Goal: Task Accomplishment & Management: Manage account settings

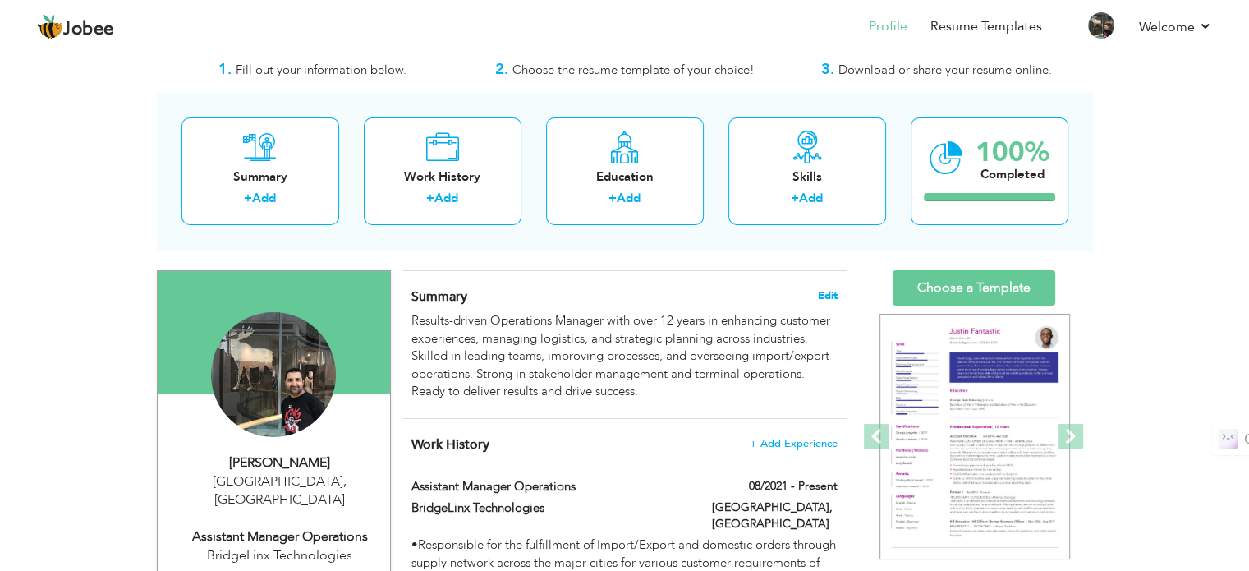
click at [831, 295] on span "Edit" at bounding box center [828, 295] width 20 height 11
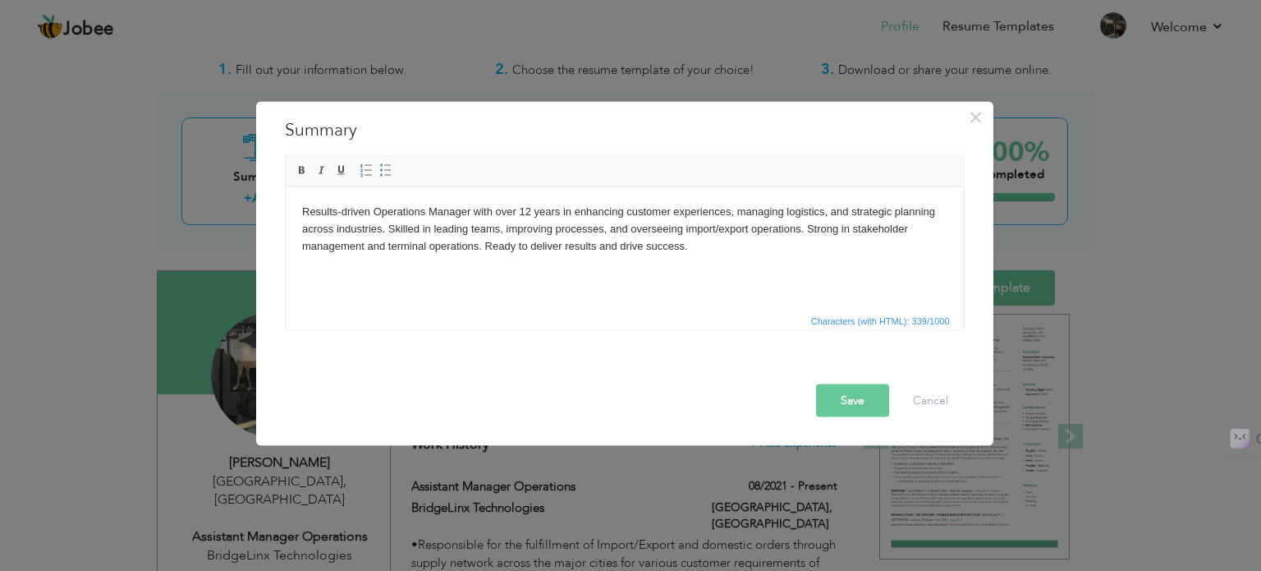
click at [741, 270] on html "Results-driven Operations Manager with over 12 years in enhancing customer expe…" at bounding box center [624, 228] width 678 height 84
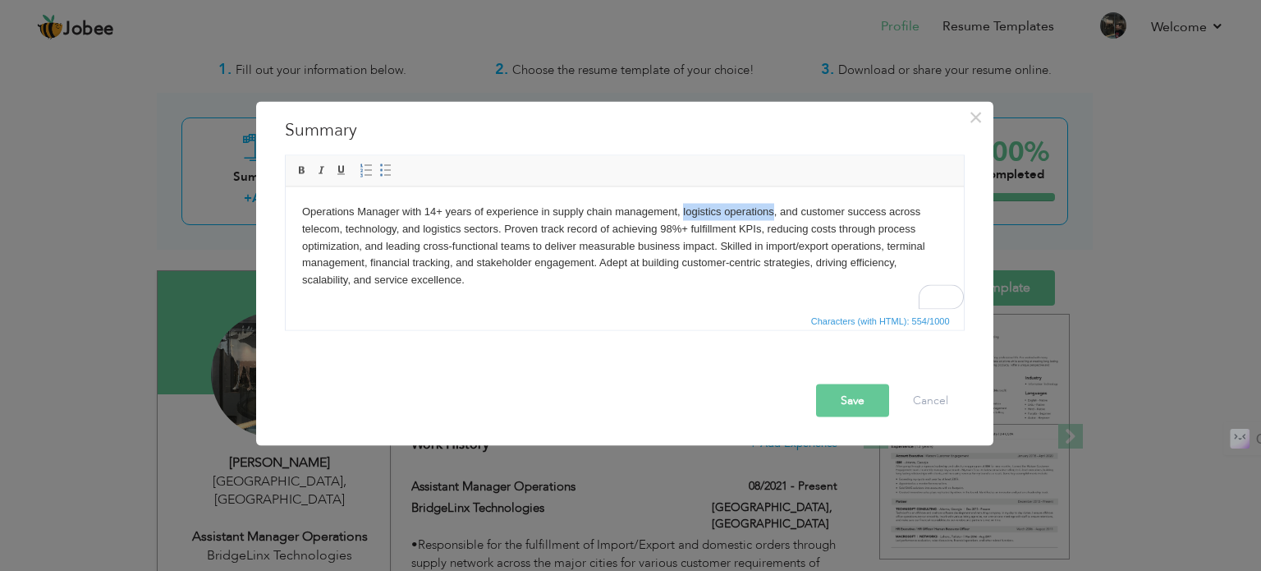
drag, startPoint x: 682, startPoint y: 205, endPoint x: 771, endPoint y: 204, distance: 88.7
click at [771, 204] on body "Operations Manager with 14+ years of experience in supply chain management, log…" at bounding box center [623, 245] width 645 height 85
copy body "logistics operations"
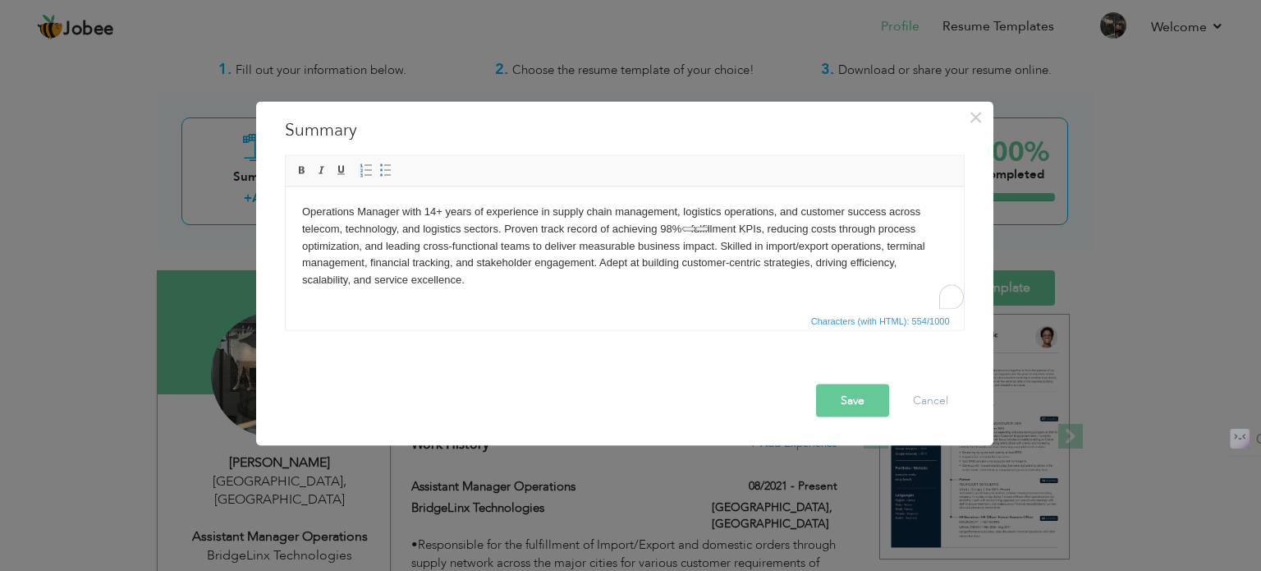
click at [438, 259] on body "Operations Manager with 14+ years of experience in supply chain management, log…" at bounding box center [623, 245] width 645 height 85
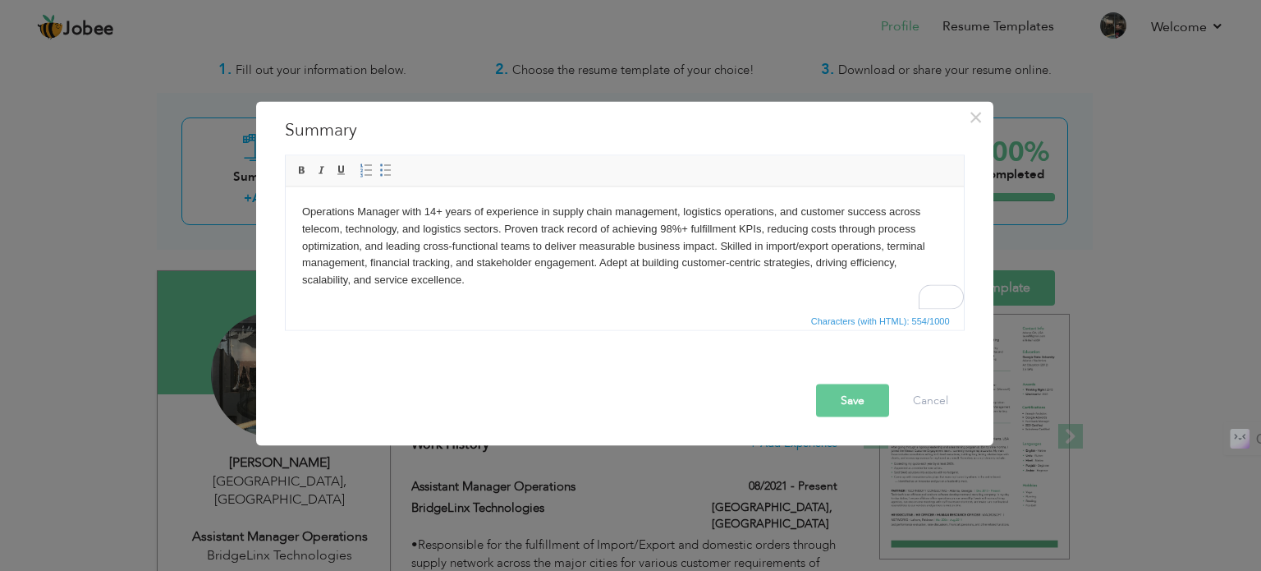
click at [369, 230] on body "Operations Manager with 14+ years of experience in supply chain management, log…" at bounding box center [623, 245] width 645 height 85
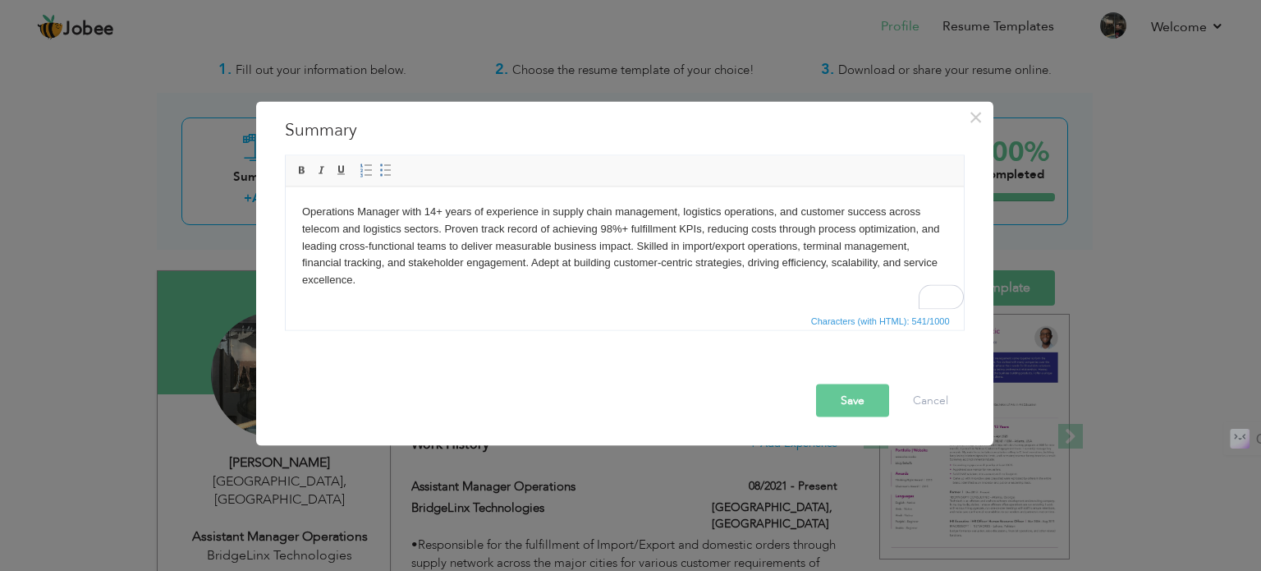
click at [415, 246] on body "Operations Manager with 14+ years of experience in supply chain management, log…" at bounding box center [623, 245] width 645 height 85
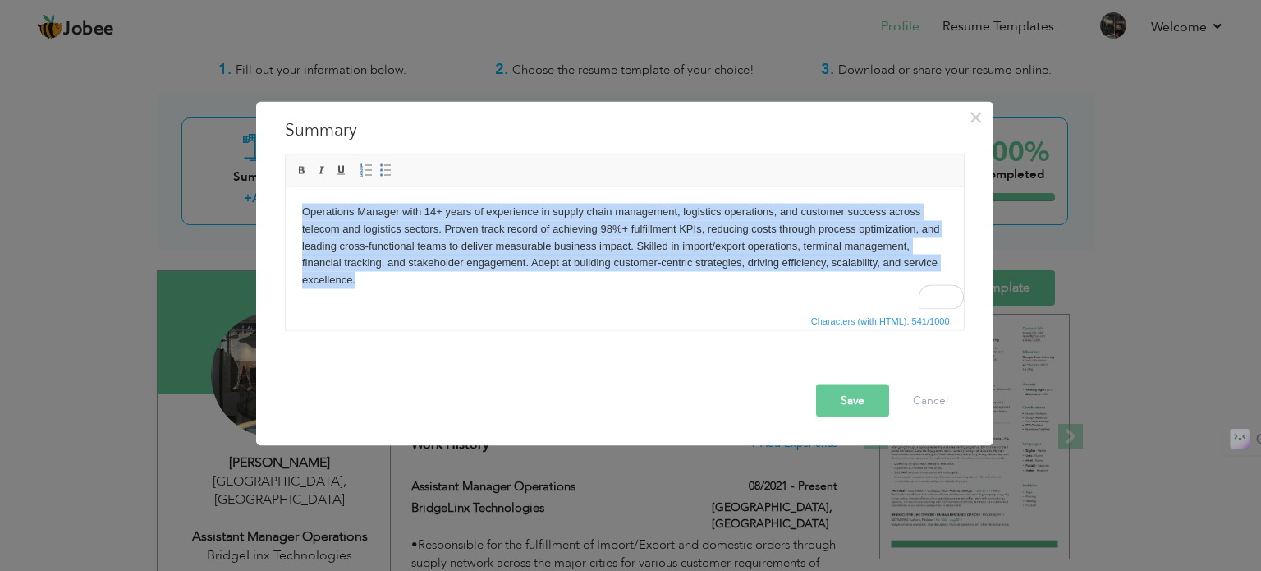
copy body "Operations Manager with 14+ years of experience in supply chain management, log…"
click at [552, 249] on body "Operations Manager with 14+ years of experience in supply chain management, log…" at bounding box center [623, 245] width 645 height 85
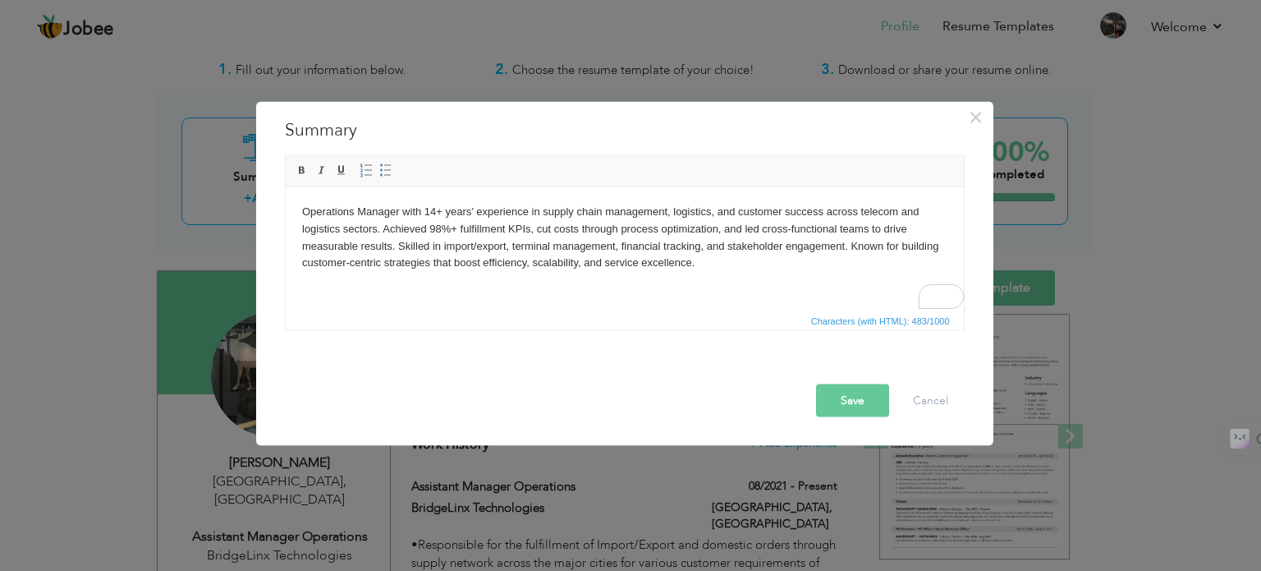
click at [470, 207] on body "Operations Manager with 14+ years’ experience in supply chain management, logis…" at bounding box center [623, 237] width 645 height 68
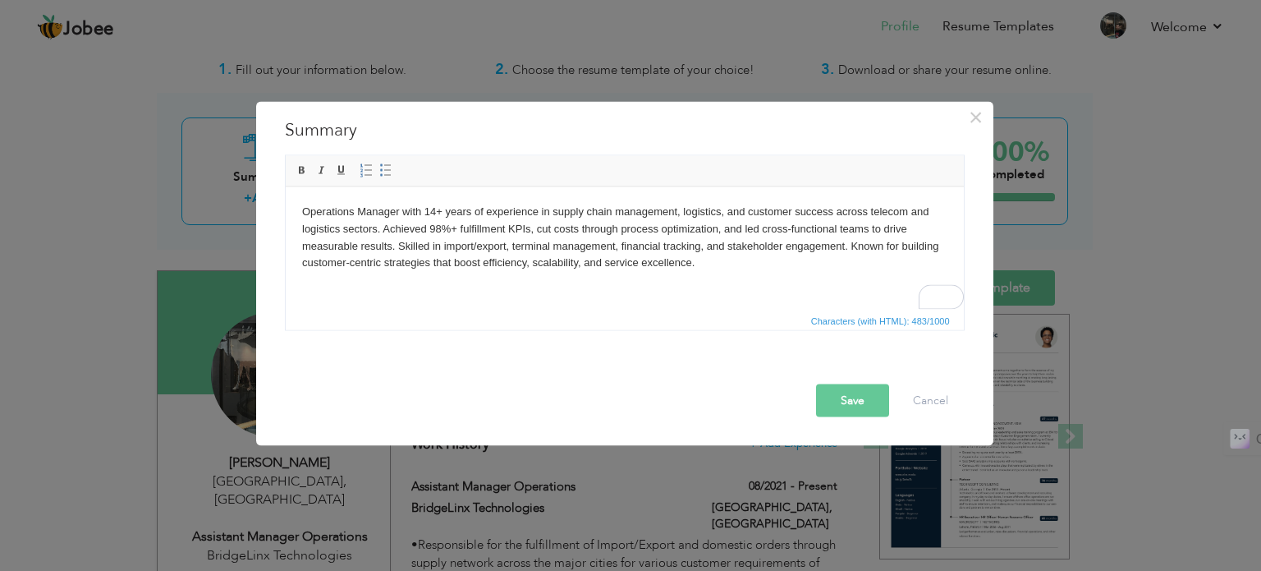
click at [838, 392] on button "Save" at bounding box center [852, 399] width 73 height 33
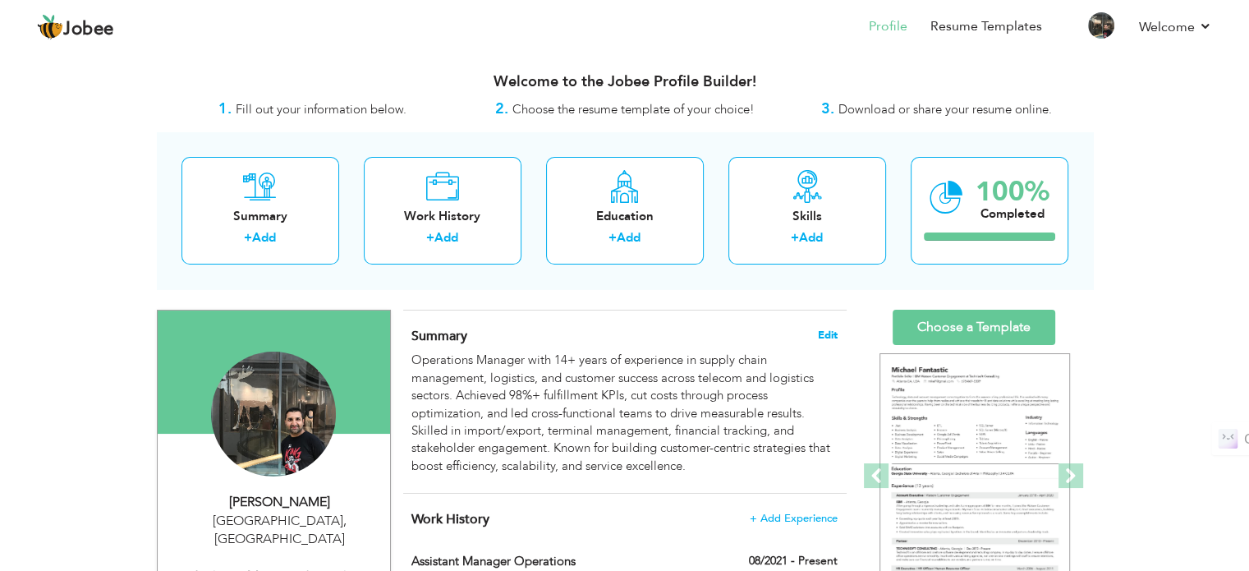
click at [833, 335] on span "Edit" at bounding box center [828, 334] width 20 height 11
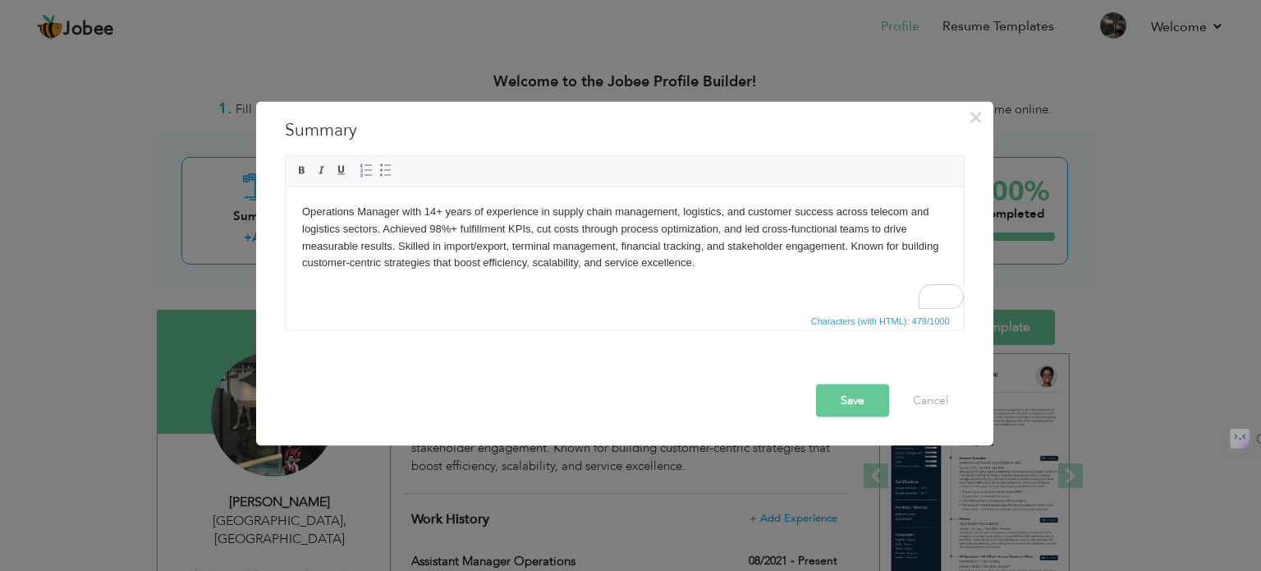
click at [586, 264] on body "Operations Manager with 14+ years of experience in supply chain management, log…" at bounding box center [623, 237] width 645 height 68
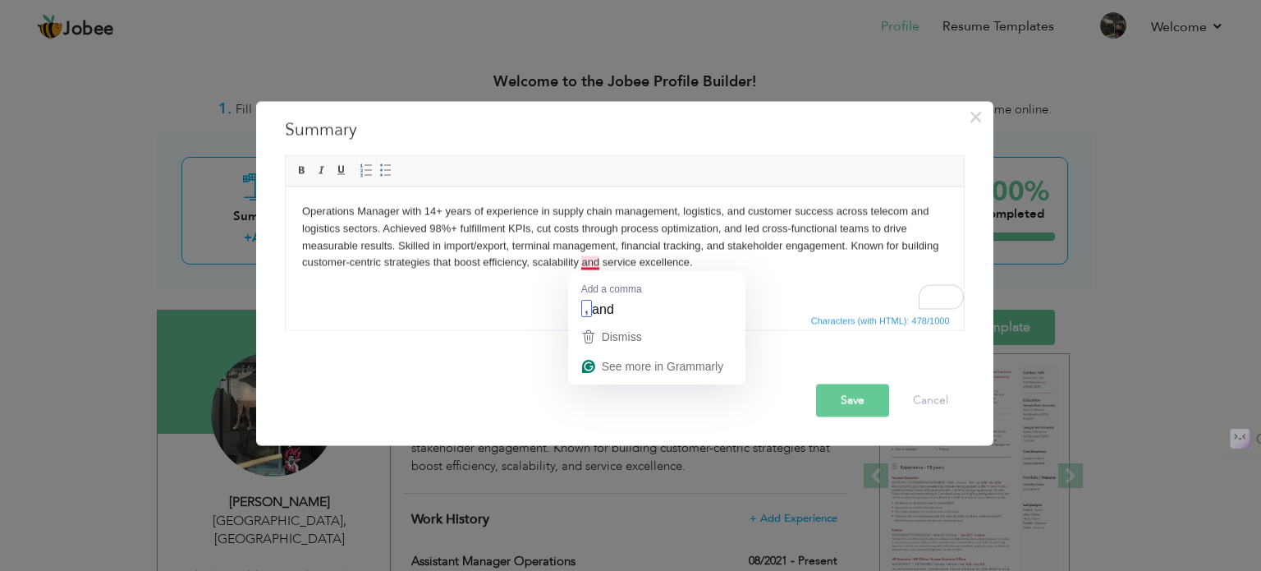
click at [532, 287] on html "Operations Manager with 14+ years of experience in supply chain management, log…" at bounding box center [624, 236] width 678 height 101
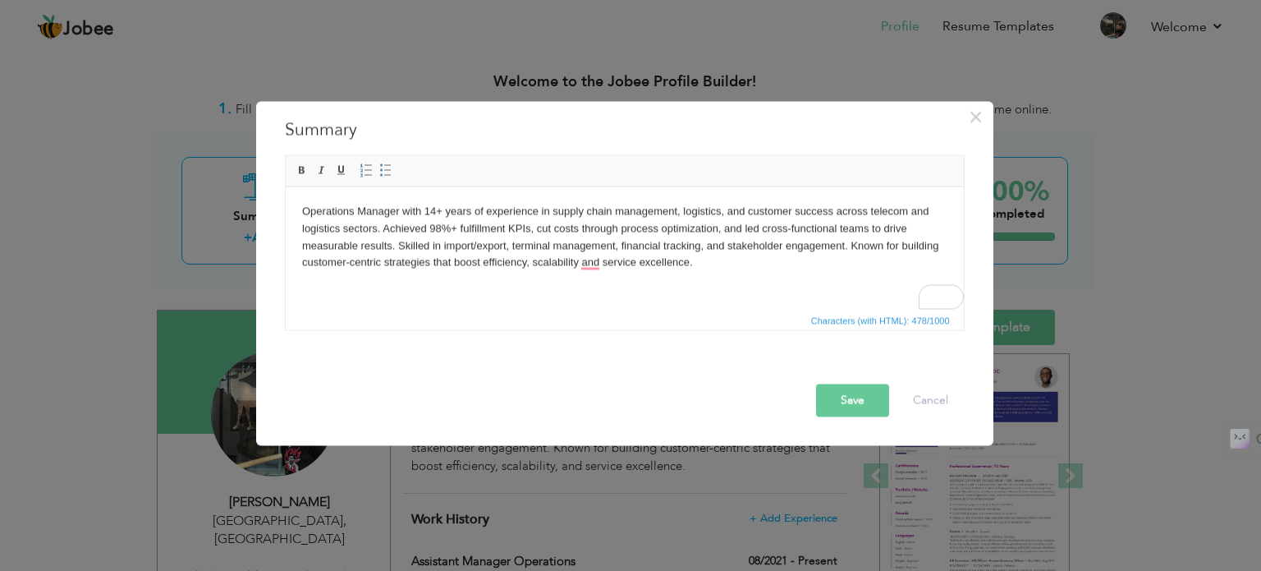
click at [867, 401] on button "Save" at bounding box center [852, 399] width 73 height 33
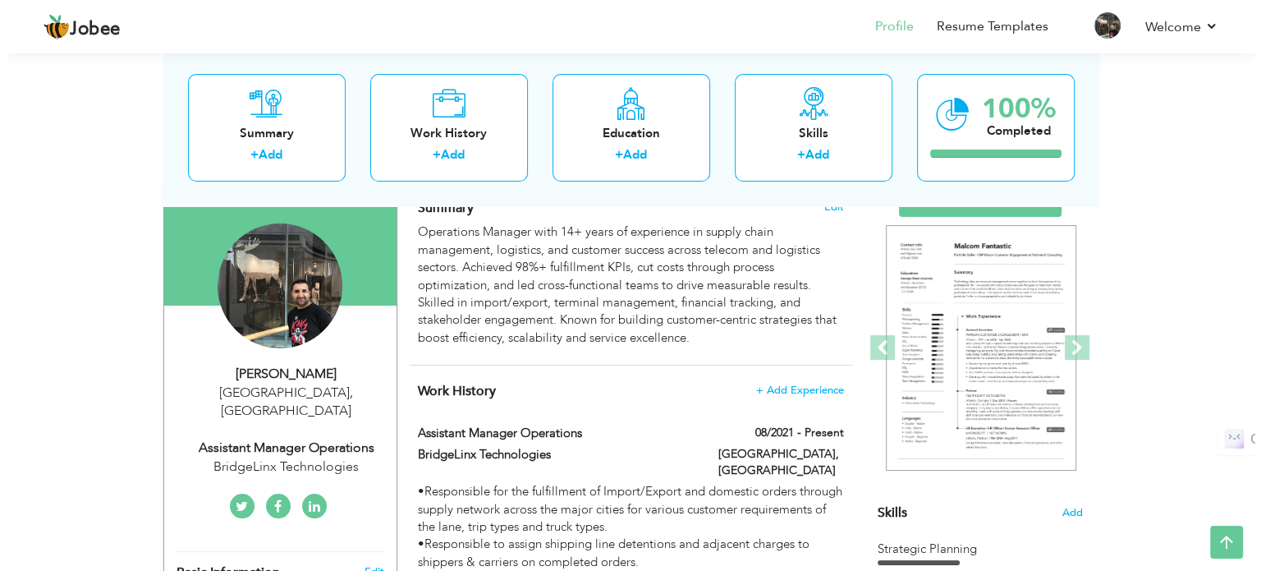
scroll to position [217, 0]
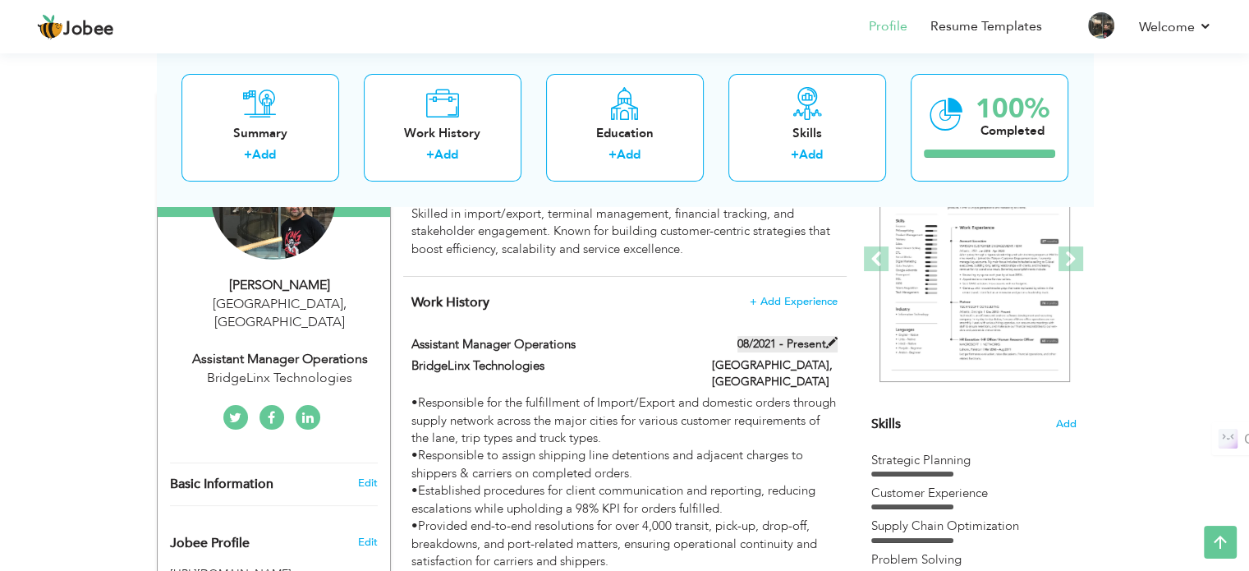
click at [831, 340] on span at bounding box center [831, 342] width 11 height 11
type input "Assistant Manager Operations"
type input "BridgeLinx Technologies"
type input "08/2021"
type input "[GEOGRAPHIC_DATA]"
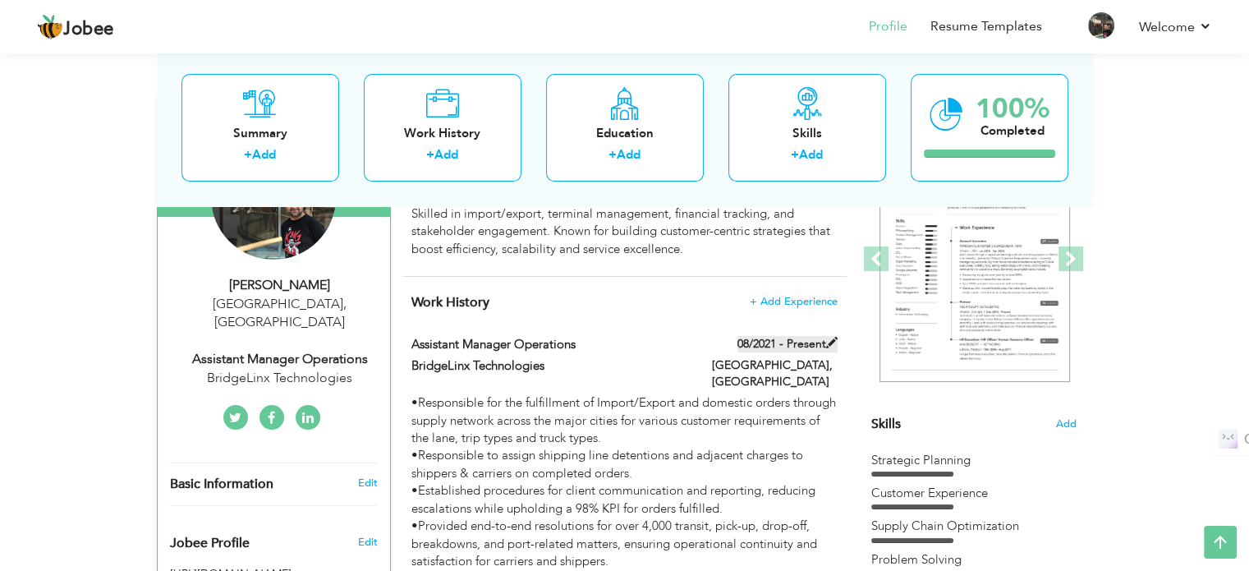
type input "[GEOGRAPHIC_DATA]"
checkbox input "true"
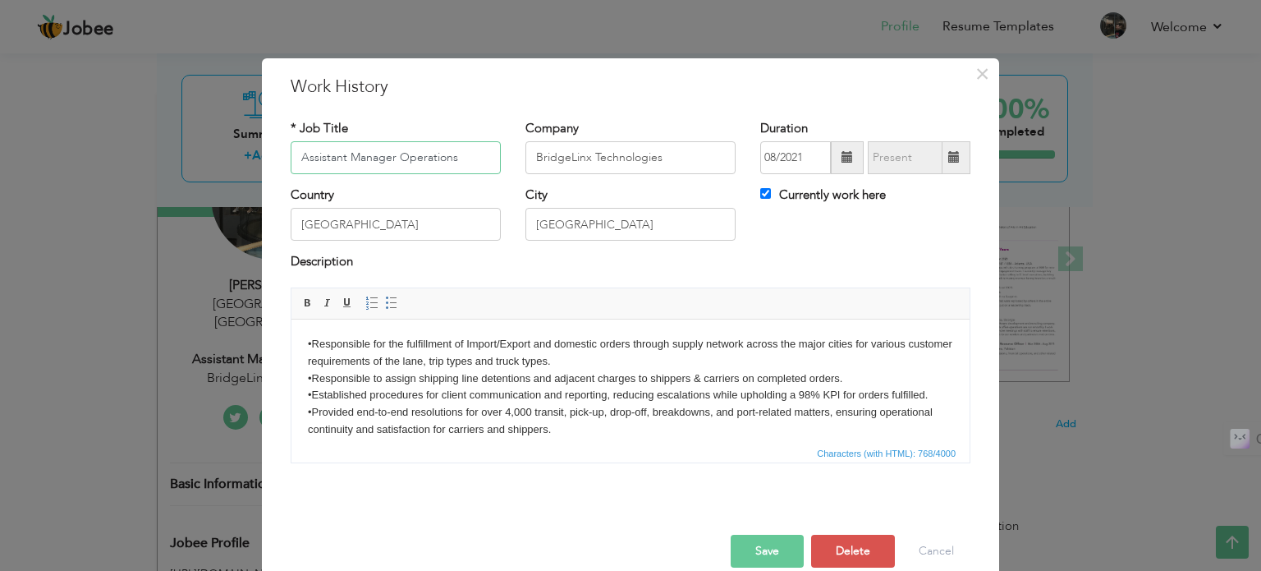
scroll to position [29, 0]
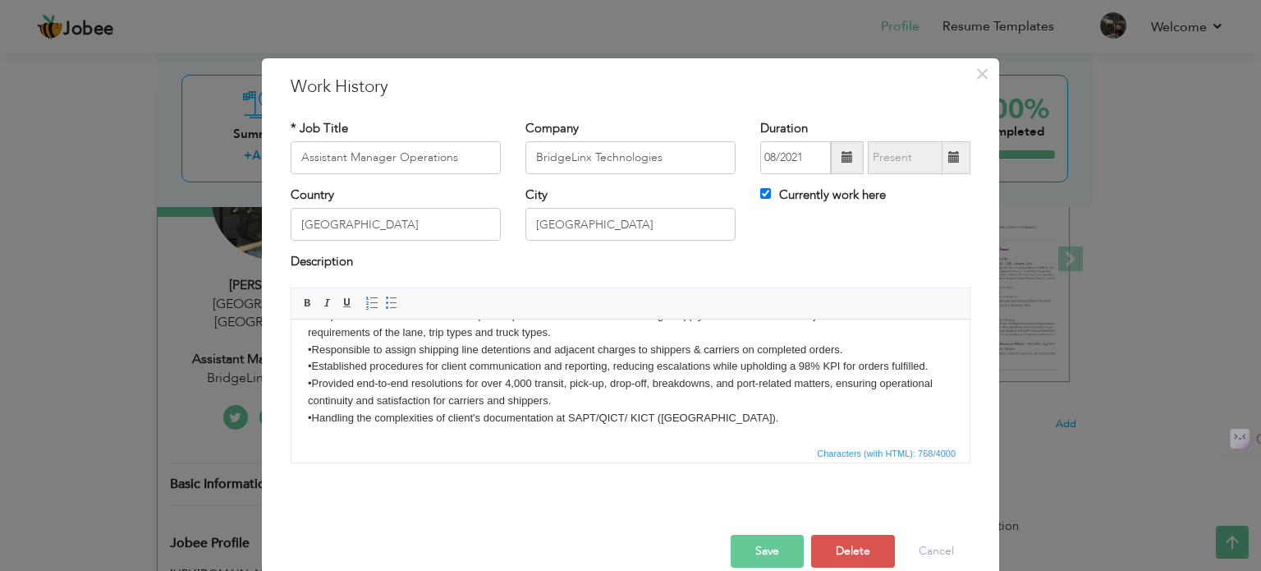
click at [589, 356] on body "•Responsible for the fulfillment of Import/Export and domestic orders through s…" at bounding box center [630, 366] width 645 height 120
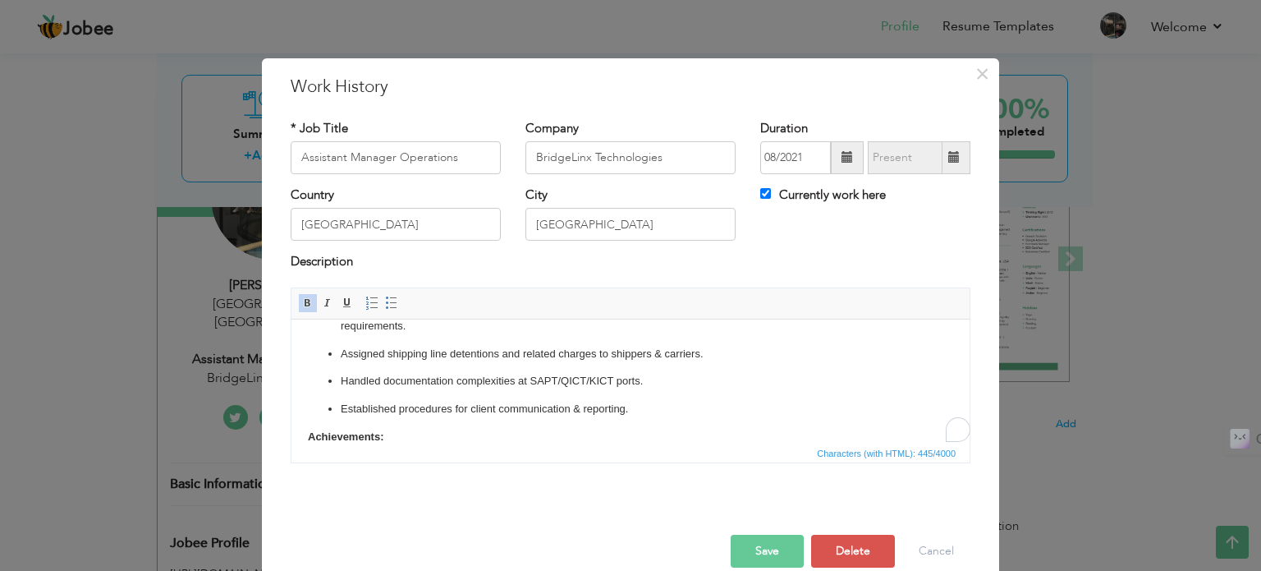
scroll to position [0, 0]
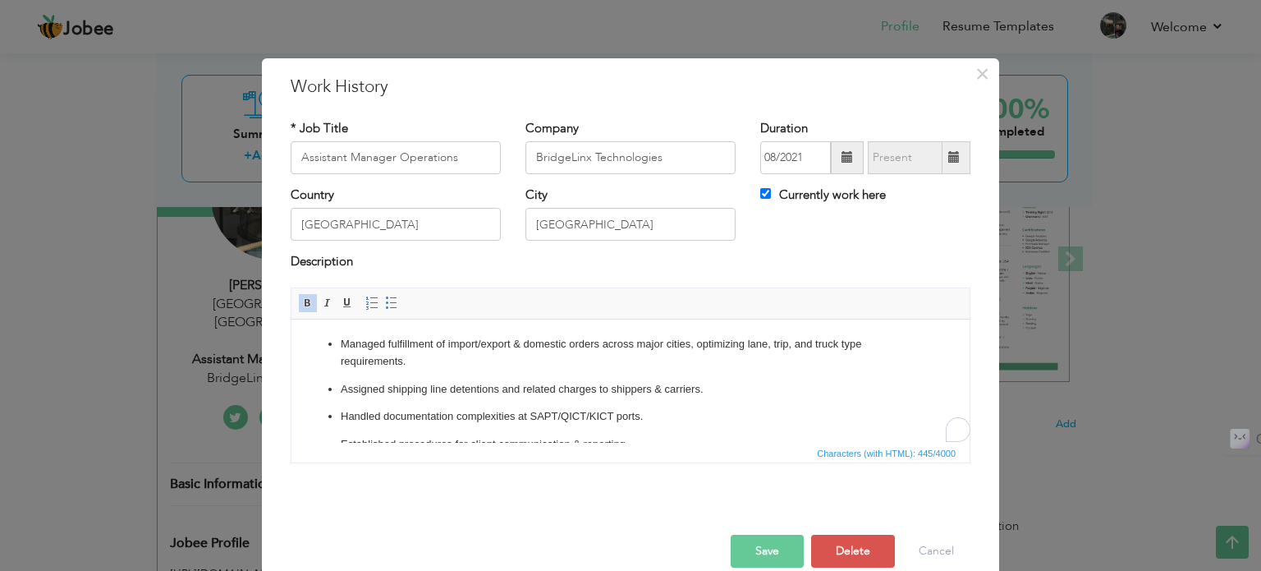
click at [522, 374] on ul "Managed fulfillment of import/export & domestic orders across major cities, opt…" at bounding box center [630, 393] width 645 height 117
click at [514, 365] on p "Managed fulfillment of import/export & domestic orders across major cities, opt…" at bounding box center [631, 352] width 580 height 34
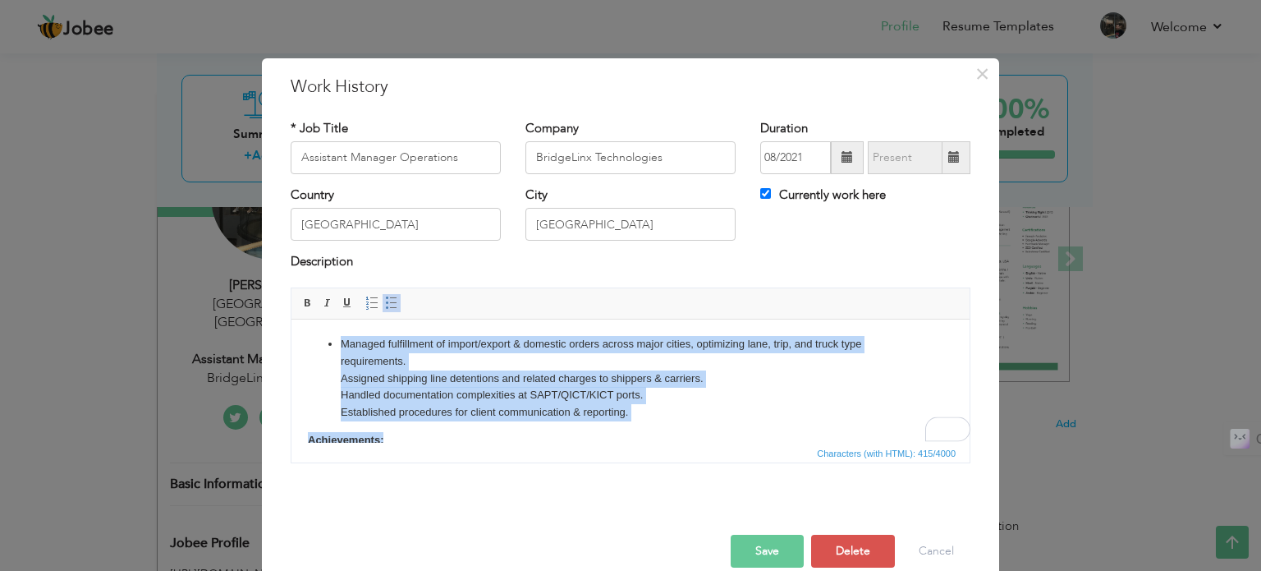
drag, startPoint x: 644, startPoint y: 423, endPoint x: 320, endPoint y: 336, distance: 335.7
click at [320, 336] on body "Managed fulfillment of import/export & domestic orders across major cities, opt…" at bounding box center [630, 391] width 645 height 113
click at [387, 300] on span at bounding box center [391, 302] width 13 height 13
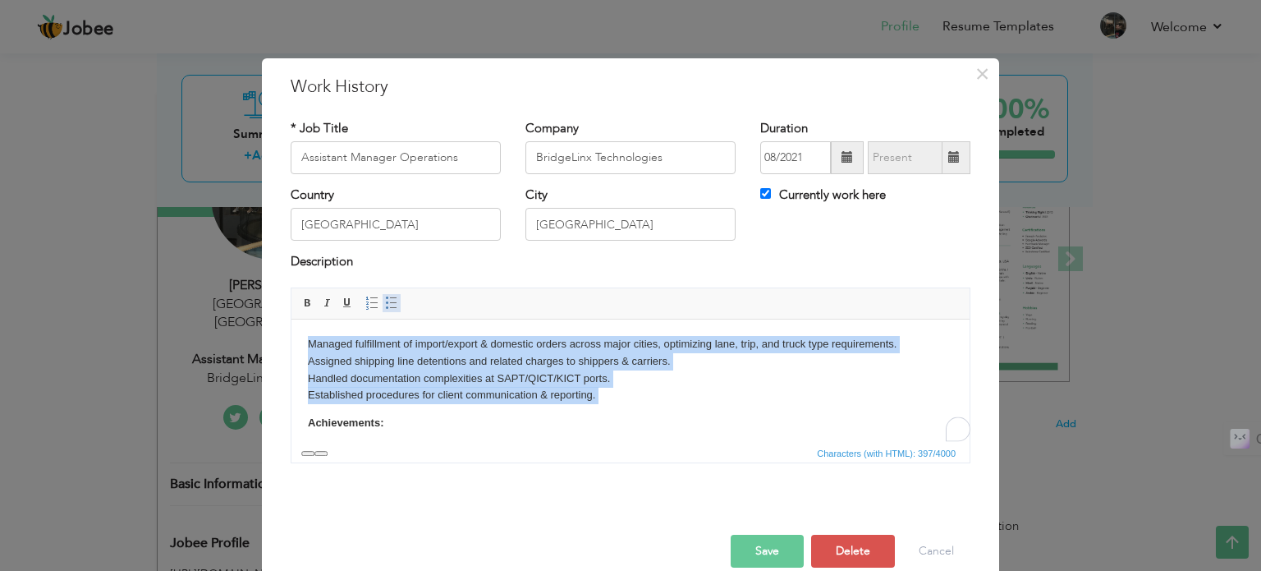
click at [387, 300] on span at bounding box center [391, 302] width 13 height 13
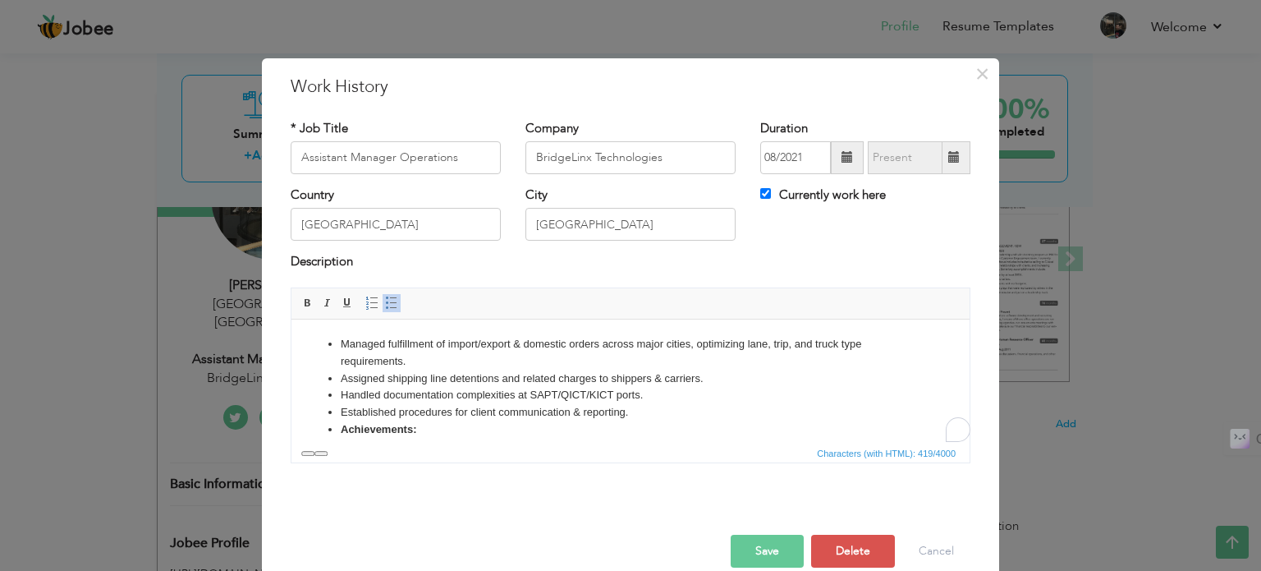
click at [424, 371] on li "Assigned shipping line detentions and related charges to shippers & carriers." at bounding box center [631, 377] width 580 height 17
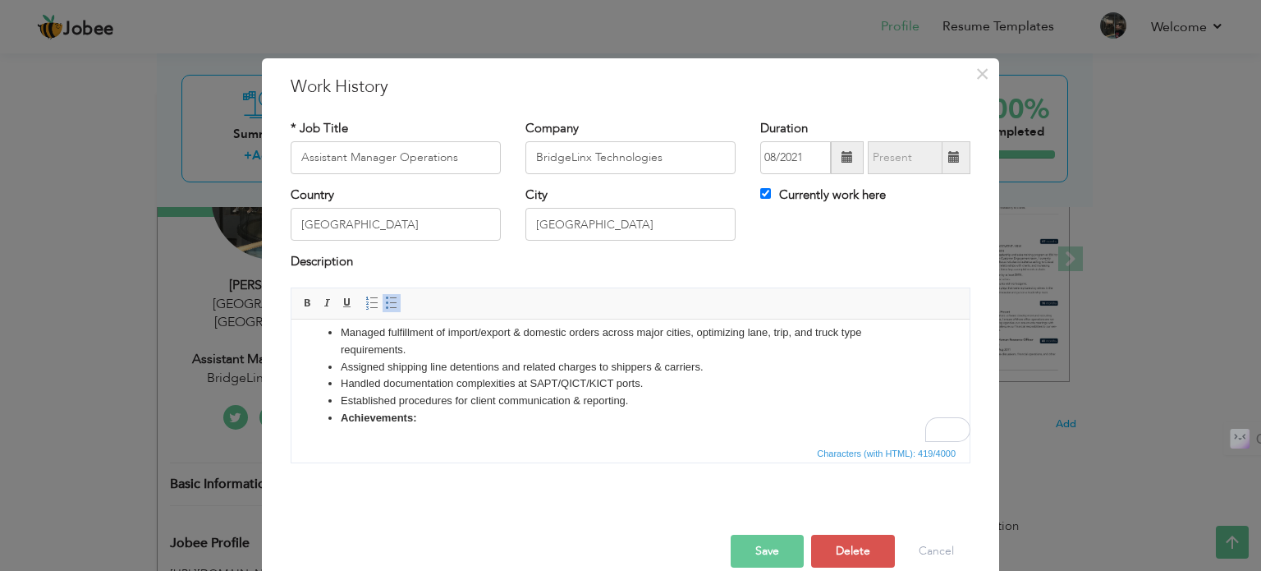
scroll to position [11, 0]
click at [453, 421] on li "Achievements:" at bounding box center [631, 417] width 580 height 17
click at [342, 414] on strong "Achievements:" at bounding box center [379, 416] width 76 height 12
click at [383, 301] on link "Insert/Remove Bulleted List" at bounding box center [392, 303] width 18 height 18
click at [398, 414] on body "Managed fulfillment of import/export & domestic orders across major cities, opt…" at bounding box center [630, 393] width 645 height 141
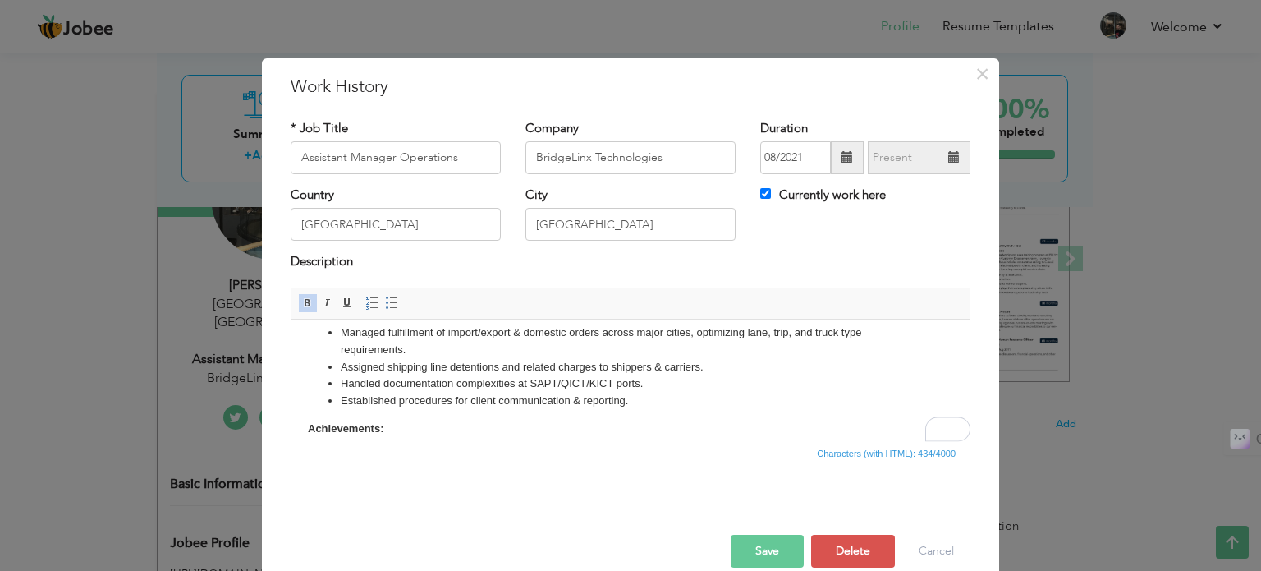
click at [394, 410] on body "Managed fulfillment of import/export & domestic orders across major cities, opt…" at bounding box center [630, 393] width 645 height 141
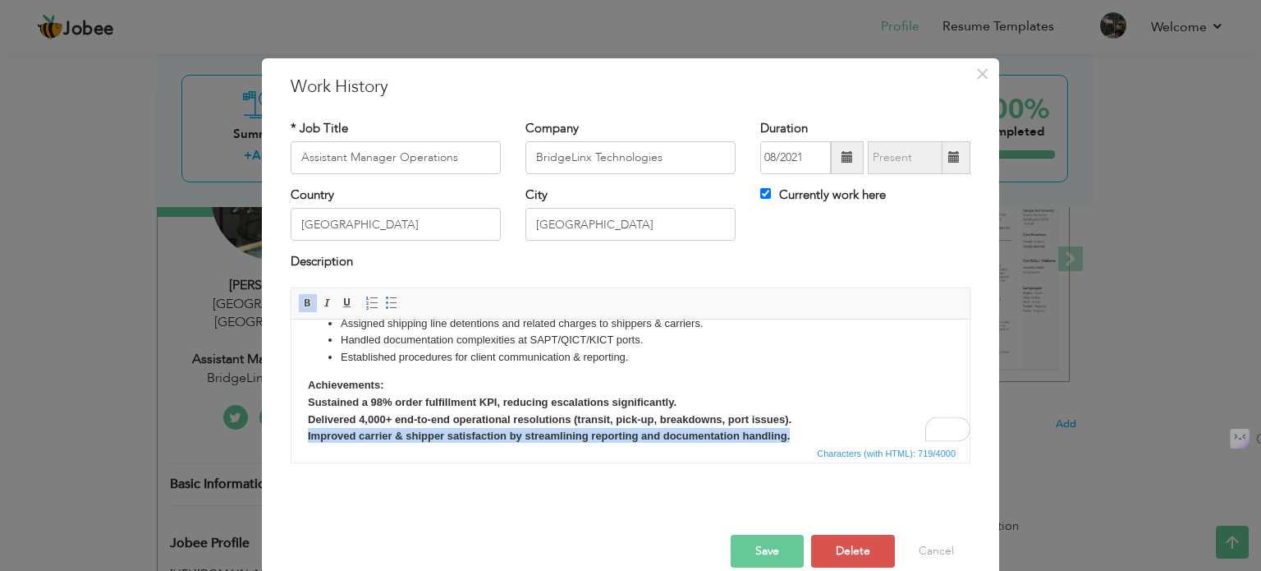
scroll to position [55, 0]
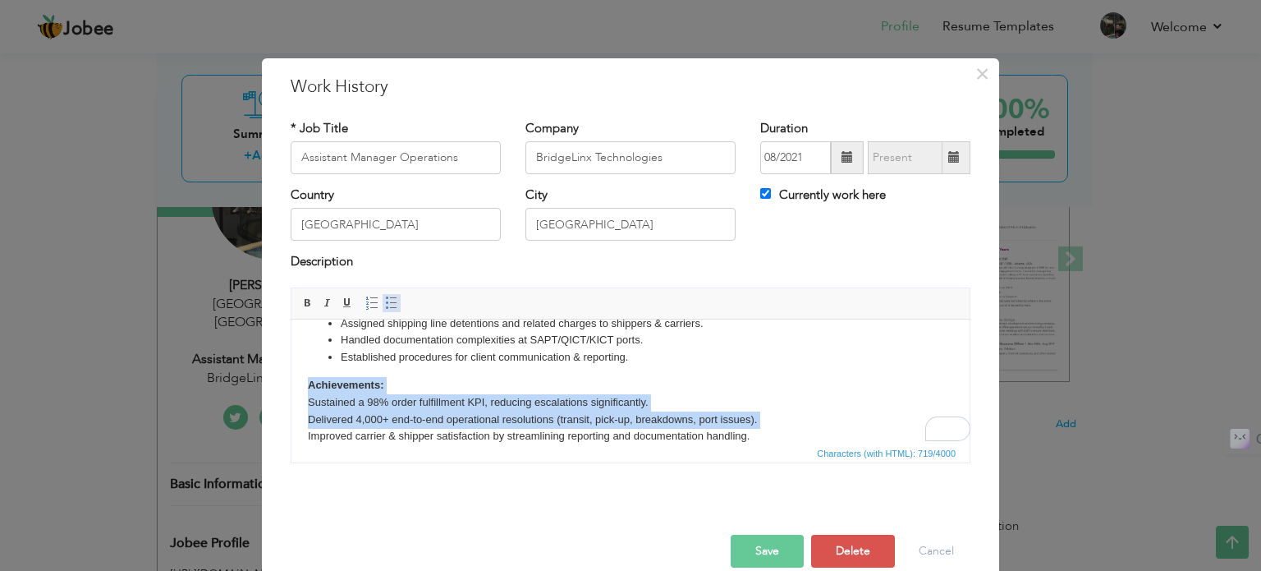
click at [385, 301] on span at bounding box center [391, 302] width 13 height 13
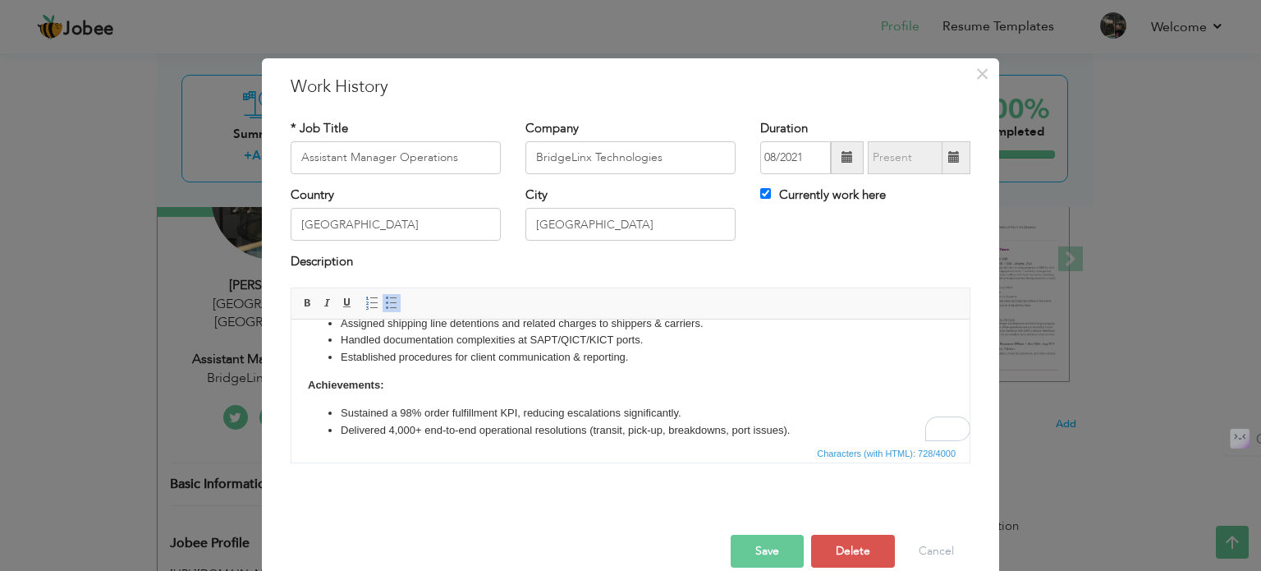
click at [429, 379] on body "Managed fulfillment of import/export & domestic orders across major cities, opt…" at bounding box center [630, 376] width 645 height 192
click at [416, 393] on body "Managed fulfillment of import/export & domestic orders across major cities, opt…" at bounding box center [630, 376] width 645 height 192
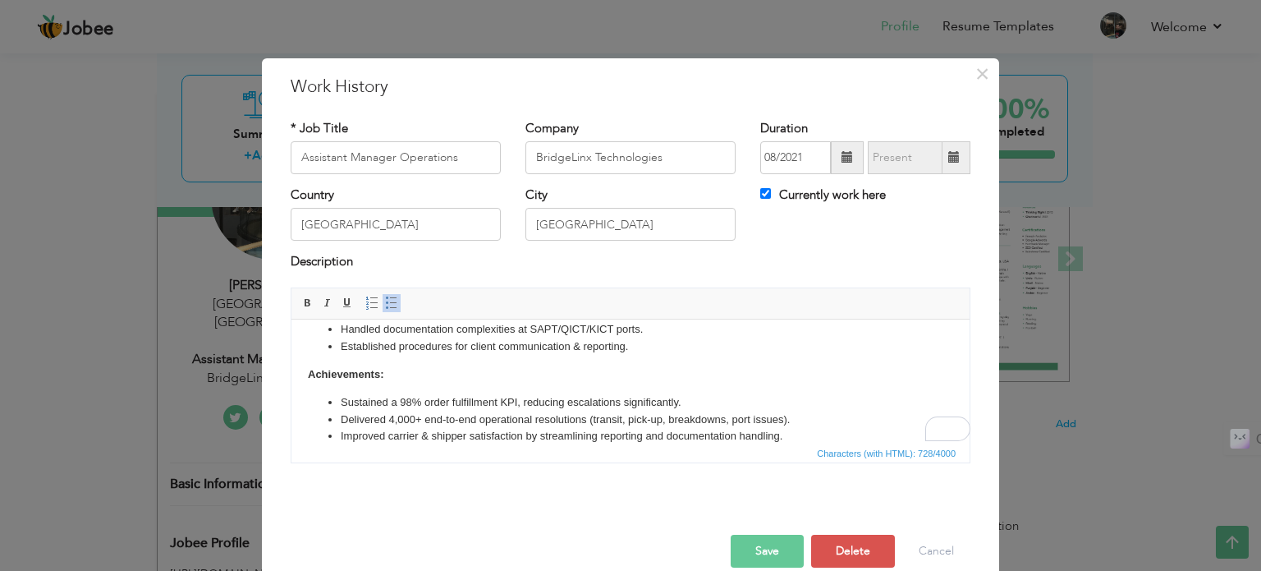
scroll to position [82, 0]
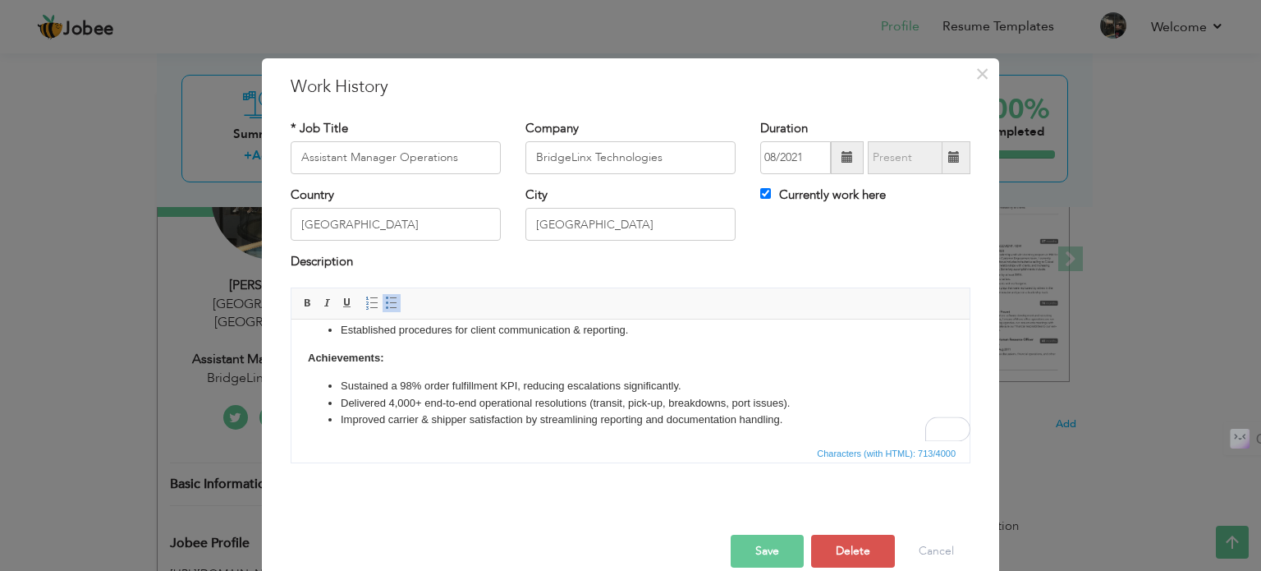
click at [354, 374] on body "Managed fulfillment of import/export & domestic orders across major cities, opt…" at bounding box center [630, 340] width 645 height 175
click at [390, 360] on body "Managed fulfillment of import/export & domestic orders across major cities, opt…" at bounding box center [630, 340] width 645 height 175
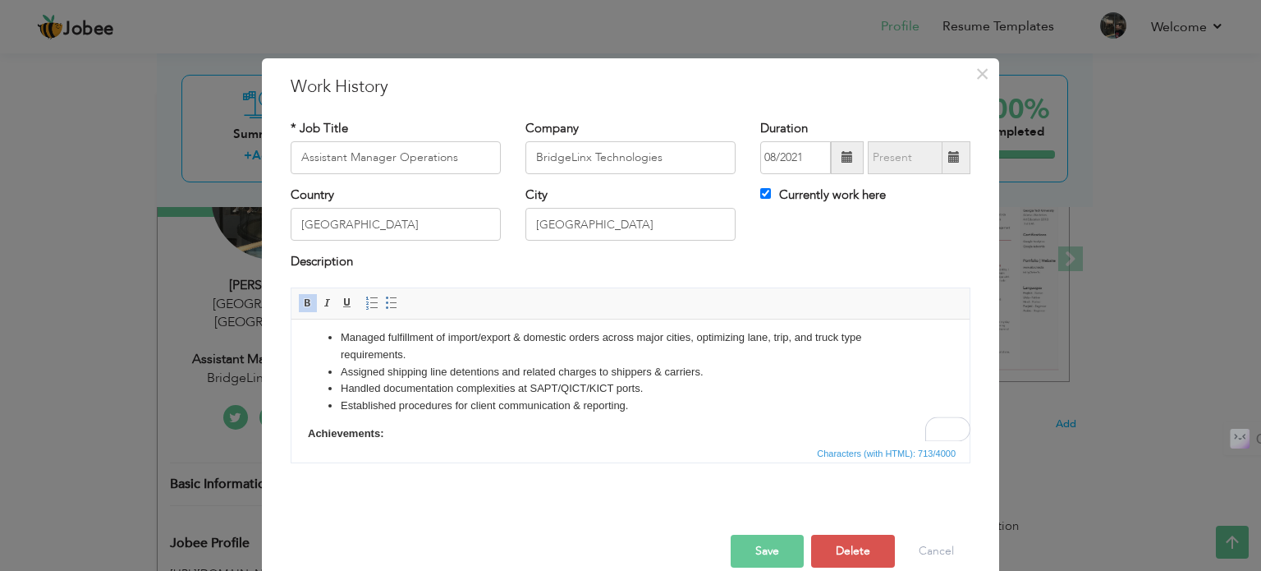
scroll to position [85, 0]
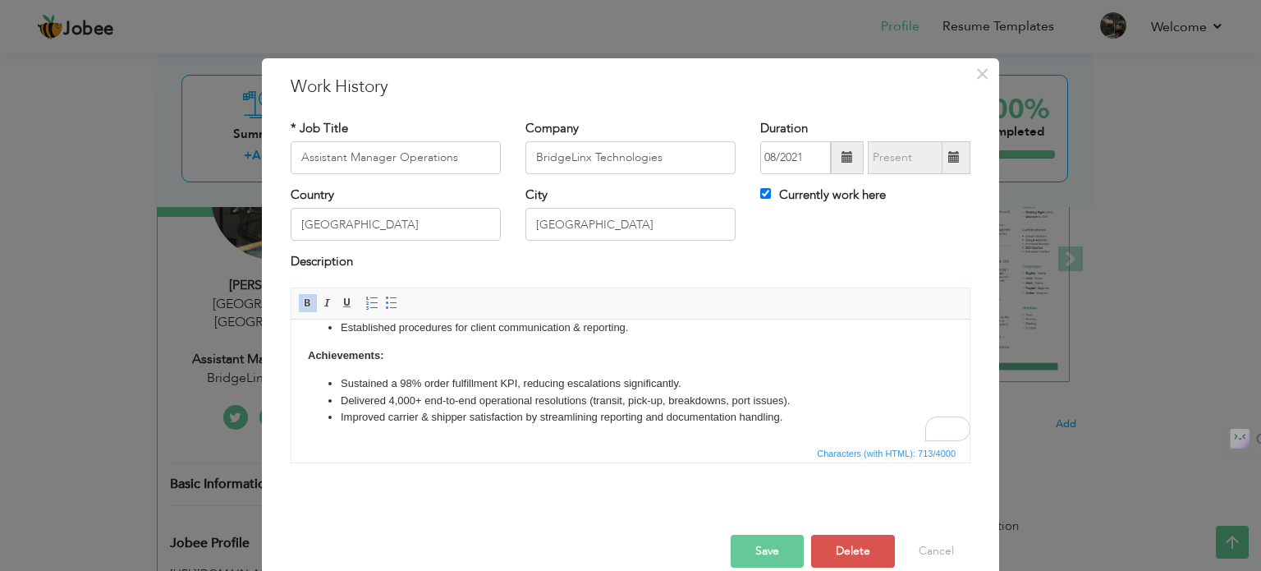
click at [745, 547] on button "Save" at bounding box center [767, 550] width 73 height 33
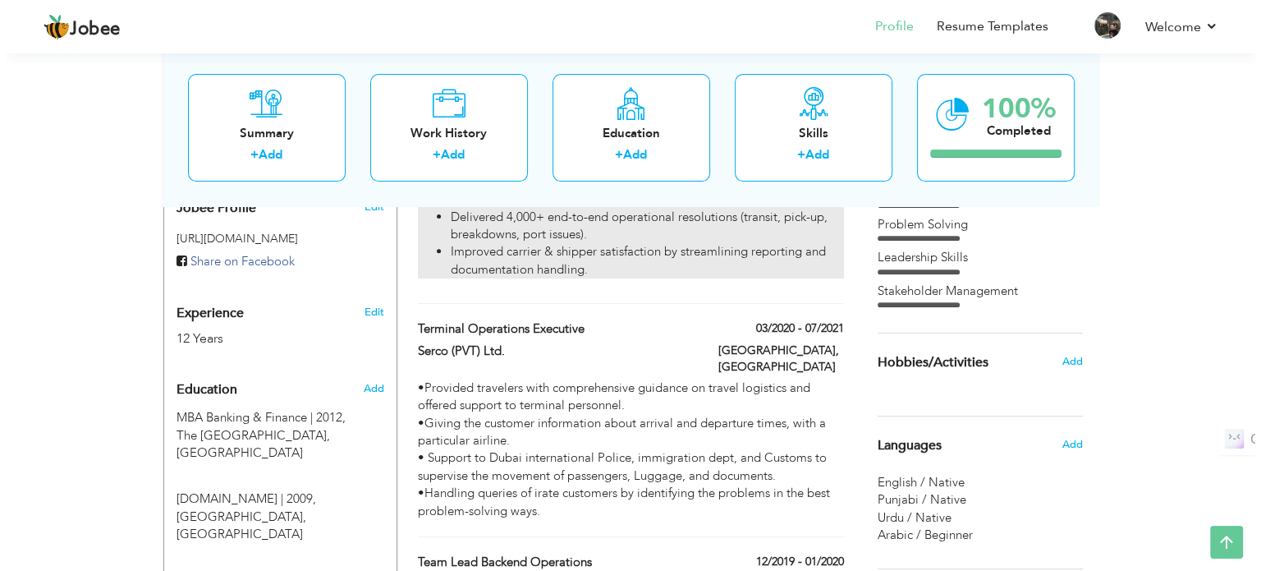
scroll to position [585, 0]
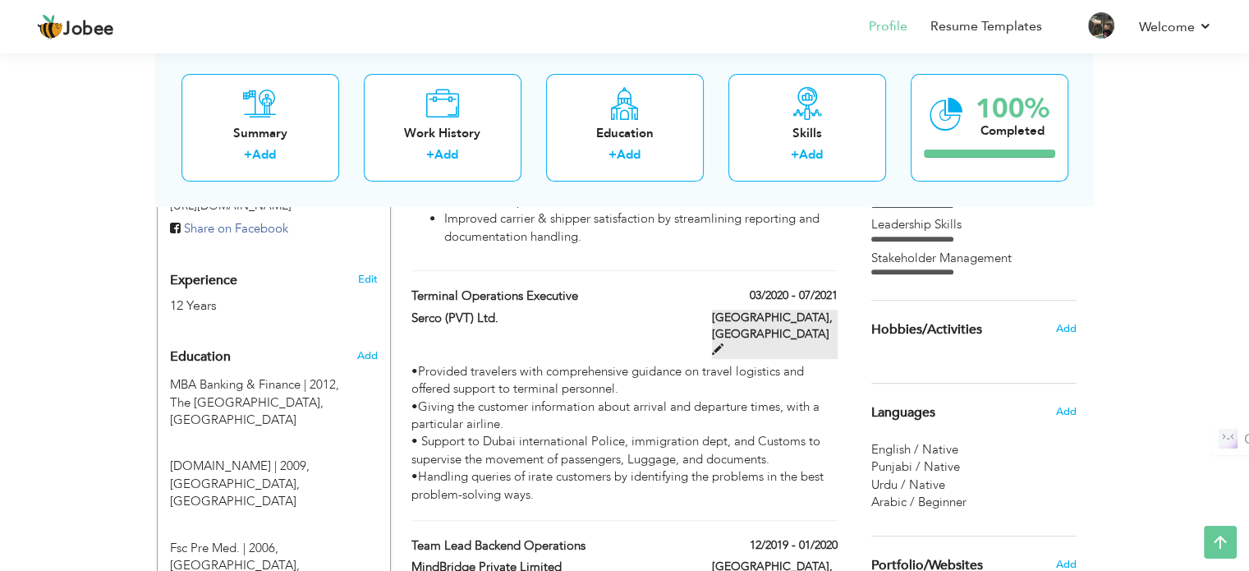
click at [723, 343] on span at bounding box center [717, 348] width 11 height 11
type input "Terminal Operations Executive"
type input "Serco (PVT) Ltd."
type input "03/2020"
type input "07/2021"
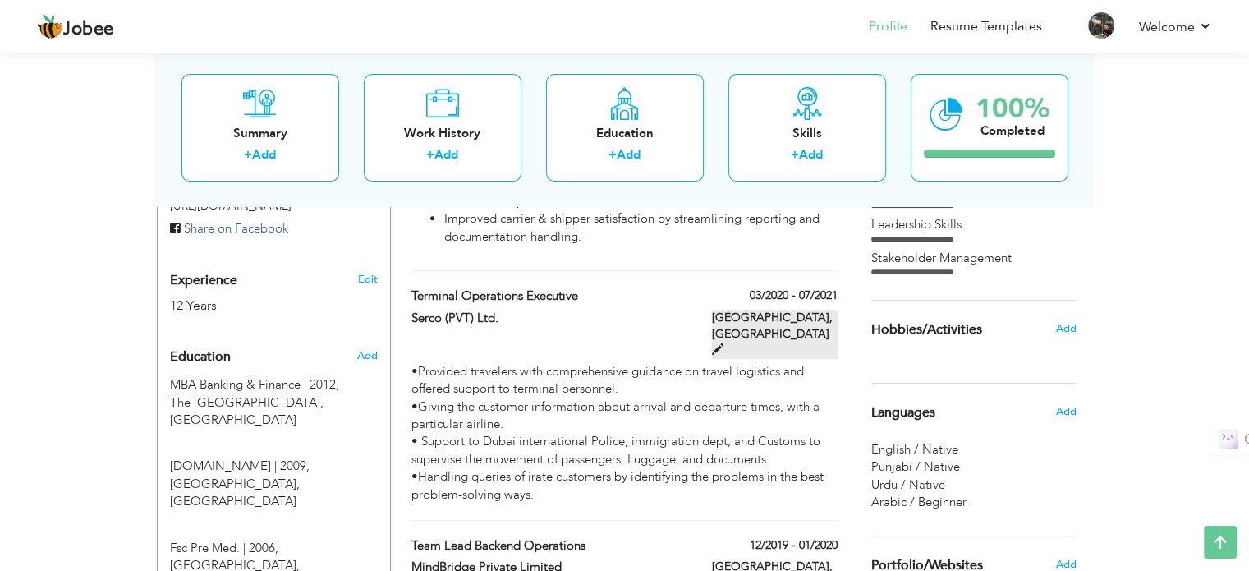
type input "[GEOGRAPHIC_DATA]"
checkbox input "false"
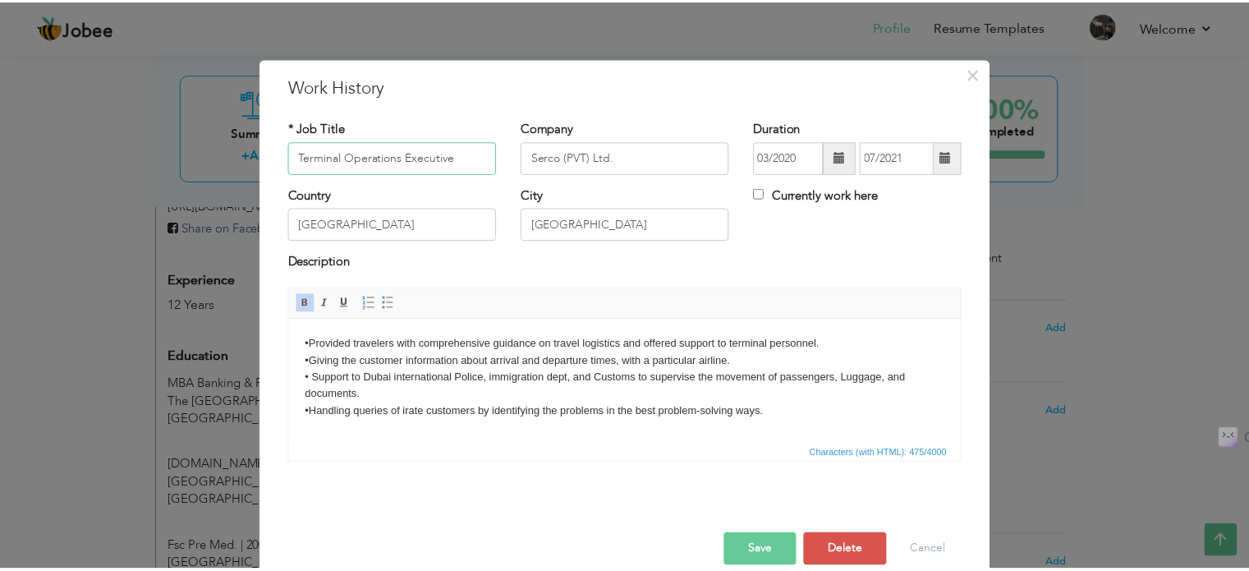
scroll to position [24, 0]
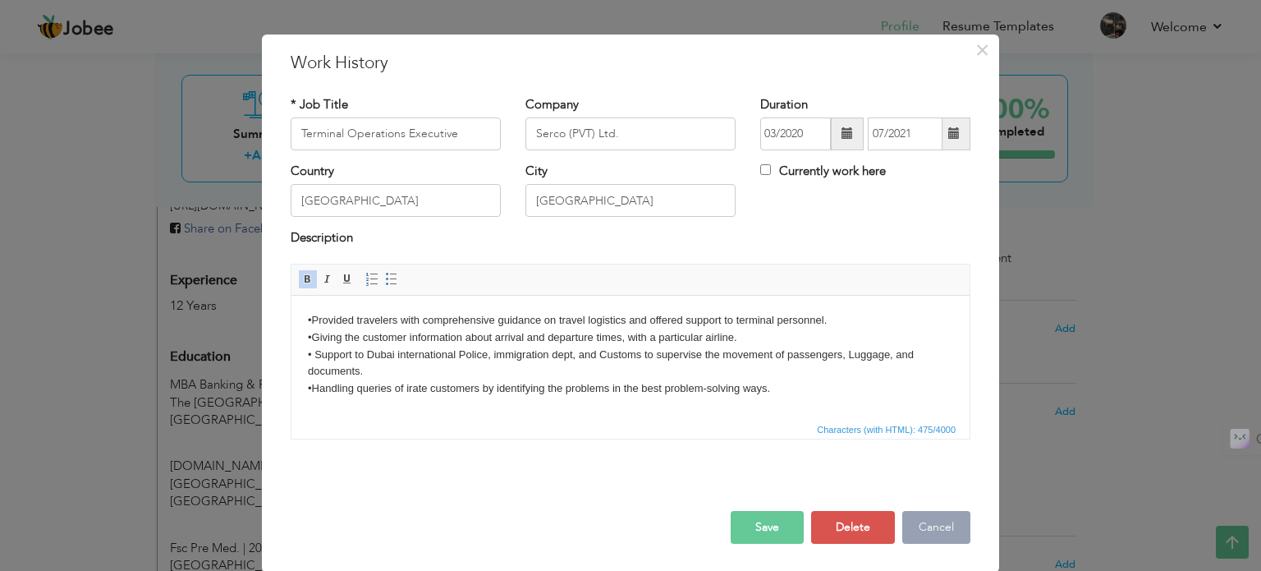
click at [928, 530] on button "Cancel" at bounding box center [936, 527] width 68 height 33
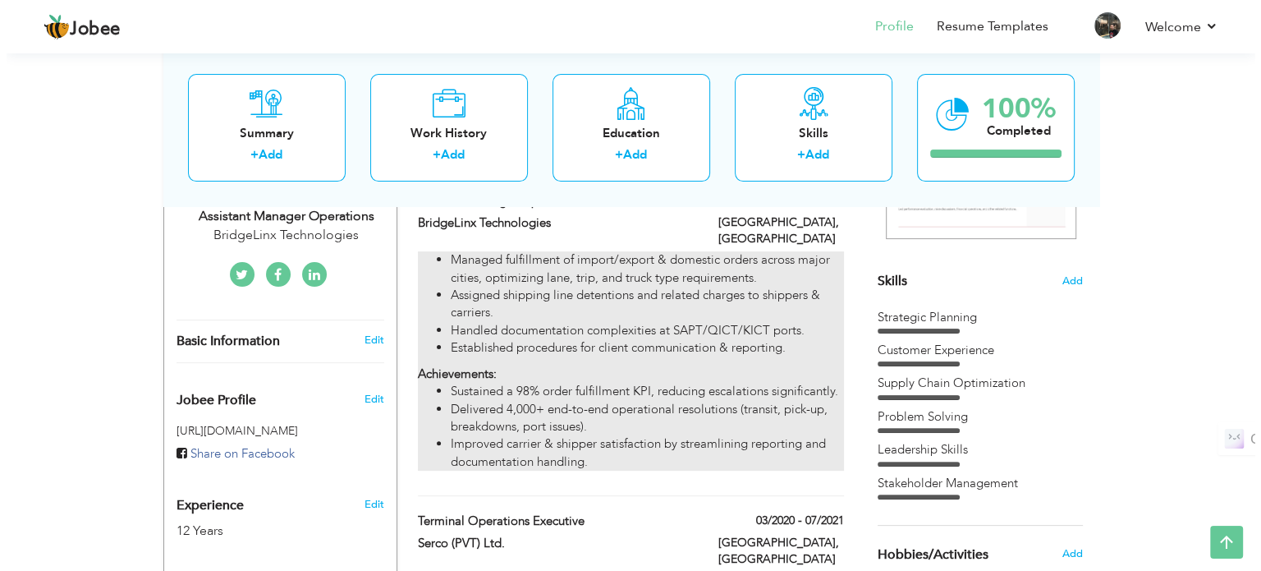
scroll to position [361, 0]
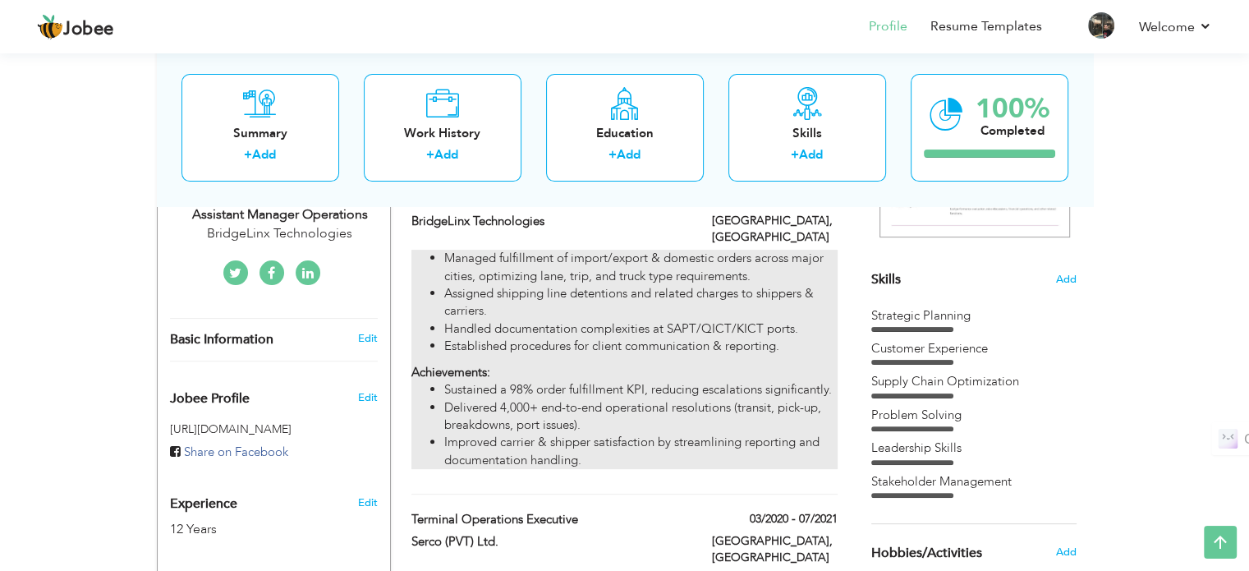
click at [504, 399] on li "Delivered 4,000+ end-to-end operational resolutions (transit, pick-up, breakdow…" at bounding box center [640, 416] width 392 height 35
type input "Assistant Manager Operations"
type input "BridgeLinx Technologies"
type input "08/2021"
type input "[GEOGRAPHIC_DATA]"
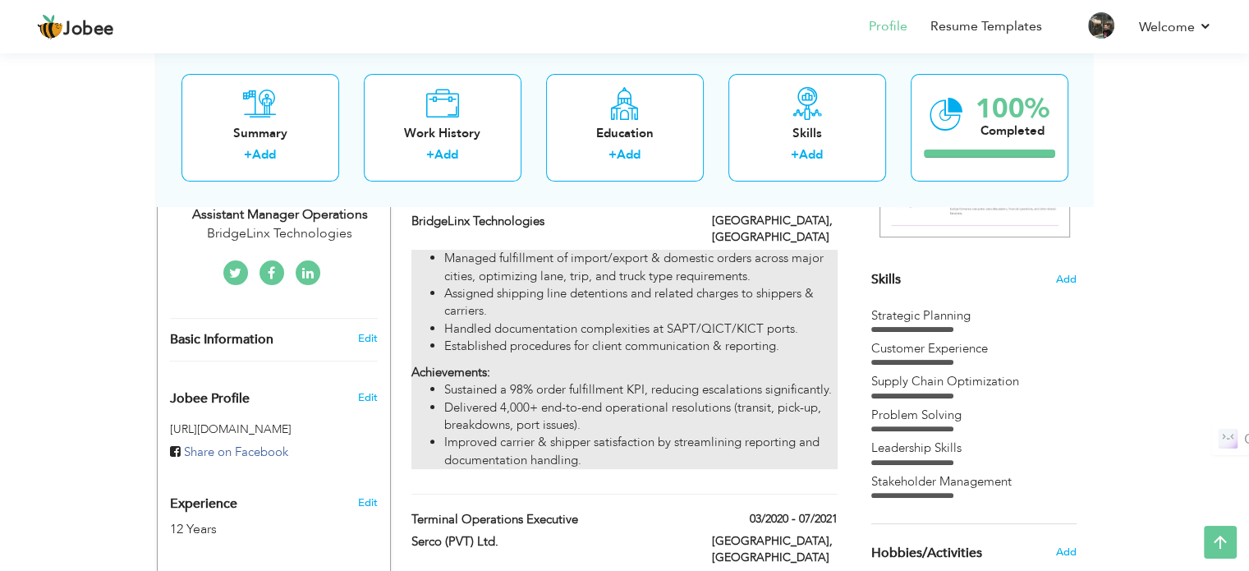
type input "[GEOGRAPHIC_DATA]"
checkbox input "true"
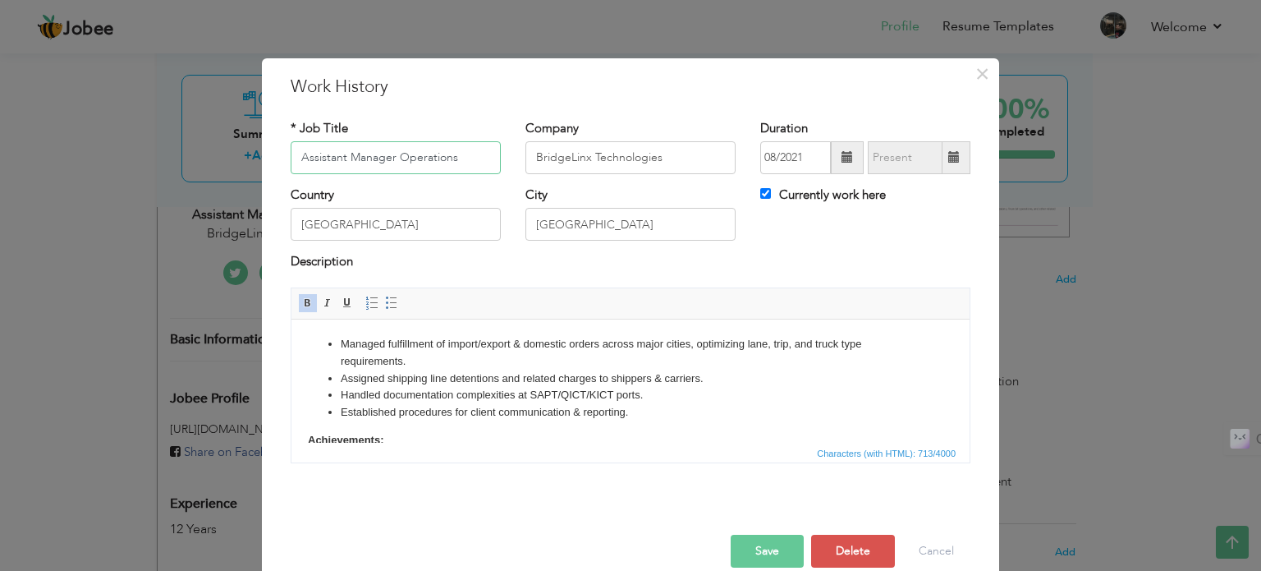
scroll to position [85, 0]
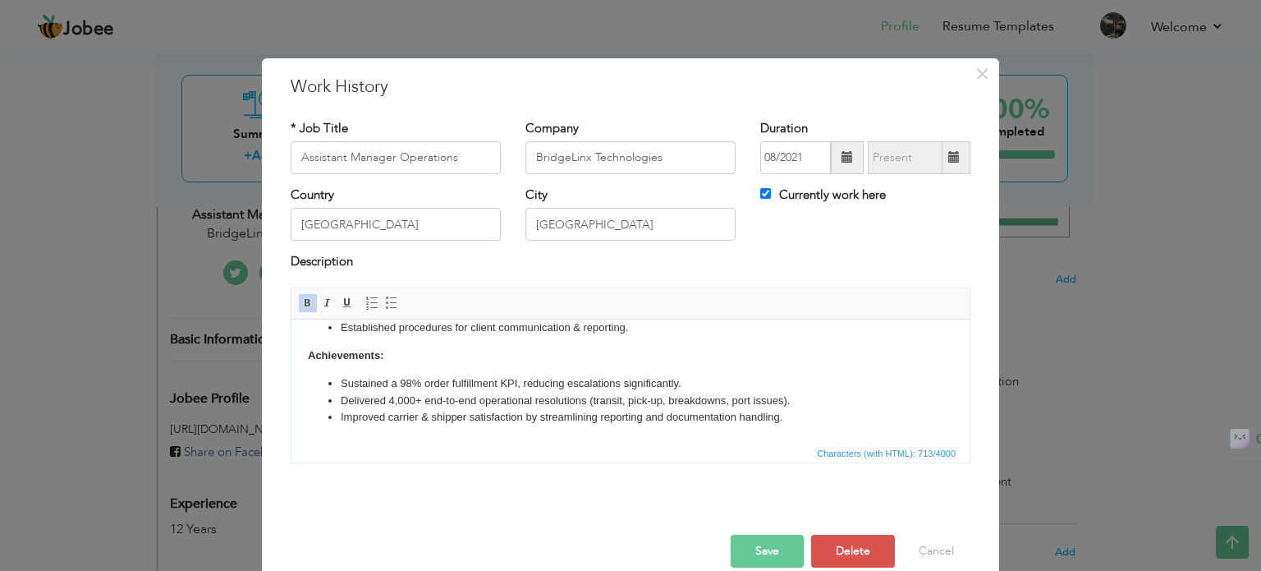
click at [368, 368] on body "Managed fulfillment of import/export & domestic orders across major cities, opt…" at bounding box center [630, 337] width 645 height 175
click at [395, 401] on li "Delivered 4,000+ end-to-end operational resolutions (transit, pick-up, breakdow…" at bounding box center [631, 400] width 580 height 17
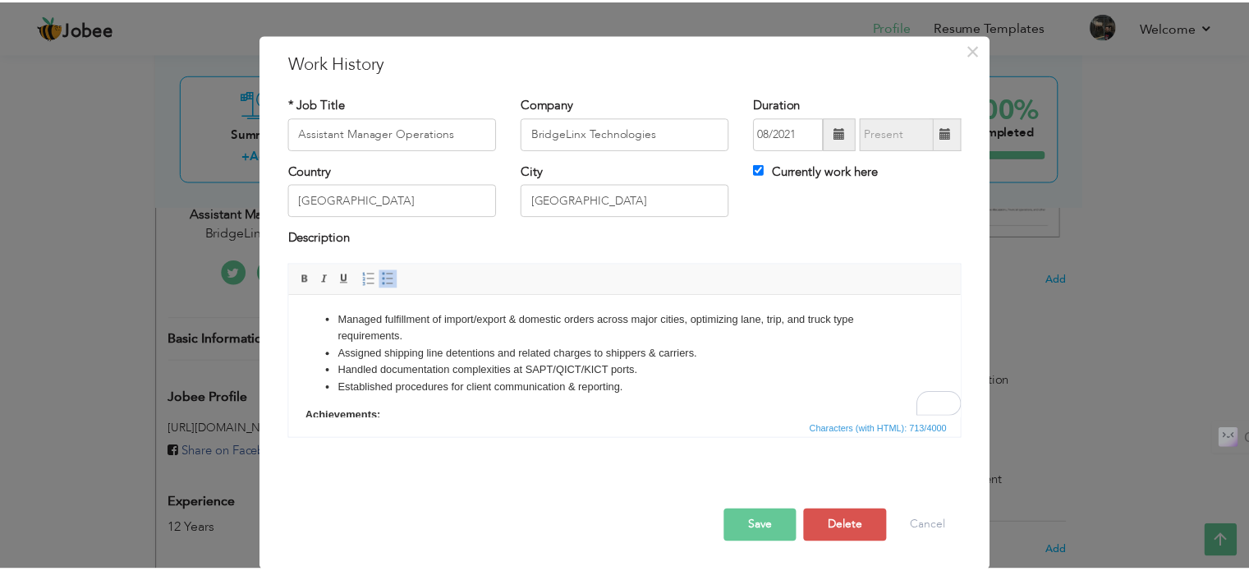
scroll to position [0, 0]
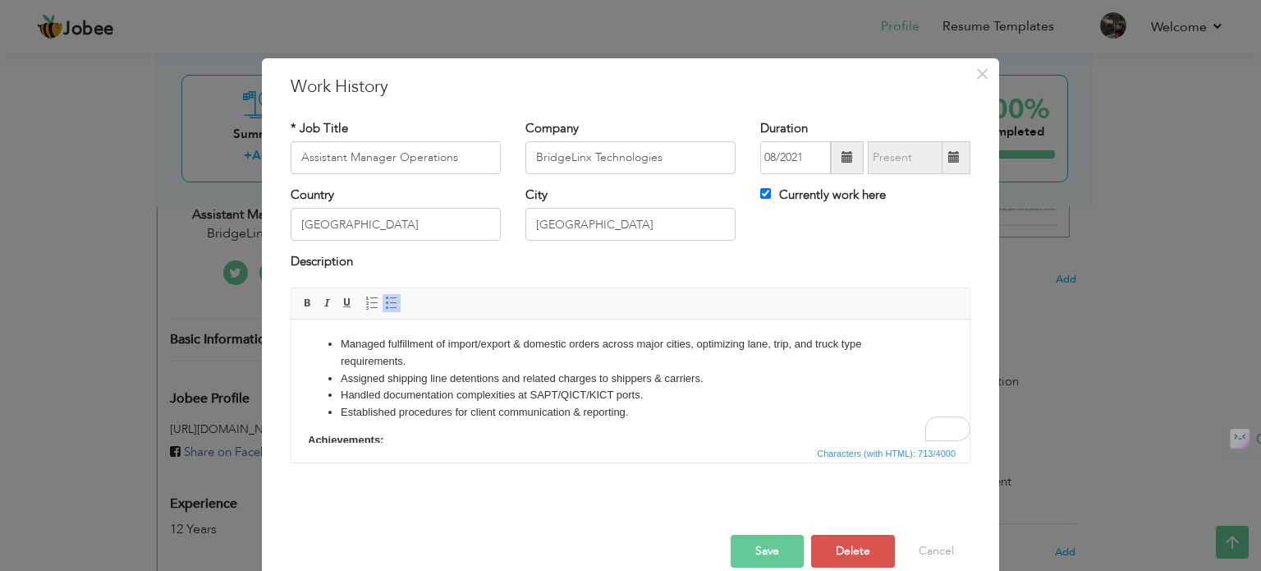
click at [775, 544] on button "Save" at bounding box center [767, 550] width 73 height 33
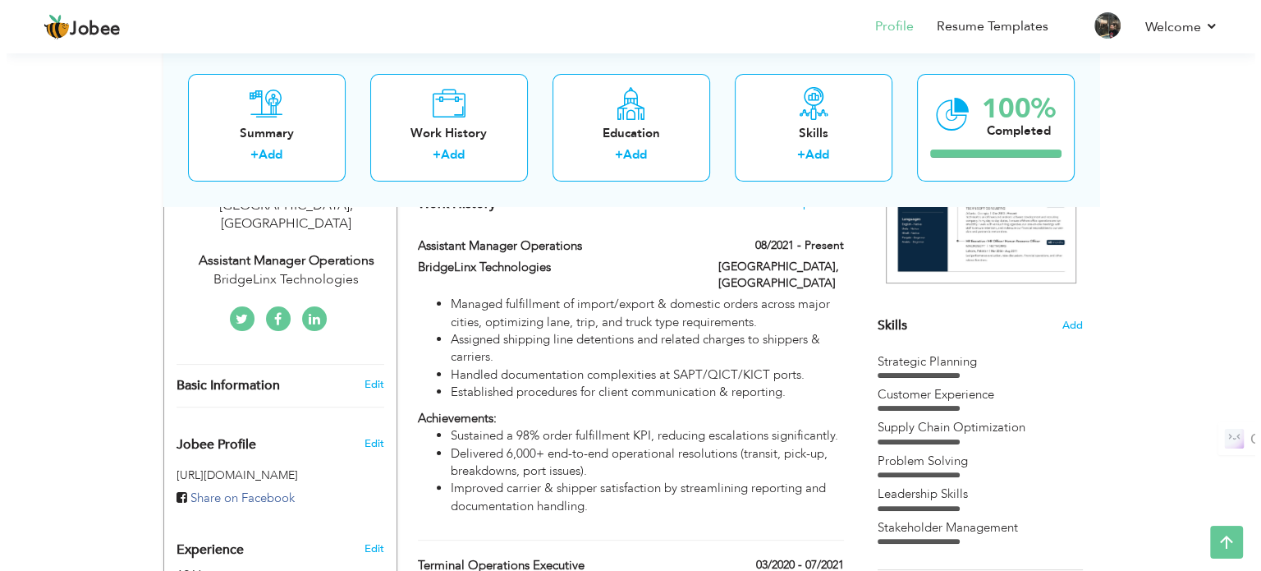
scroll to position [319, 0]
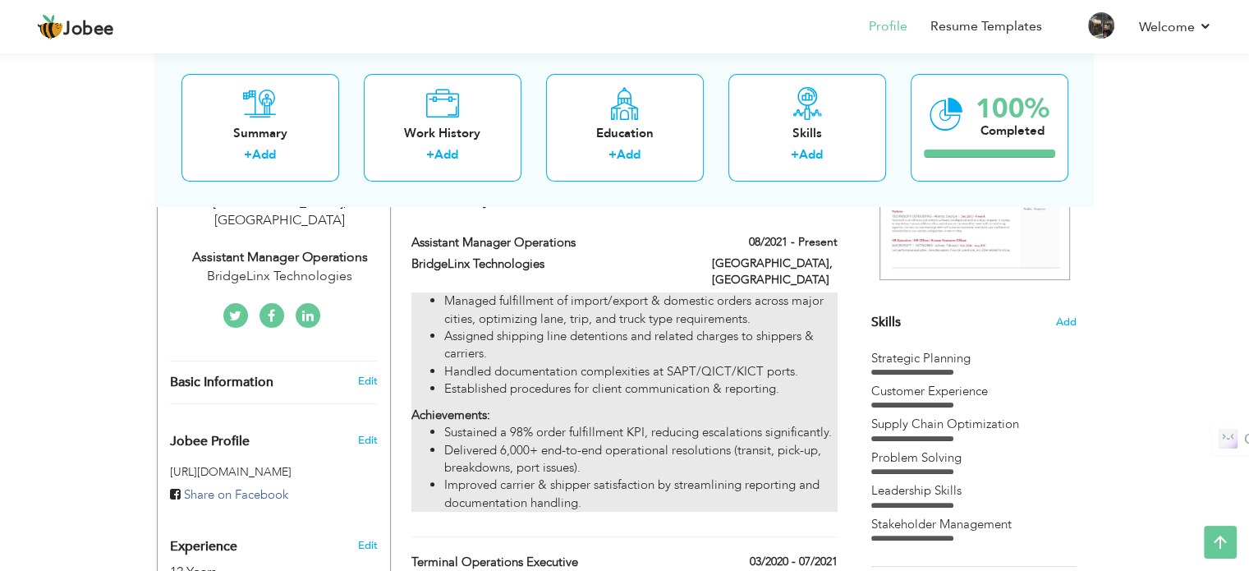
click at [757, 295] on li "Managed fulfillment of import/export & domestic orders across major cities, opt…" at bounding box center [640, 309] width 392 height 35
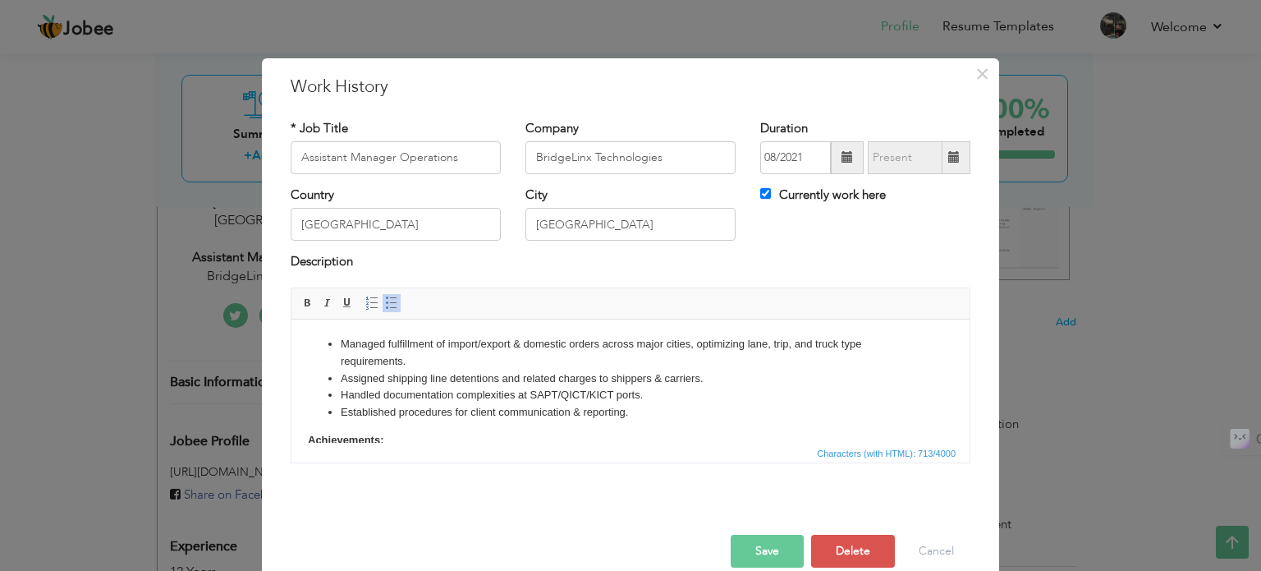
click at [597, 385] on li "Assigned shipping line detentions and related charges to shippers & carriers." at bounding box center [631, 377] width 580 height 17
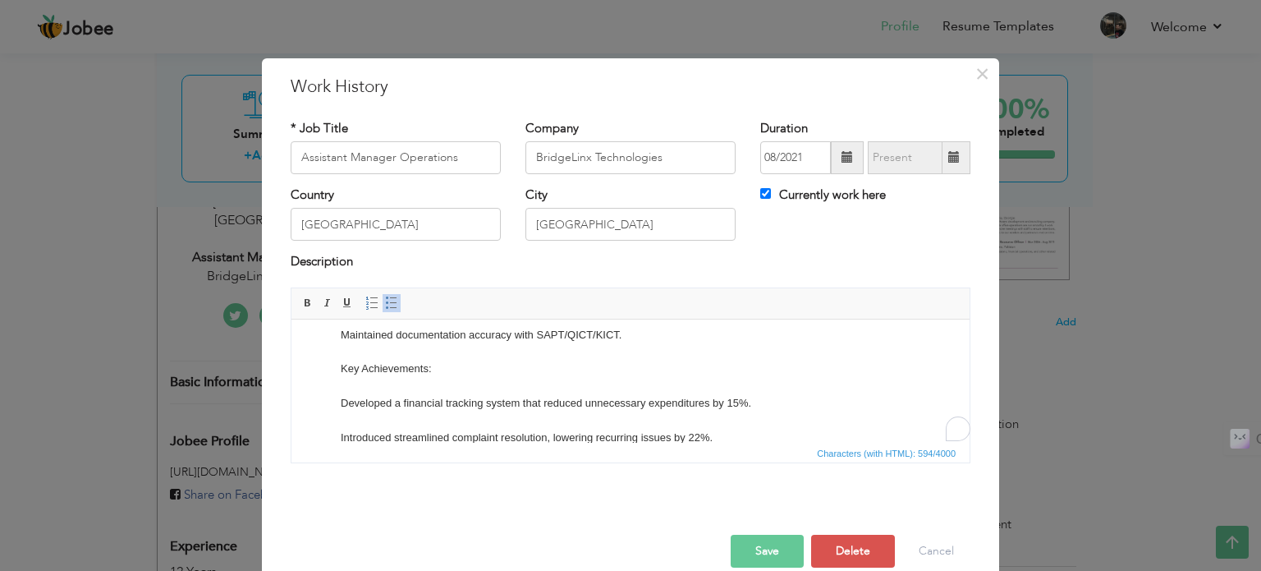
scroll to position [0, 0]
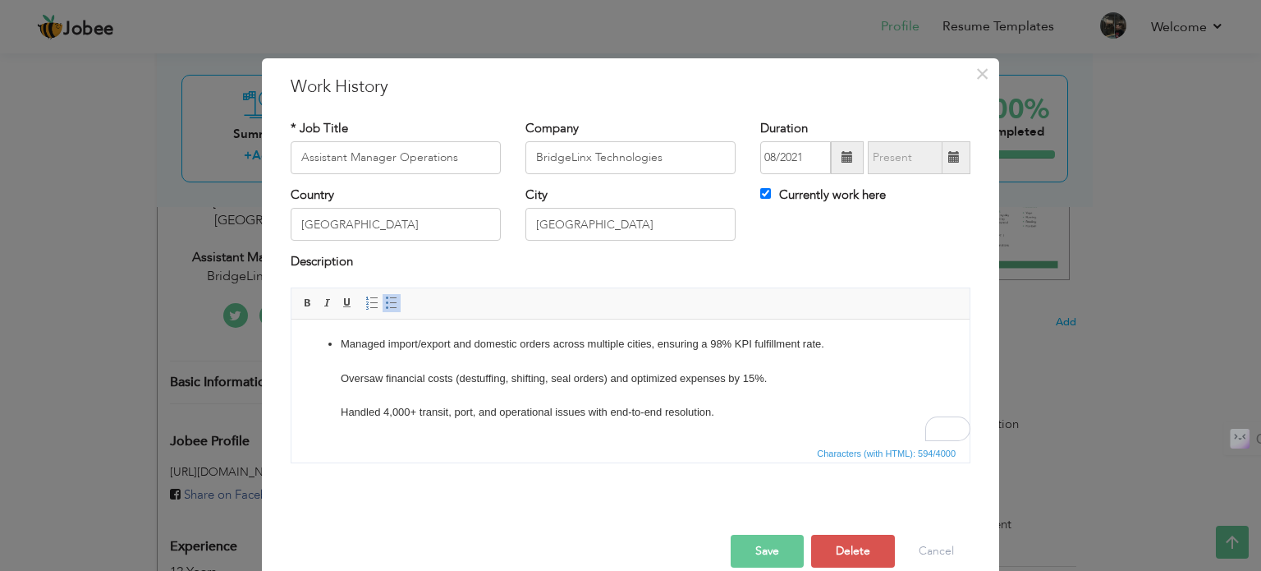
click at [569, 366] on li "Managed import/export and domestic orders across multiple cities, ensuring a 98…" at bounding box center [631, 446] width 580 height 222
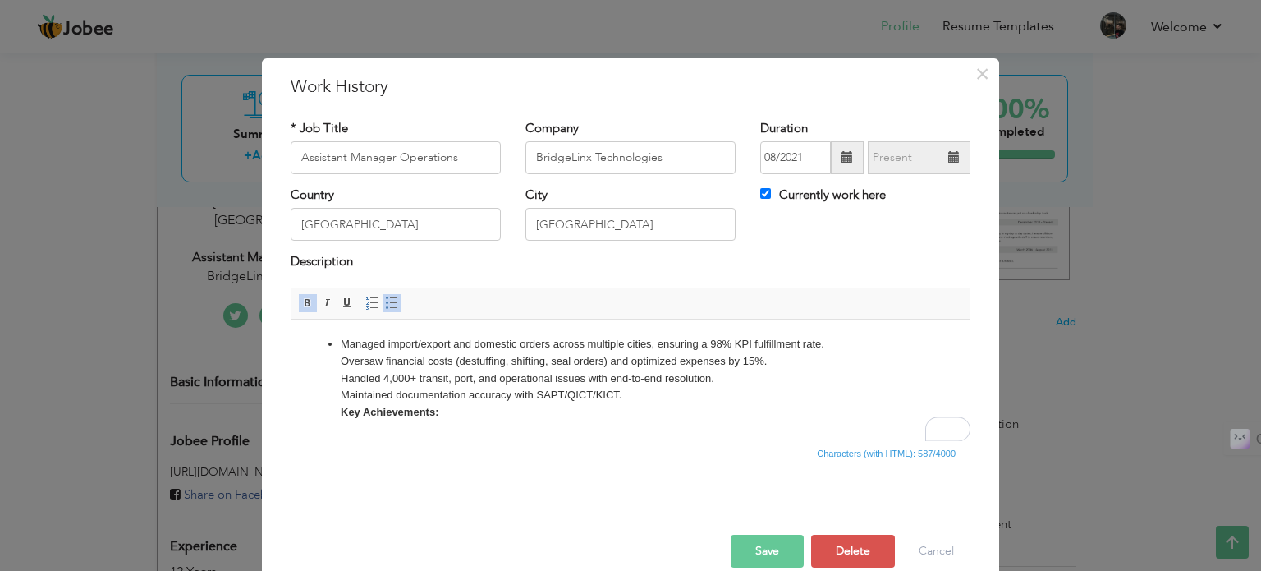
click at [646, 393] on li "Managed import/export and domestic orders across multiple cities, ensuring a 98…" at bounding box center [631, 412] width 580 height 154
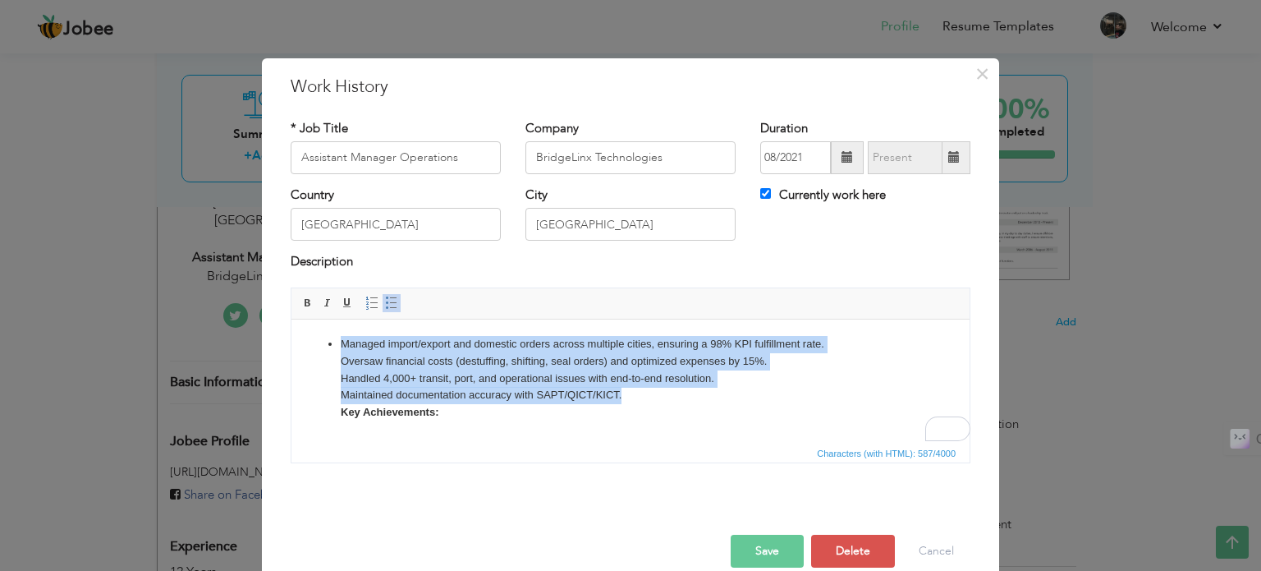
drag, startPoint x: 646, startPoint y: 393, endPoint x: 328, endPoint y: 338, distance: 323.2
click at [328, 338] on ul "Managed import/export and domestic orders across multiple cities, ensuring a 98…" at bounding box center [630, 412] width 645 height 154
click at [385, 300] on span at bounding box center [391, 302] width 13 height 13
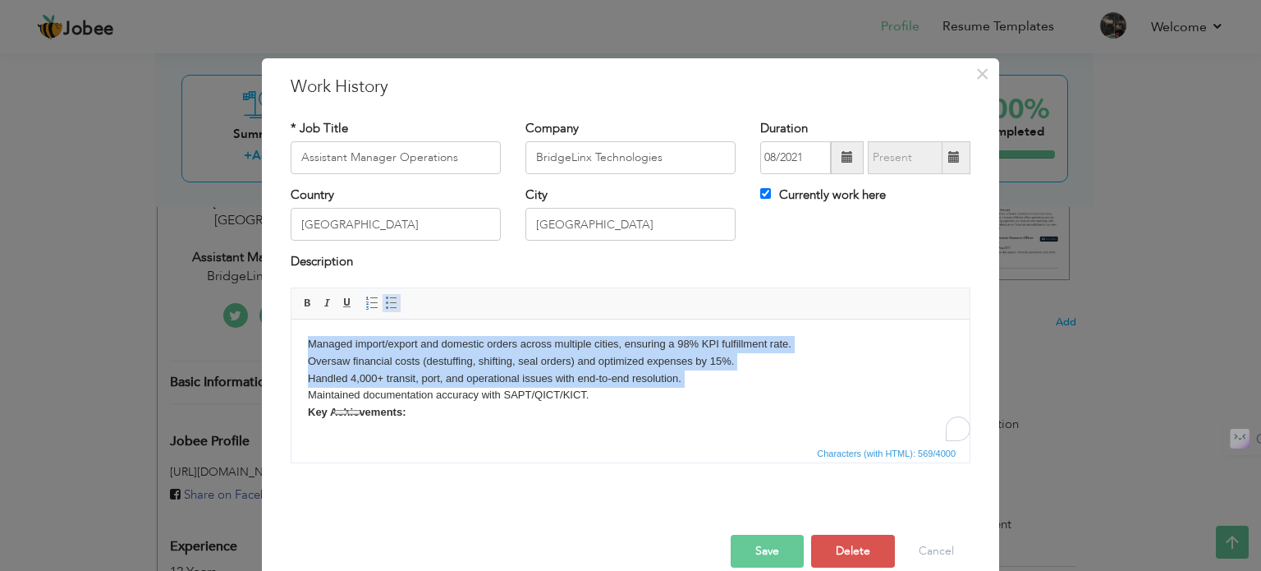
click at [385, 300] on span at bounding box center [391, 302] width 13 height 13
click at [452, 384] on li "Handled 4,000+ transit, port, and operational issues with end-to-end resolution." at bounding box center [631, 377] width 580 height 17
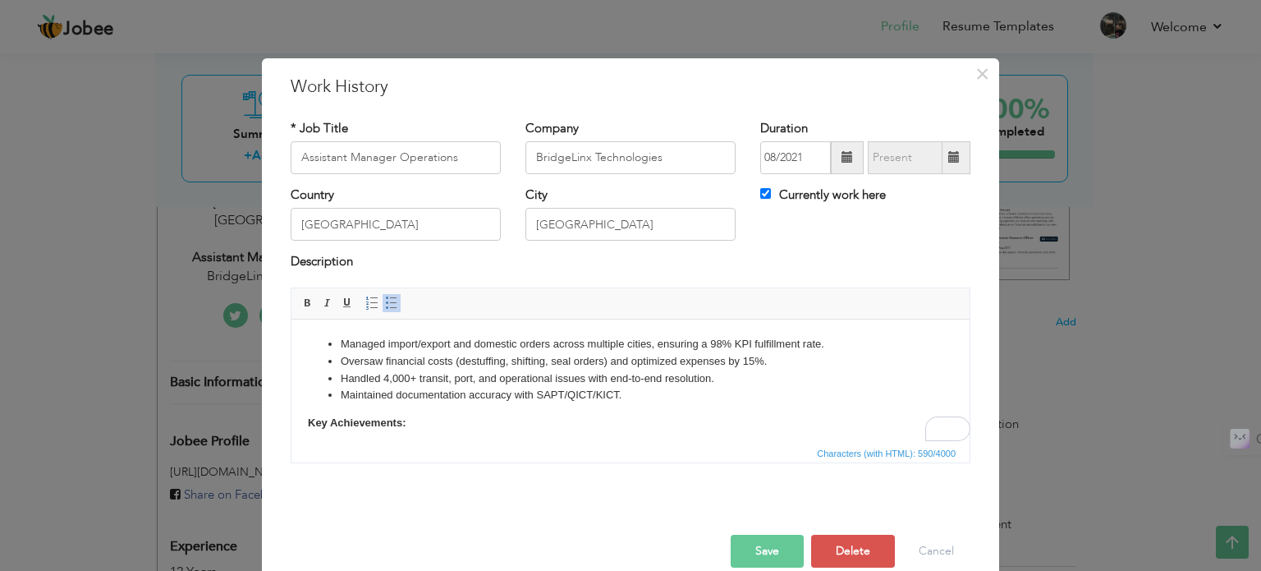
scroll to position [66, 0]
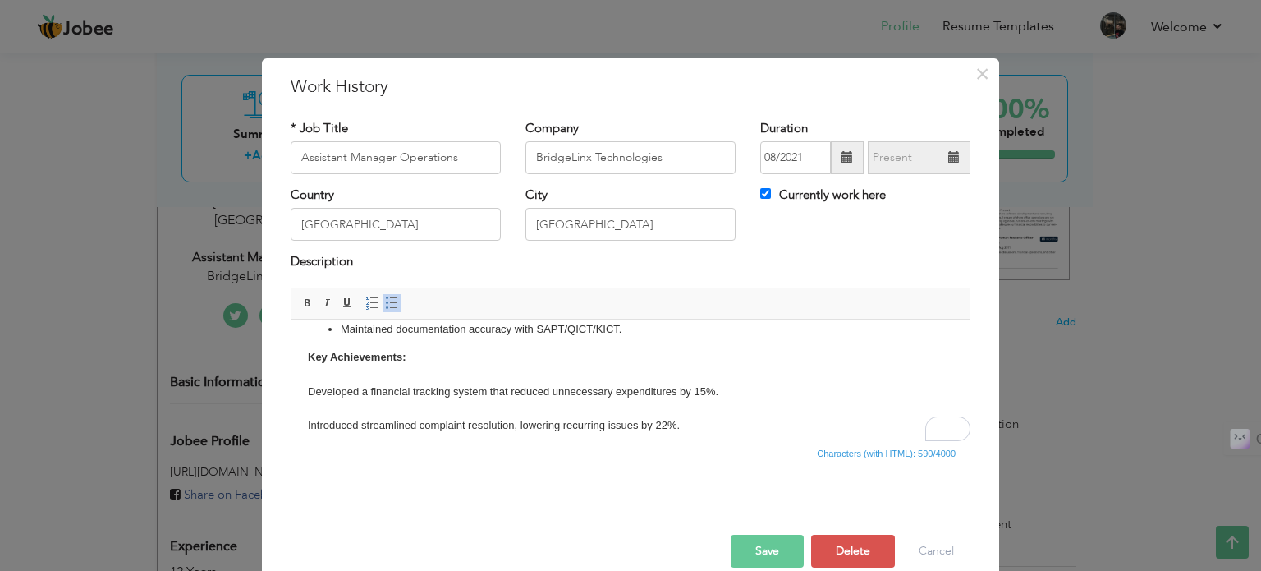
click at [432, 368] on body "Managed import/export and domestic orders across multiple cities, ensuring a 98…" at bounding box center [630, 351] width 645 height 164
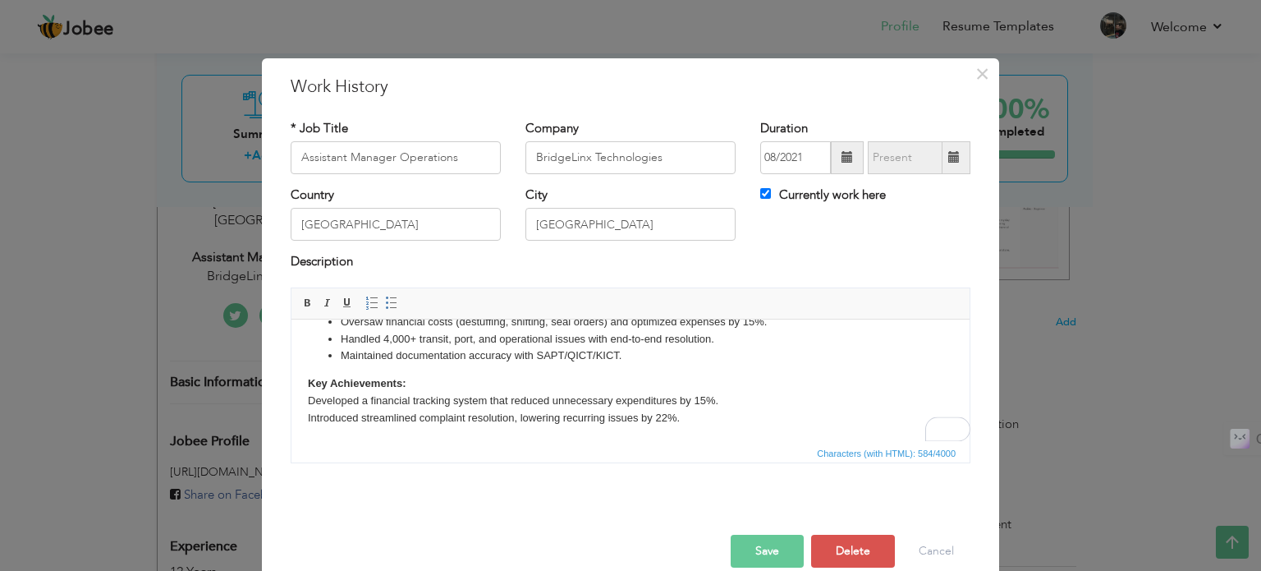
scroll to position [39, 0]
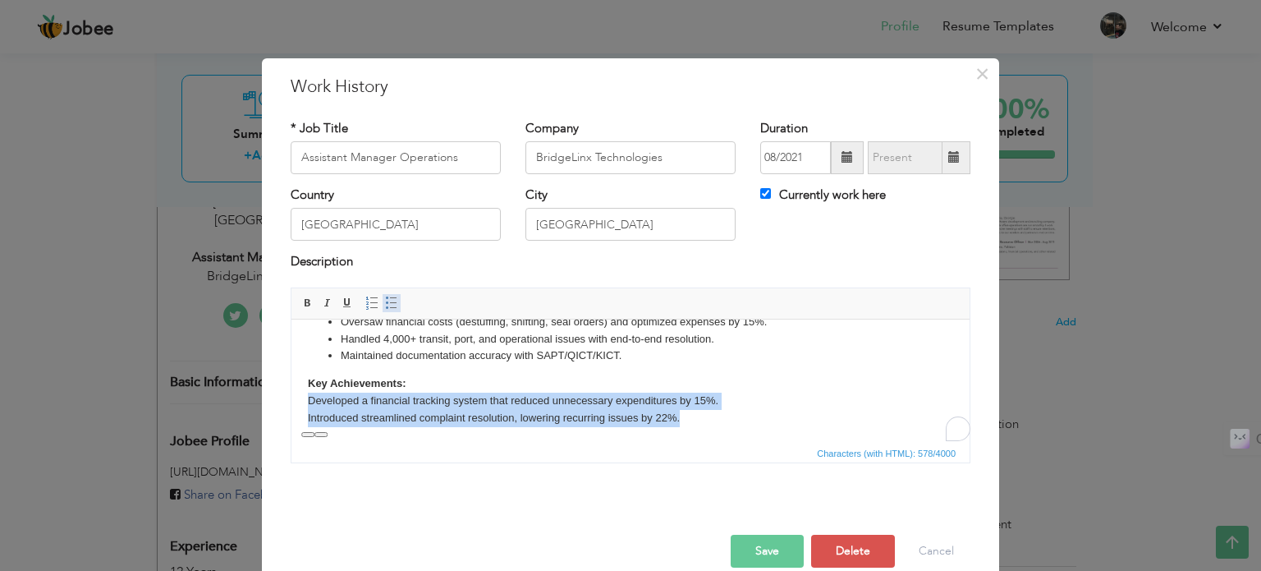
click at [385, 297] on span at bounding box center [391, 302] width 13 height 13
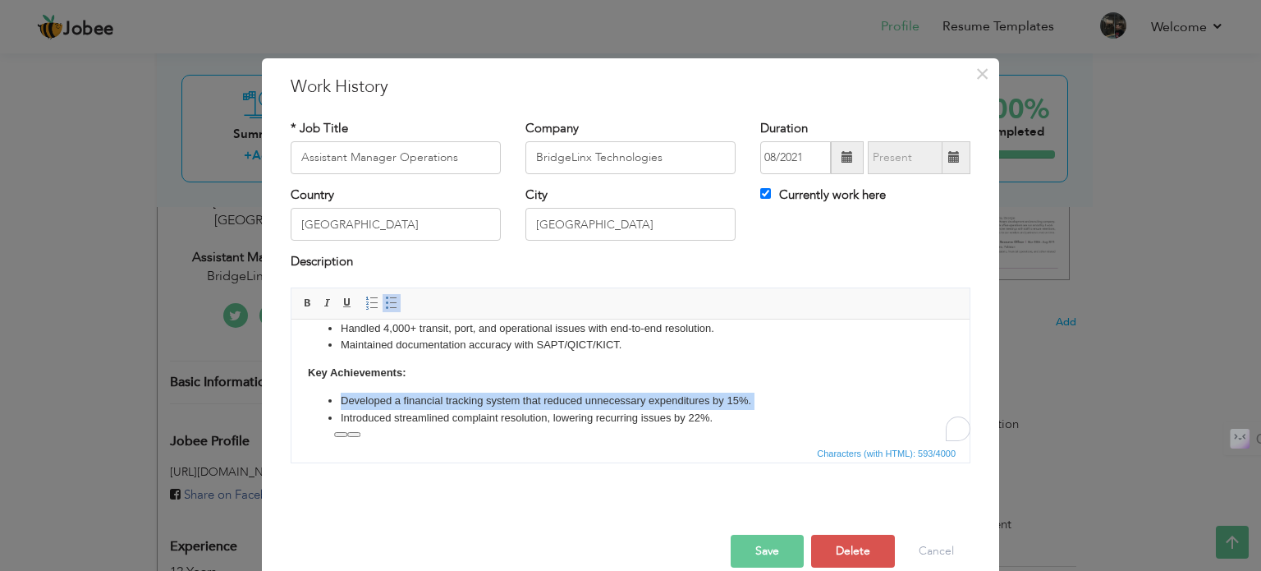
scroll to position [50, 0]
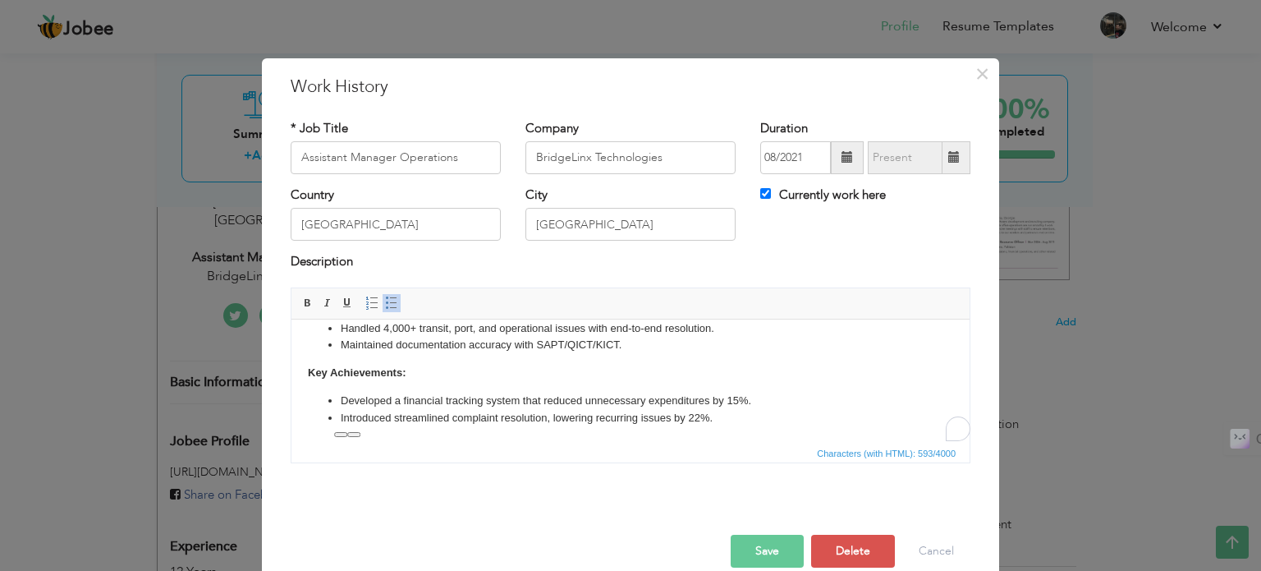
click at [446, 374] on body "Managed import/export and domestic orders across multiple cities, ensuring a 98…" at bounding box center [630, 355] width 645 height 141
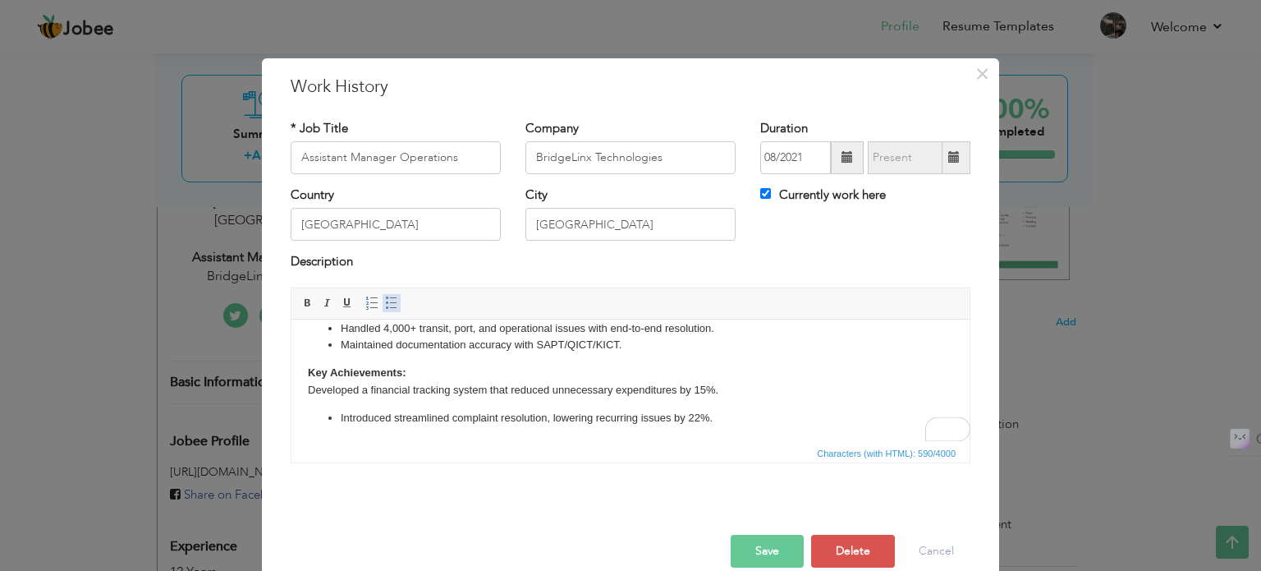
click at [385, 304] on span at bounding box center [391, 302] width 13 height 13
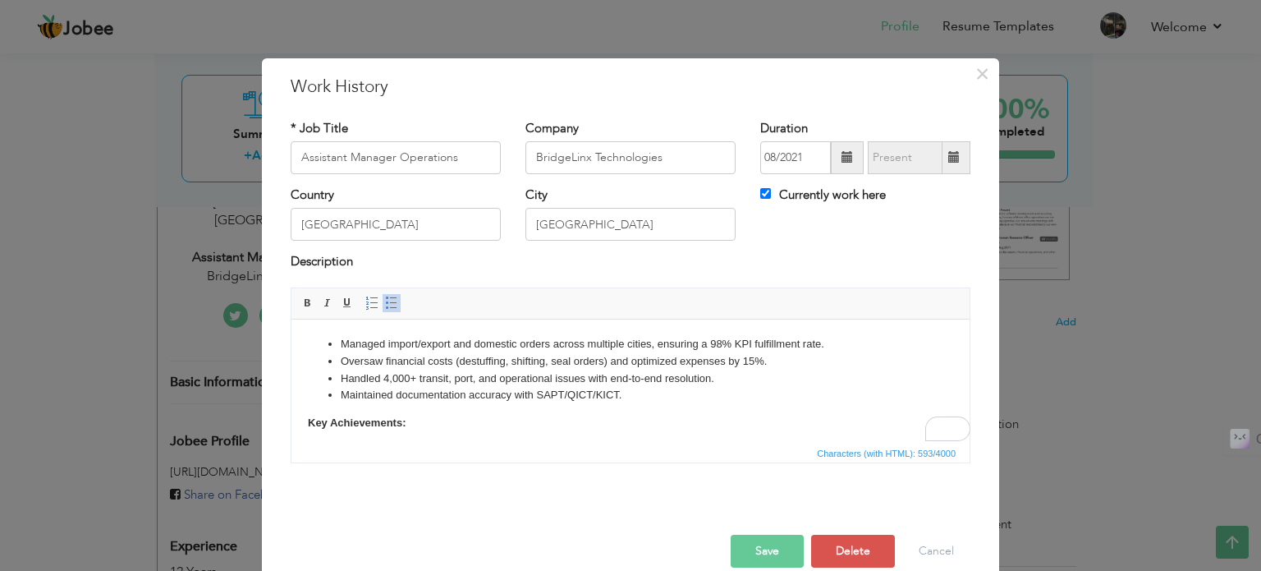
scroll to position [0, 0]
click at [389, 374] on li "Handled 4,000+ transit, port, and operational issues with end-to-end resolution." at bounding box center [631, 377] width 580 height 17
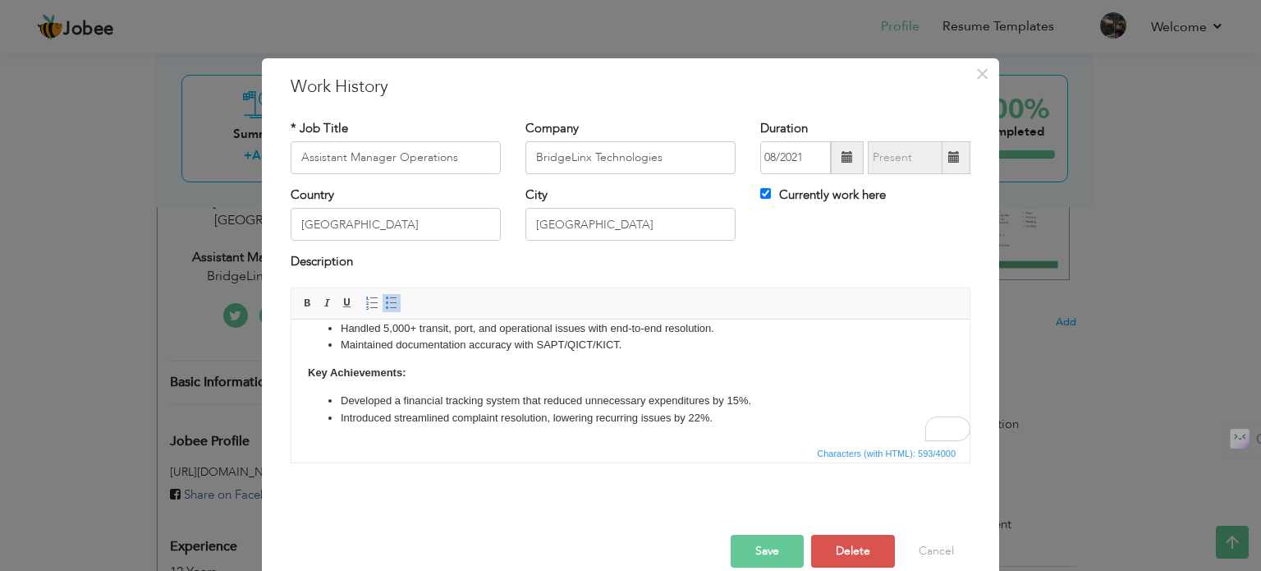
scroll to position [24, 0]
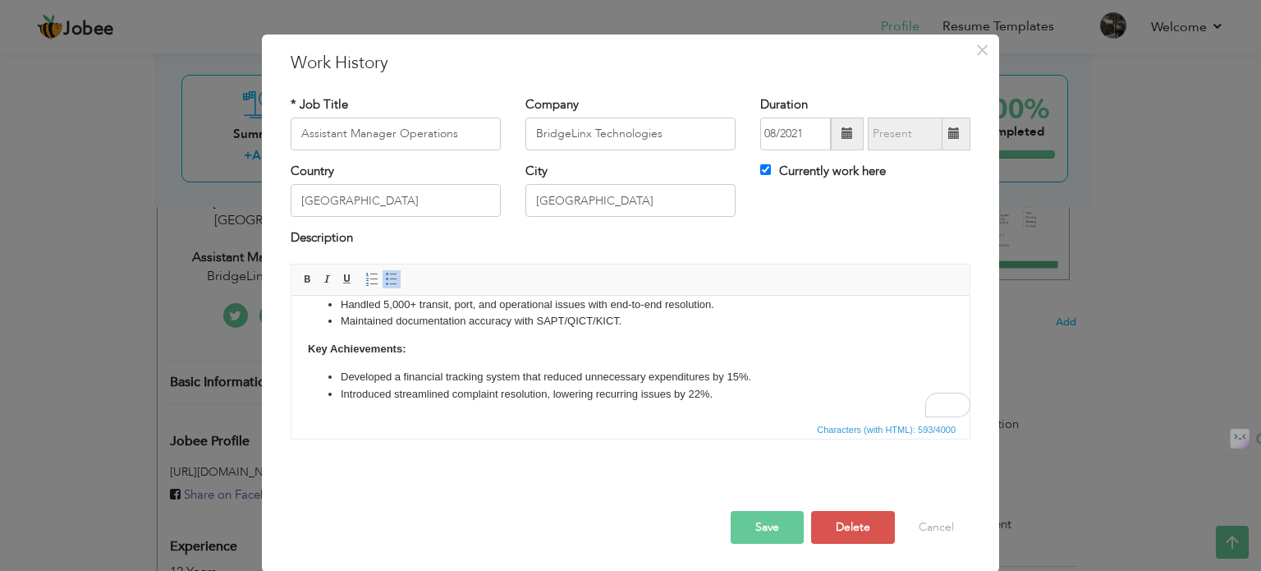
click at [739, 512] on button "Save" at bounding box center [767, 527] width 73 height 33
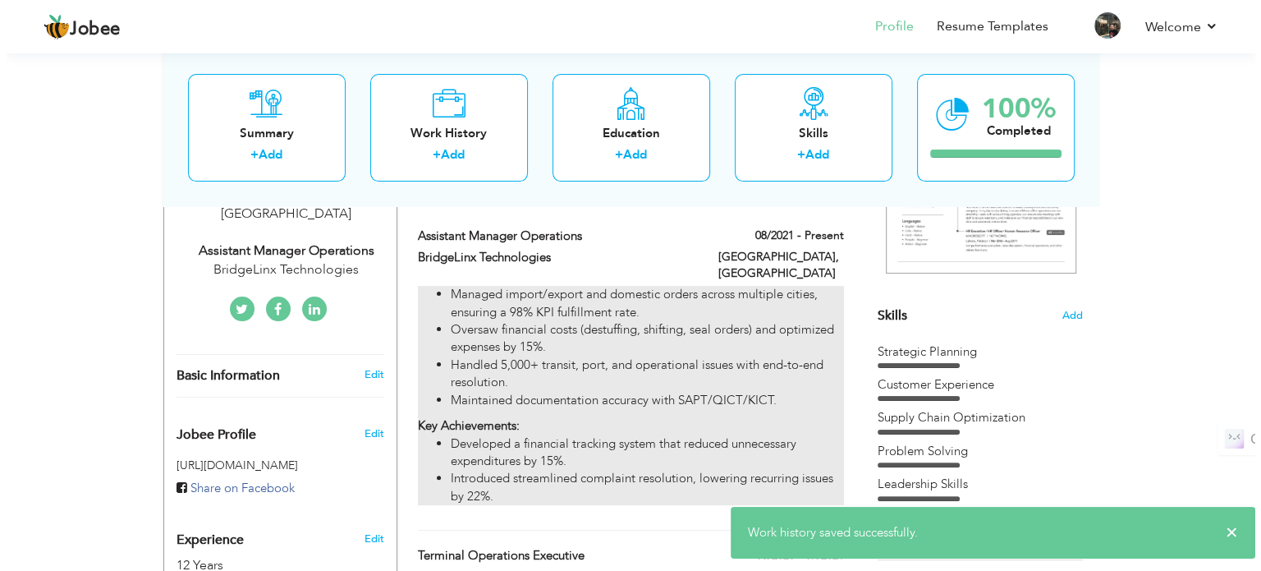
scroll to position [327, 0]
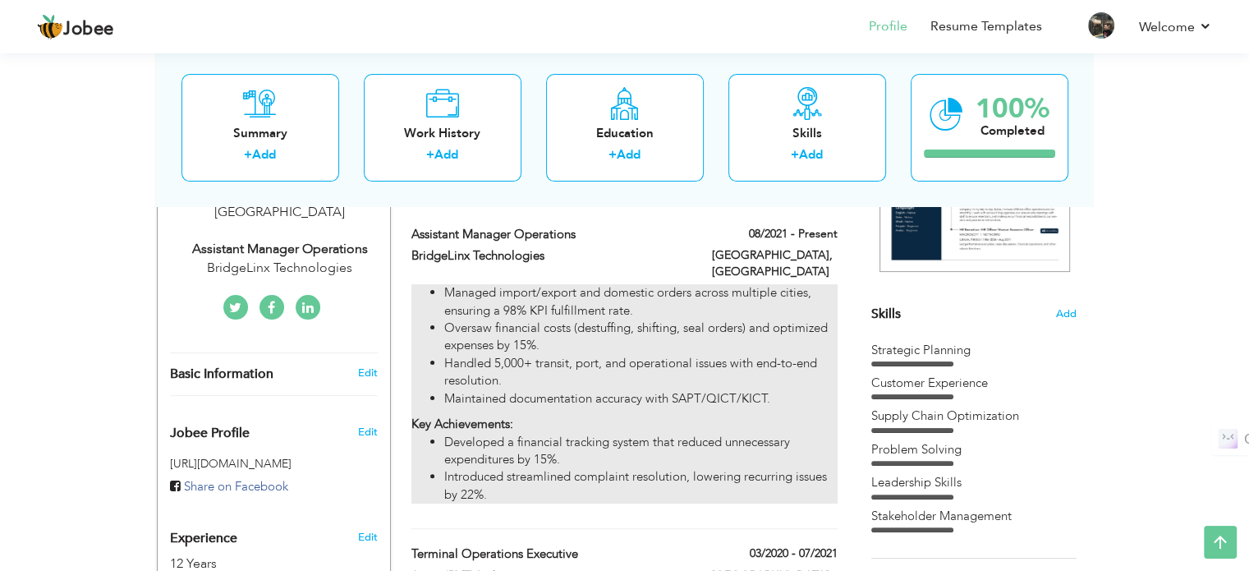
click at [749, 328] on li "Oversaw financial costs (destuffing, shifting, seal orders) and optimized expen…" at bounding box center [640, 336] width 392 height 35
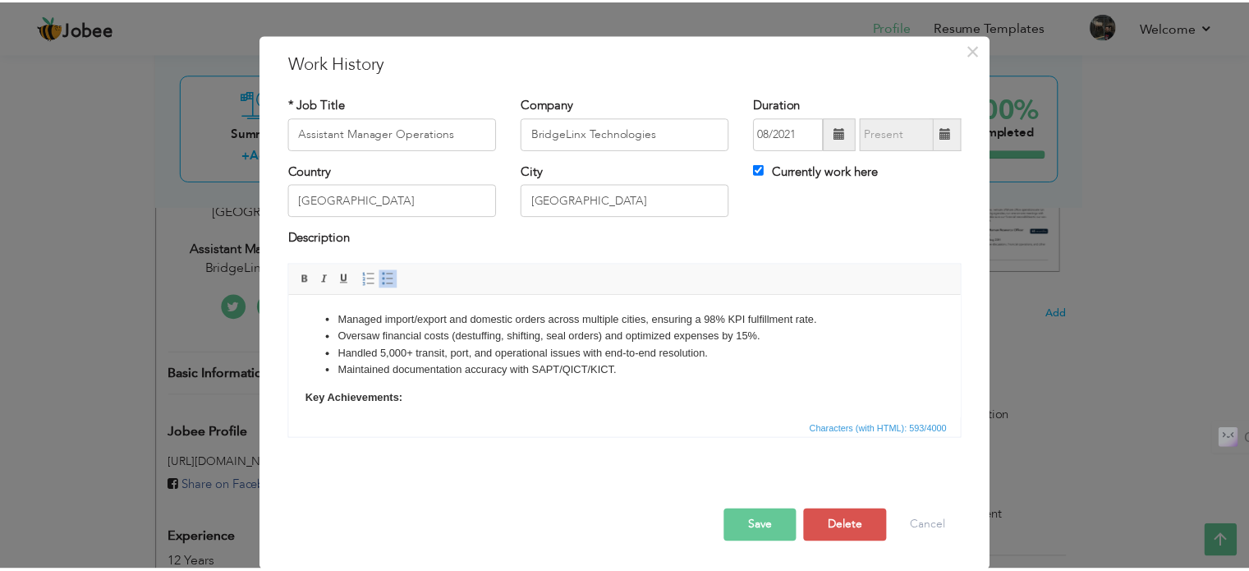
scroll to position [0, 0]
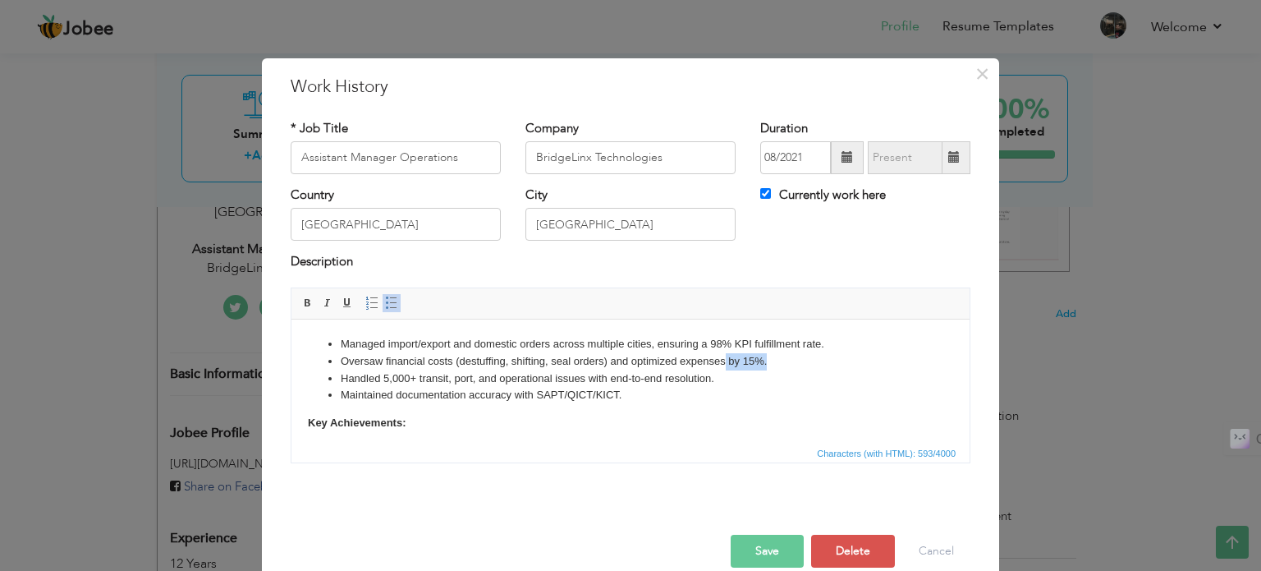
drag, startPoint x: 726, startPoint y: 361, endPoint x: 783, endPoint y: 360, distance: 57.5
click at [783, 360] on li "Oversaw financial costs (destuffing, shifting, seal orders) and optimized expen…" at bounding box center [631, 360] width 580 height 17
click at [763, 541] on button "Save" at bounding box center [767, 550] width 73 height 33
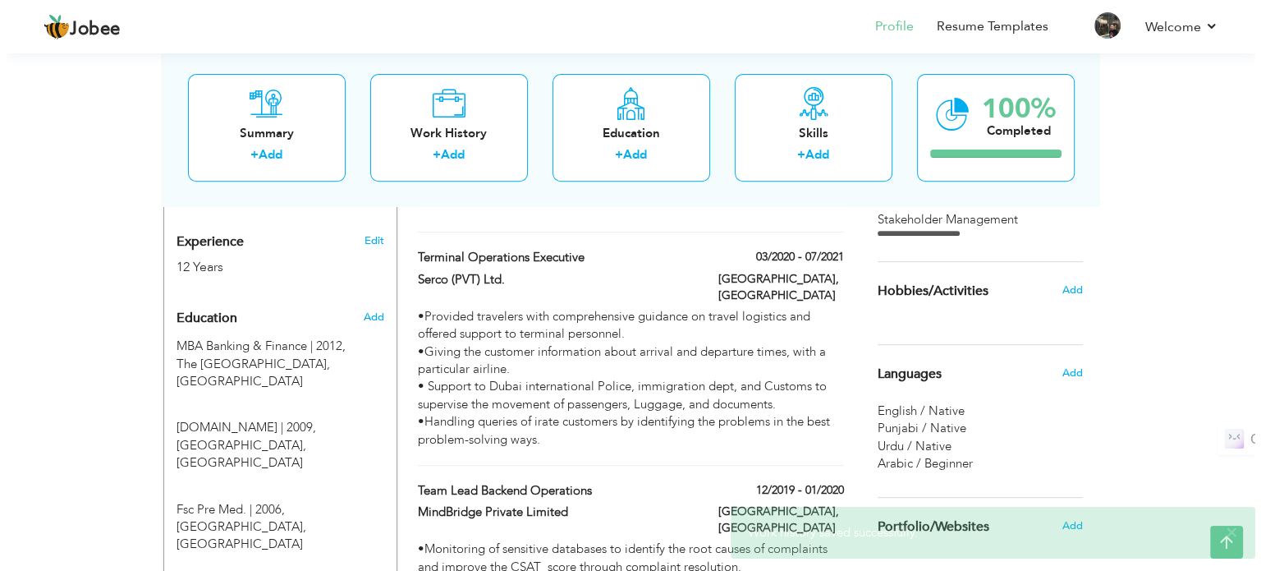
scroll to position [624, 0]
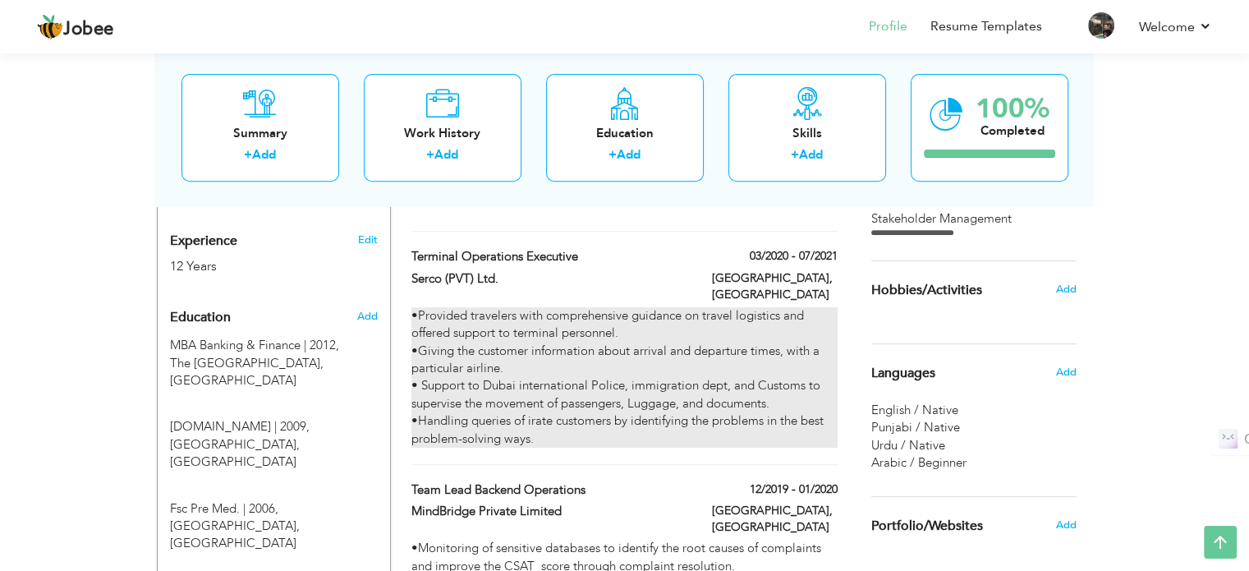
click at [613, 403] on div "•Provided travelers with comprehensive guidance on travel logistics and offered…" at bounding box center [623, 377] width 425 height 140
type input "Terminal Operations Executive"
type input "Serco (PVT) Ltd."
type input "03/2020"
type input "07/2021"
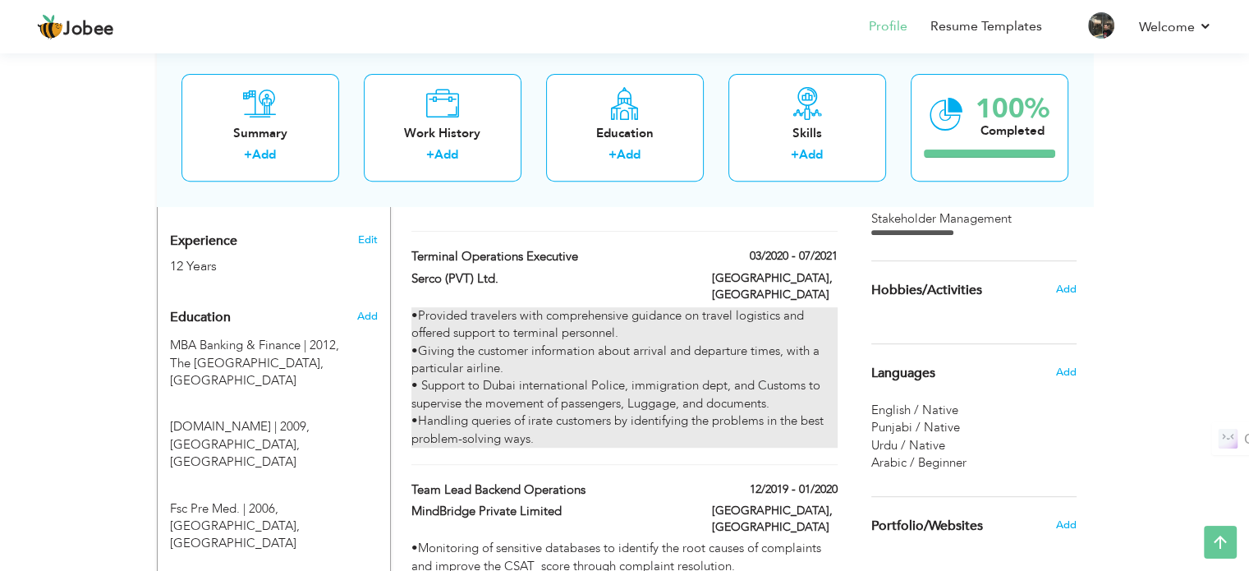
type input "[GEOGRAPHIC_DATA]"
checkbox input "false"
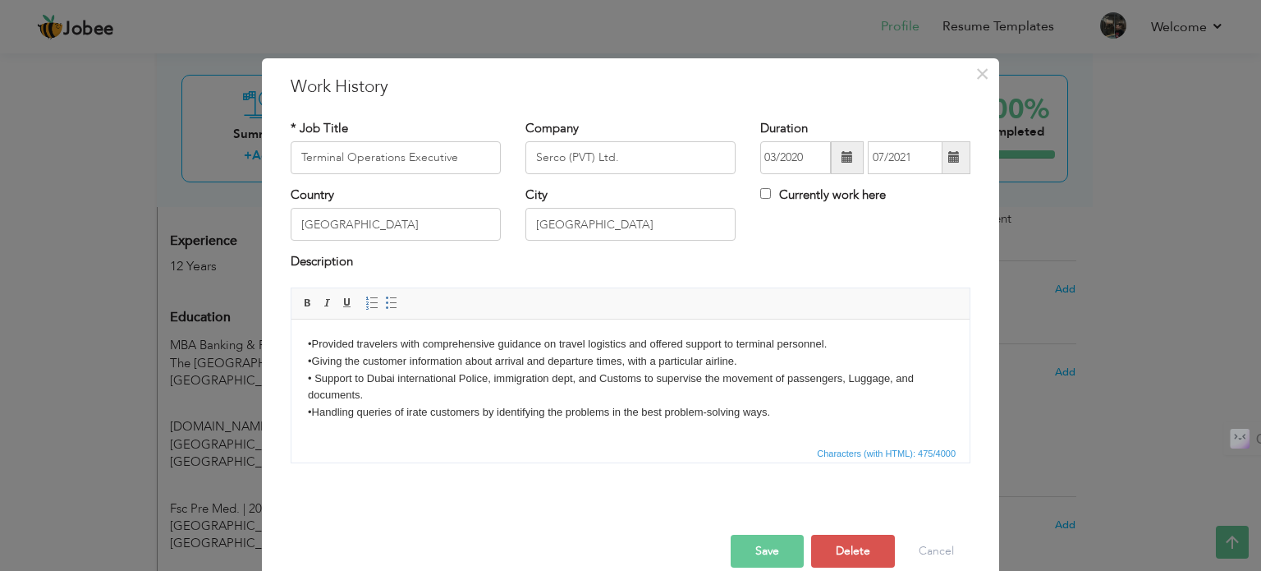
click at [575, 368] on body "•Provided travelers with comprehensive guidance on travel logistics and offered…" at bounding box center [630, 377] width 645 height 85
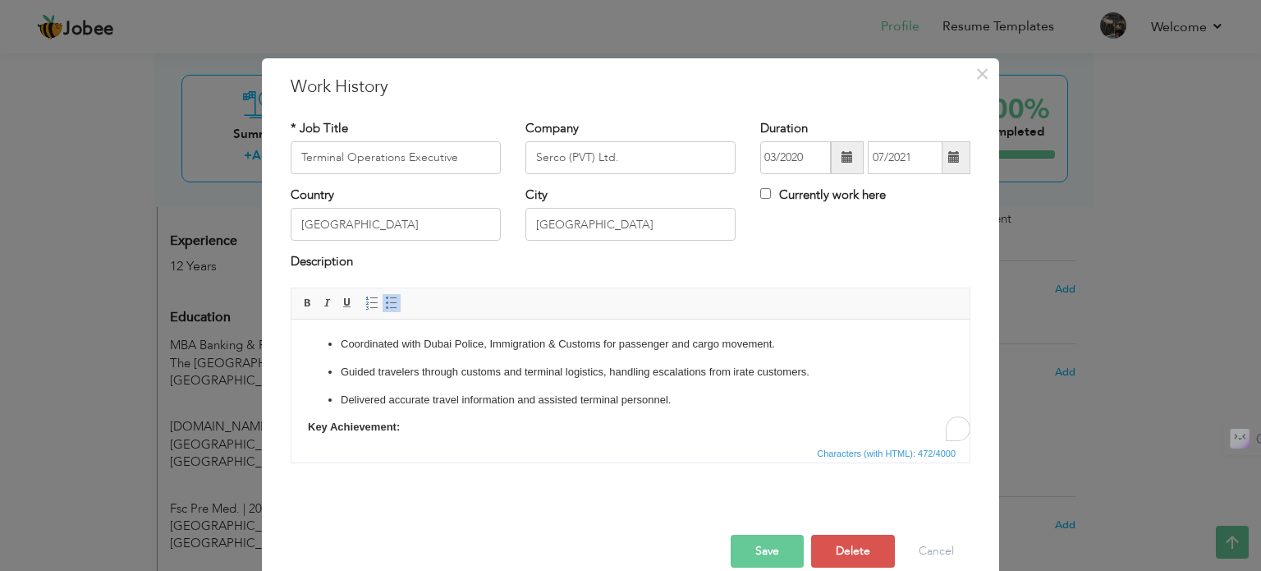
scroll to position [0, 0]
click at [404, 357] on ul "Coordinated with Dubai Police, Immigration & Customs for passenger and cargo mo…" at bounding box center [630, 371] width 645 height 72
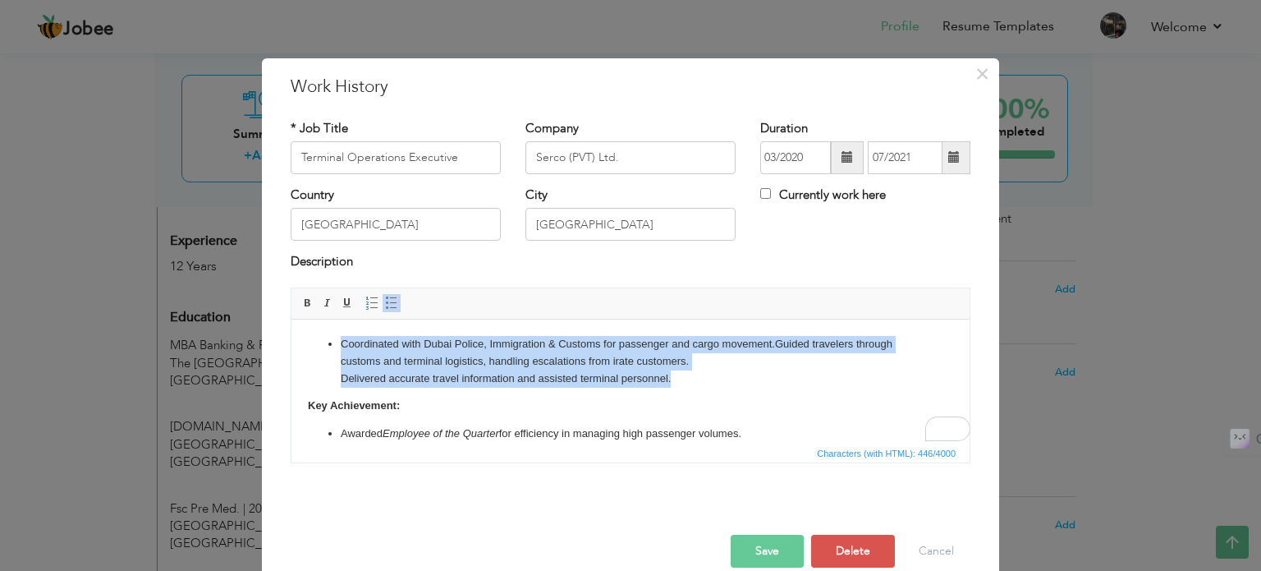
drag, startPoint x: 709, startPoint y: 357, endPoint x: 248, endPoint y: 254, distance: 472.8
click at [291, 319] on html "Coordinated with Dubai Police, Immigration & Customs for passenger and cargo mo…" at bounding box center [630, 389] width 678 height 140
click at [387, 300] on span at bounding box center [391, 302] width 13 height 13
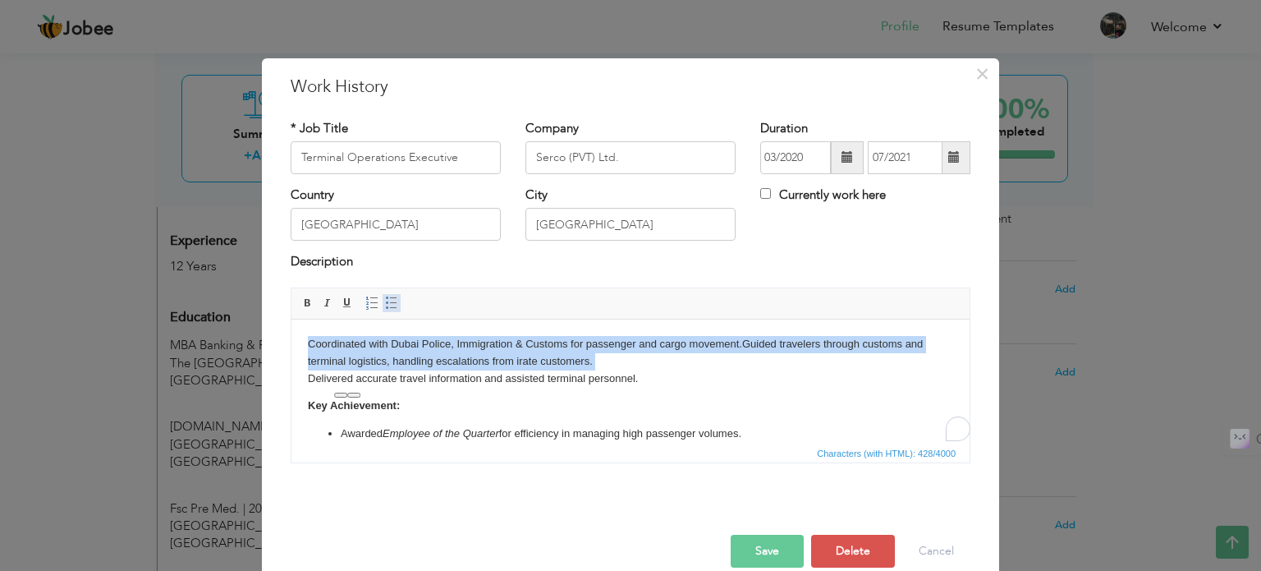
click at [387, 300] on span at bounding box center [391, 302] width 13 height 13
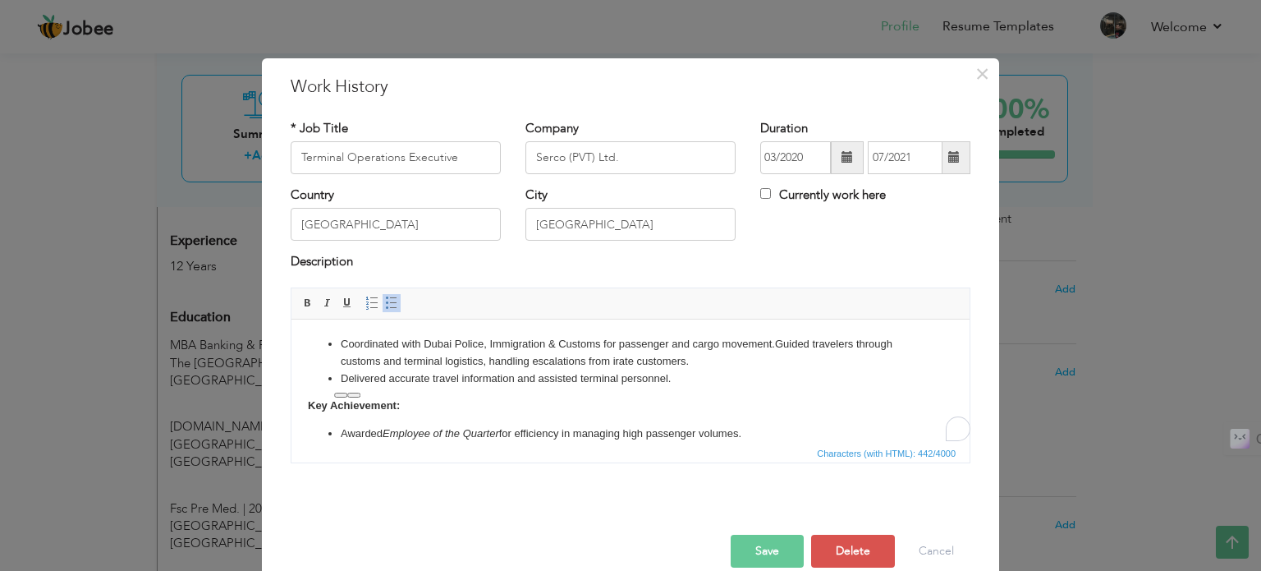
click at [779, 336] on li "Coordinated with Dubai Police, Immigration & Customs for passenger and cargo mo…" at bounding box center [631, 352] width 580 height 34
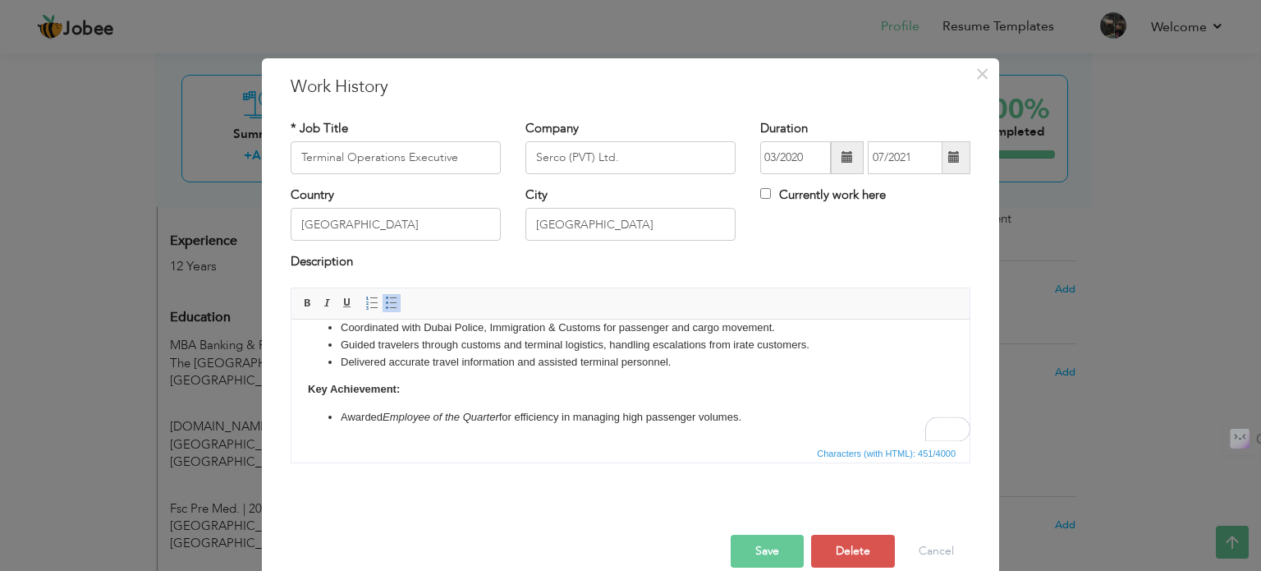
click at [750, 419] on p "Awarded Employee of the Quarter for efficiency in managing high passenger volum…" at bounding box center [631, 416] width 580 height 17
click at [768, 546] on button "Save" at bounding box center [767, 550] width 73 height 33
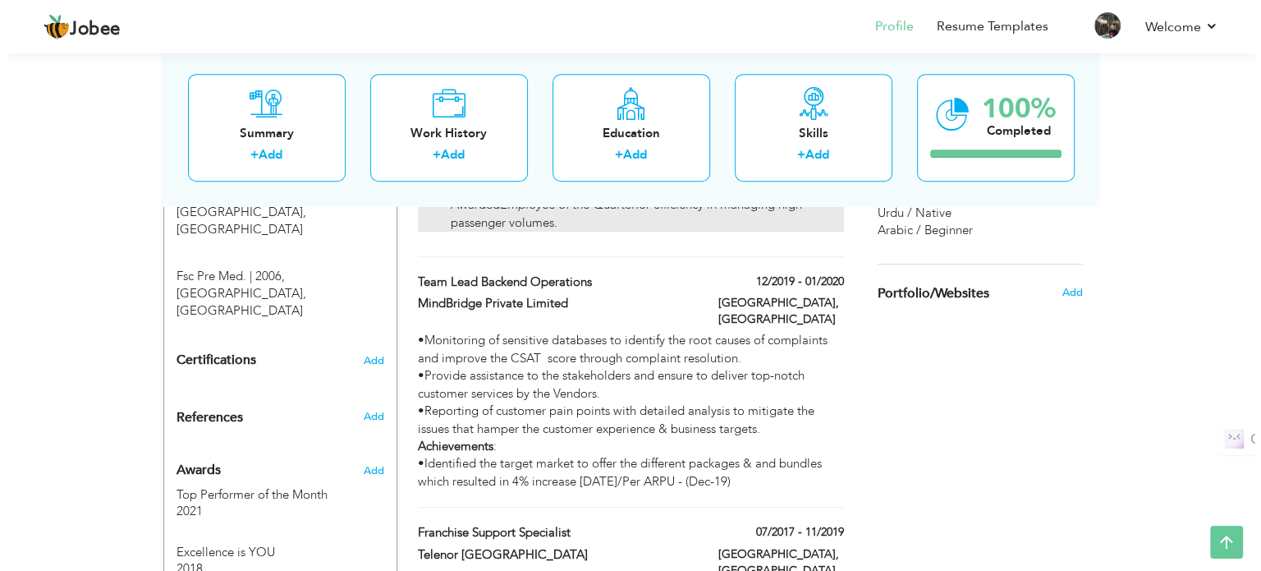
scroll to position [855, 0]
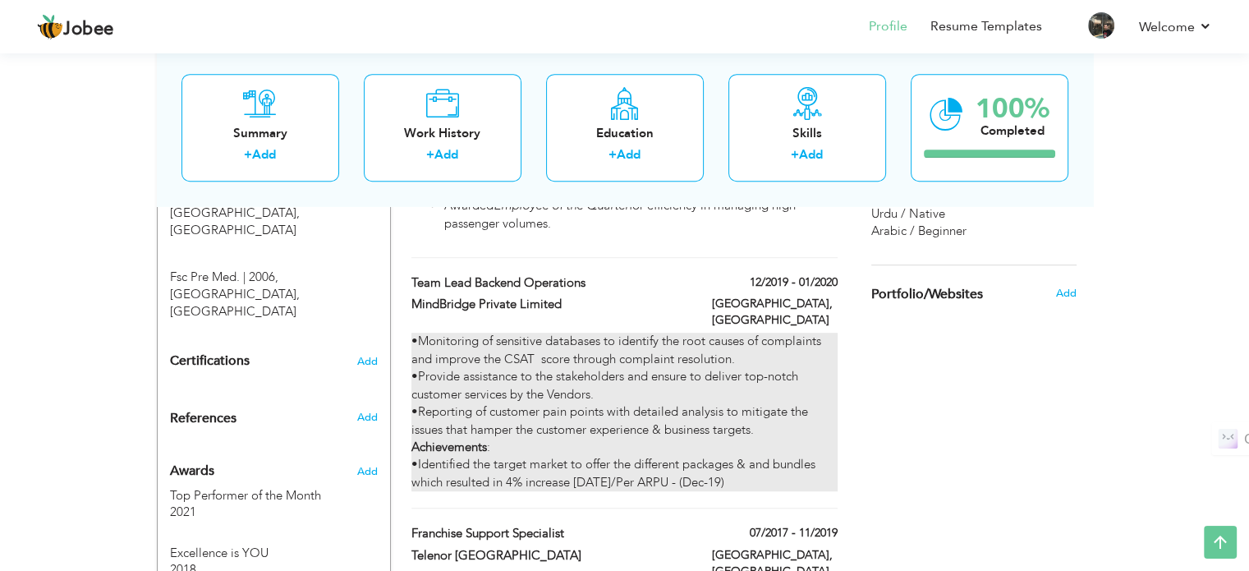
click at [595, 387] on div "•Monitoring of sensitive databases to identify the root causes of complaints an…" at bounding box center [623, 411] width 425 height 158
type input "Team Lead Backend Operations"
type input "MindBridge Private Limited"
type input "12/2019"
type input "01/2020"
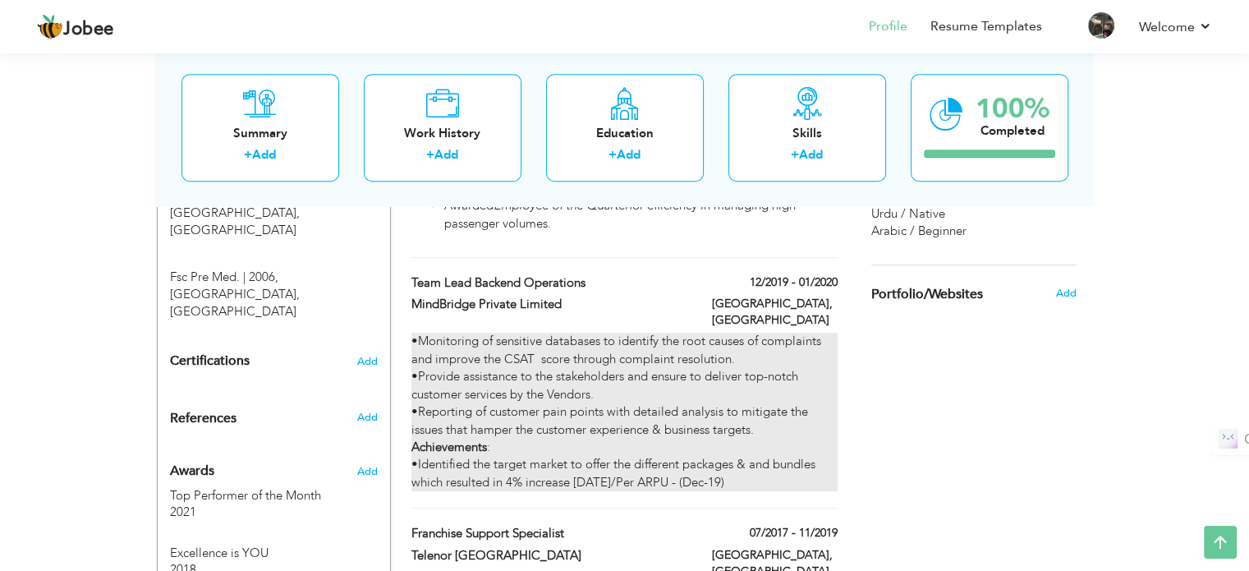
type input "[GEOGRAPHIC_DATA]"
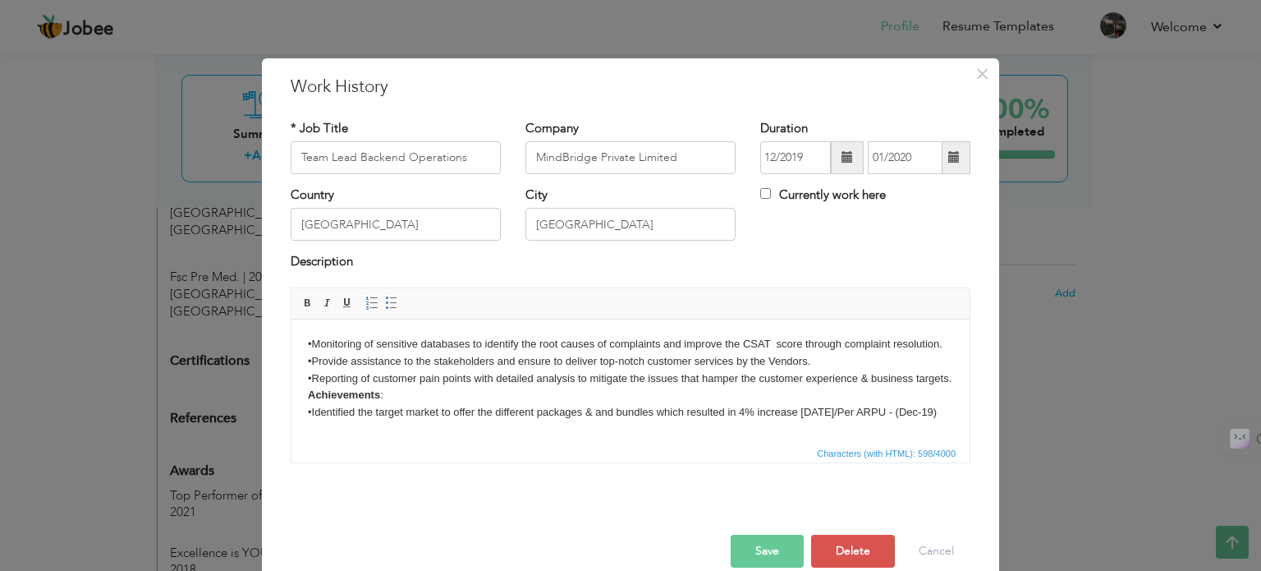
click at [600, 357] on body "•Monitoring of sensitive databases to identify the root causes of complaints an…" at bounding box center [630, 377] width 645 height 85
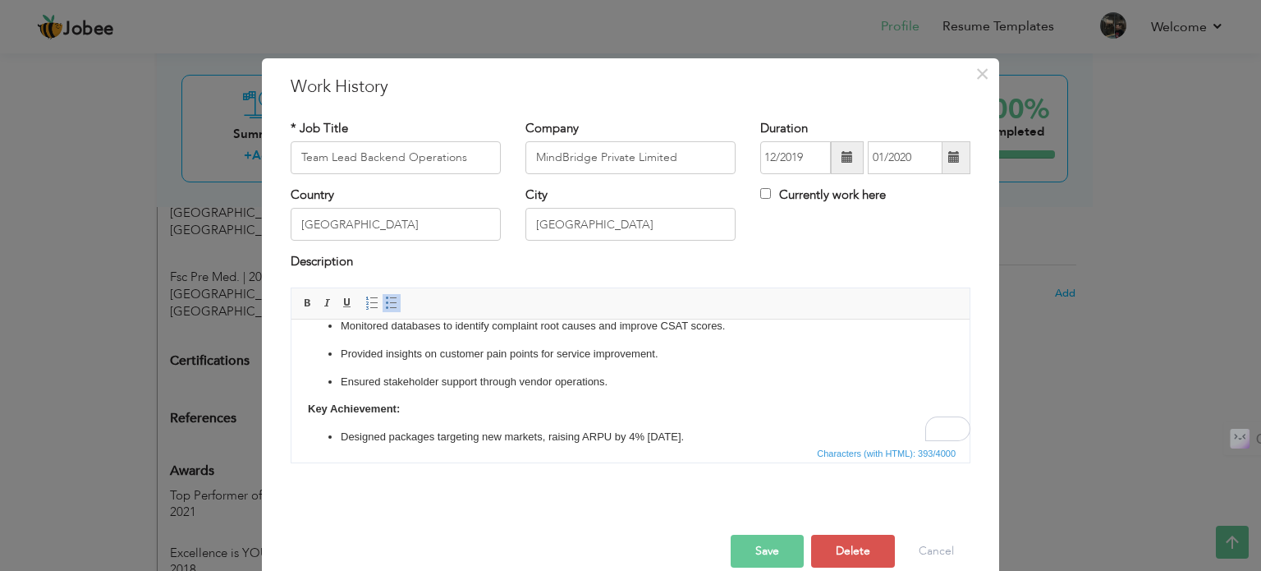
scroll to position [0, 0]
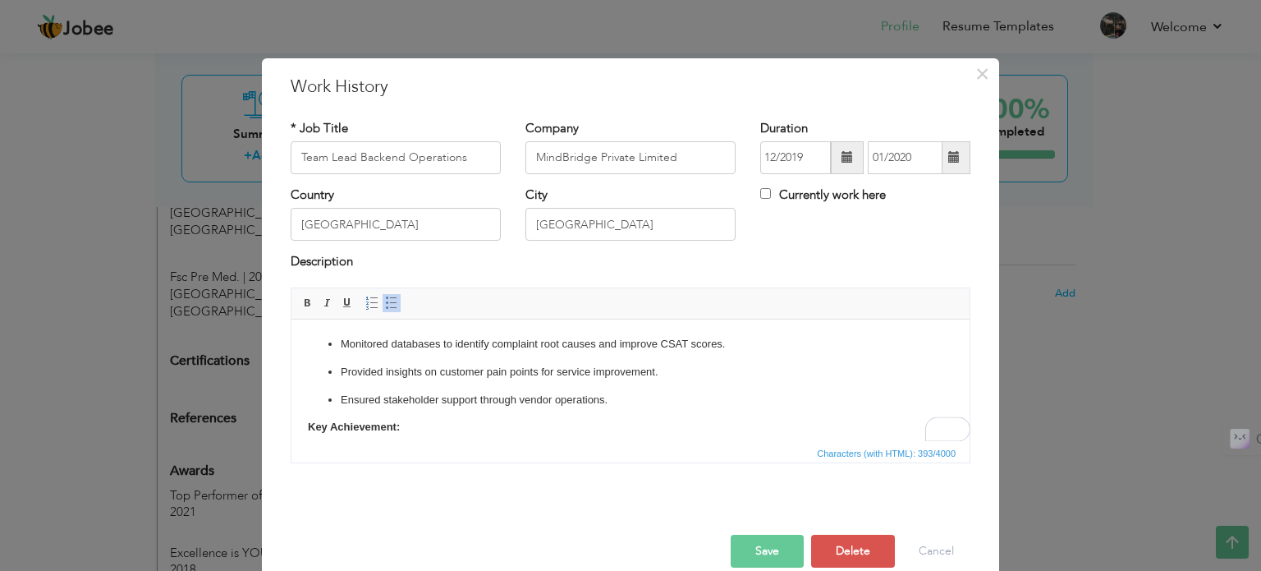
click at [542, 357] on ul "Monitored databases to identify complaint root causes and improve CSAT scores. …" at bounding box center [630, 371] width 645 height 72
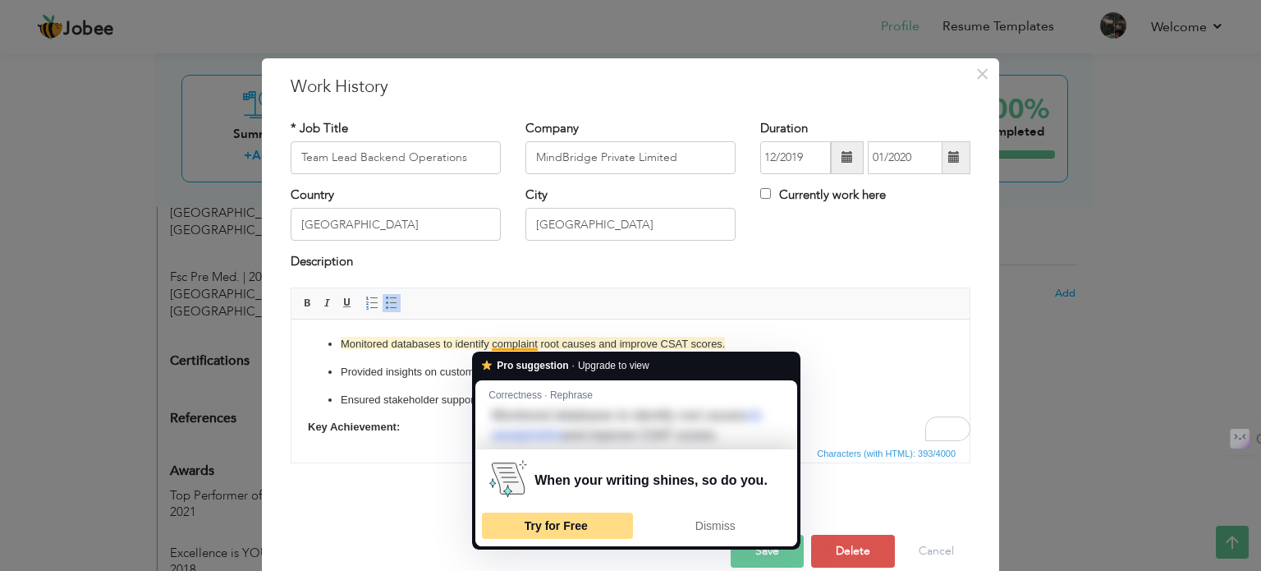
click at [558, 531] on span "Try for Free" at bounding box center [556, 525] width 63 height 13
click at [404, 364] on p "Provided insights on customer pain points for service improvement." at bounding box center [631, 371] width 580 height 17
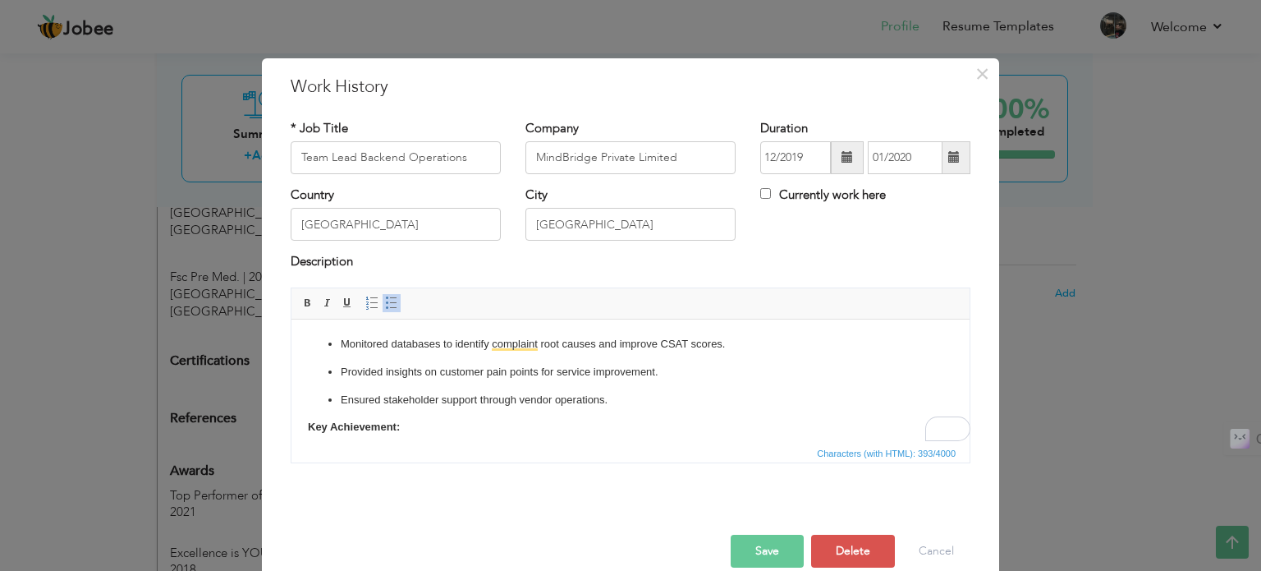
click at [423, 364] on p "Provided insights on customer pain points for service improvement." at bounding box center [631, 371] width 580 height 17
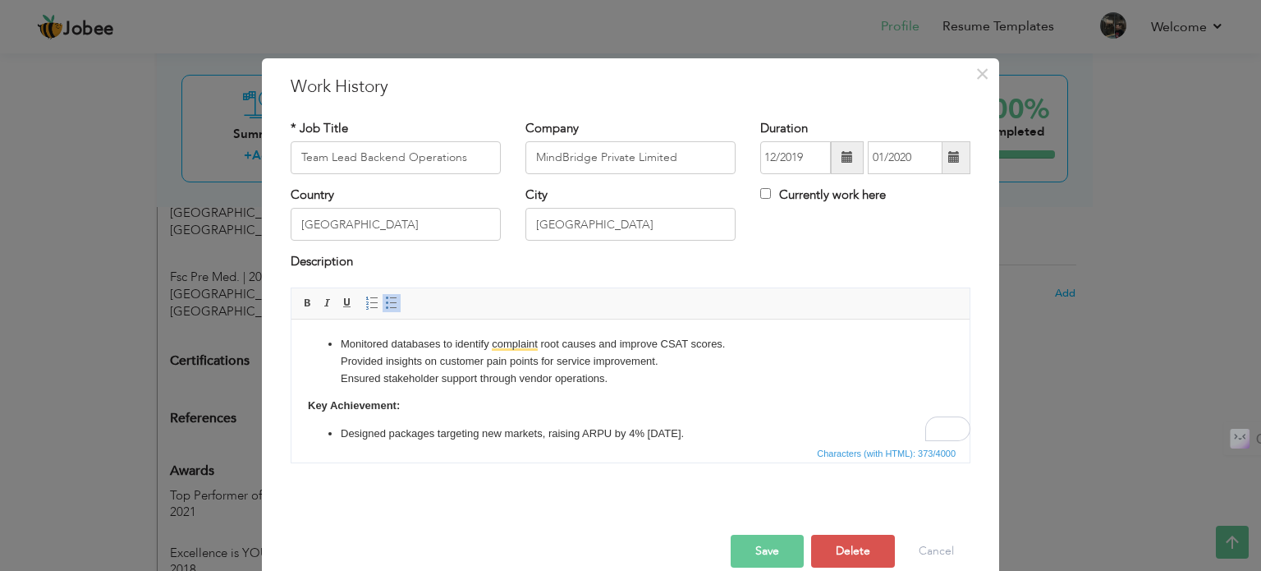
click at [694, 364] on p "Monitored databases to identify complaint root causes and improve CSAT scores. …" at bounding box center [631, 360] width 580 height 51
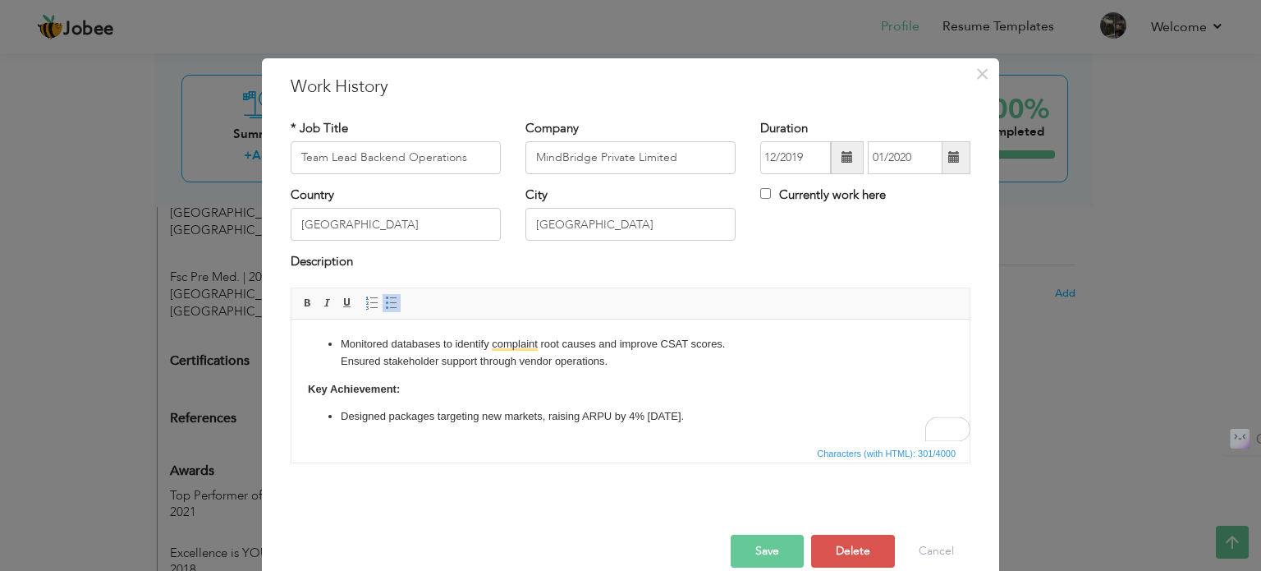
click at [514, 387] on p "Key Achievement:" at bounding box center [630, 388] width 645 height 17
click at [608, 362] on p "Monitored databases to identify complaint root causes and improve CSAT scores. …" at bounding box center [631, 352] width 580 height 34
click at [383, 295] on link "Insert/Remove Bulleted List" at bounding box center [392, 303] width 18 height 18
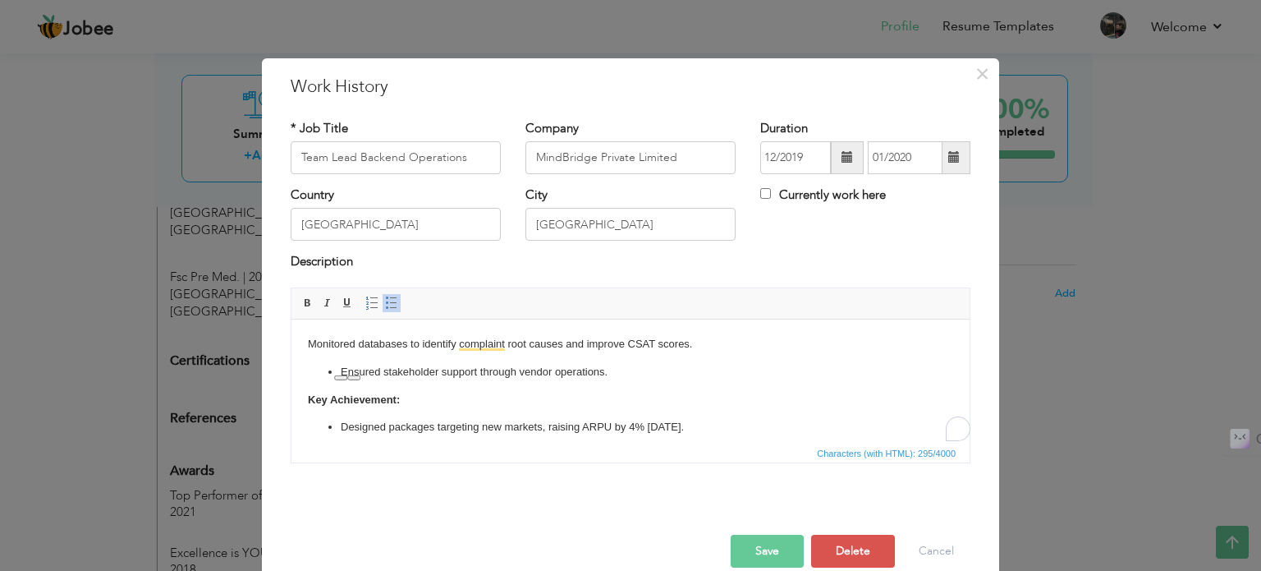
click at [383, 295] on link "Insert/Remove Bulleted List" at bounding box center [392, 303] width 18 height 18
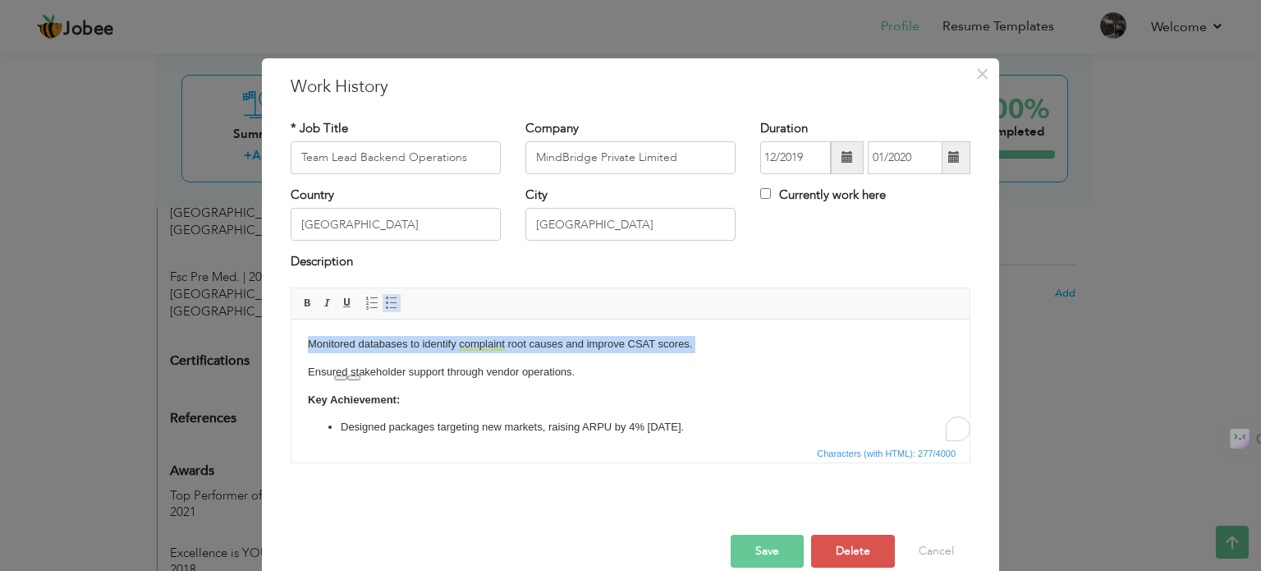
click at [383, 295] on link "Insert/Remove Bulleted List" at bounding box center [392, 303] width 18 height 18
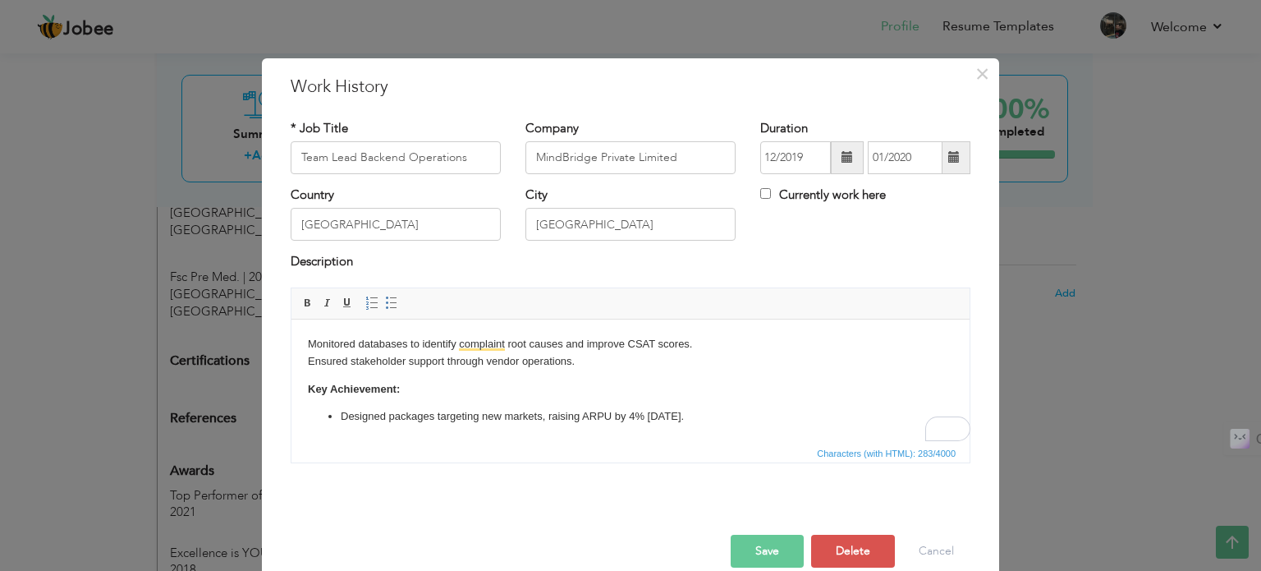
click at [583, 372] on body "Monitored databases to identify complaint root causes and improve CSAT scores. …" at bounding box center [630, 379] width 645 height 89
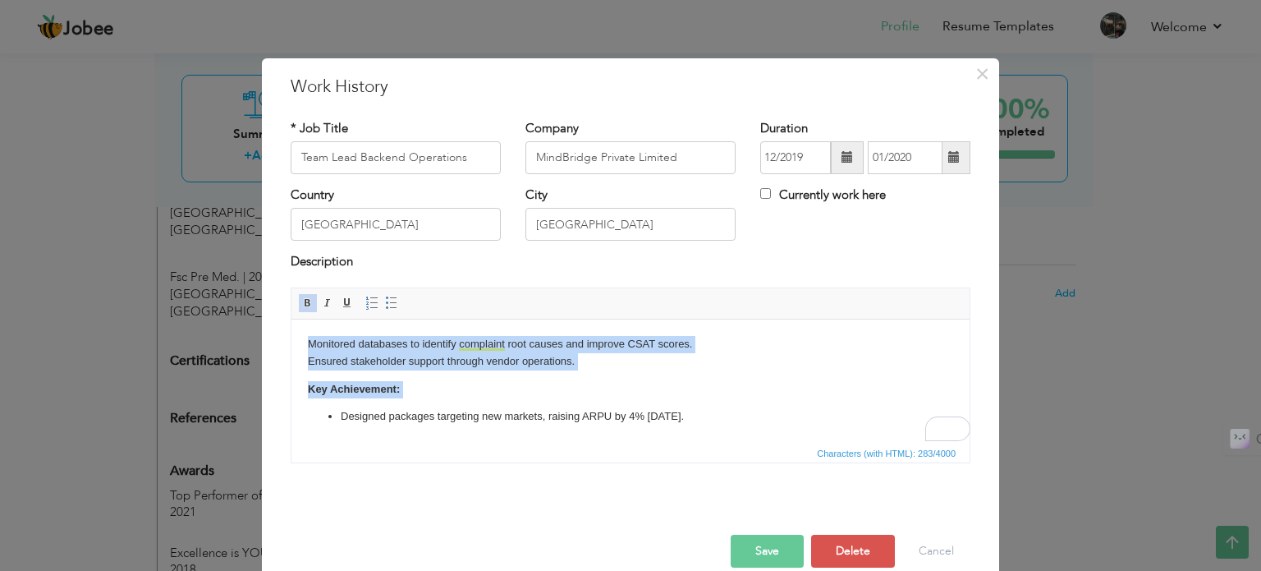
drag, startPoint x: 583, startPoint y: 372, endPoint x: 291, endPoint y: 342, distance: 293.0
click at [291, 342] on html "Monitored databases to identify complaint root causes and improve CSAT scores. …" at bounding box center [630, 380] width 678 height 122
click at [435, 363] on p "Monitored databases to identify complaint root causes and improve CSAT scores. …" at bounding box center [630, 352] width 645 height 34
drag, startPoint x: 585, startPoint y: 358, endPoint x: 287, endPoint y: 342, distance: 299.3
click at [291, 342] on html "Monitored databases to identify complaint root causes and improve CSAT scores. …" at bounding box center [630, 380] width 678 height 122
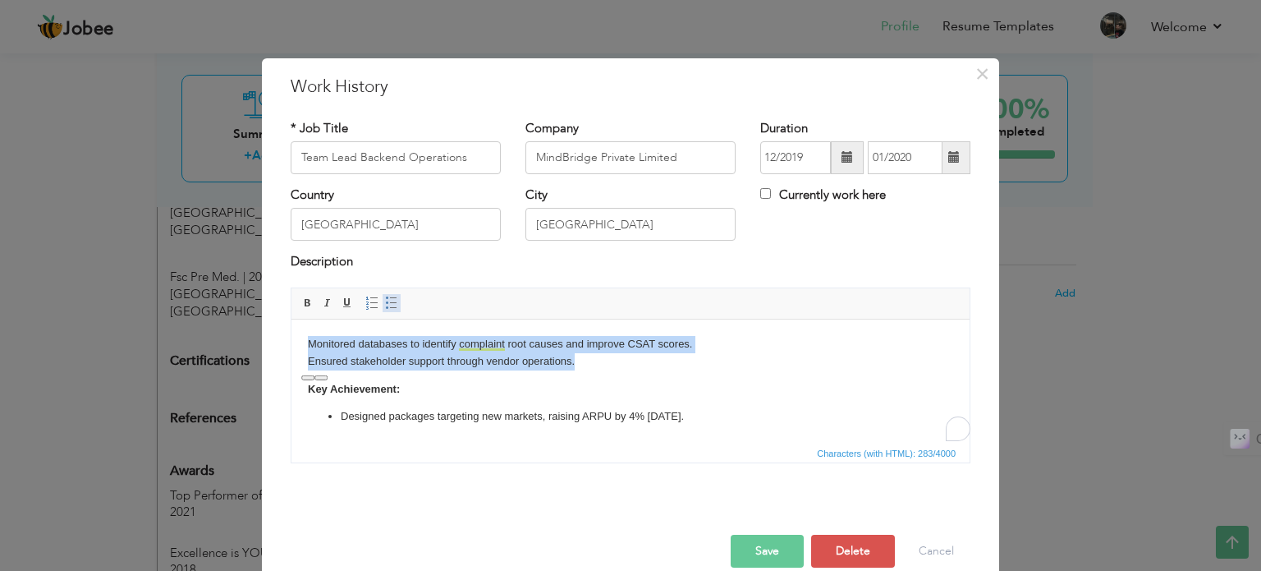
click at [385, 300] on span at bounding box center [391, 302] width 13 height 13
click at [447, 362] on li "Ensured stakeholder support through vendor operations." at bounding box center [631, 360] width 580 height 17
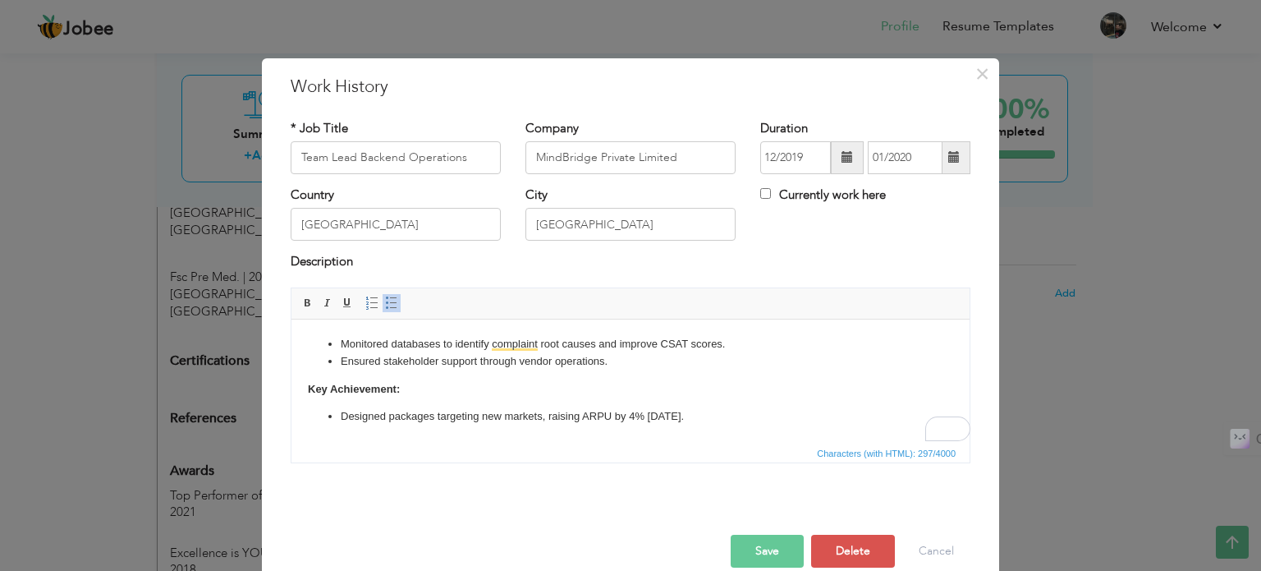
click at [784, 546] on button "Save" at bounding box center [767, 550] width 73 height 33
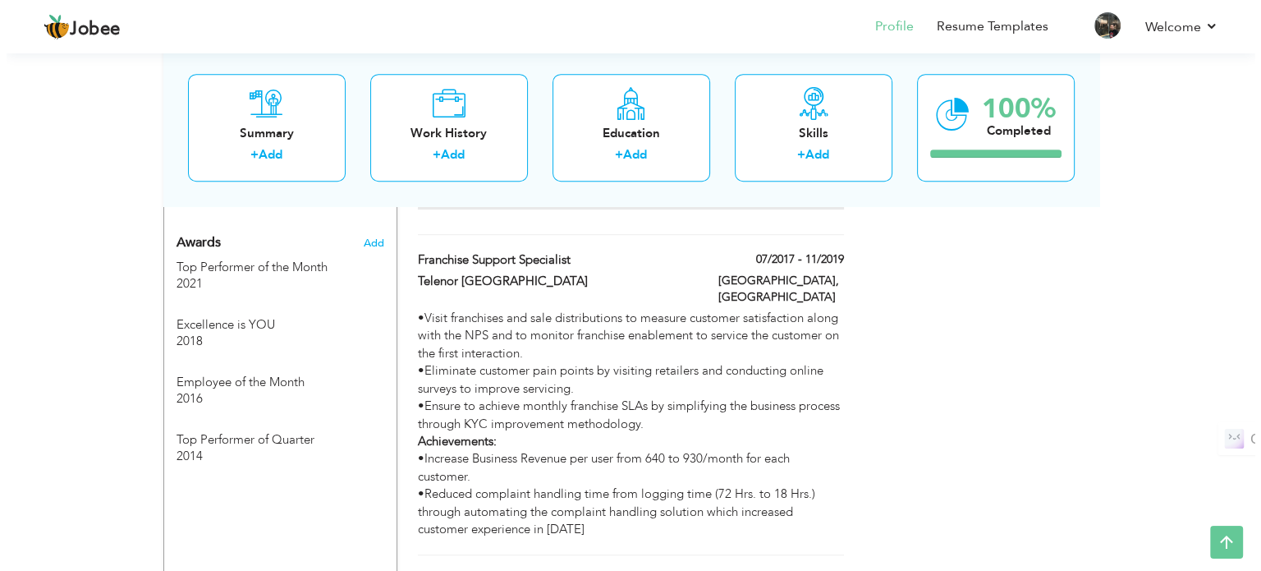
scroll to position [1087, 0]
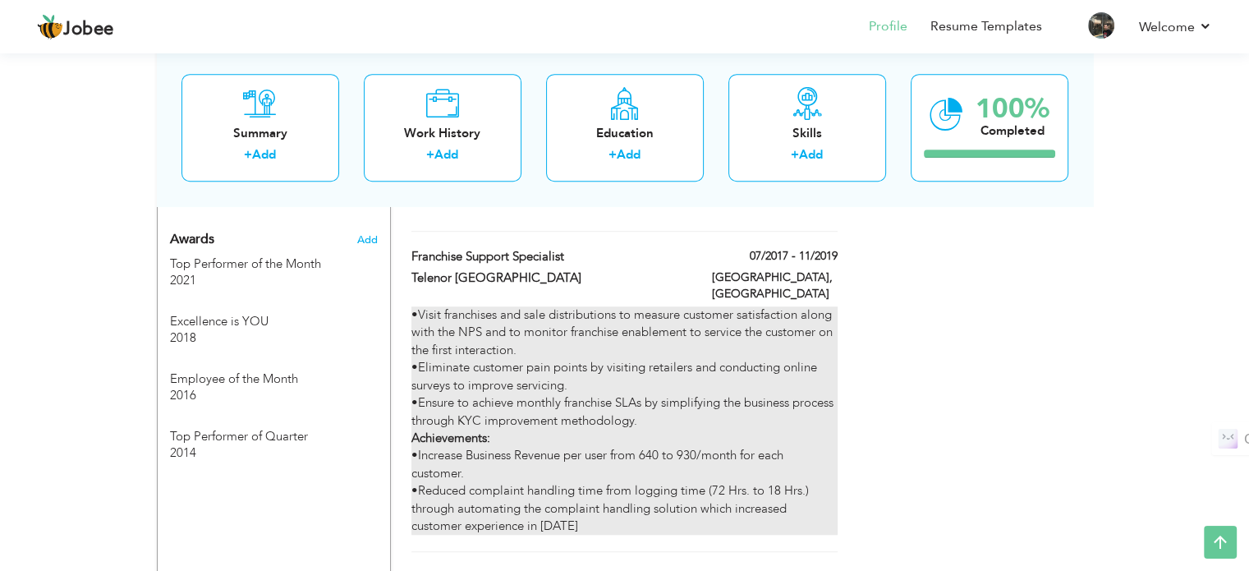
click at [585, 346] on div "•Visit franchises and sale distributions to measure customer satisfaction along…" at bounding box center [623, 420] width 425 height 228
type input "Franchise Support Specialist"
type input "Telenor [GEOGRAPHIC_DATA]"
type input "07/2017"
type input "11/2019"
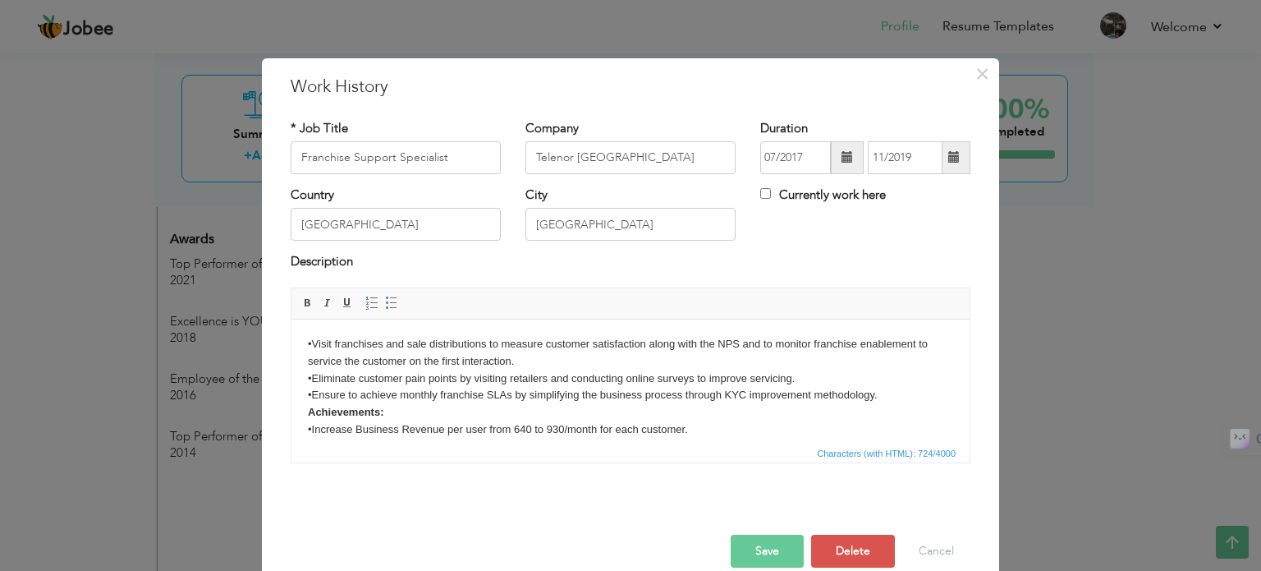
click at [522, 389] on body "•Visit franchises and sale distributions to measure customer satisfaction along…" at bounding box center [630, 403] width 645 height 136
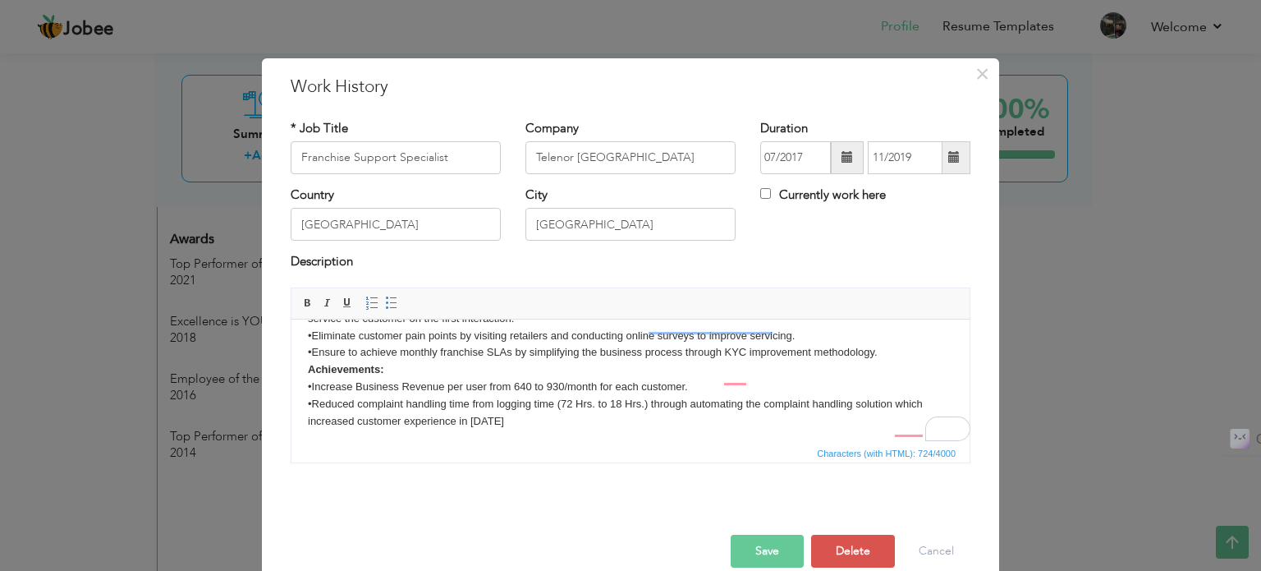
scroll to position [43, 0]
click at [519, 394] on body "•Visit franchises and sale distributions to measure customer satisfaction along…" at bounding box center [630, 360] width 645 height 136
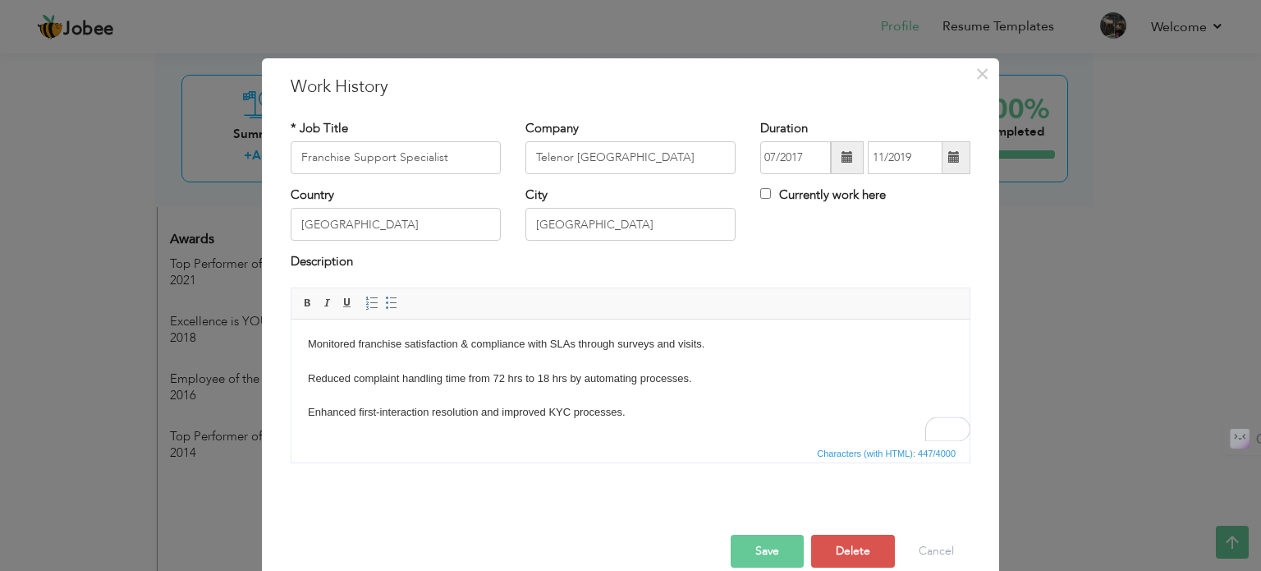
scroll to position [0, 0]
click at [553, 362] on body "Monitored franchise satisfaction & compliance with SLAs through surveys and vis…" at bounding box center [630, 429] width 645 height 188
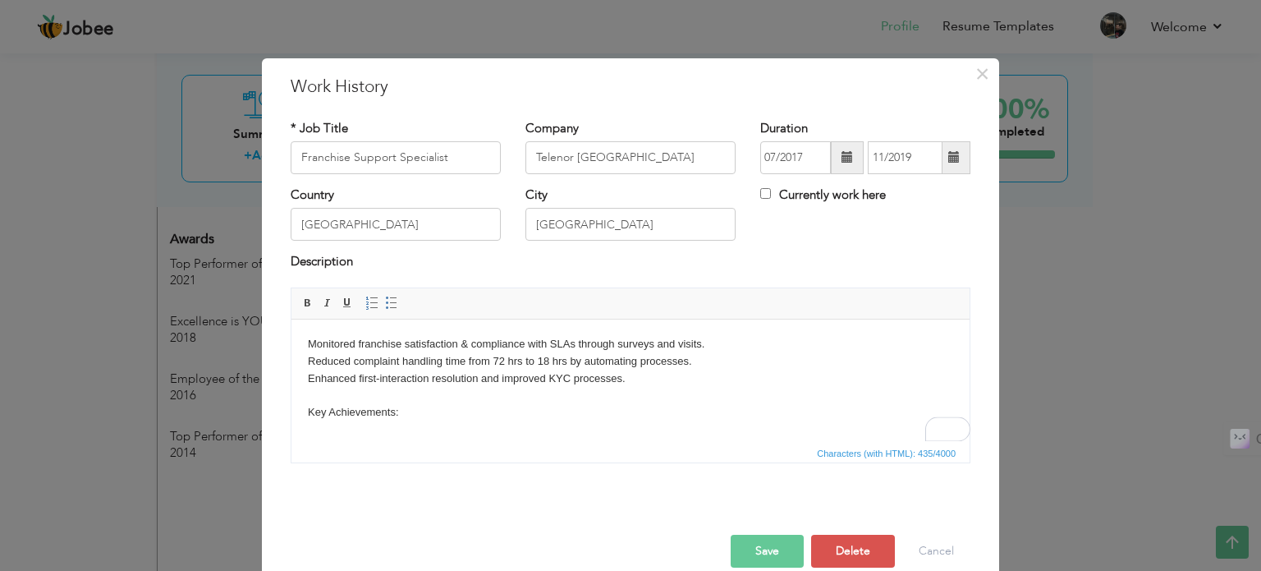
click at [487, 394] on body "Monitored franchise satisfaction & compliance with SLAs through surveys and vis…" at bounding box center [630, 412] width 645 height 154
click at [489, 410] on body "Monitored franchise satisfaction & compliance with SLAs through surveys and vis…" at bounding box center [630, 403] width 645 height 136
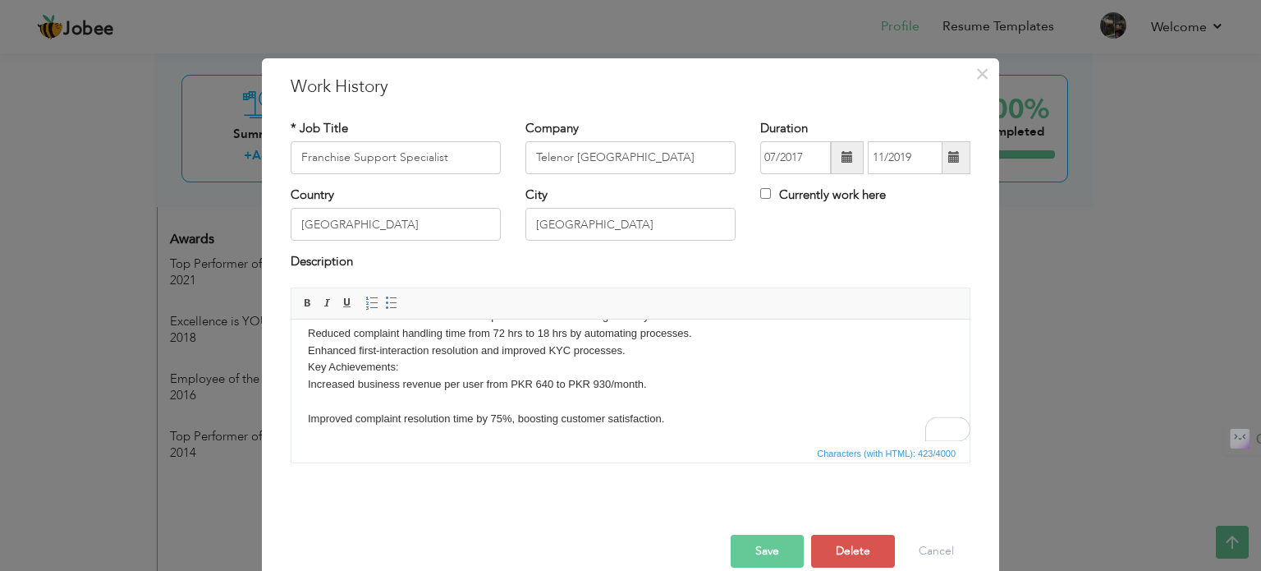
scroll to position [28, 0]
click at [479, 397] on body "Monitored franchise satisfaction & compliance with SLAs through surveys and vis…" at bounding box center [630, 367] width 645 height 120
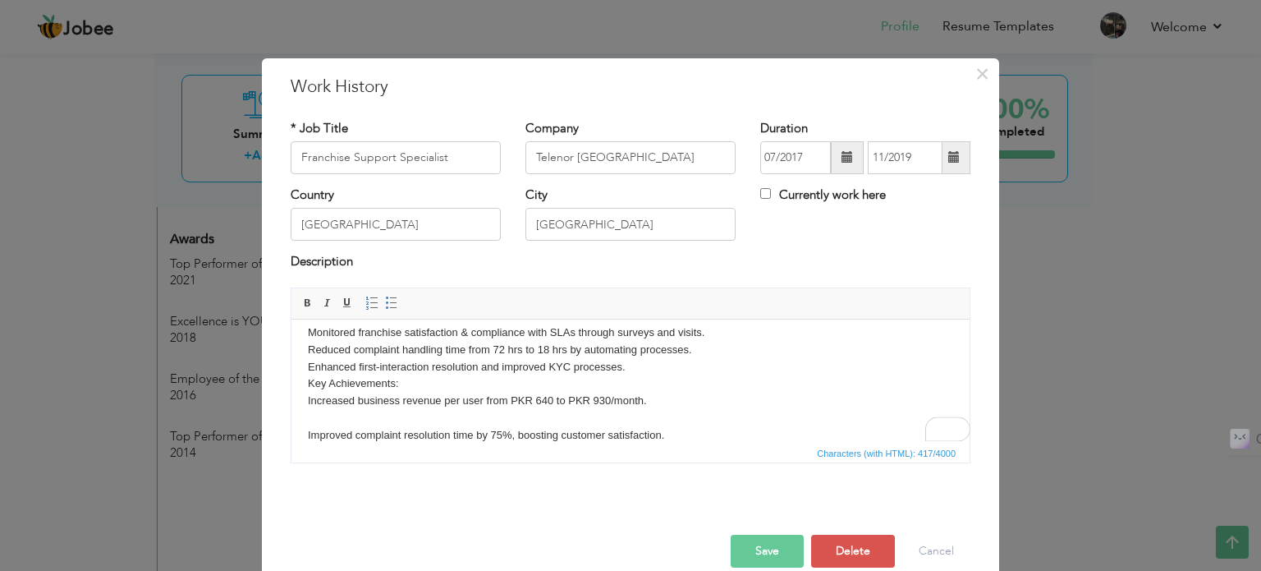
scroll to position [11, 0]
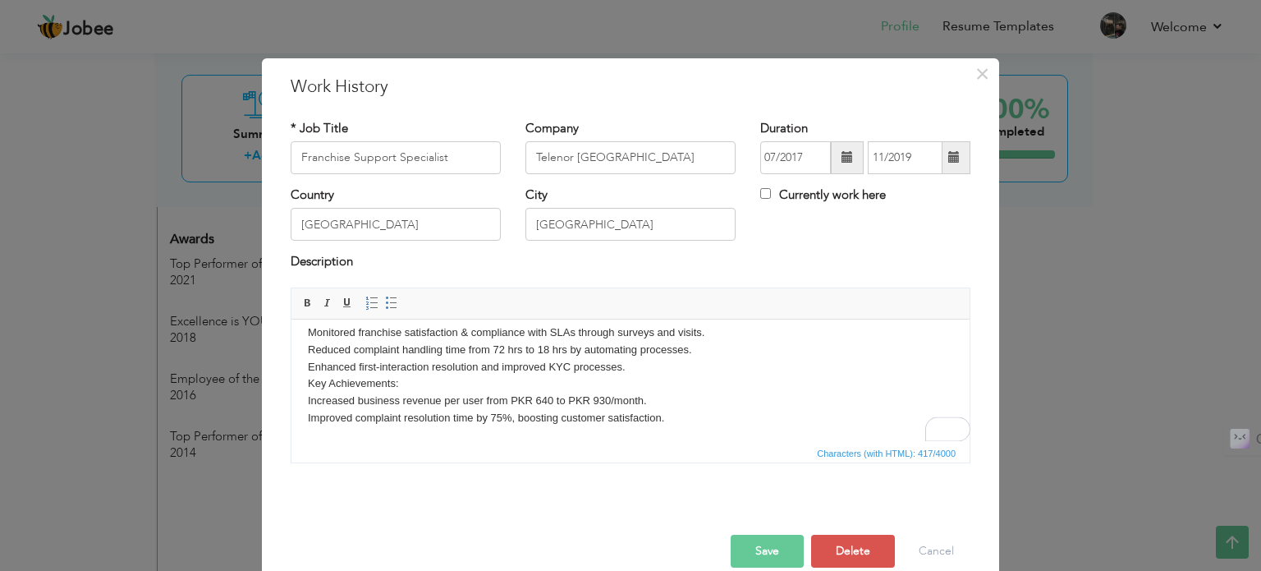
click at [447, 374] on body "Monitored franchise satisfaction & compliance with SLAs through surveys and vis…" at bounding box center [630, 374] width 645 height 103
click at [447, 376] on body "Monitored franchise satisfaction & compliance with SLAs through surveys and vis…" at bounding box center [630, 374] width 645 height 103
click at [557, 372] on body "Monitored franchise satisfaction & compliance with SLAs through surveys and vis…" at bounding box center [630, 374] width 645 height 103
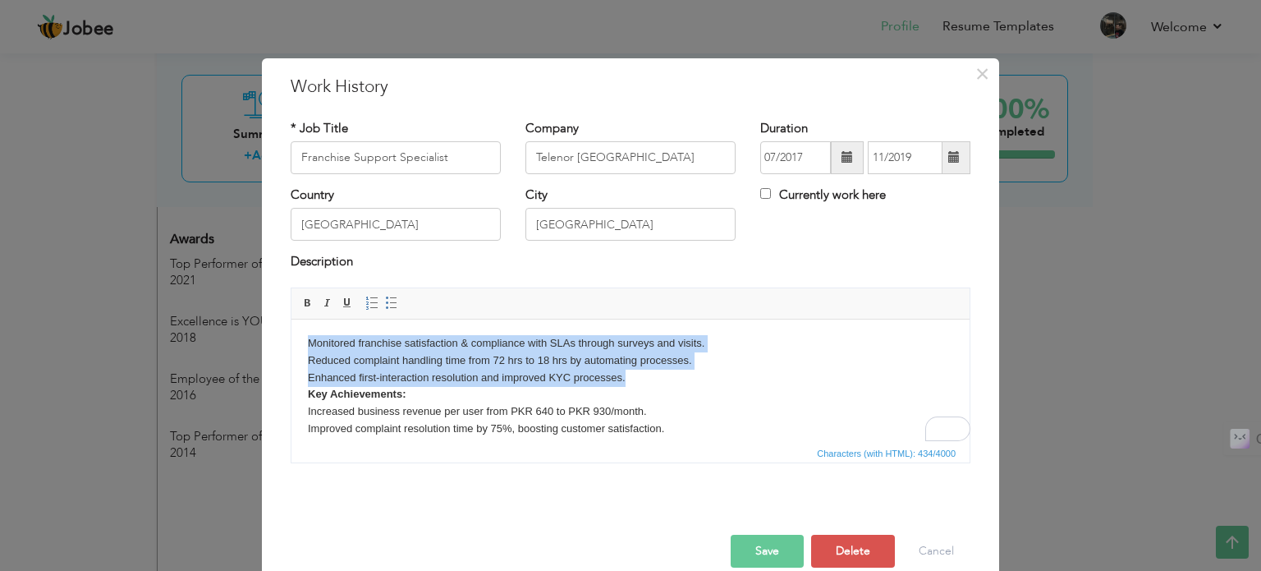
scroll to position [0, 0]
drag, startPoint x: 632, startPoint y: 362, endPoint x: 244, endPoint y: 322, distance: 390.4
click at [291, 322] on html "Monitored franchise satisfaction & compliance with SLAs through surveys and vis…" at bounding box center [630, 386] width 678 height 135
click at [385, 300] on span at bounding box center [391, 302] width 13 height 13
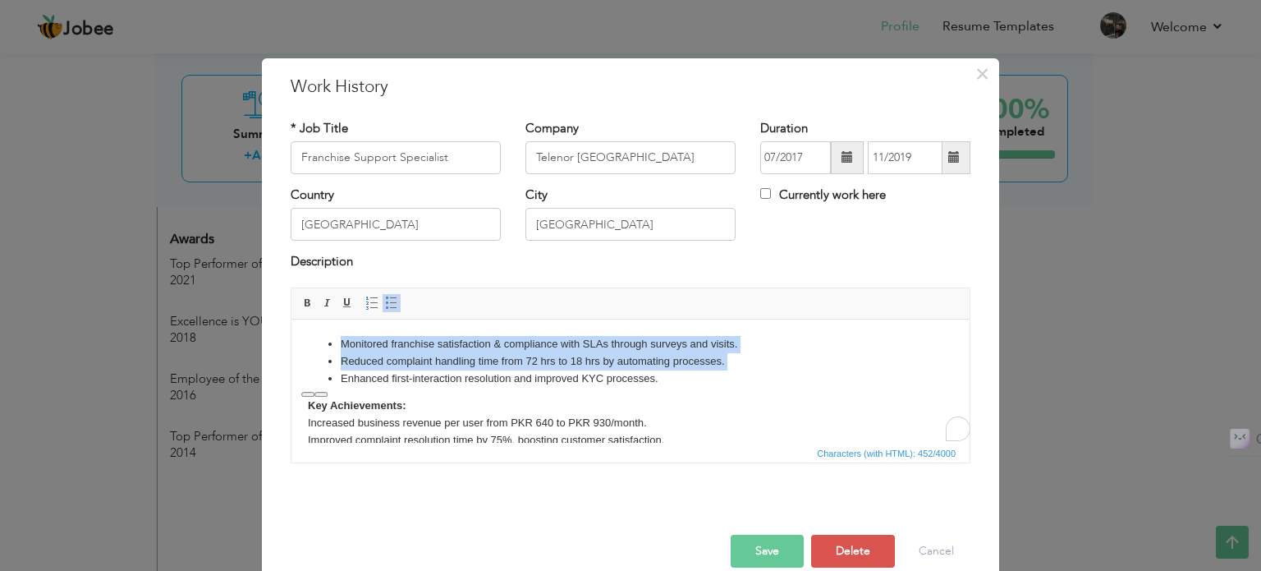
click at [442, 341] on li "Monitored franchise satisfaction & compliance with SLAs through surveys and vis…" at bounding box center [631, 343] width 580 height 17
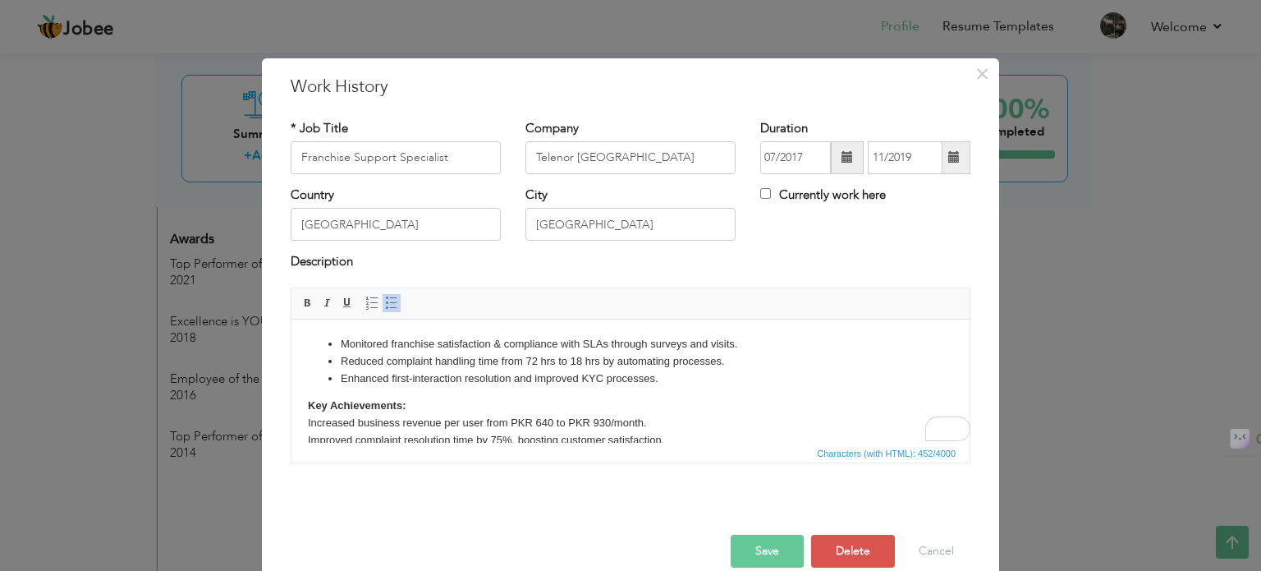
scroll to position [22, 0]
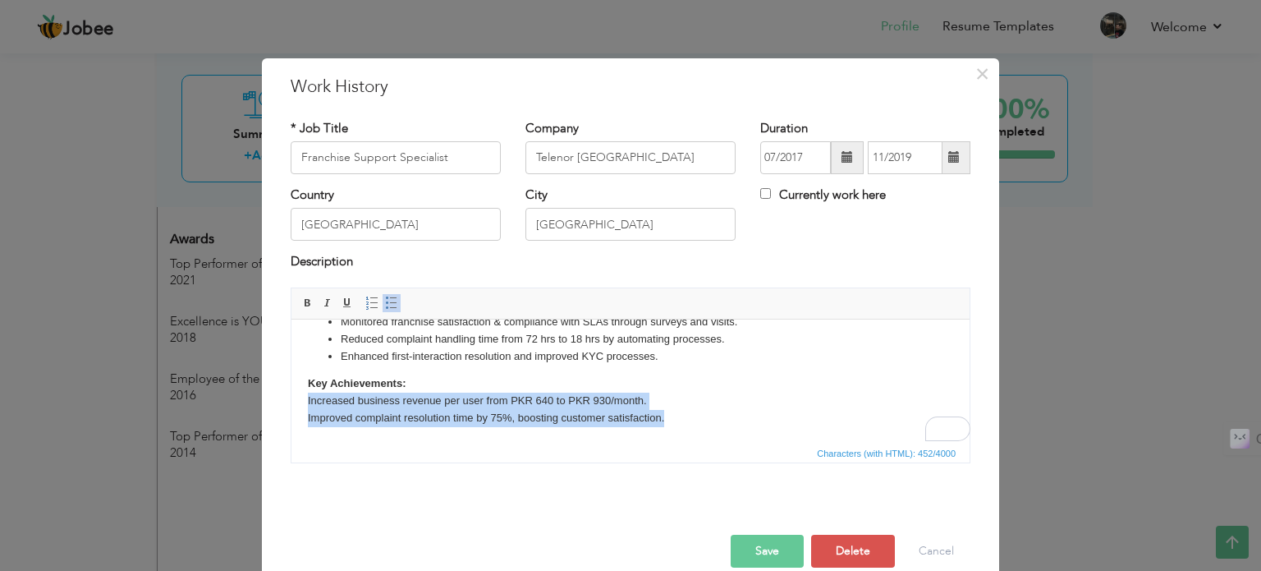
drag, startPoint x: 673, startPoint y: 420, endPoint x: 291, endPoint y: 408, distance: 381.9
click at [291, 408] on html "Monitored franchise satisfaction & compliance with SLAs through surveys and vis…" at bounding box center [630, 369] width 678 height 146
click at [385, 301] on span at bounding box center [391, 302] width 13 height 13
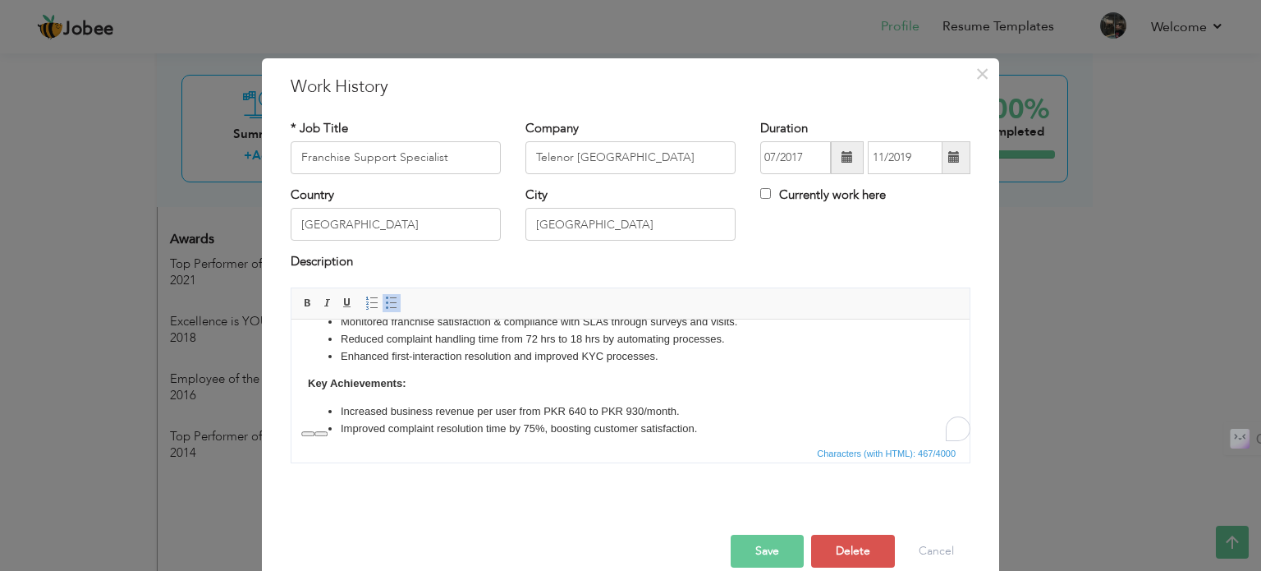
click at [453, 394] on body "Monitored franchise satisfaction & compliance with SLAs through surveys and vis…" at bounding box center [630, 375] width 645 height 124
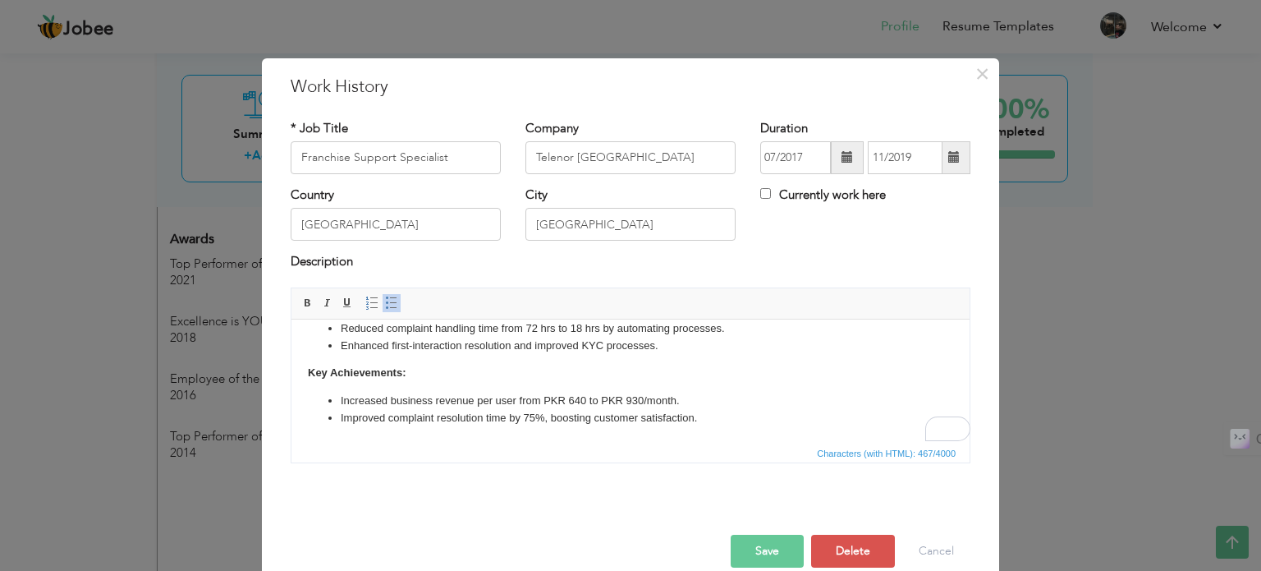
scroll to position [33, 0]
click at [755, 550] on button "Save" at bounding box center [767, 550] width 73 height 33
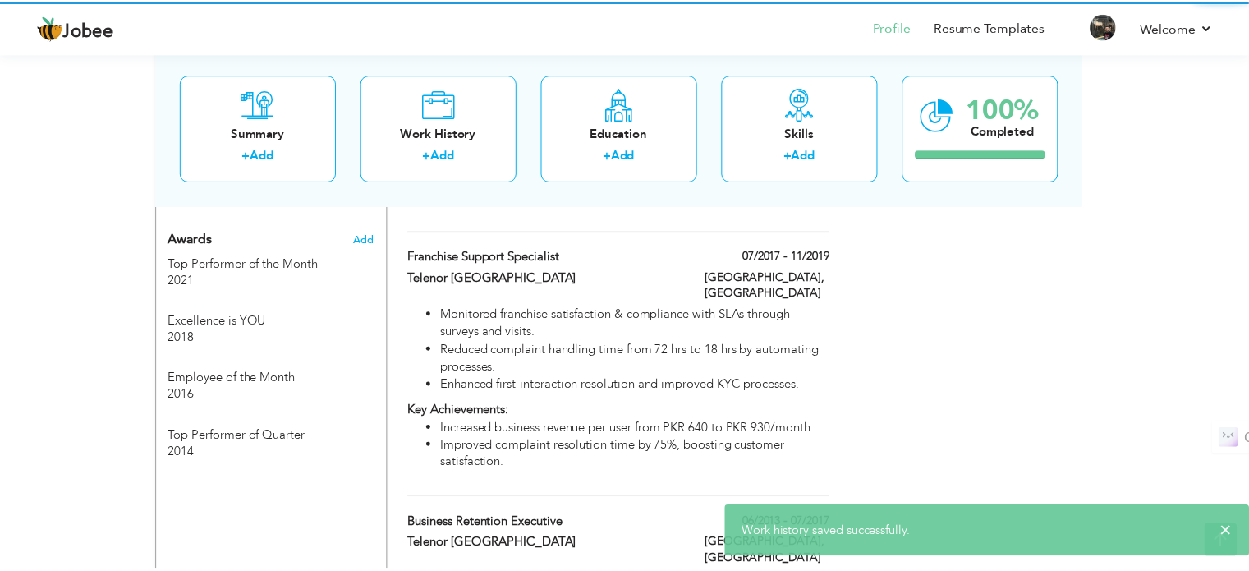
scroll to position [0, 0]
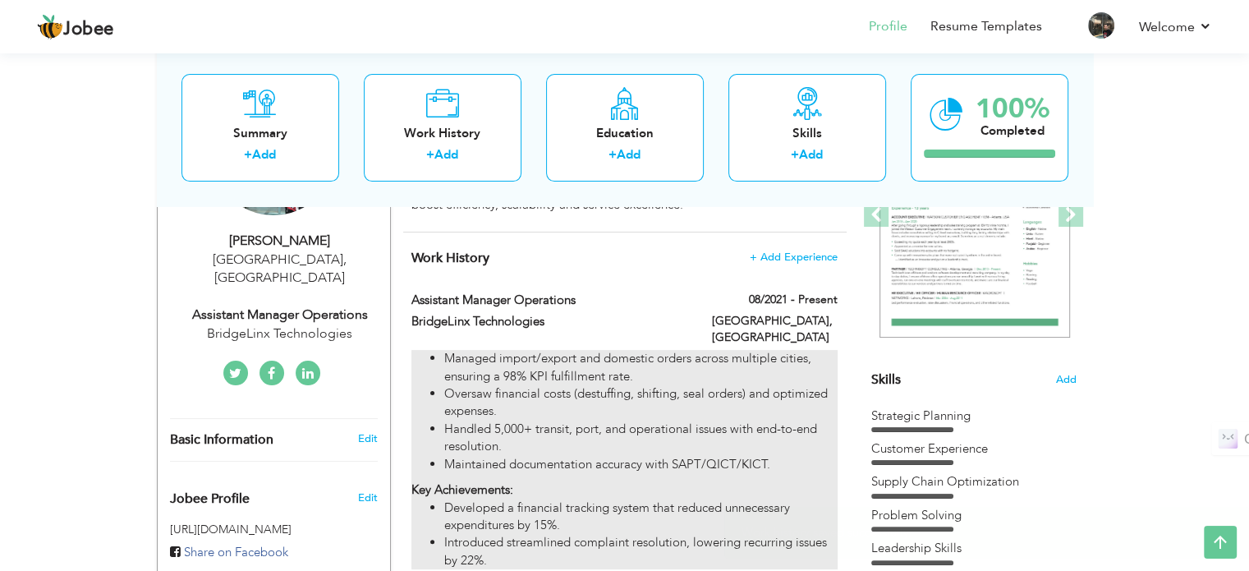
click at [614, 385] on li "Oversaw financial costs (destuffing, shifting, seal orders) and optimized expen…" at bounding box center [640, 402] width 392 height 35
type input "Assistant Manager Operations"
type input "BridgeLinx Technologies"
type input "08/2021"
checkbox input "true"
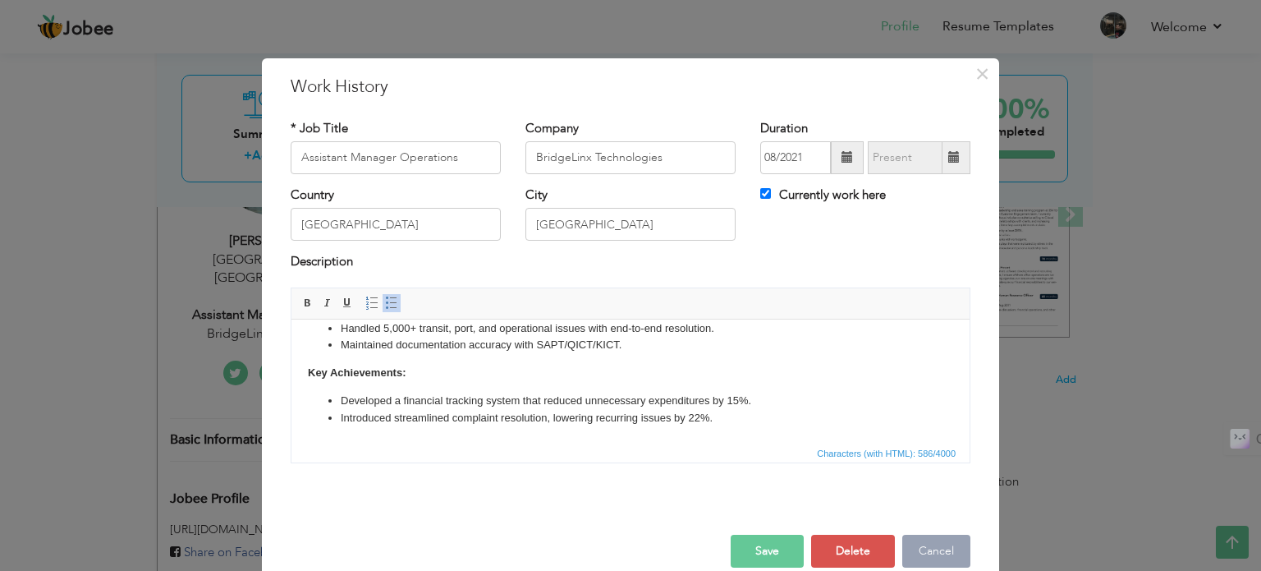
click at [939, 552] on button "Cancel" at bounding box center [936, 550] width 68 height 33
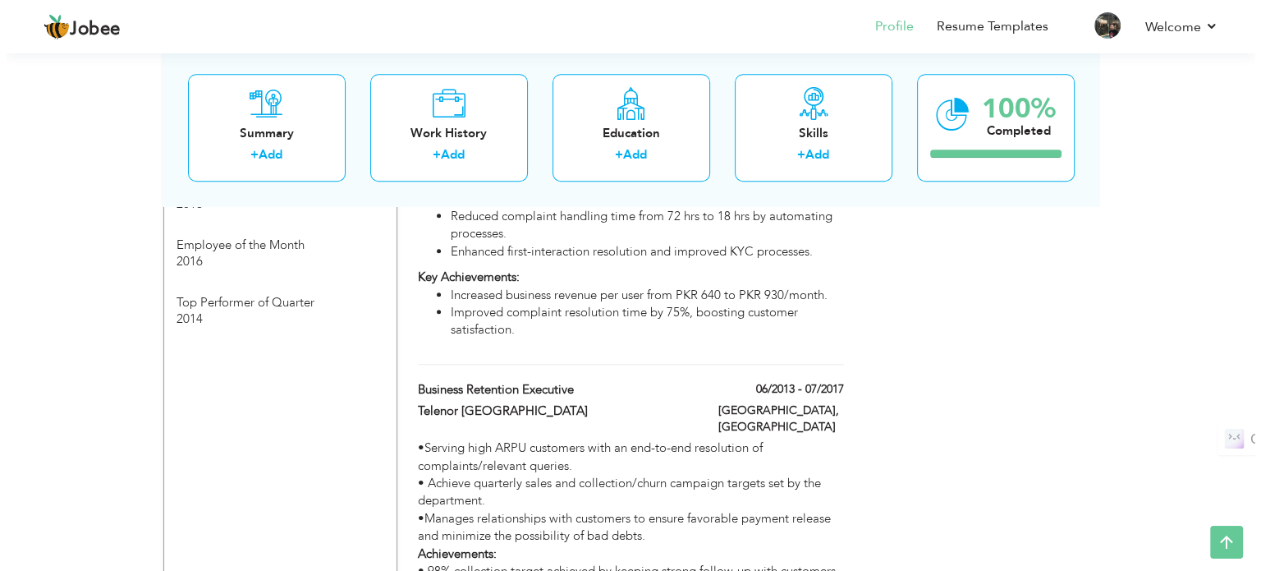
scroll to position [1235, 0]
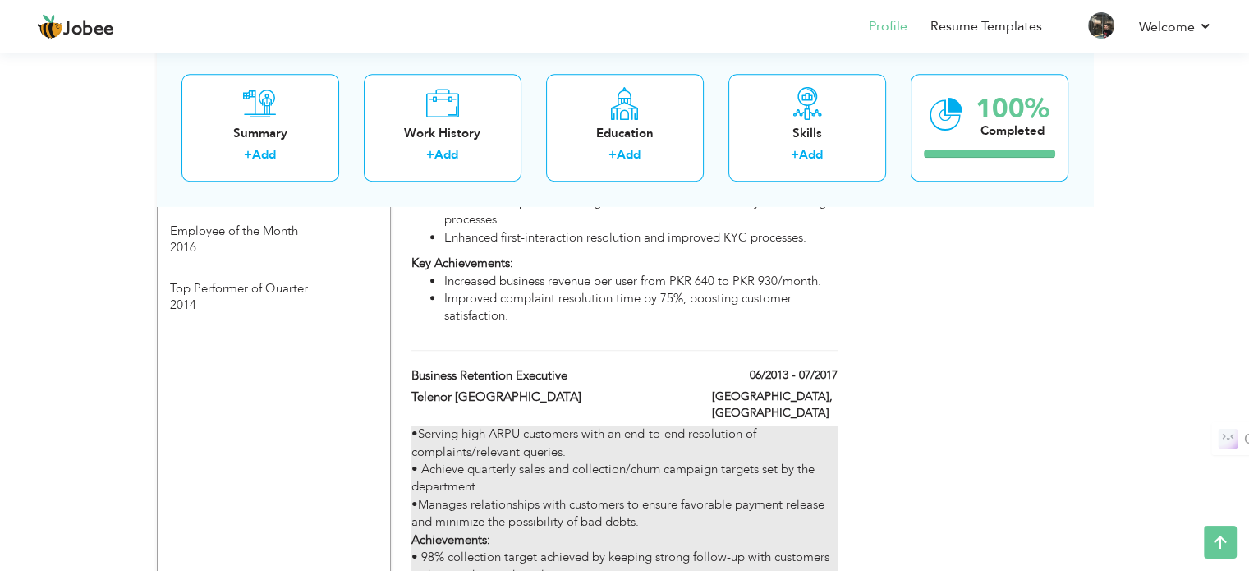
click at [624, 425] on div "•Serving high ARPU customers with an end-to-end resolution of complaints/releva…" at bounding box center [623, 522] width 425 height 194
type input "Business Retention Executive"
type input "Telenor [GEOGRAPHIC_DATA]"
type input "06/2013"
type input "07/2017"
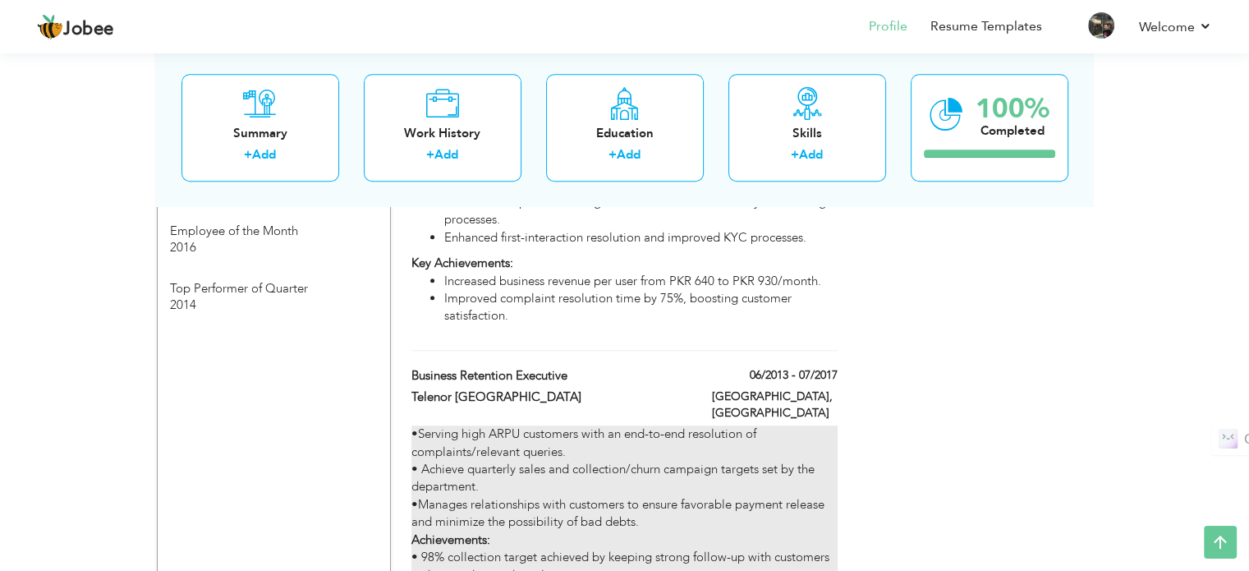
checkbox input "false"
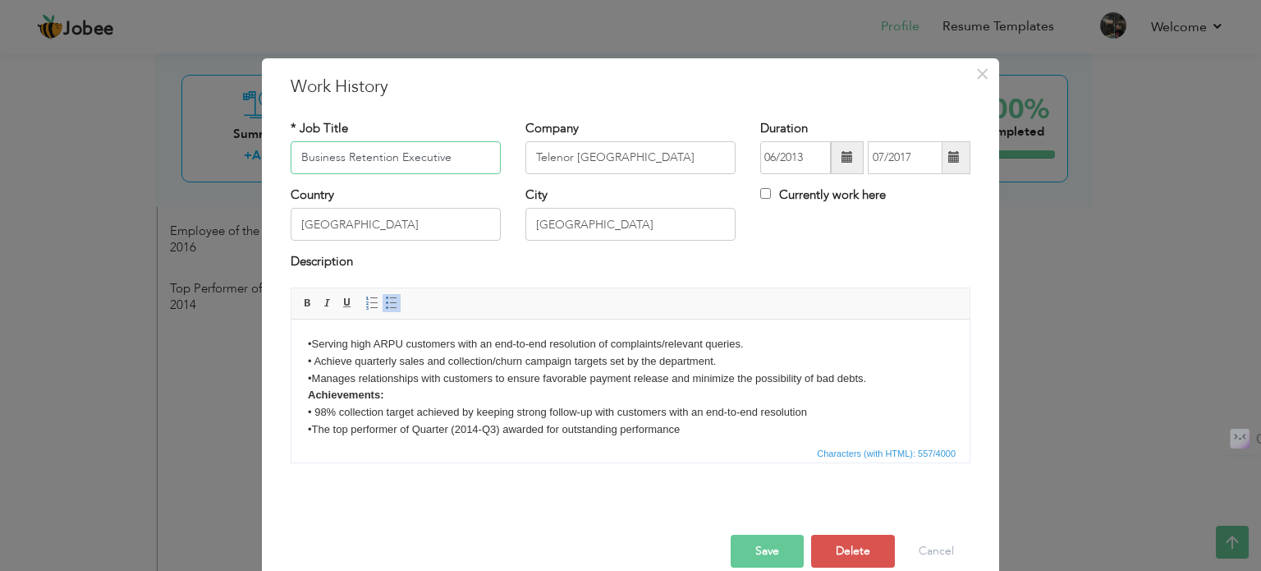
scroll to position [11, 0]
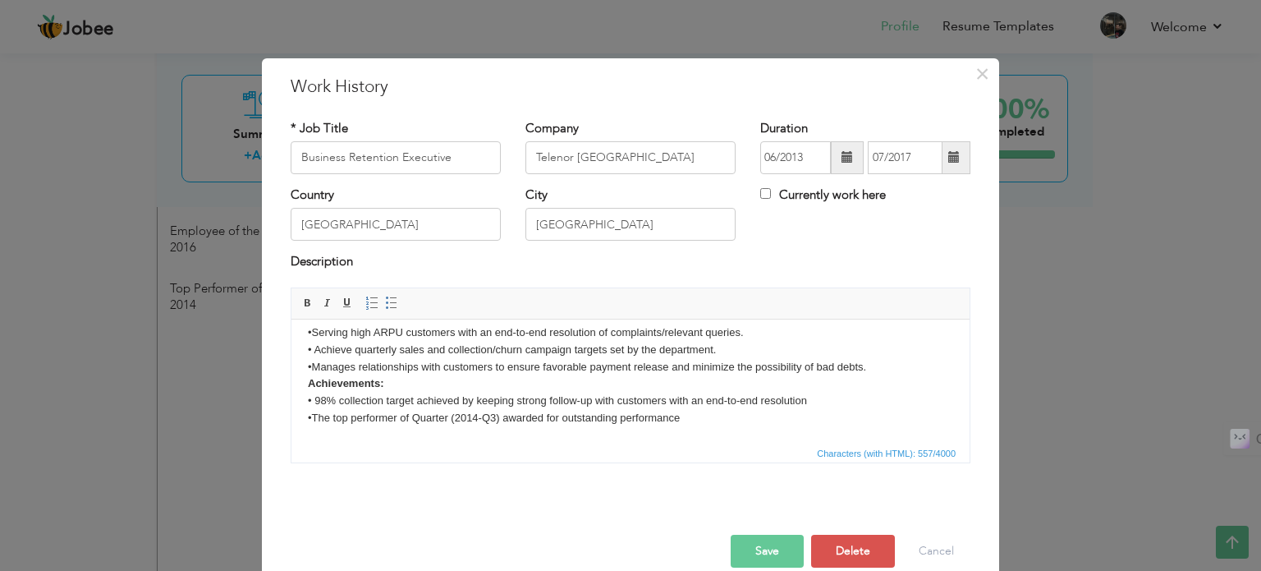
click at [637, 406] on body "•Serving high ARPU customers with an end-to-end resolution of complaints/releva…" at bounding box center [630, 374] width 645 height 103
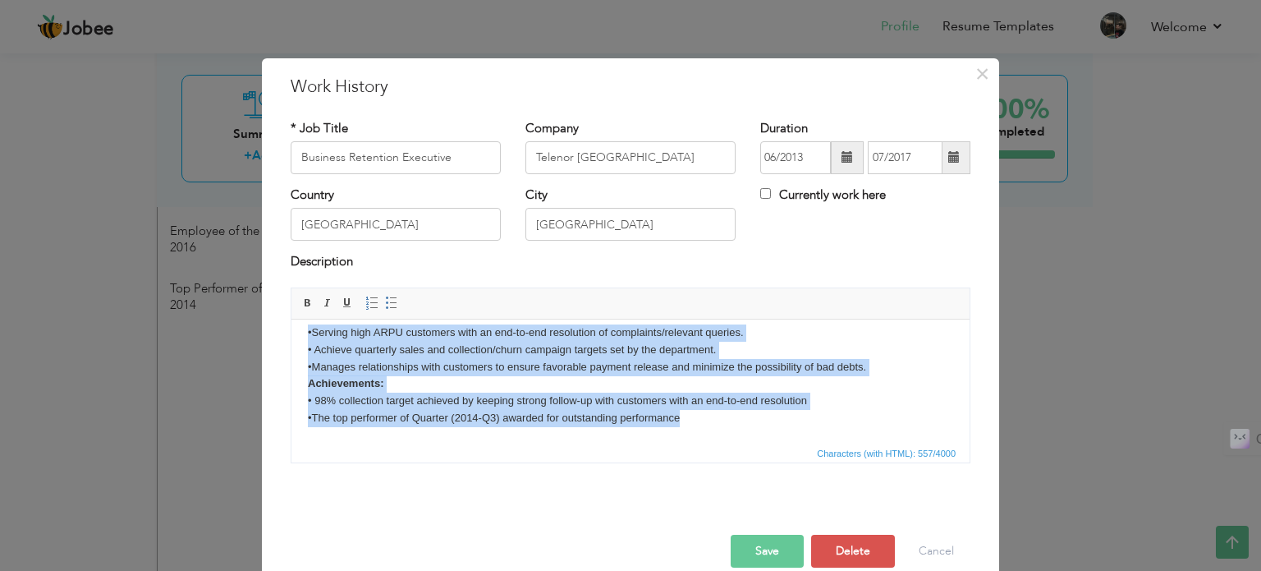
paste body "To enrich screen reader interactions, please activate Accessibility in Grammarl…"
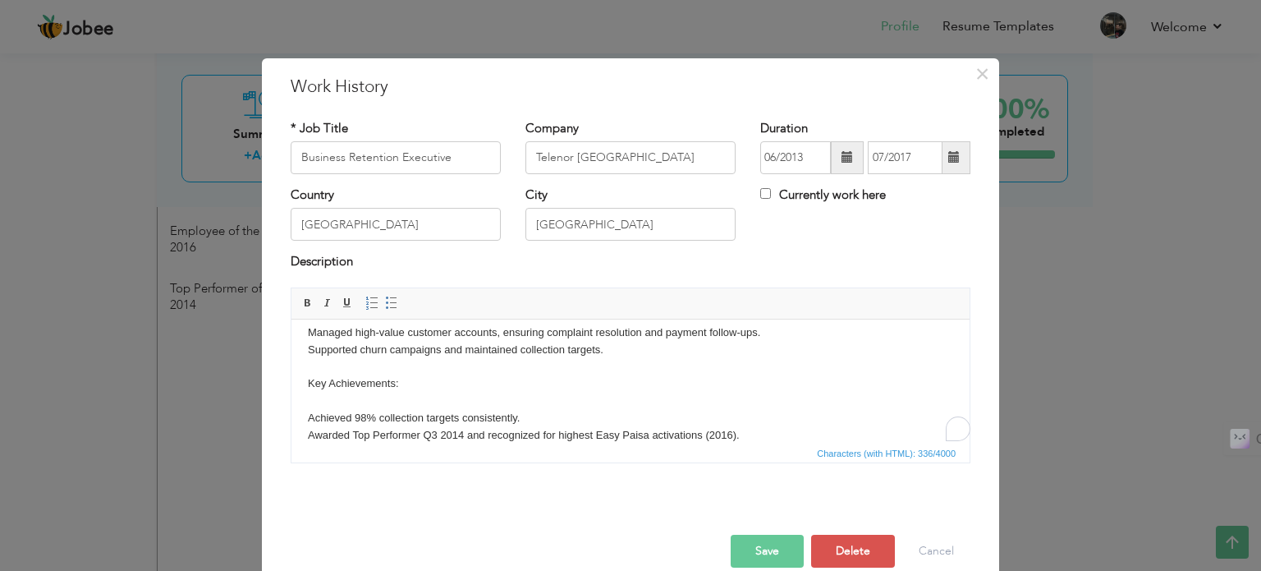
click at [563, 363] on body "Managed high-value customer accounts, ensuring complaint resolution and payment…" at bounding box center [630, 383] width 645 height 120
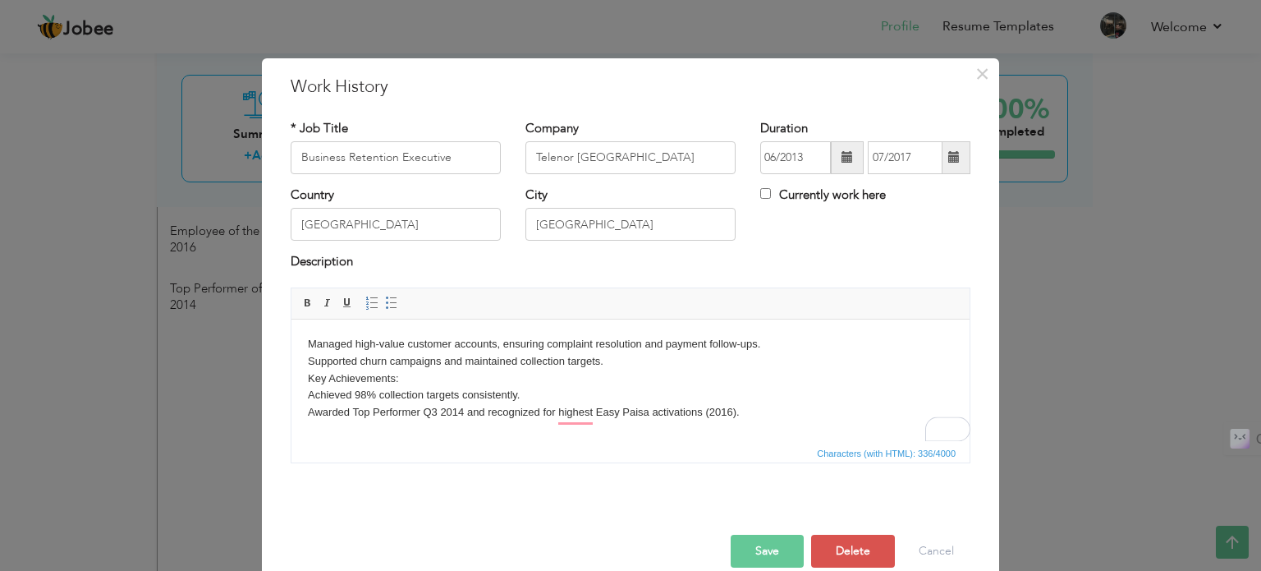
scroll to position [0, 0]
click at [610, 360] on body "Managed high-value customer accounts, ensuring complaint resolution and payment…" at bounding box center [630, 377] width 645 height 85
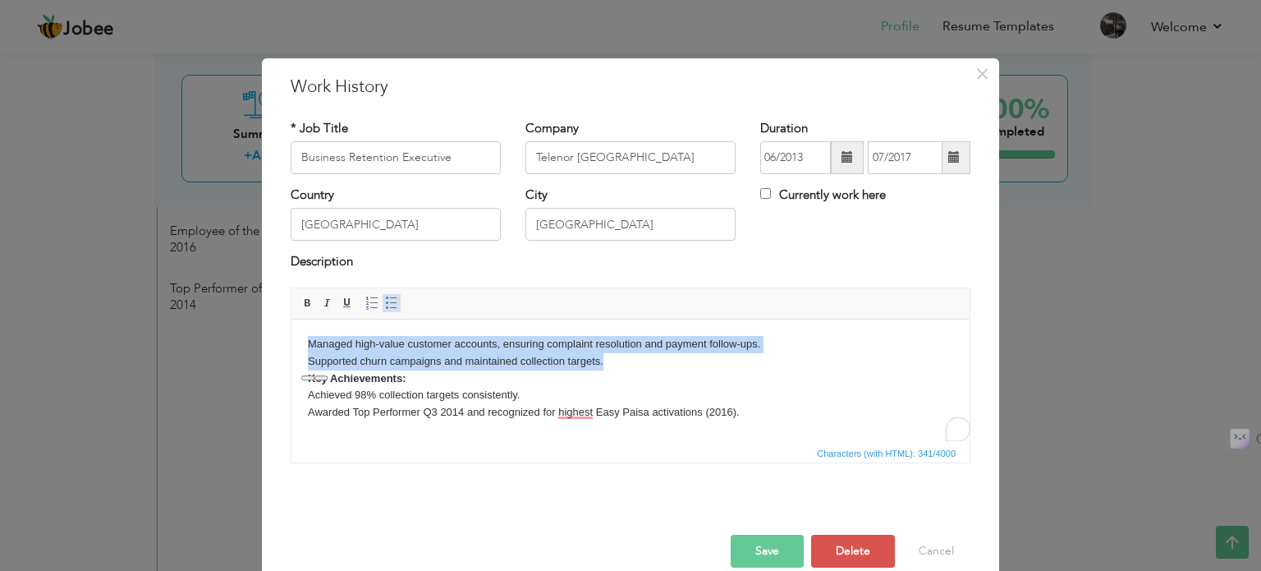
click at [385, 302] on span at bounding box center [391, 302] width 13 height 13
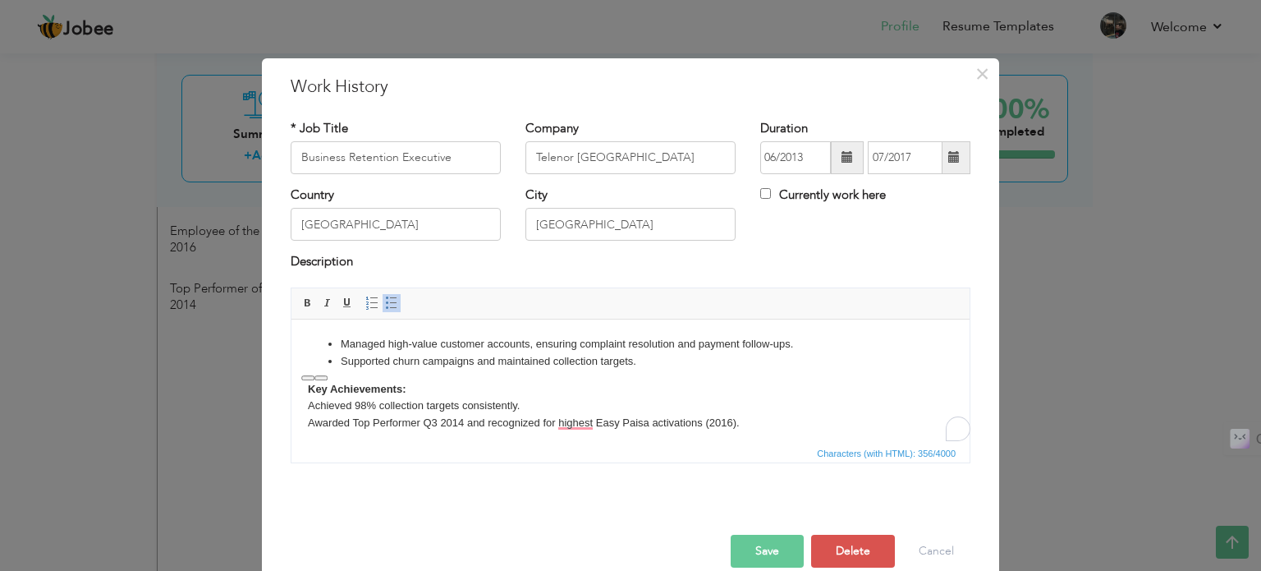
click at [785, 425] on body "Managed high-value customer accounts, ensuring complaint resolution and payment…" at bounding box center [630, 383] width 645 height 96
click at [767, 413] on body "Managed high-value customer accounts, ensuring complaint resolution and payment…" at bounding box center [630, 383] width 645 height 96
click at [766, 414] on body "Managed high-value customer accounts, ensuring complaint resolution and payment…" at bounding box center [630, 383] width 645 height 96
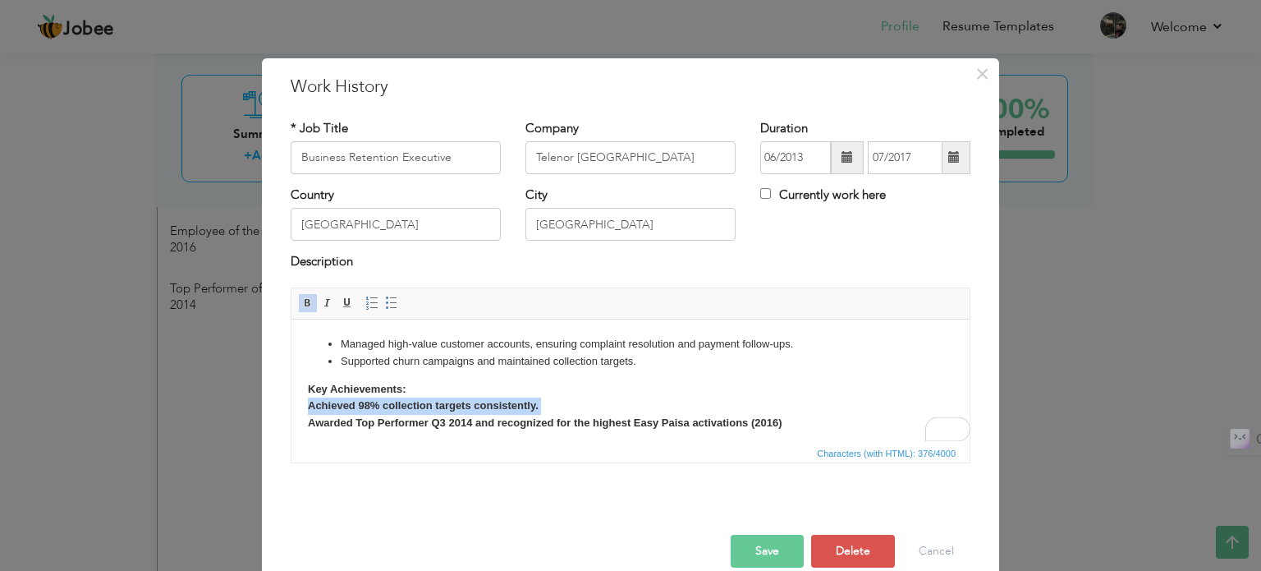
click at [596, 388] on body "Managed high-value customer accounts, ensuring complaint resolution and payment…" at bounding box center [630, 383] width 645 height 96
click at [420, 370] on body "Managed high-value customer accounts, ensuring complaint resolution and payment…" at bounding box center [630, 383] width 645 height 96
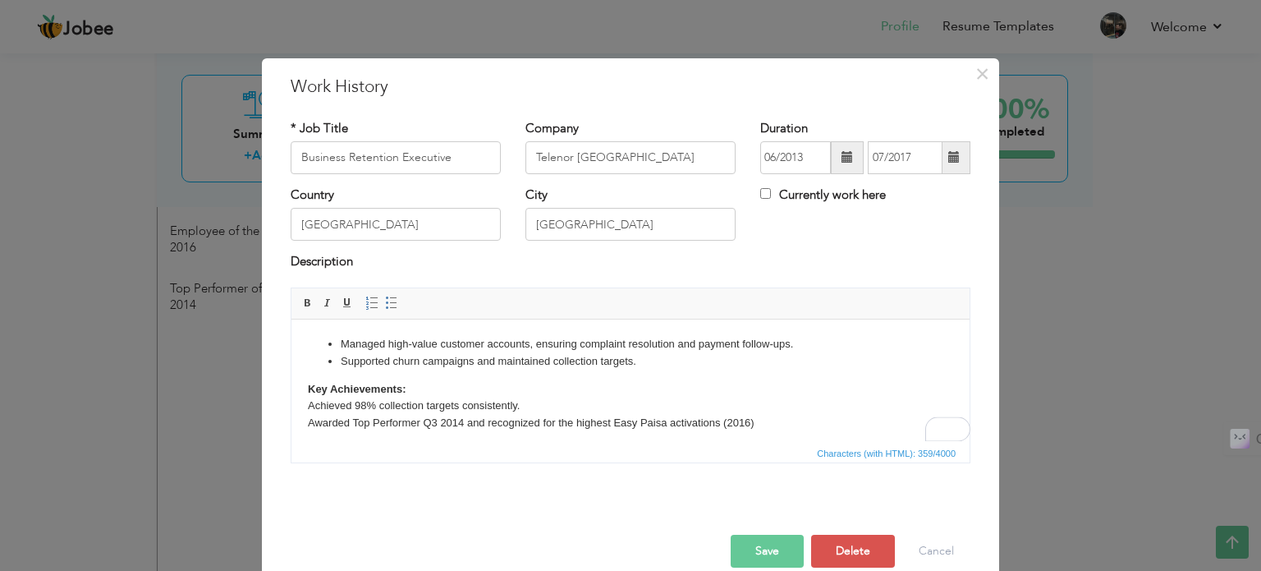
click at [471, 382] on body "Managed high-value customer accounts, ensuring complaint resolution and payment…" at bounding box center [630, 383] width 645 height 96
click at [783, 421] on body "Managed high-value customer accounts, ensuring complaint resolution and payment…" at bounding box center [630, 383] width 645 height 96
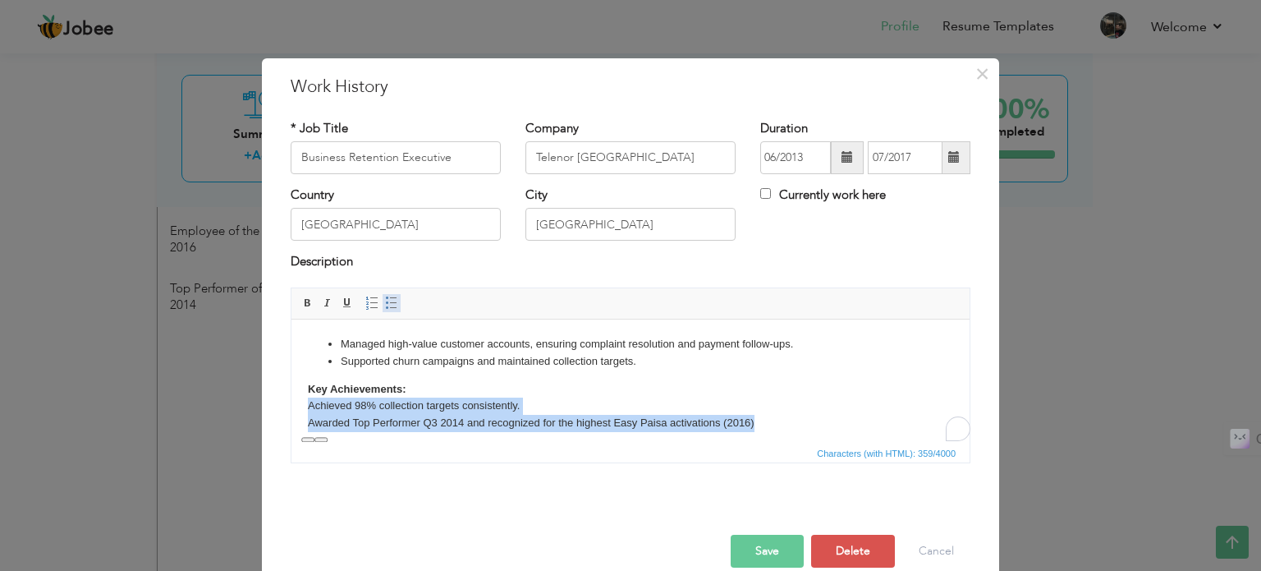
click at [385, 303] on span at bounding box center [391, 302] width 13 height 13
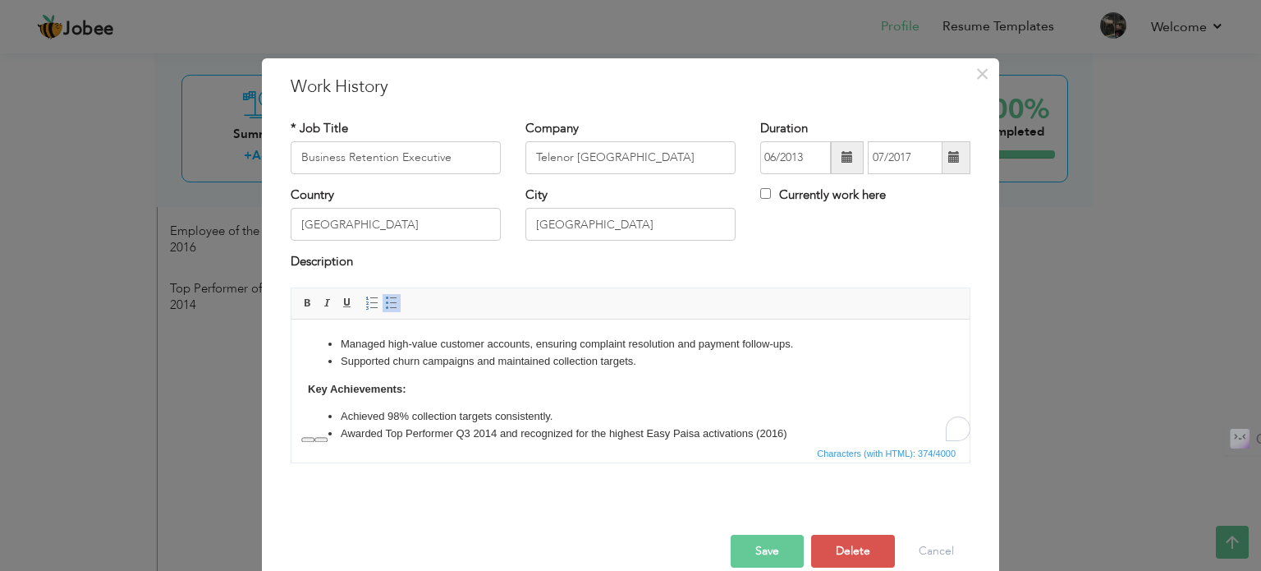
click at [503, 360] on li "Supported churn campaigns and maintained collection targets." at bounding box center [631, 360] width 580 height 17
click at [745, 543] on button "Save" at bounding box center [767, 550] width 73 height 33
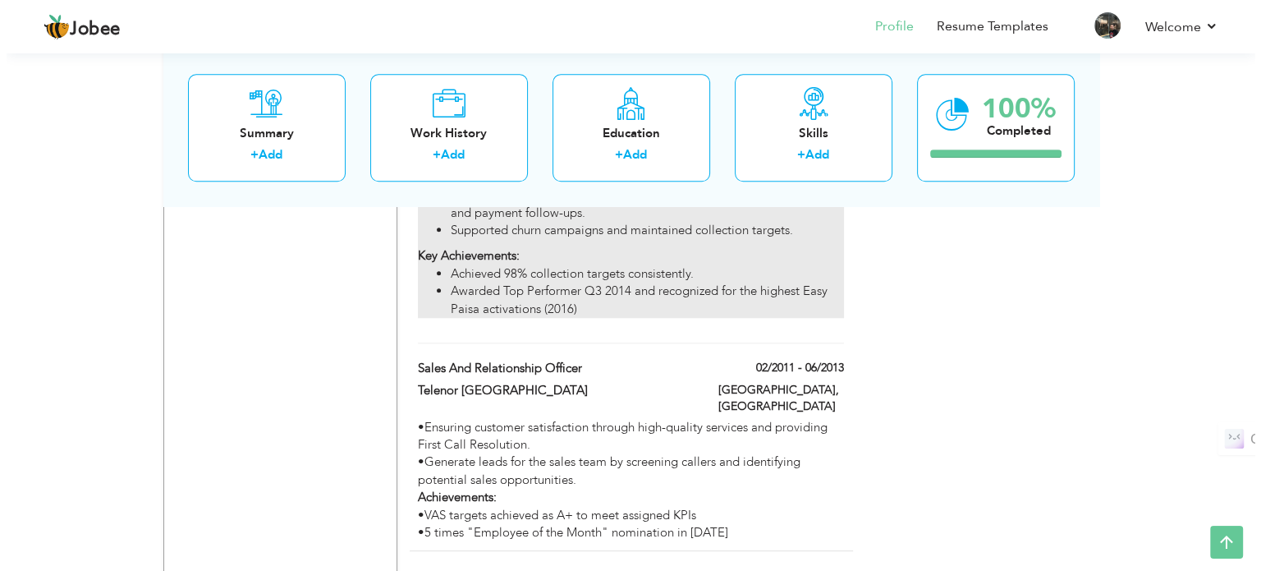
scroll to position [1478, 0]
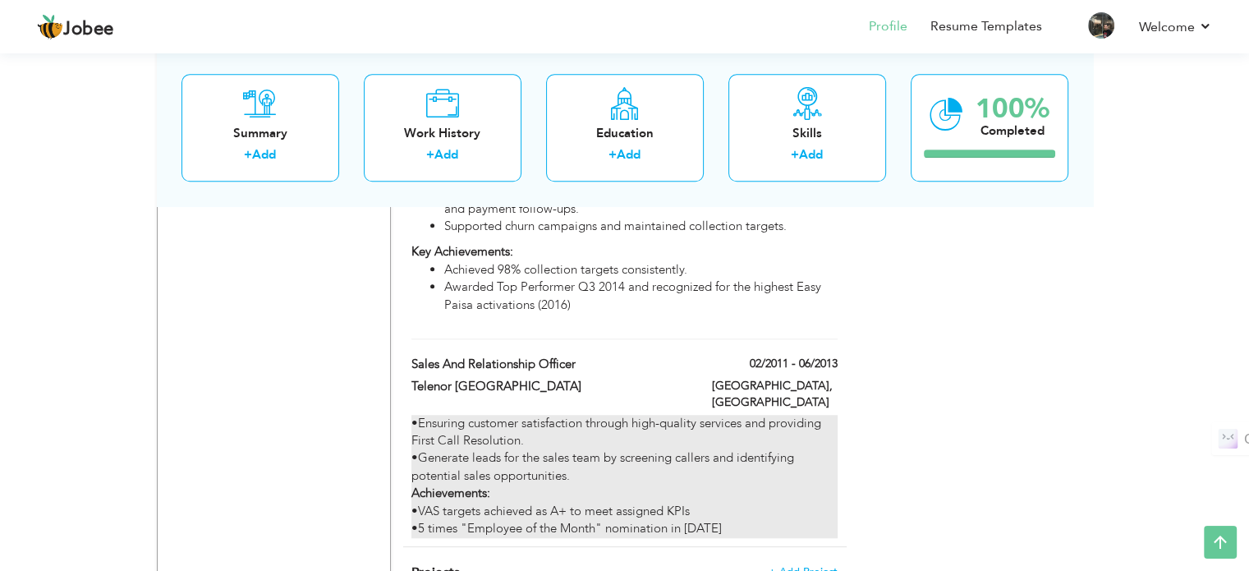
click at [637, 415] on div "•Ensuring customer satisfaction through high-quality services and providing Fir…" at bounding box center [623, 476] width 425 height 123
type input "Sales and Relationship Officer"
type input "02/2011"
type input "06/2013"
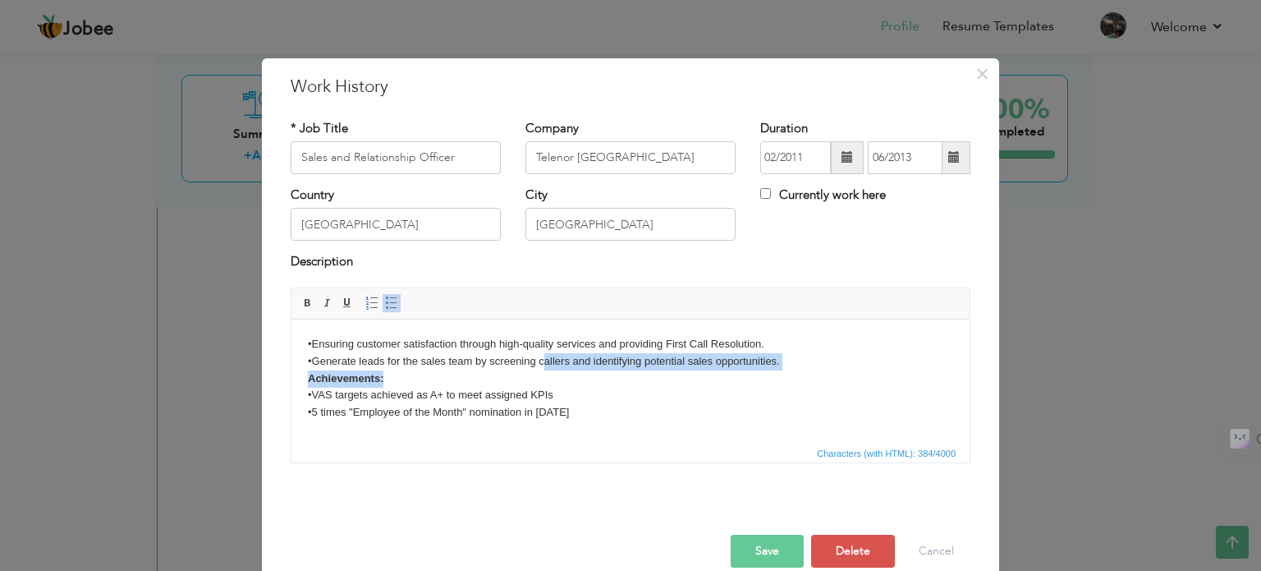
click at [548, 374] on body "•Ensuring customer satisfaction through high-quality services and providing Fir…" at bounding box center [630, 377] width 645 height 85
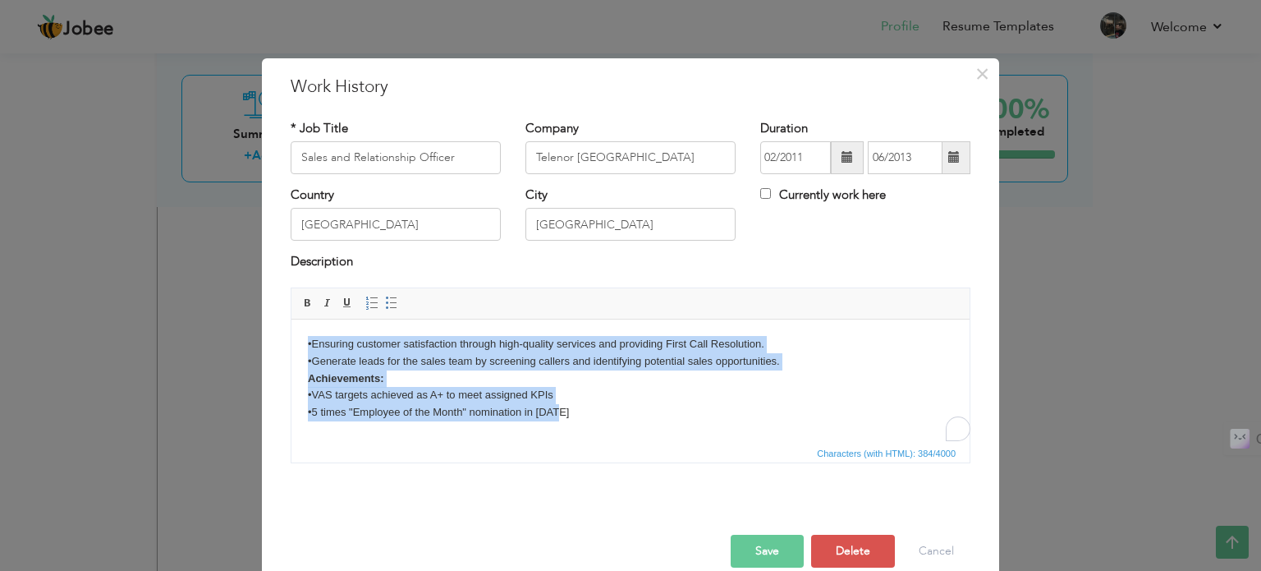
paste body "To enrich screen reader interactions, please activate Accessibility in Grammarl…"
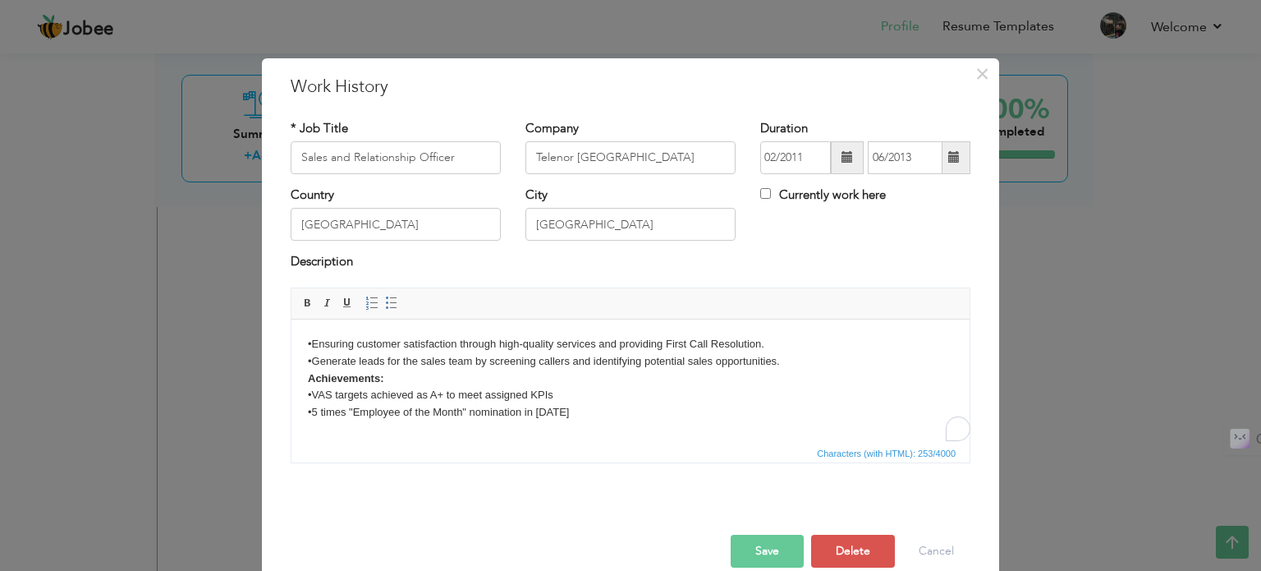
scroll to position [10, 0]
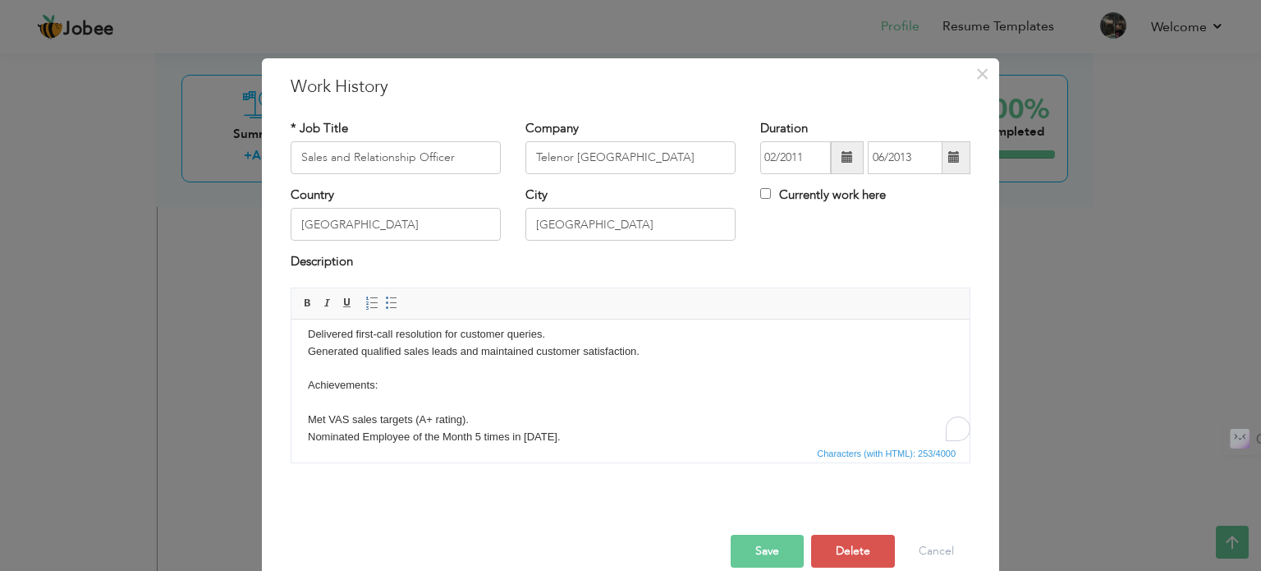
click at [433, 364] on body "Delivered first-call resolution for customer queries. Generated qualified sales…" at bounding box center [630, 385] width 645 height 120
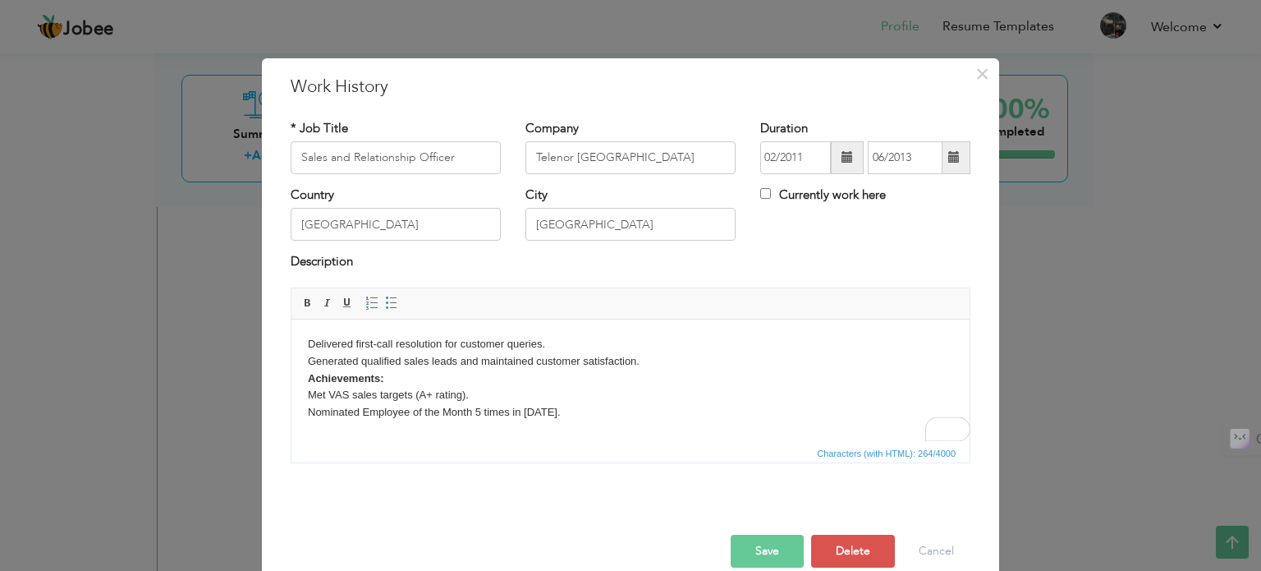
scroll to position [0, 0]
click at [383, 295] on link "Insert/Remove Bulleted List" at bounding box center [392, 303] width 18 height 18
click at [667, 360] on body "Delivered first-call resolution for customer queries. Generated qualified sales…" at bounding box center [630, 383] width 645 height 96
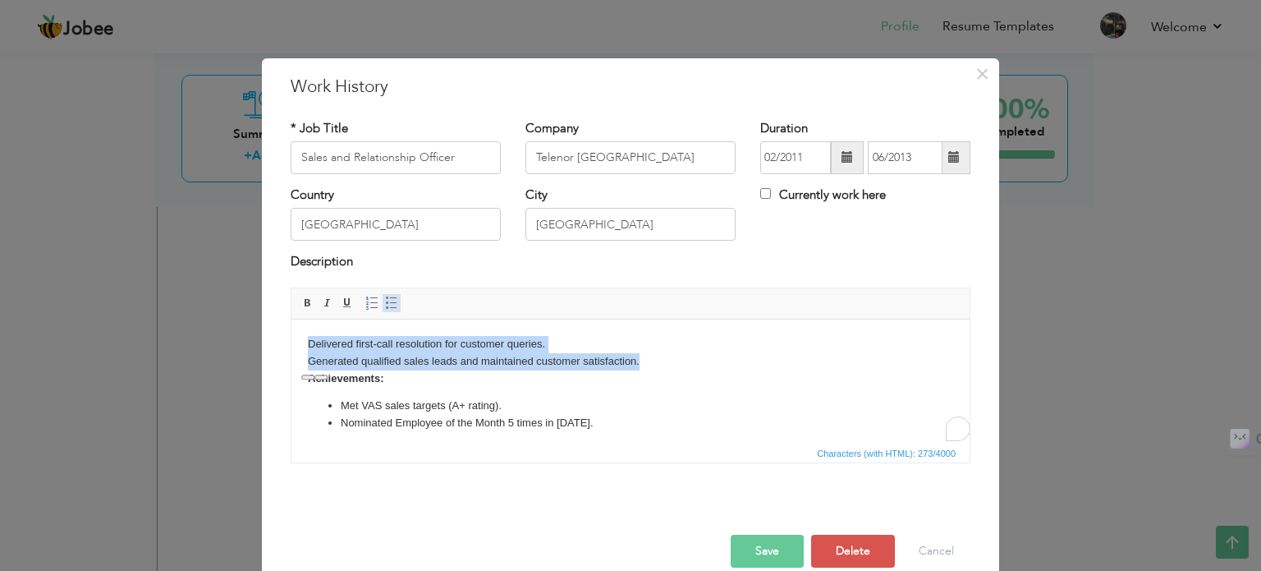
click at [385, 300] on span at bounding box center [391, 302] width 13 height 13
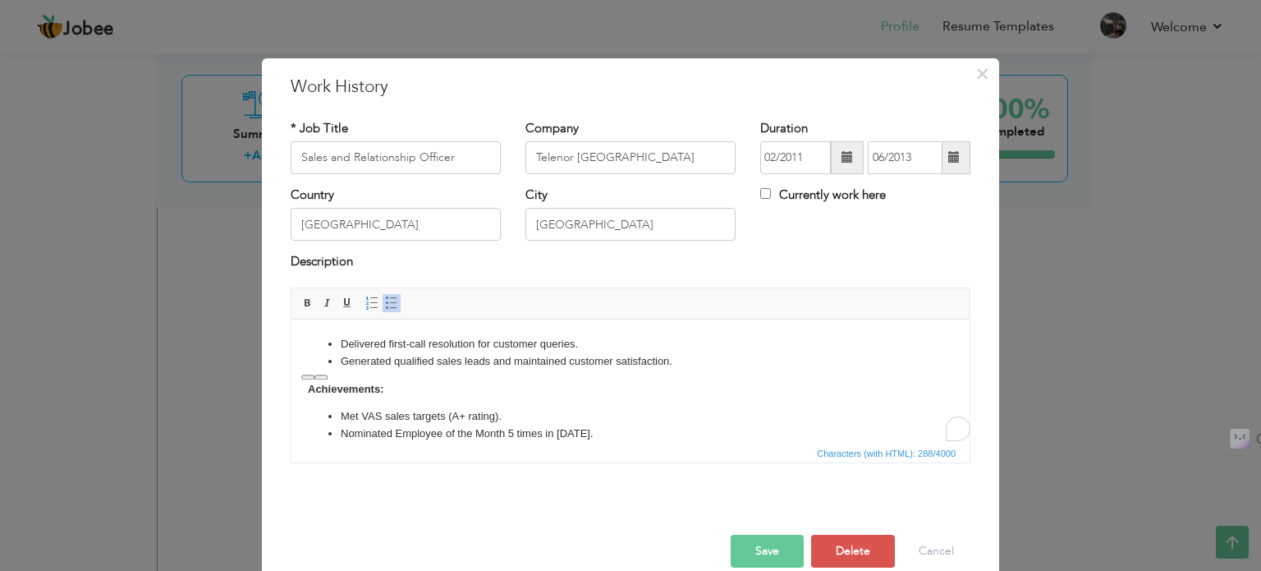
click at [452, 344] on li "Delivered first-call resolution for customer queries." at bounding box center [631, 343] width 580 height 17
click at [507, 394] on body "Delivered first-call resolution for customer queries. Generated qualified sales…" at bounding box center [630, 388] width 645 height 107
click at [771, 549] on button "Save" at bounding box center [767, 550] width 73 height 33
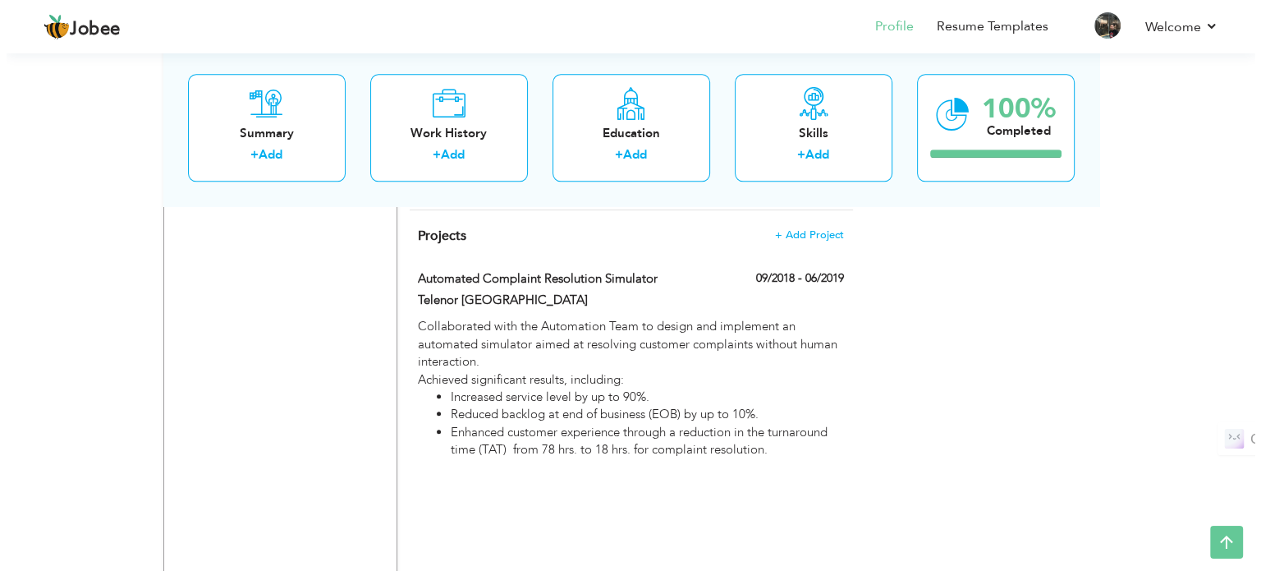
scroll to position [1760, 0]
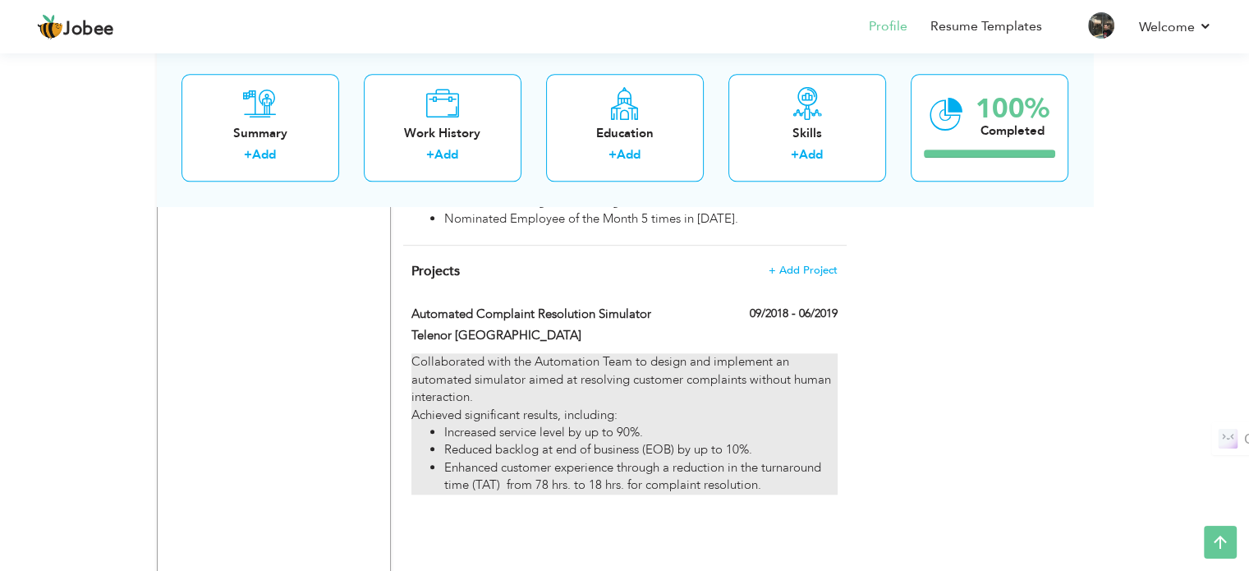
click at [589, 359] on div "Collaborated with the Automation Team to design and implement an automated simu…" at bounding box center [623, 423] width 425 height 140
type input "Automated Complaint Resolution Simulator"
type input "Telenor [GEOGRAPHIC_DATA]"
type input "09/2018"
type input "06/2019"
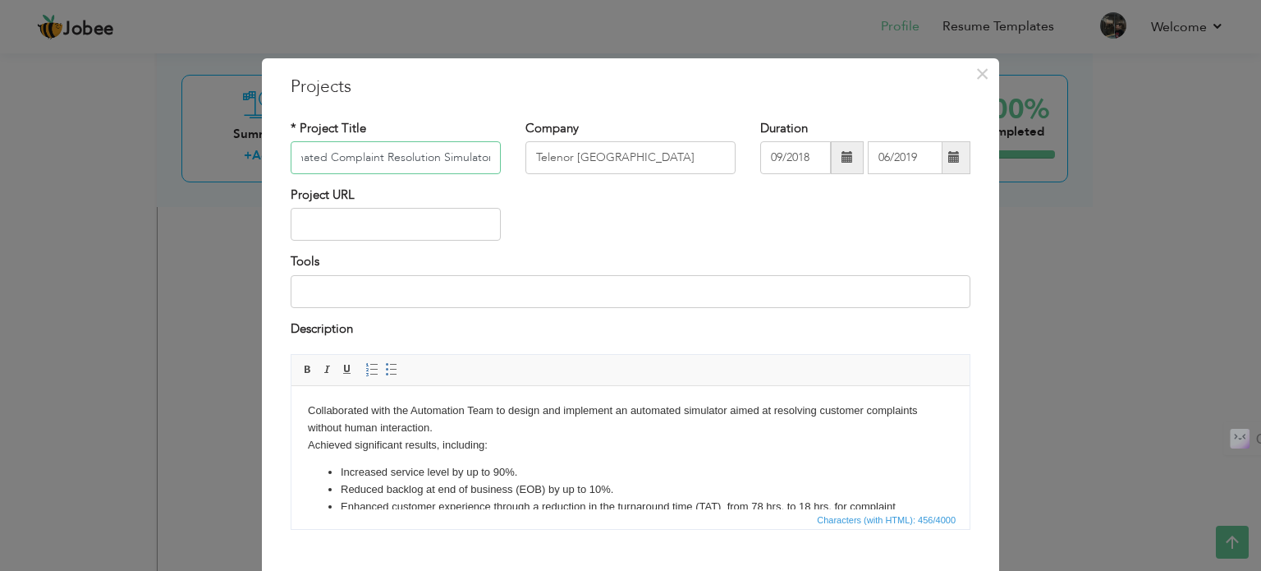
scroll to position [39, 0]
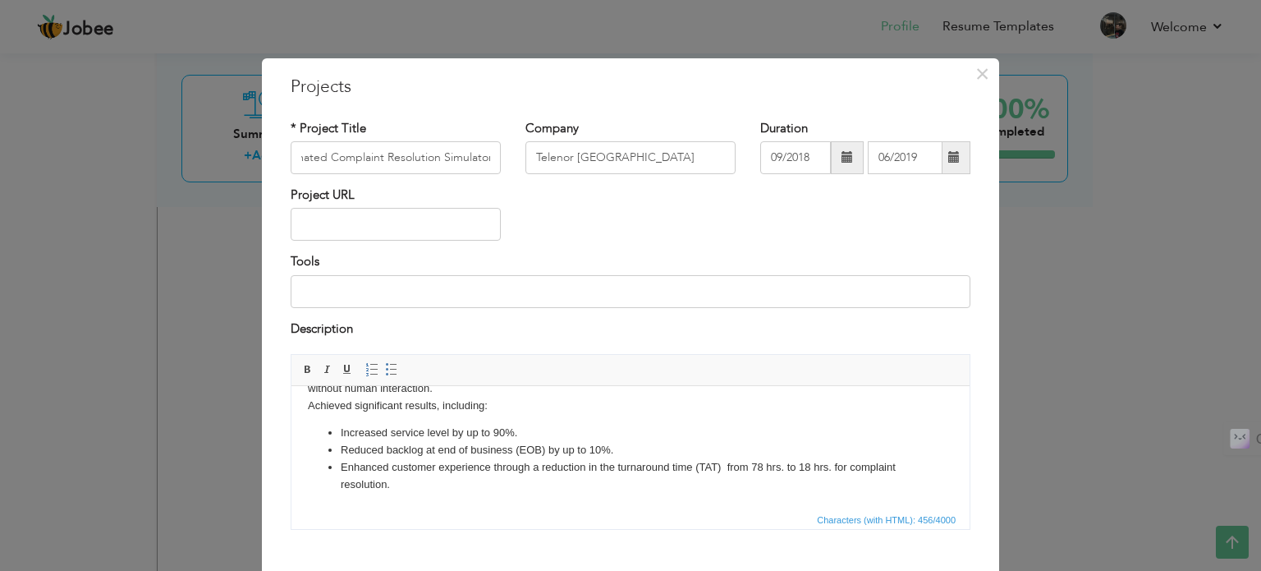
click at [558, 414] on body "Collaborated with the Automation Team to design and implement an automated simu…" at bounding box center [630, 428] width 645 height 131
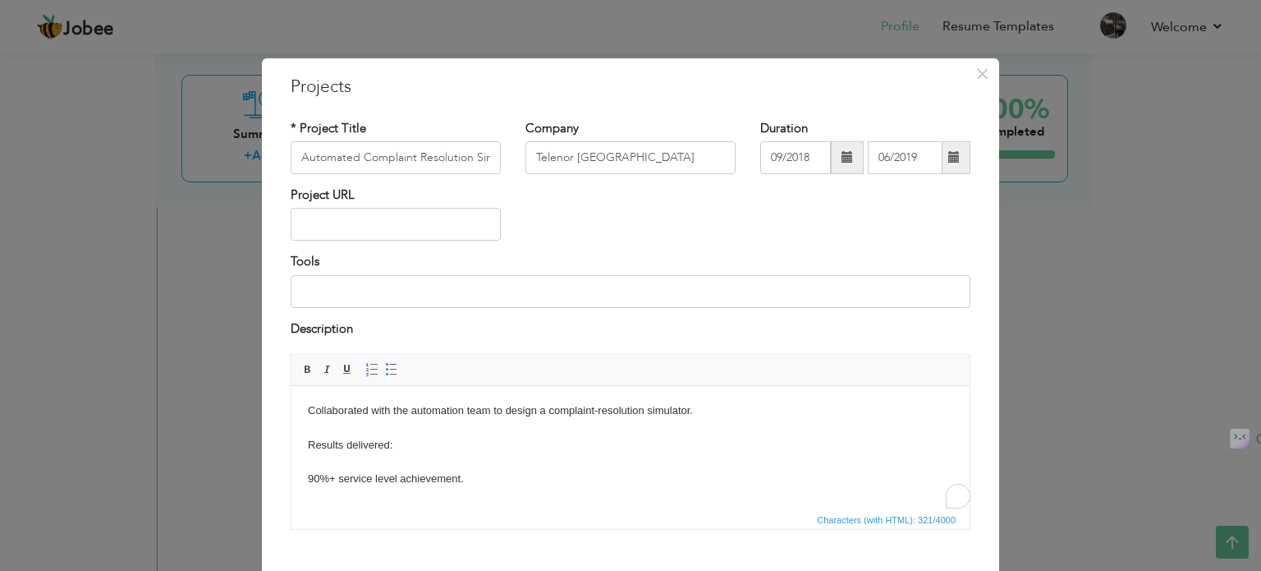
scroll to position [0, 0]
click at [403, 446] on body "Collaborated with the automation team to design a complaint-resolution simulato…" at bounding box center [630, 496] width 645 height 188
click at [378, 428] on body "Collaborated with the automation team to design a complaint-resolution simulato…" at bounding box center [630, 496] width 645 height 188
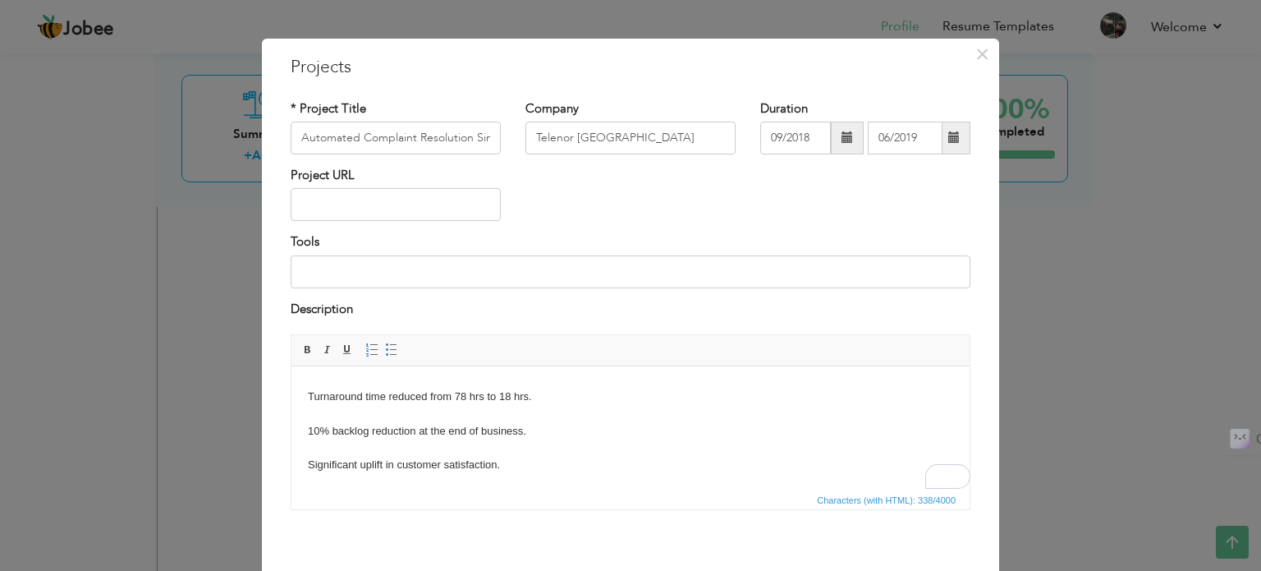
scroll to position [79, 0]
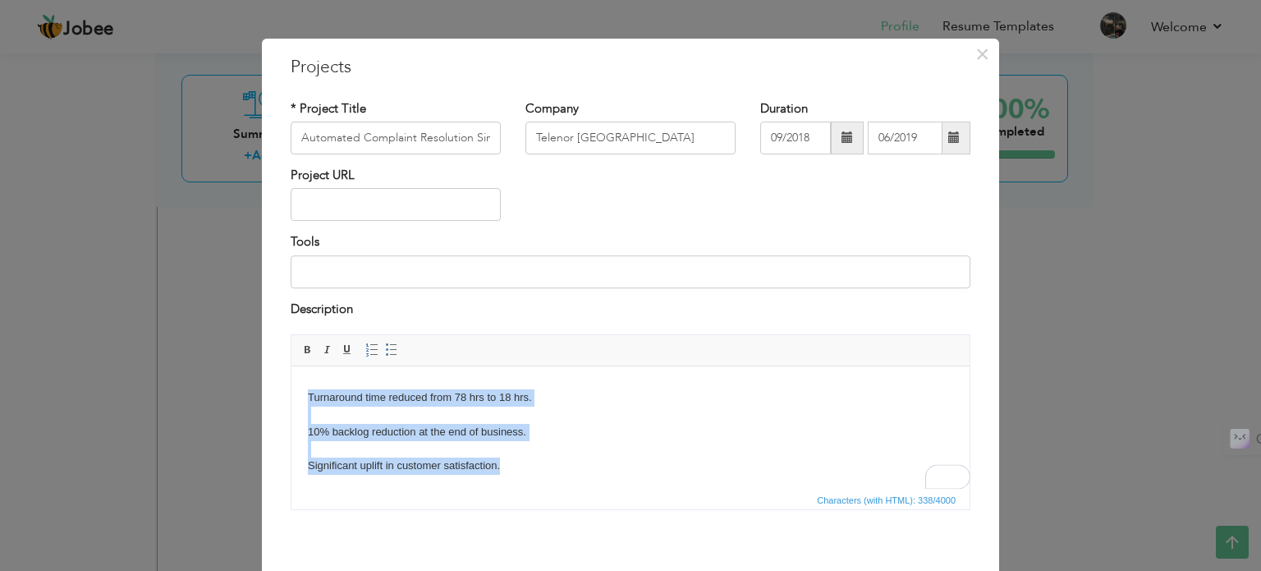
drag, startPoint x: 510, startPoint y: 465, endPoint x: 297, endPoint y: 393, distance: 224.3
click at [297, 393] on html "Collaborated with the automation team to design a complaint-resolution simulato…" at bounding box center [630, 389] width 678 height 204
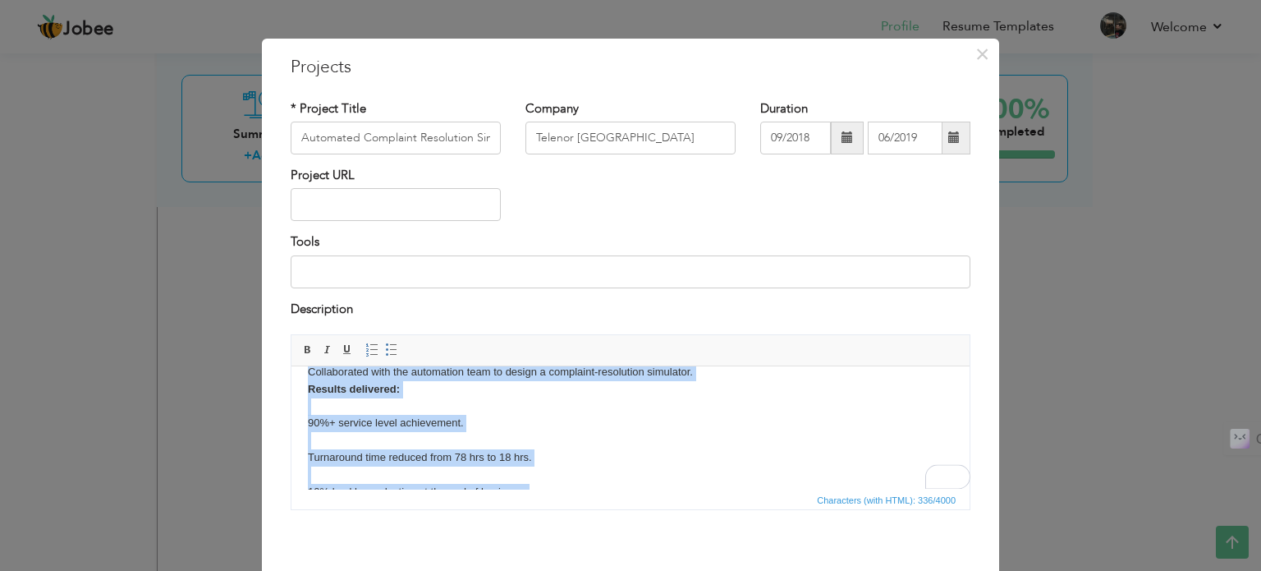
scroll to position [19, 0]
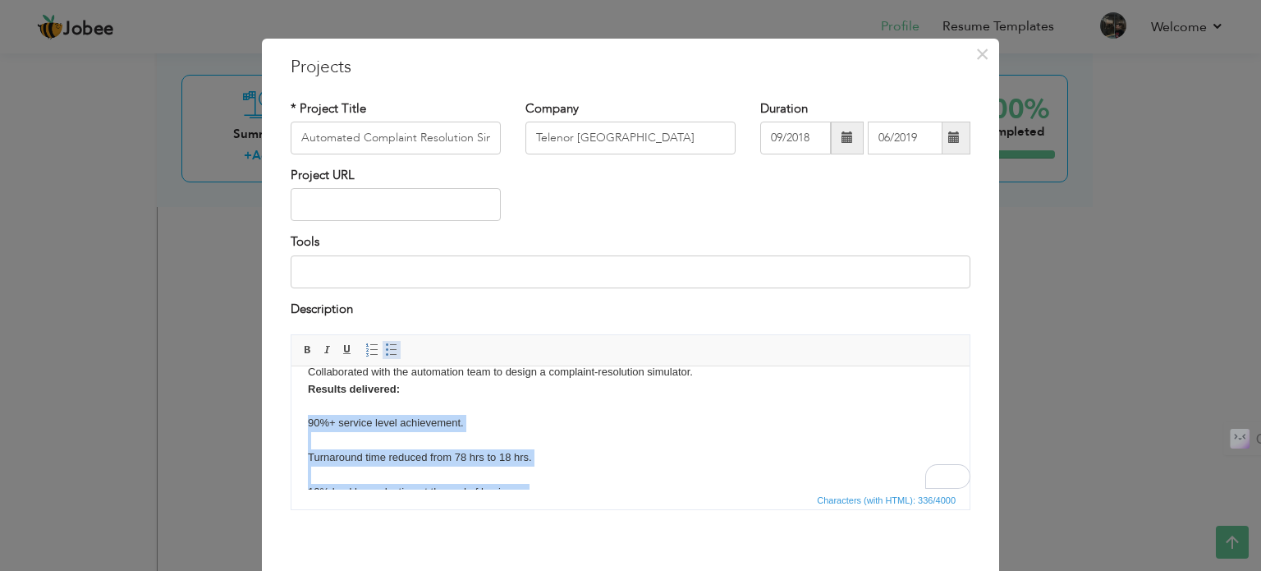
click at [385, 344] on span at bounding box center [391, 349] width 13 height 13
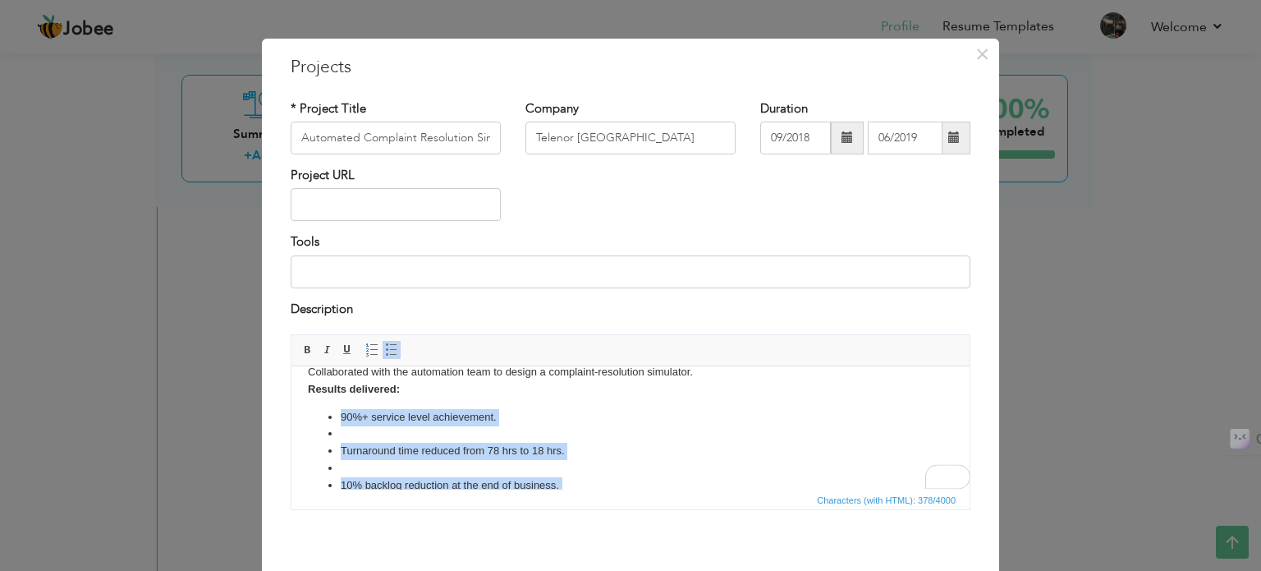
click at [411, 432] on li "To enrich screen reader interactions, please activate Accessibility in Grammarl…" at bounding box center [631, 433] width 580 height 17
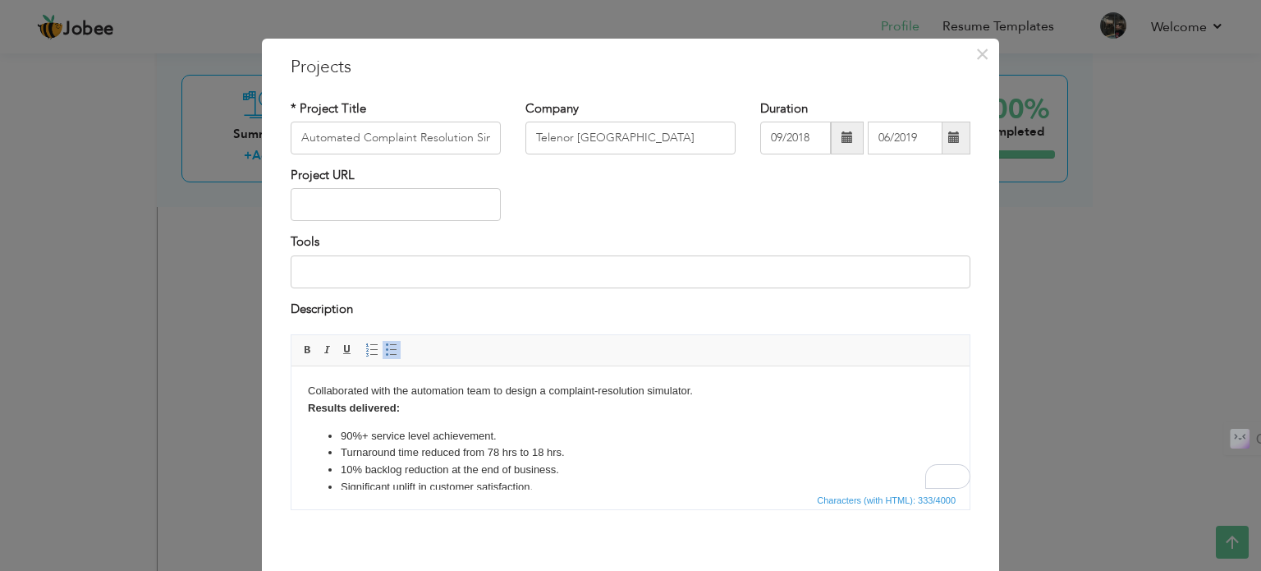
scroll to position [0, 0]
click at [368, 419] on body "Collaborated with the automation team to design a complaint-resolution simulato…" at bounding box center [630, 439] width 645 height 113
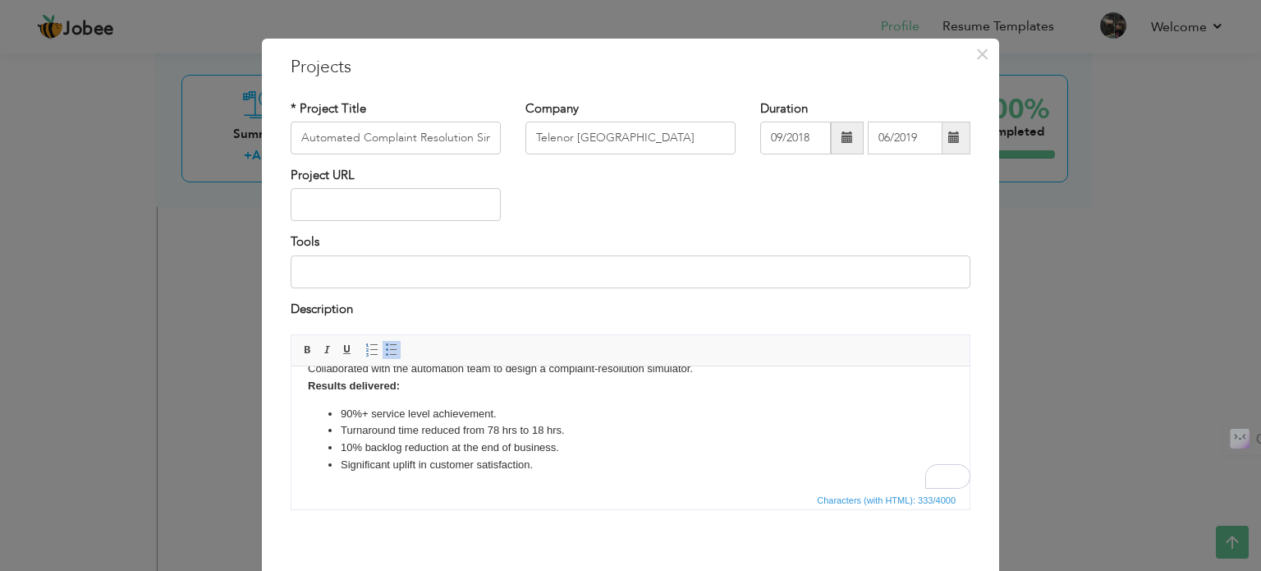
scroll to position [91, 0]
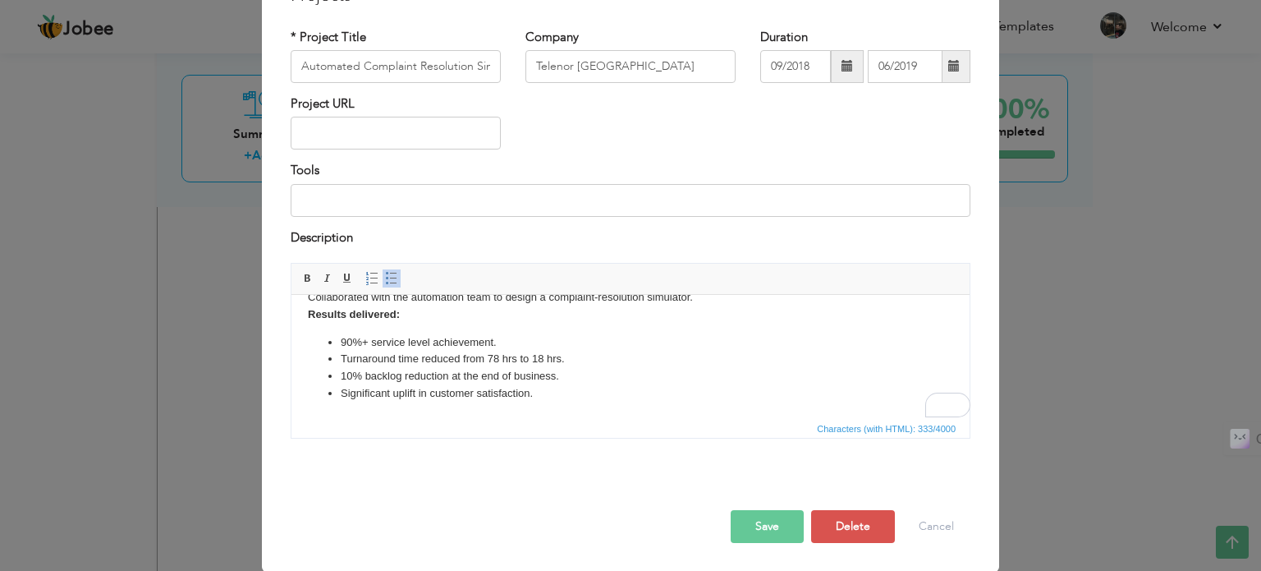
click at [760, 525] on button "Save" at bounding box center [767, 526] width 73 height 33
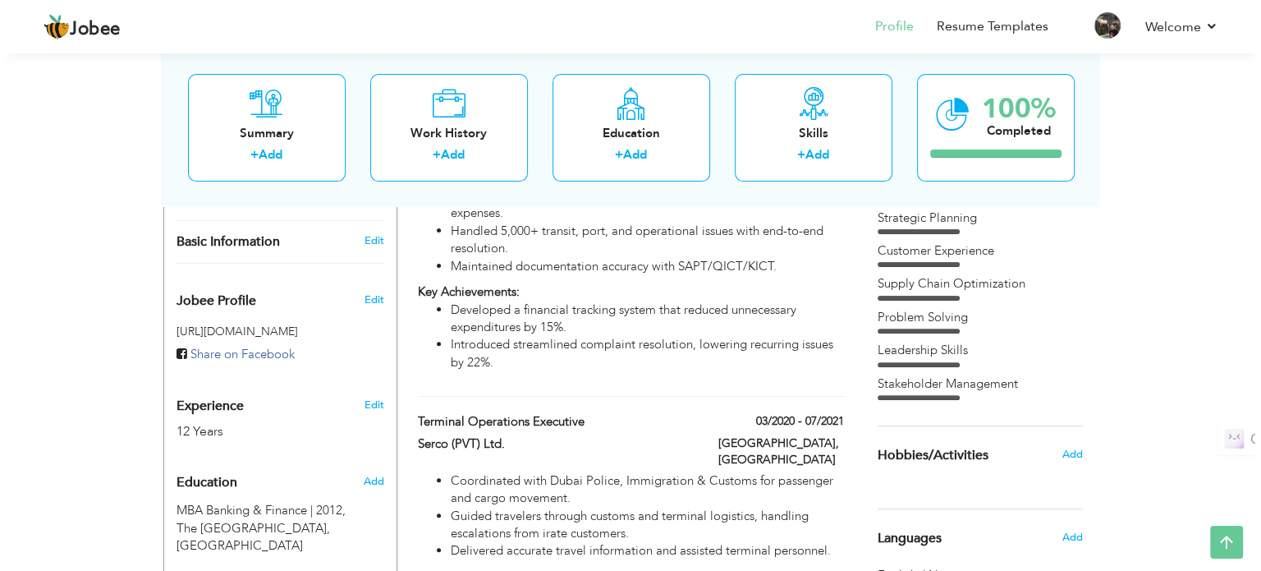
scroll to position [463, 0]
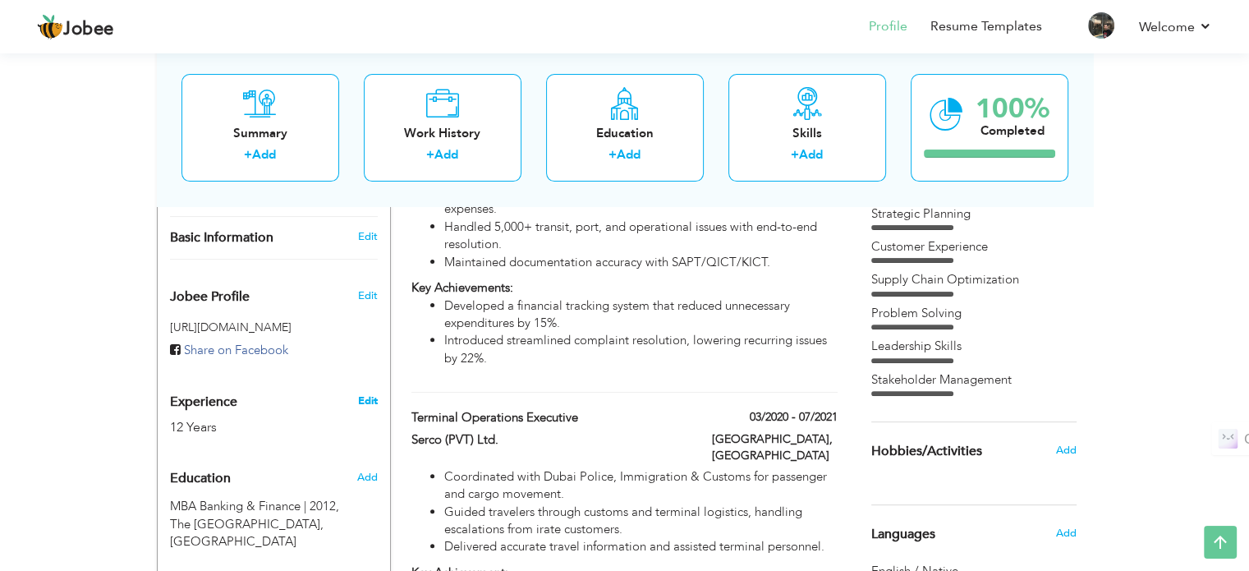
click at [358, 393] on link "Edit" at bounding box center [367, 400] width 20 height 15
type input "[DEMOGRAPHIC_DATA]"
type input "Ahsan"
type input "[PHONE_NUMBER]"
select select "number:166"
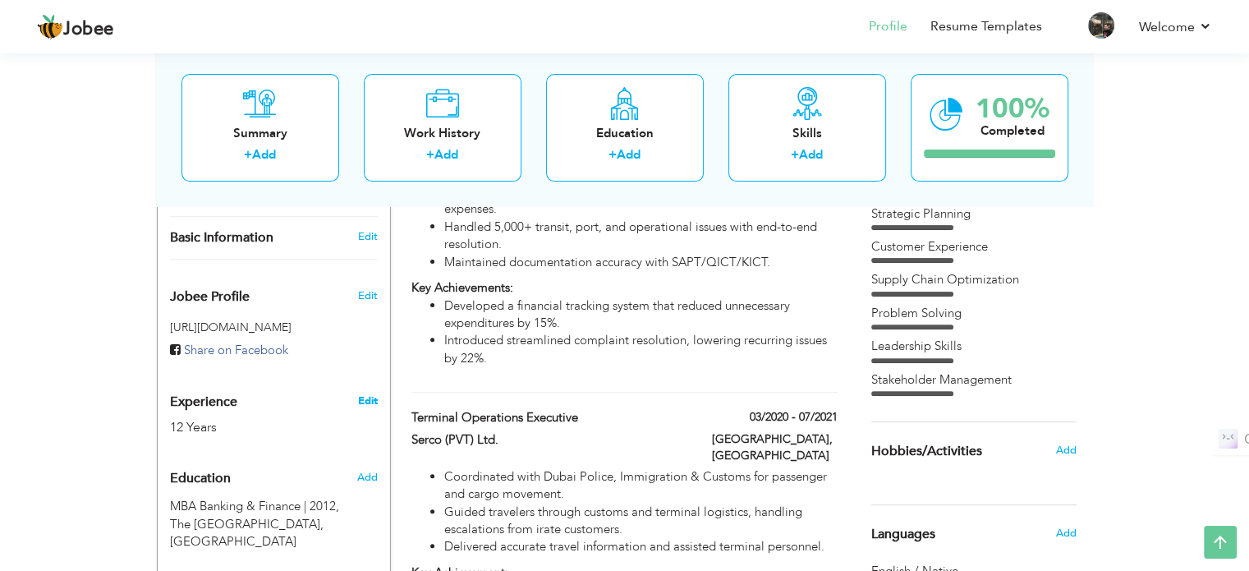
type input "[GEOGRAPHIC_DATA]"
select select "number:14"
type input "BridgeLinx Technologies"
type input "Assistant Manager Operations"
type input "https://www.linkedin.com/in/muhammad-ahsan05/"
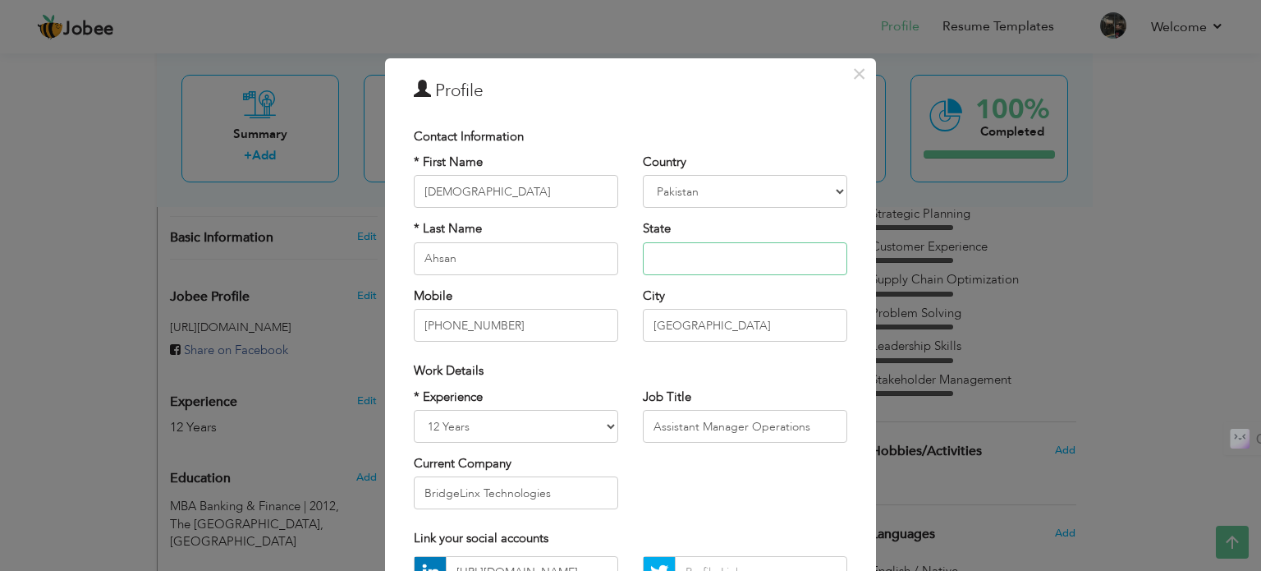
click at [671, 259] on input "text" at bounding box center [745, 258] width 204 height 33
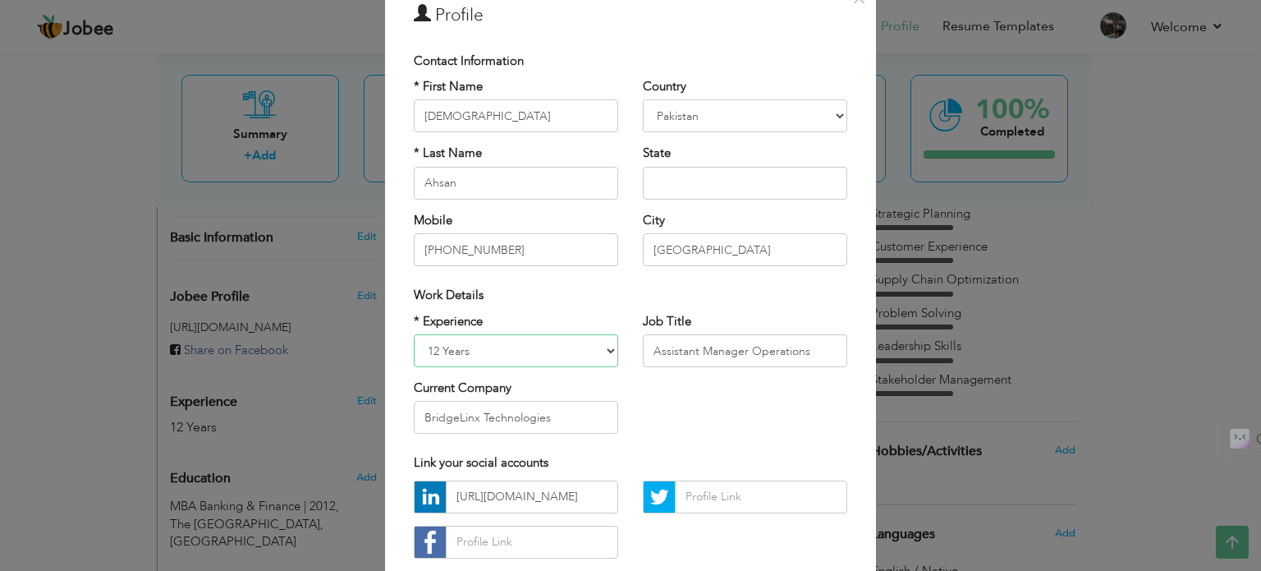
click at [565, 340] on select "Entry Level Less than 1 Year 1 Year 2 Years 3 Years 4 Years 5 Years 6 Years 7 Y…" at bounding box center [516, 350] width 204 height 33
select select "number:16"
click at [414, 334] on select "Entry Level Less than 1 Year 1 Year 2 Years 3 Years 4 Years 5 Years 6 Years 7 Y…" at bounding box center [516, 350] width 204 height 33
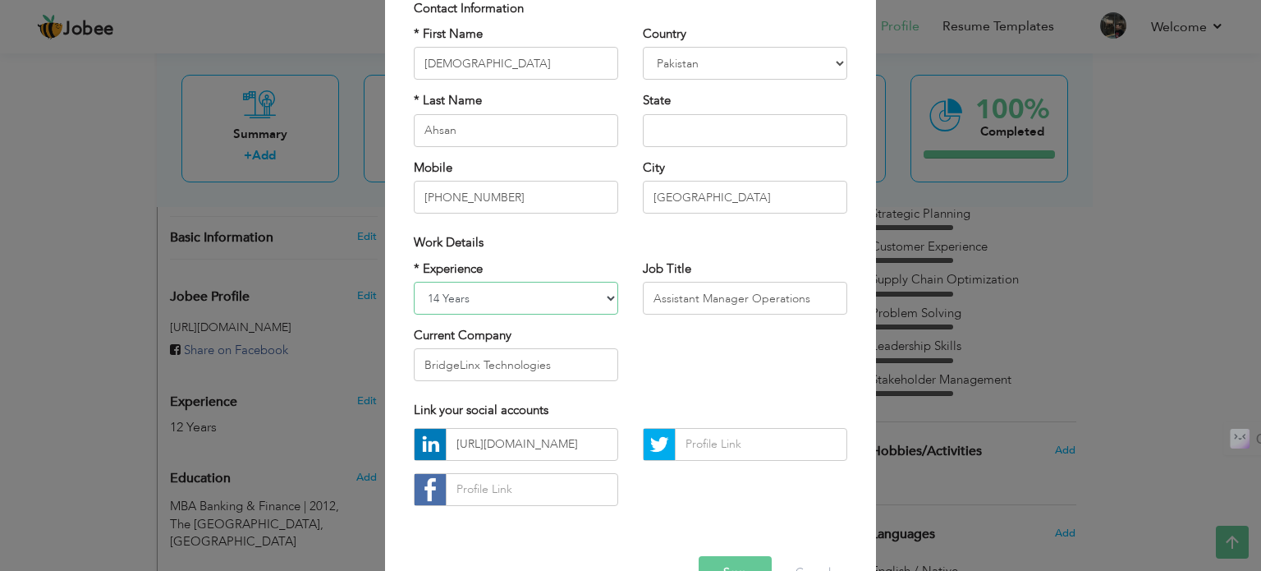
scroll to position [174, 0]
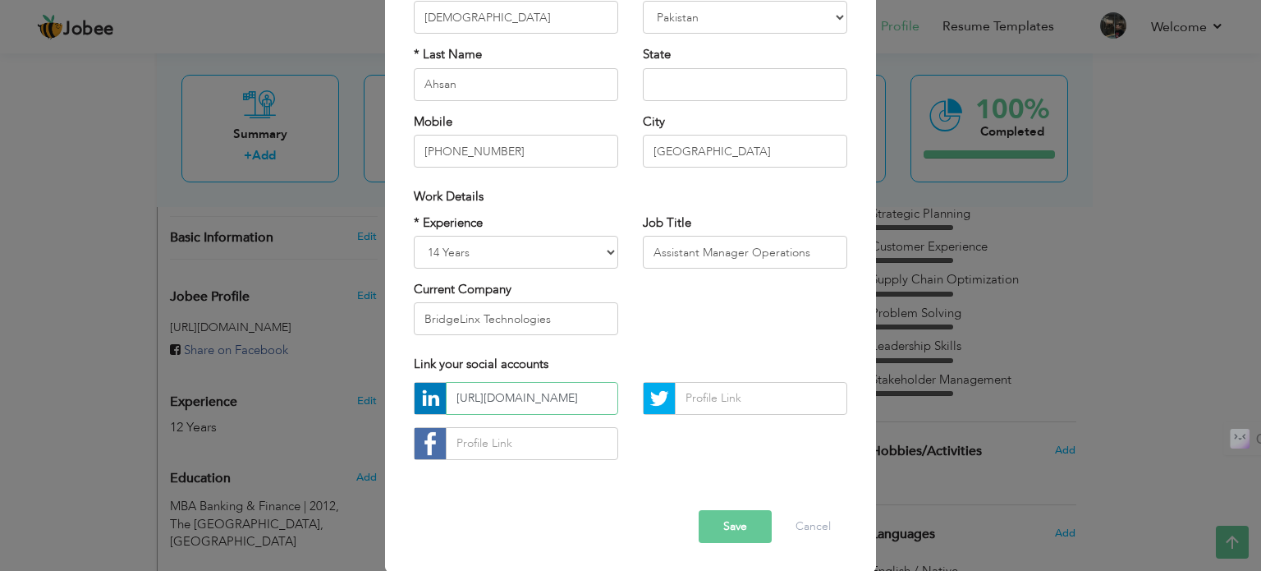
click at [527, 403] on input "https://www.linkedin.com/in/muhammad-ahsan05/" at bounding box center [532, 398] width 172 height 33
click at [724, 523] on button "Save" at bounding box center [735, 526] width 73 height 33
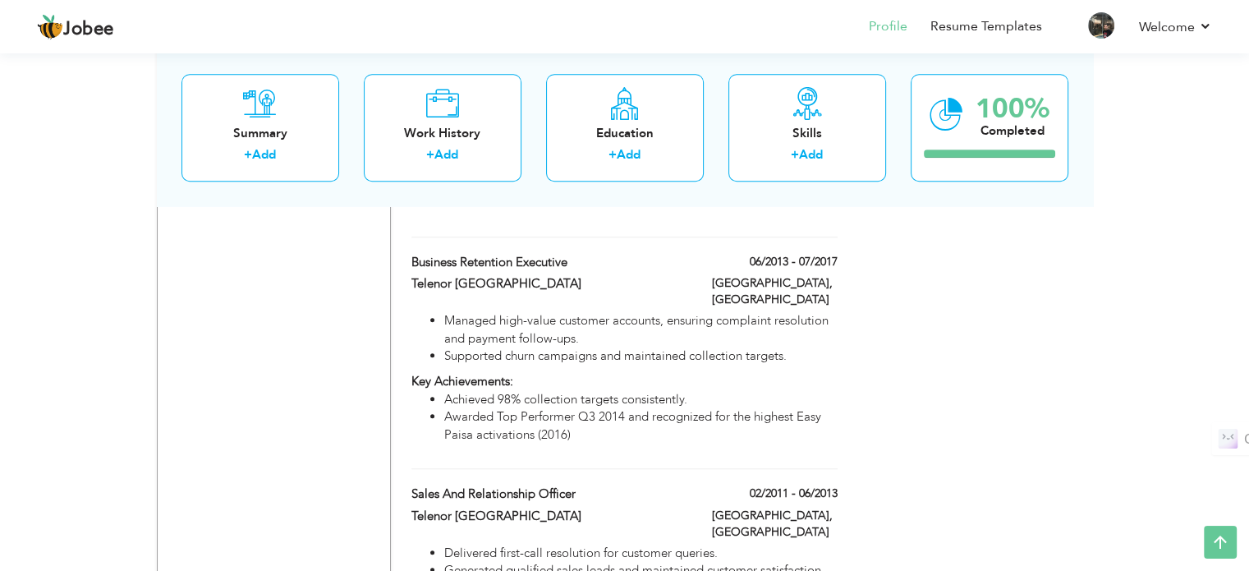
scroll to position [1346, 0]
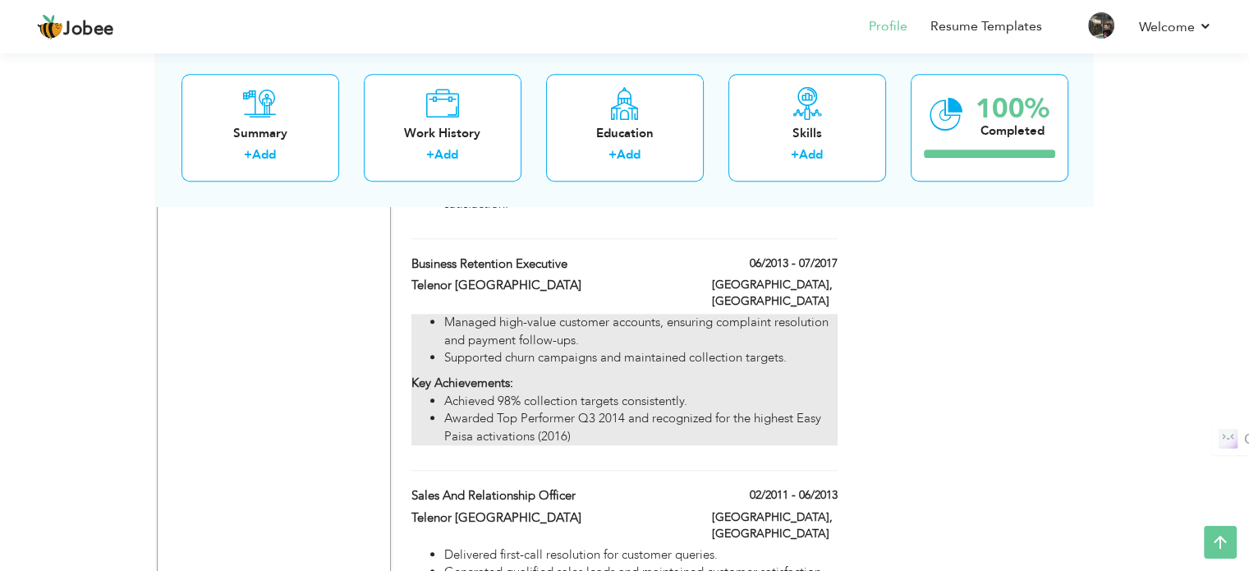
click at [568, 392] on li "Achieved 98% collection targets consistently." at bounding box center [640, 400] width 392 height 17
type input "Business Retention Executive"
type input "06/2013"
type input "07/2017"
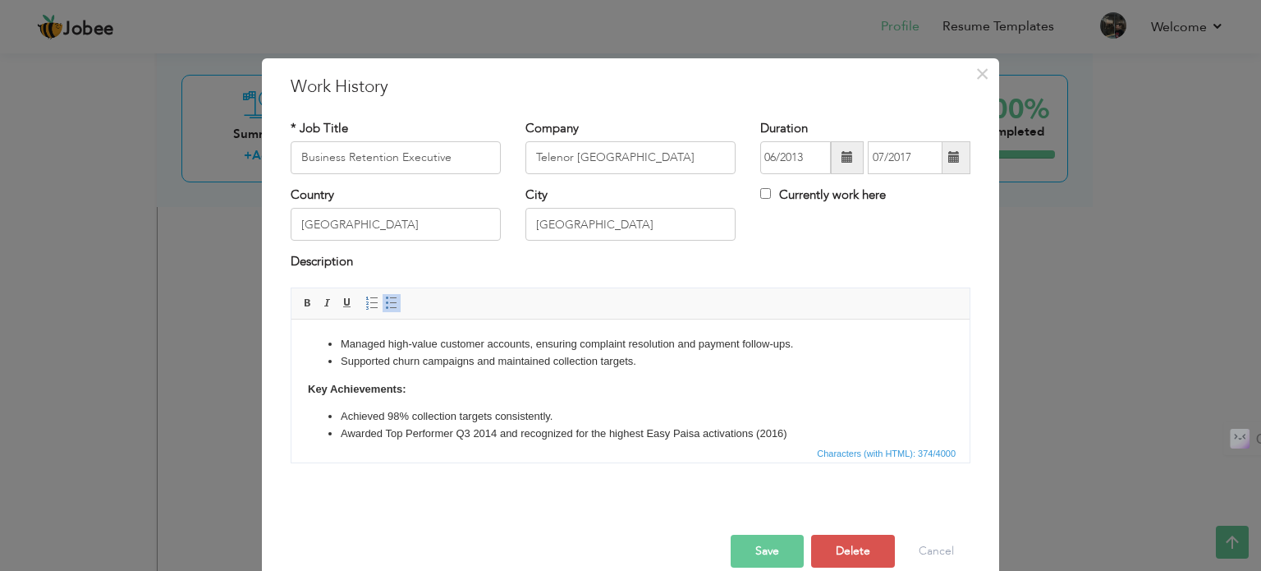
click at [333, 387] on strong "Key Achievements:" at bounding box center [357, 388] width 98 height 12
click at [741, 532] on div at bounding box center [630, 517] width 704 height 34
click at [772, 548] on button "Save" at bounding box center [767, 550] width 73 height 33
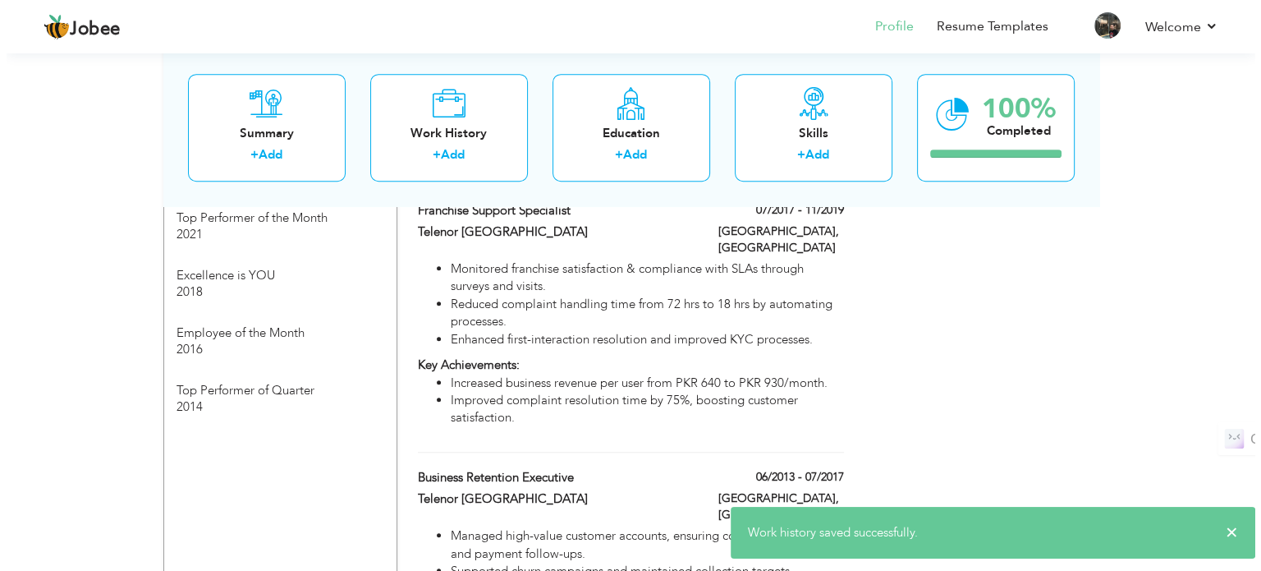
scroll to position [1131, 0]
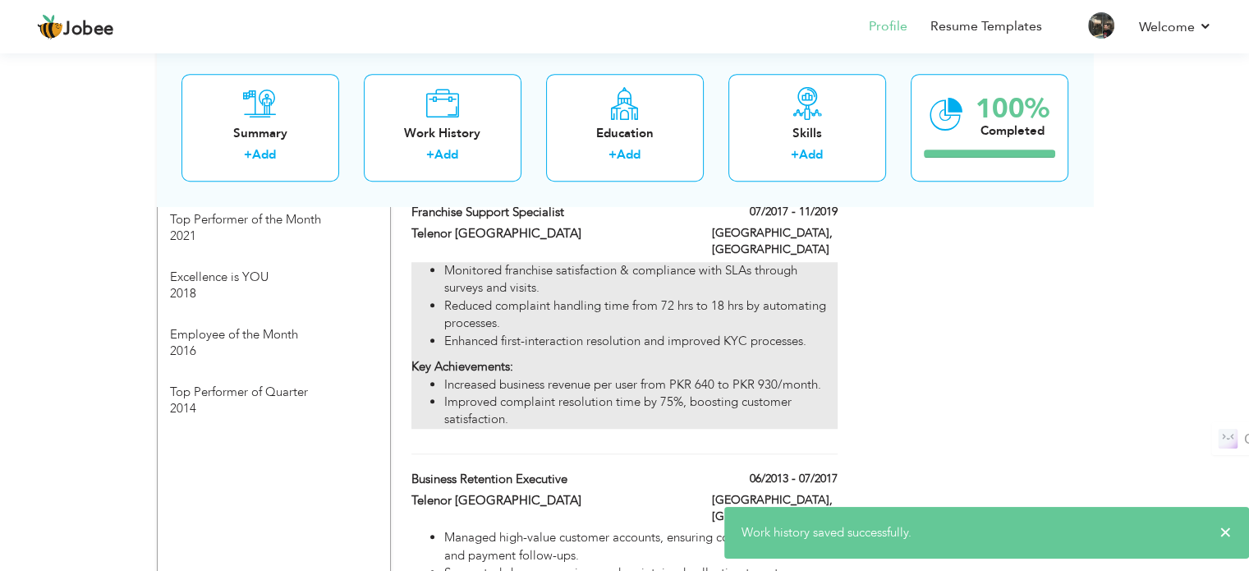
click at [649, 376] on li "Increased business revenue per user from PKR 640 to PKR 930/month." at bounding box center [640, 384] width 392 height 17
type input "Franchise Support Specialist"
type input "07/2017"
type input "11/2019"
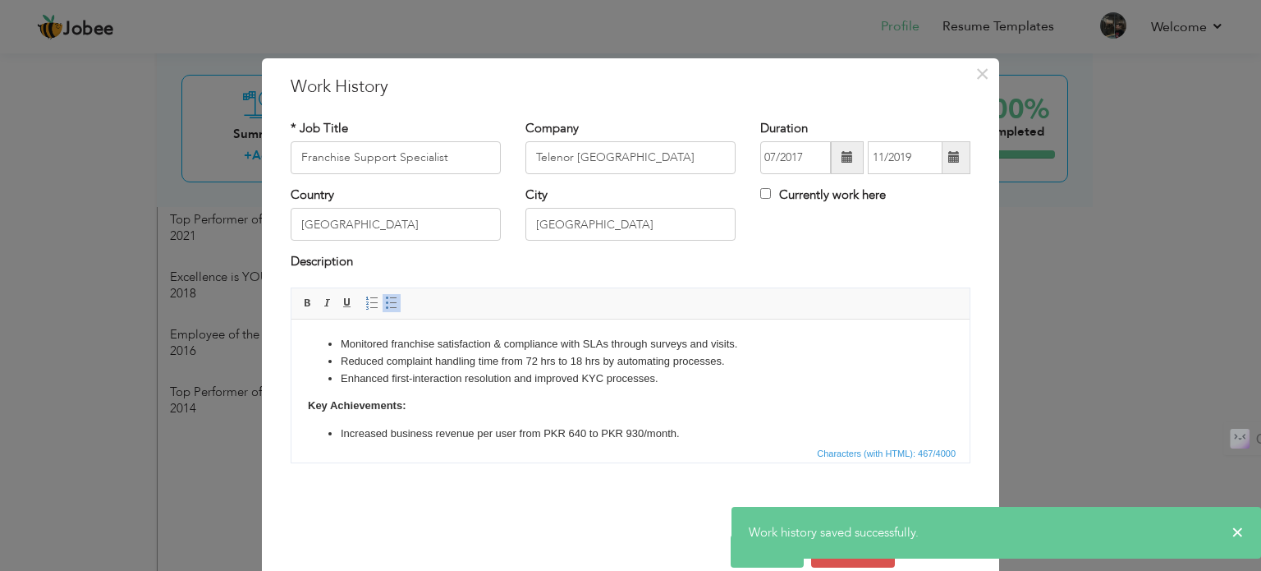
click at [335, 403] on body "Monitored franchise satisfaction & compliance with SLAs through surveys and vis…" at bounding box center [630, 397] width 645 height 124
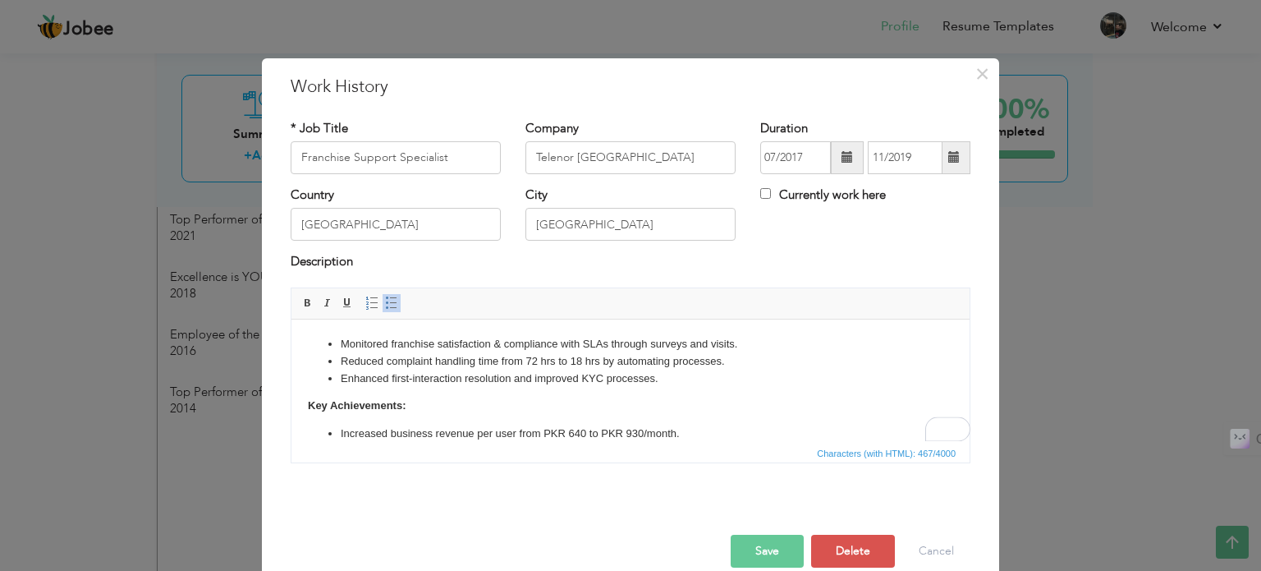
click at [332, 401] on strong "Key Achievements:" at bounding box center [357, 404] width 98 height 12
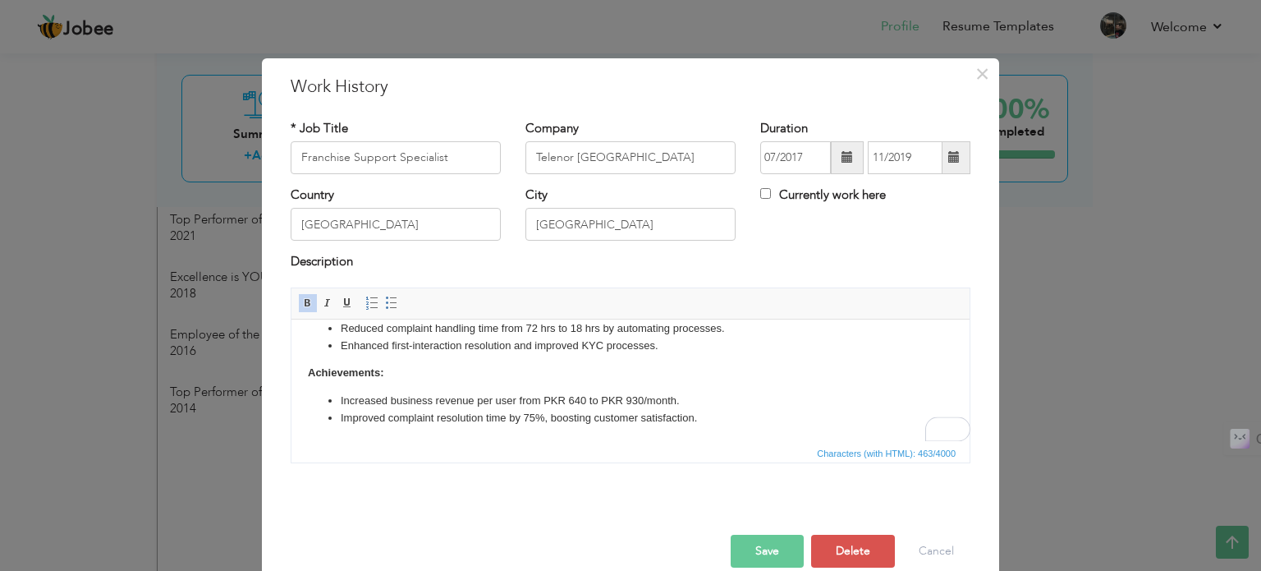
scroll to position [33, 0]
click at [776, 548] on button "Save" at bounding box center [767, 550] width 73 height 33
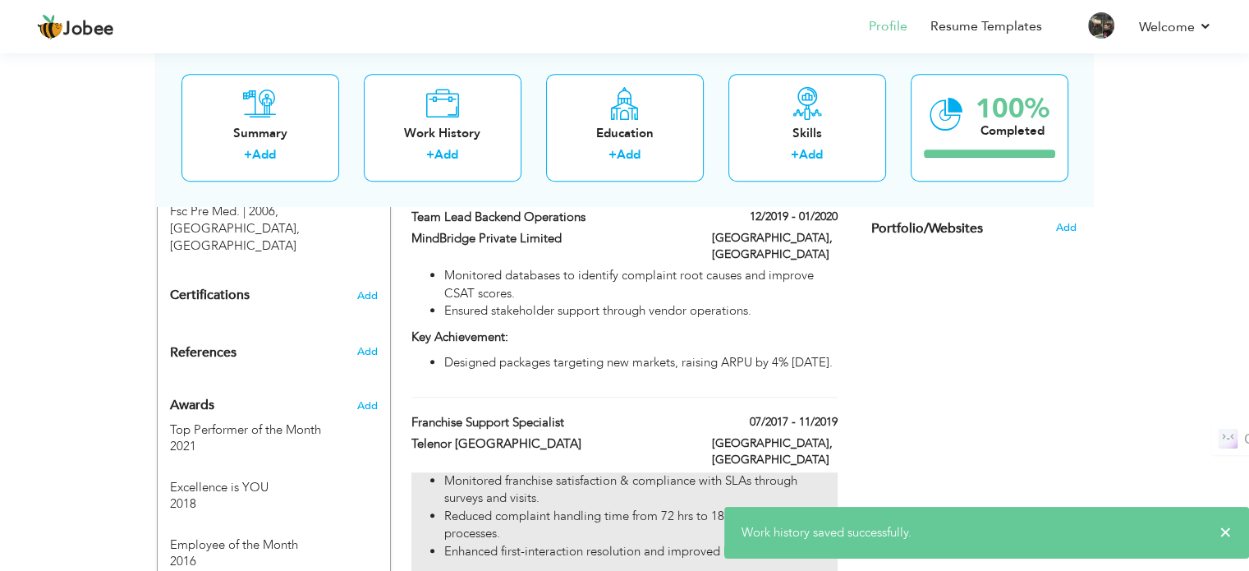
scroll to position [866, 0]
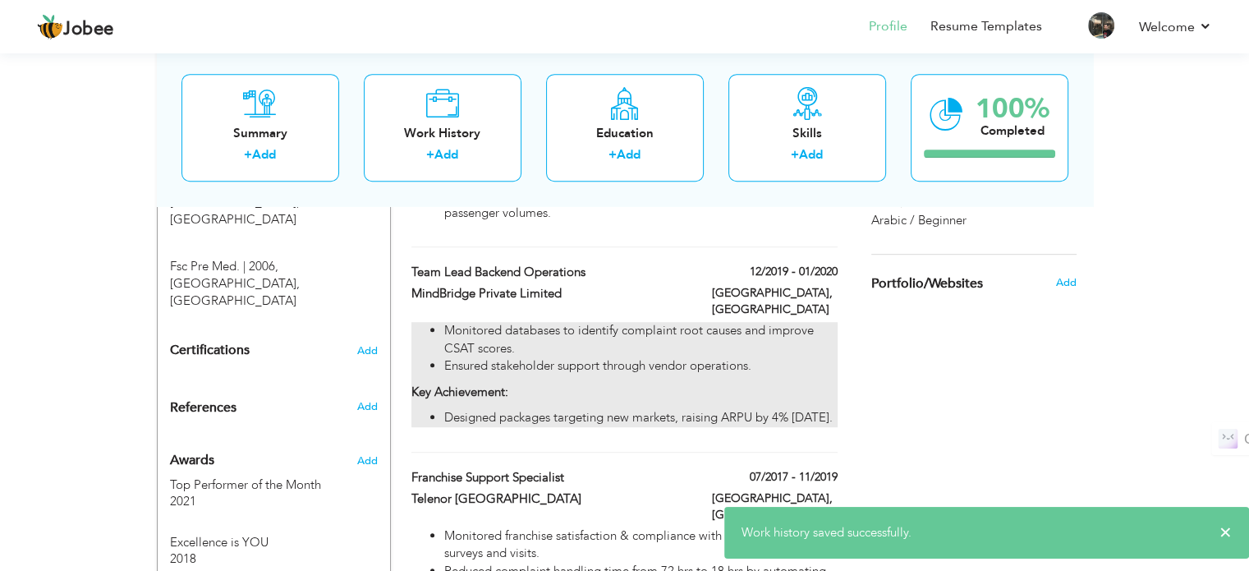
click at [583, 371] on div "Monitored databases to identify complaint root causes and improve CSAT scores. …" at bounding box center [623, 374] width 425 height 104
type input "Team Lead Backend Operations"
type input "MindBridge Private Limited"
type input "12/2019"
type input "01/2020"
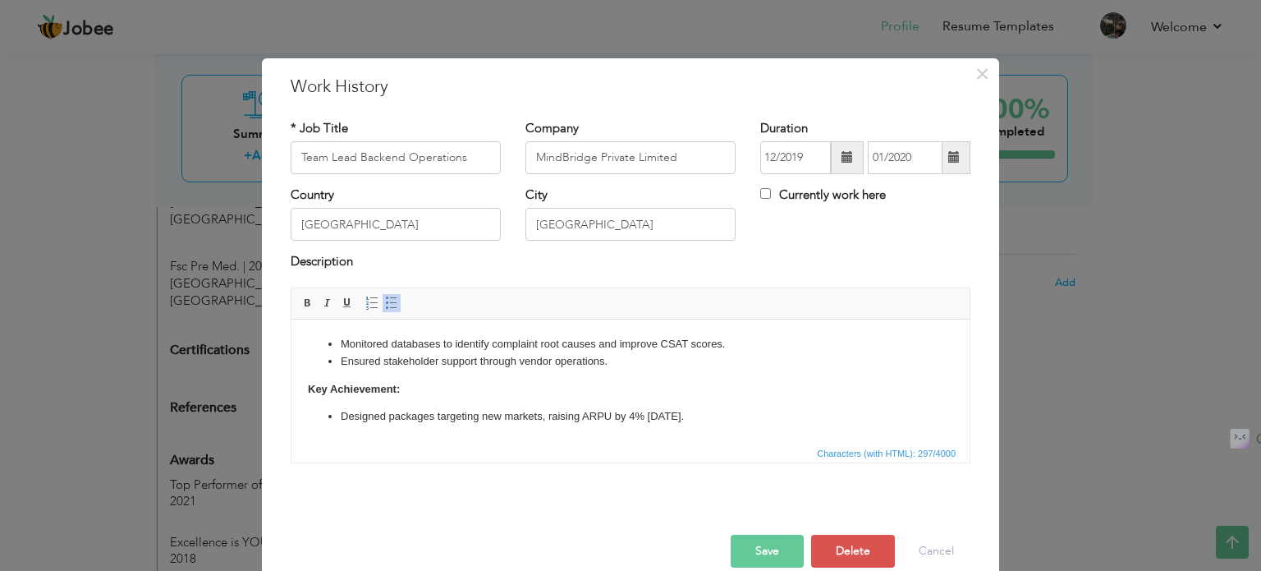
click at [330, 387] on strong "Key Achievement:" at bounding box center [354, 388] width 92 height 12
click at [759, 548] on button "Save" at bounding box center [767, 550] width 73 height 33
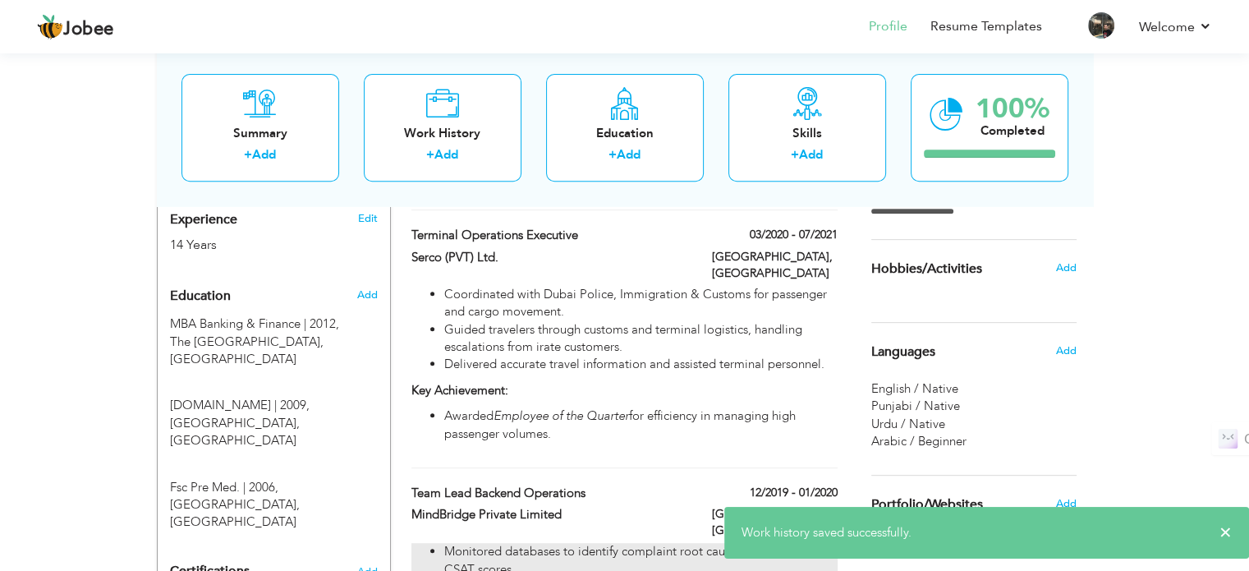
scroll to position [643, 0]
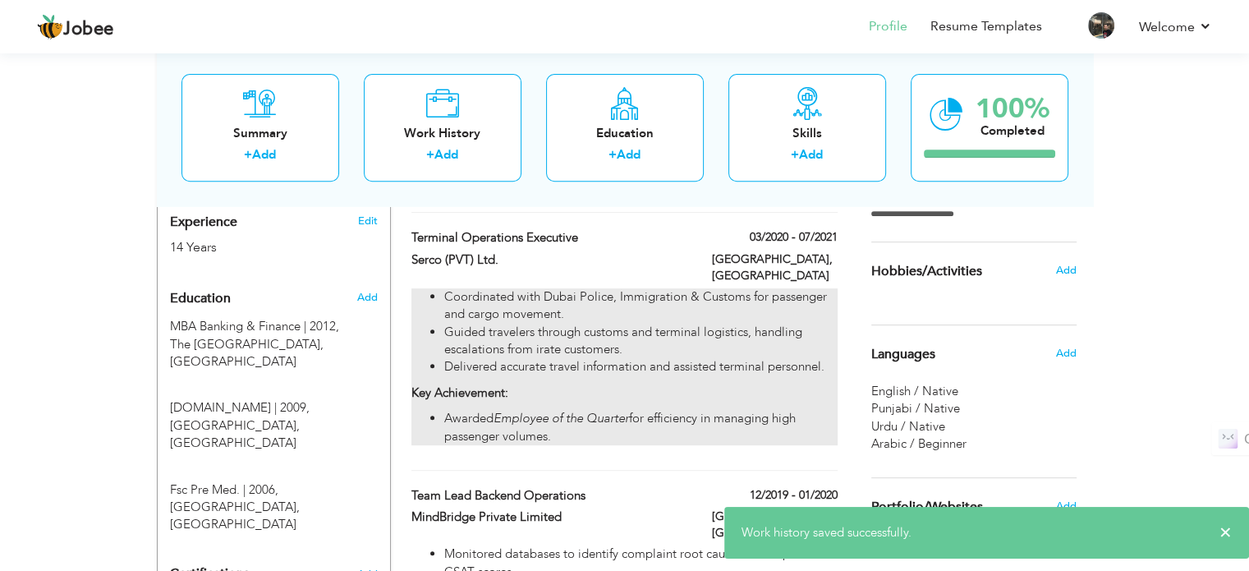
click at [575, 384] on p "Key Achievement:" at bounding box center [623, 392] width 425 height 17
type input "Terminal Operations Executive"
type input "Serco (PVT) Ltd."
type input "03/2020"
type input "07/2021"
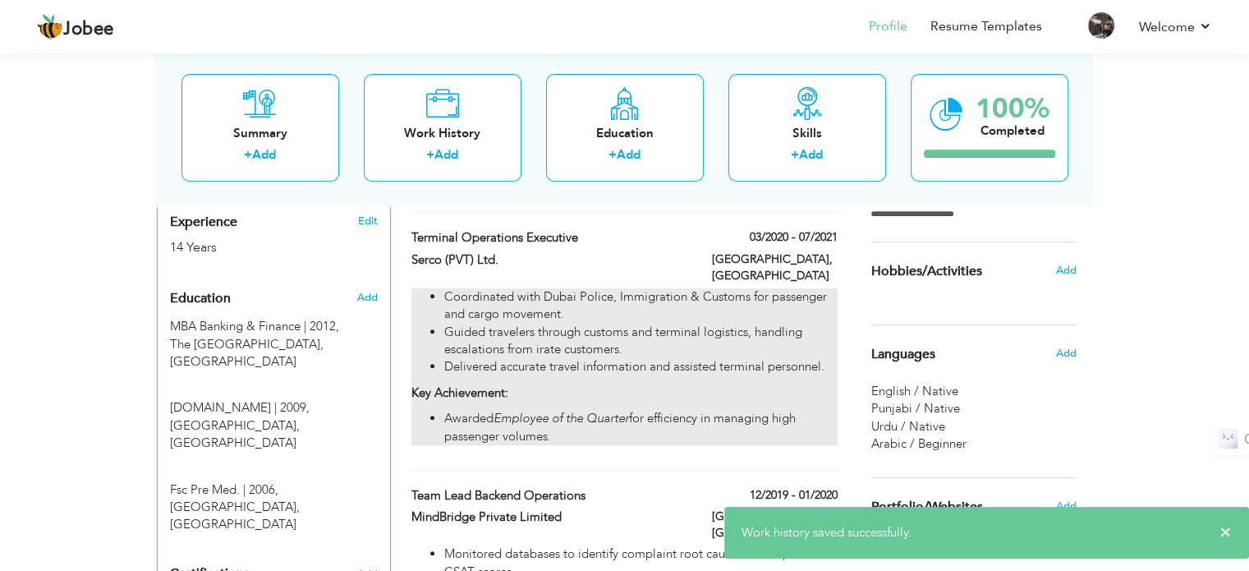
type input "[GEOGRAPHIC_DATA]"
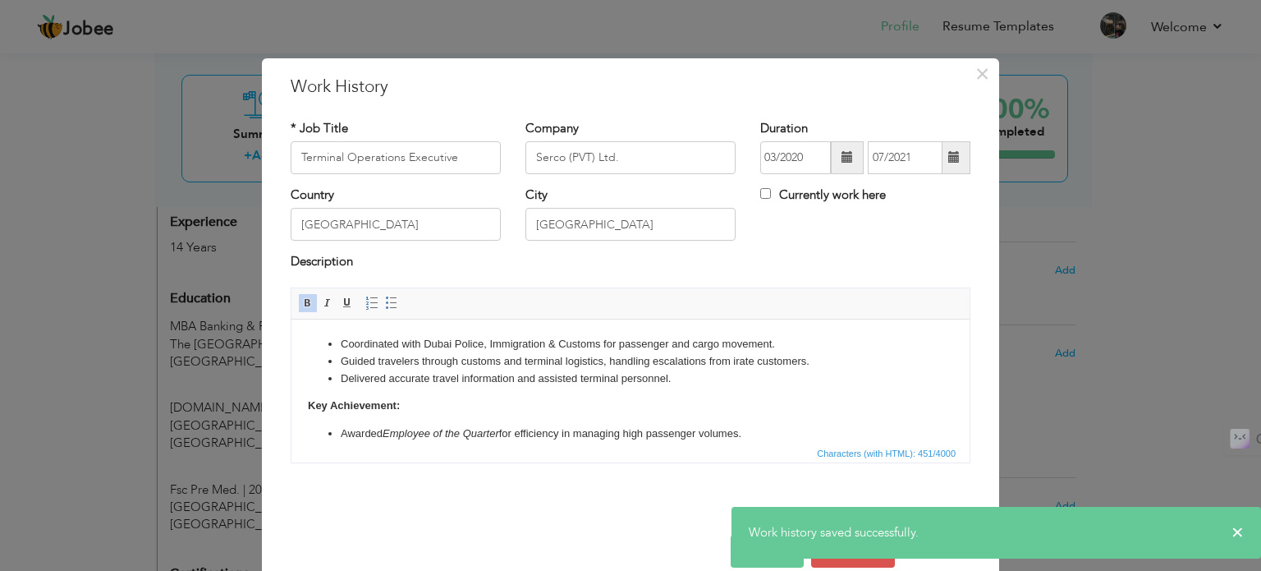
click at [335, 401] on strong "Key Achievement:" at bounding box center [354, 404] width 92 height 12
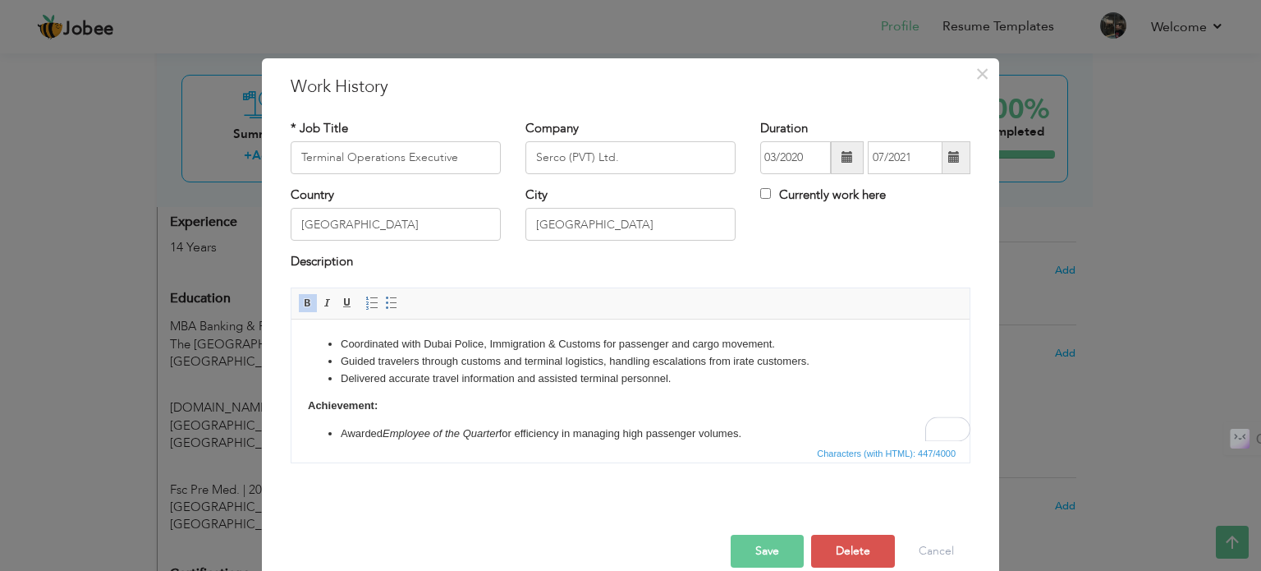
click at [759, 558] on button "Save" at bounding box center [767, 550] width 73 height 33
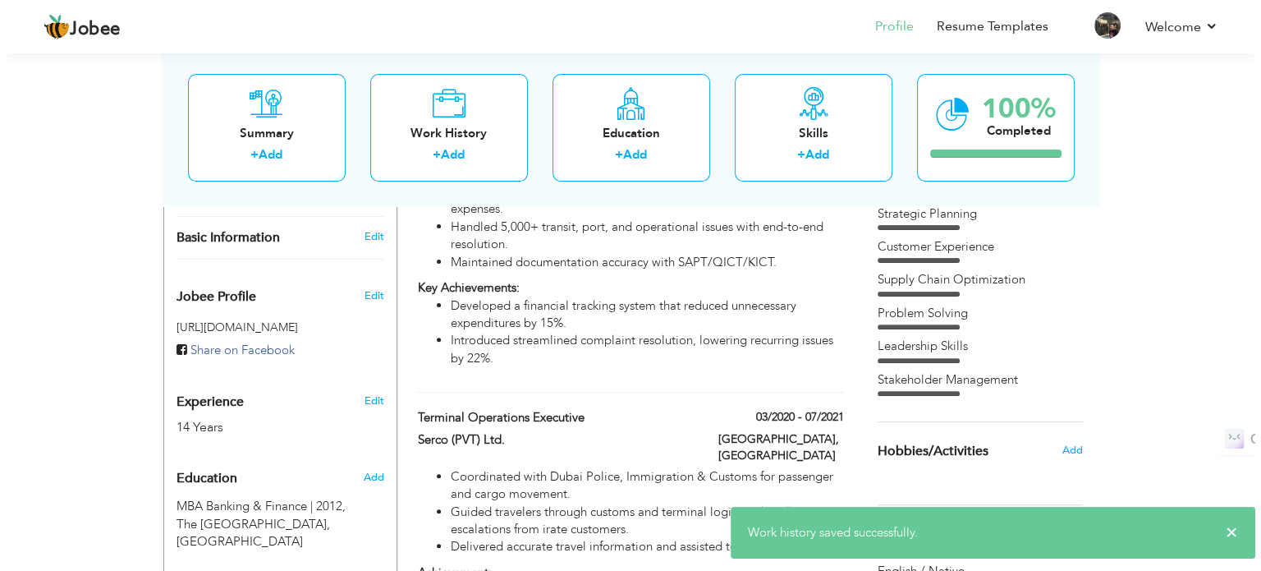
scroll to position [402, 0]
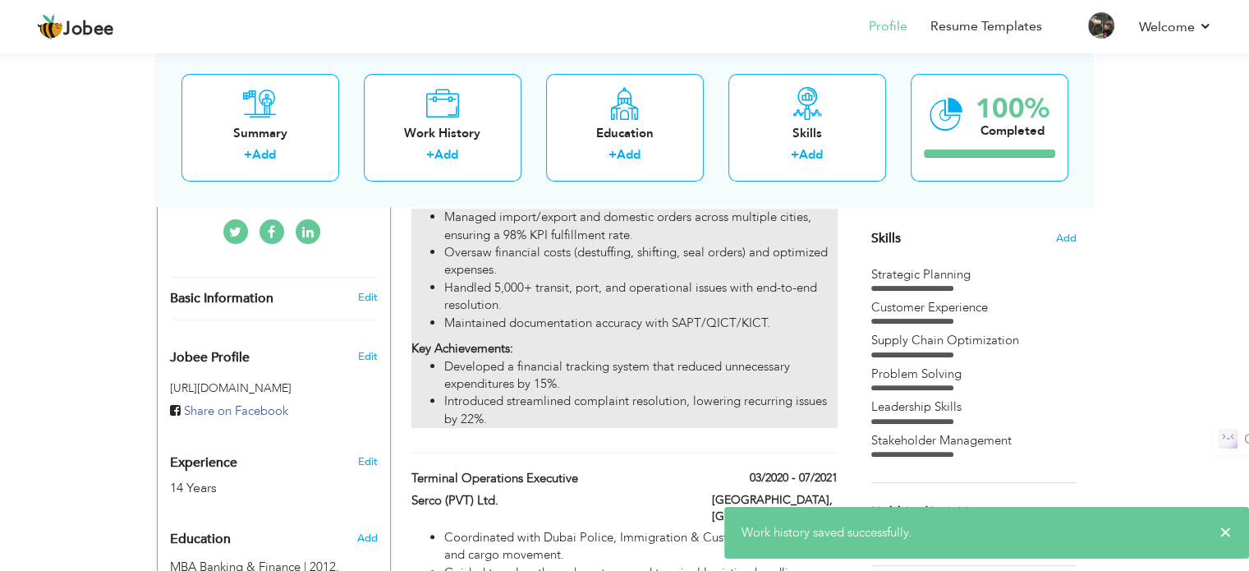
click at [623, 358] on li "Developed a financial tracking system that reduced unnecessary expenditures by …" at bounding box center [640, 375] width 392 height 35
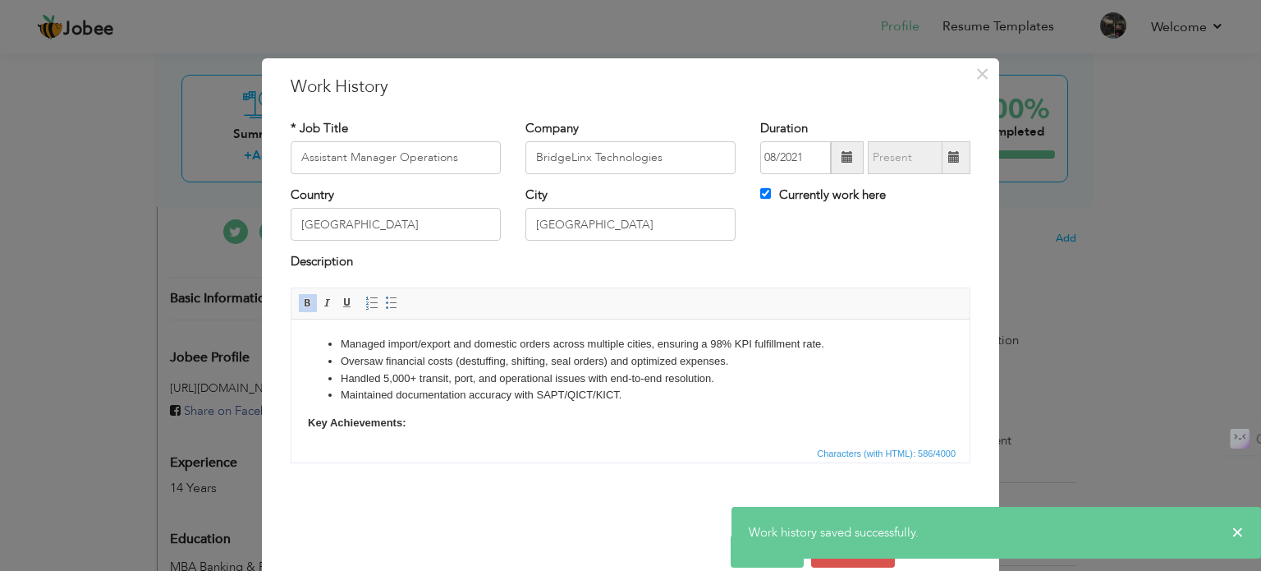
click at [332, 422] on strong "Key Achievements:" at bounding box center [357, 421] width 98 height 12
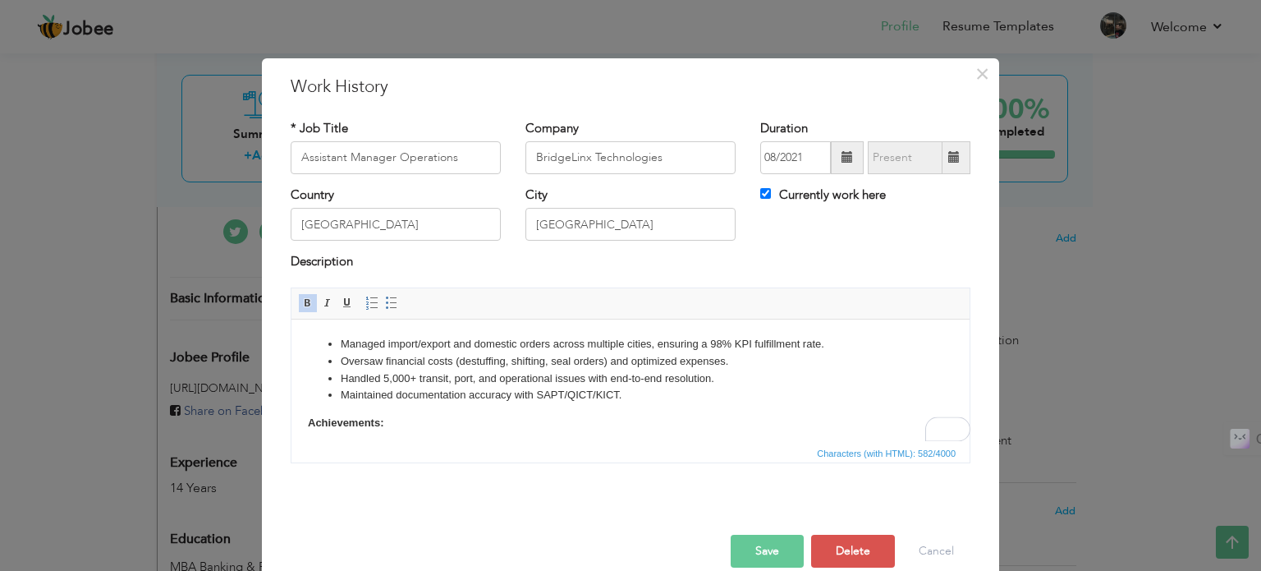
click at [769, 544] on button "Save" at bounding box center [767, 550] width 73 height 33
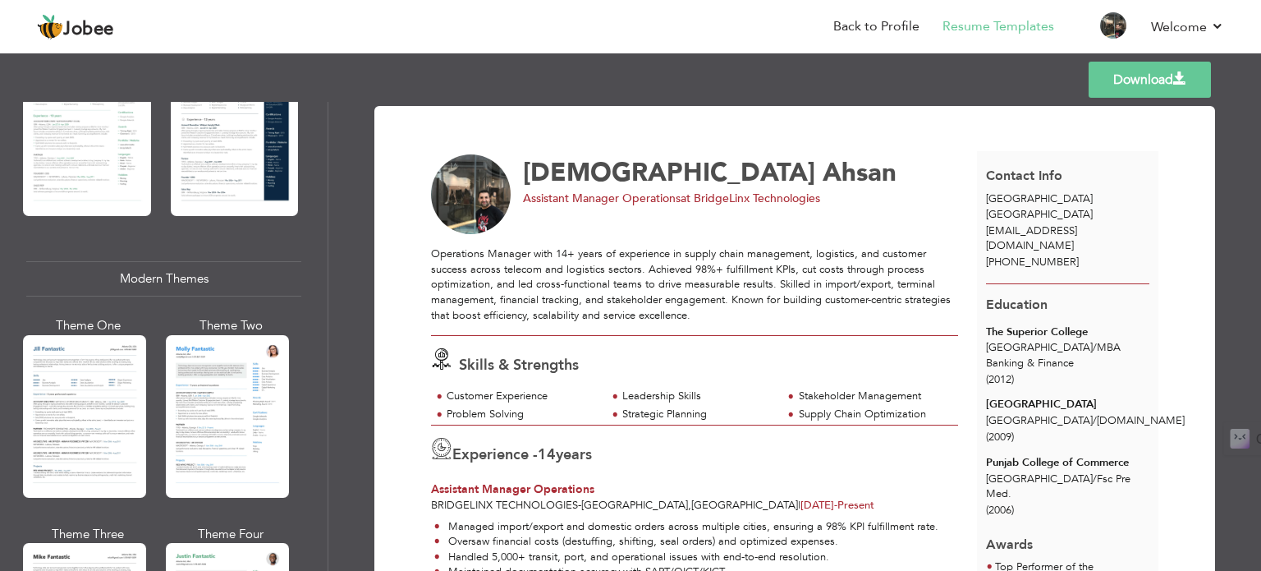
scroll to position [634, 0]
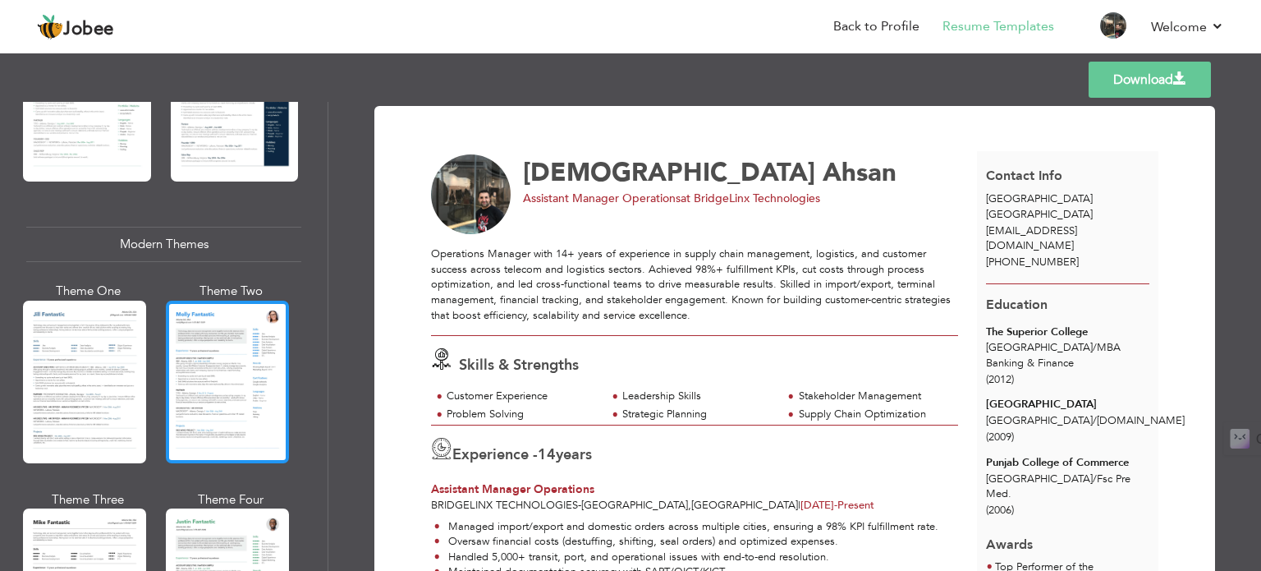
click at [232, 397] on div at bounding box center [227, 381] width 123 height 163
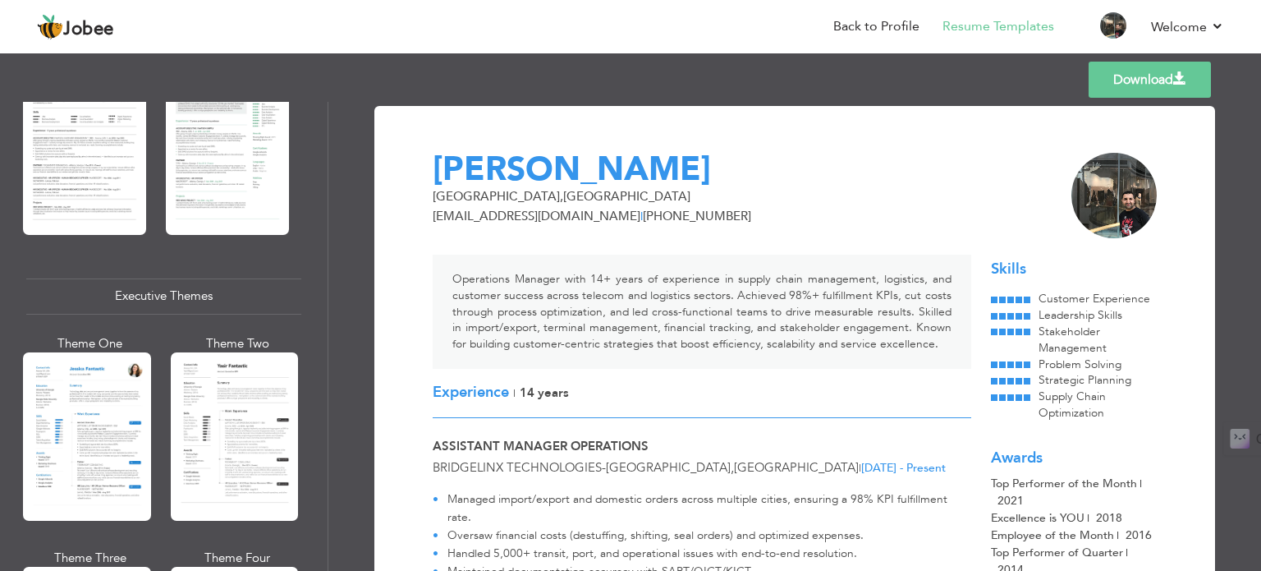
scroll to position [1146, 0]
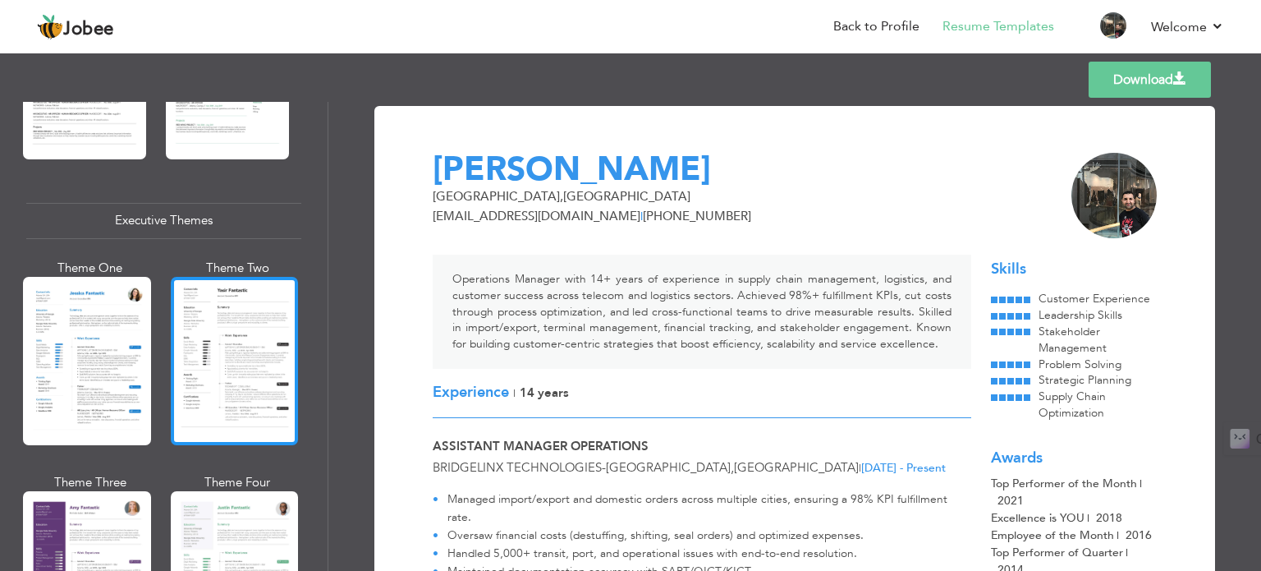
click at [227, 365] on div at bounding box center [235, 361] width 128 height 168
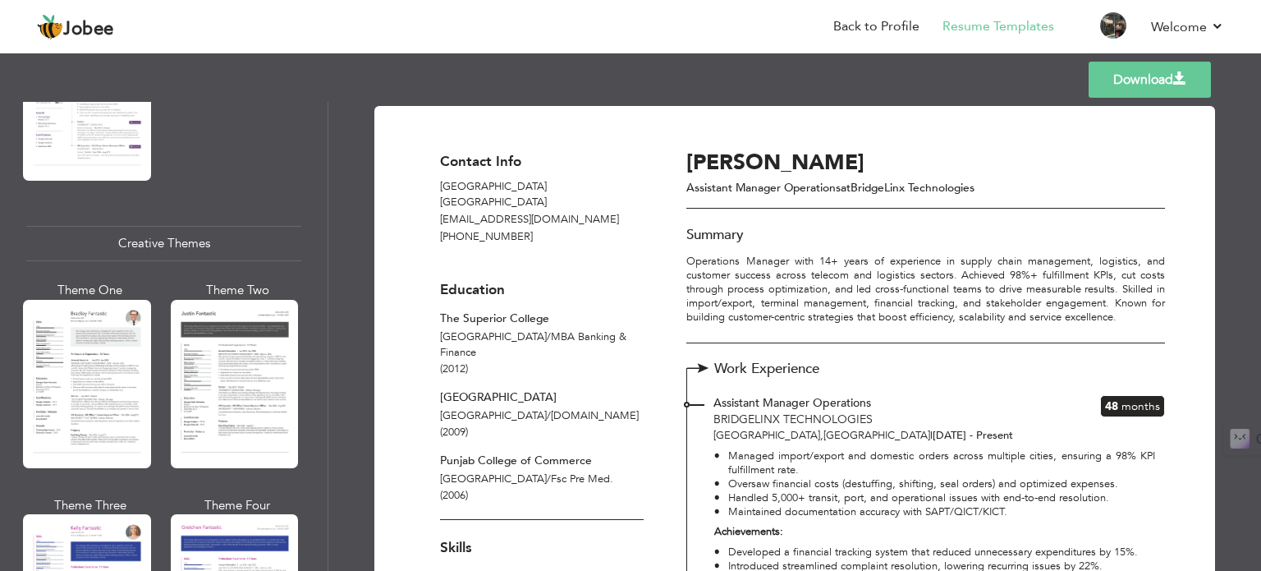
scroll to position [1841, 0]
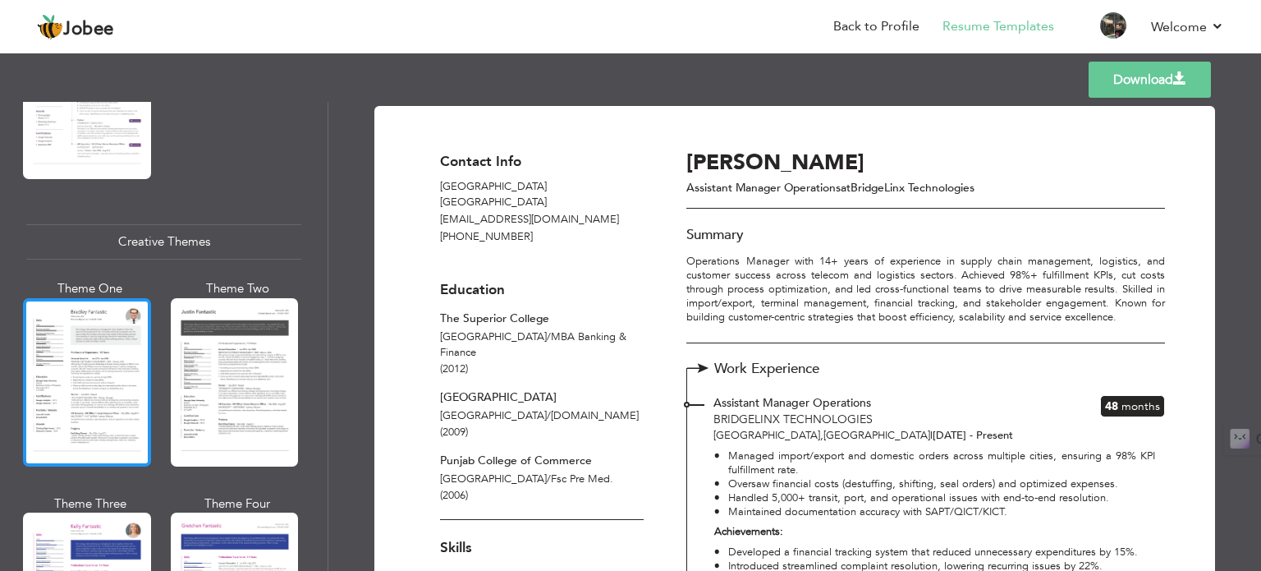
click at [77, 373] on div at bounding box center [87, 382] width 128 height 168
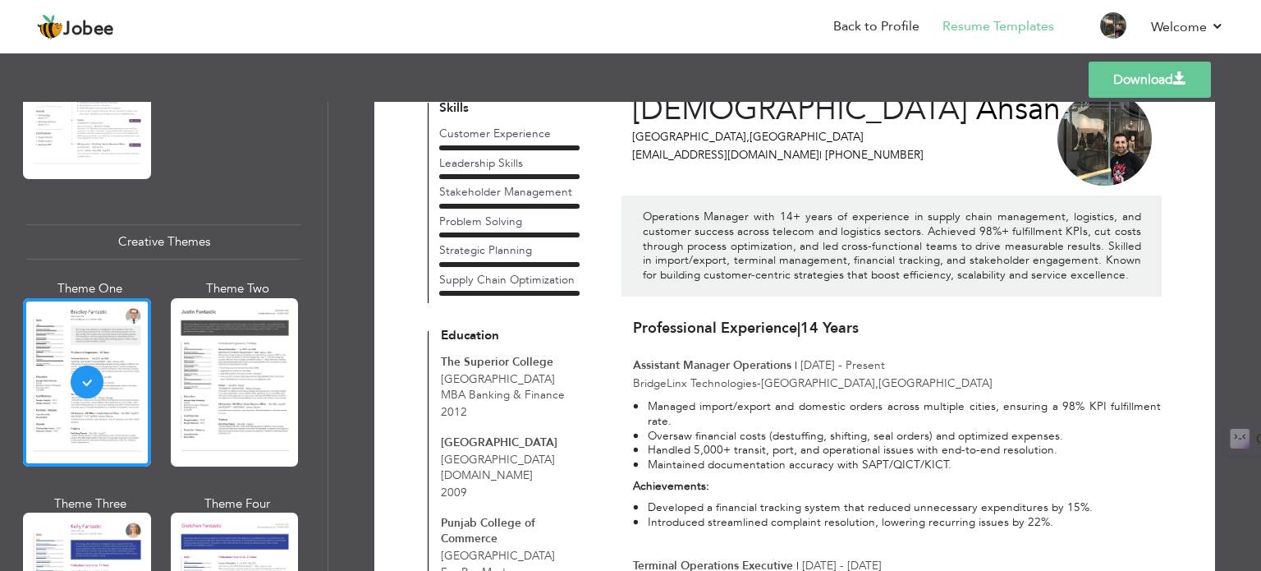
scroll to position [30, 0]
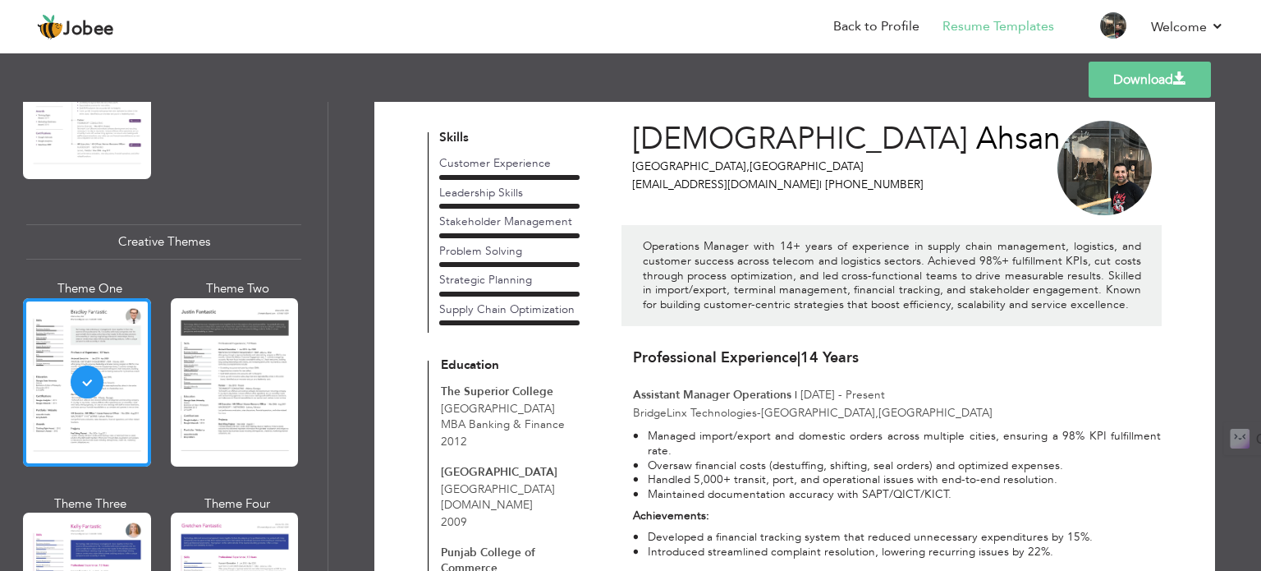
click at [709, 436] on li "Managed import/export and domestic orders across multiple cities, ensuring a 98…" at bounding box center [897, 443] width 528 height 29
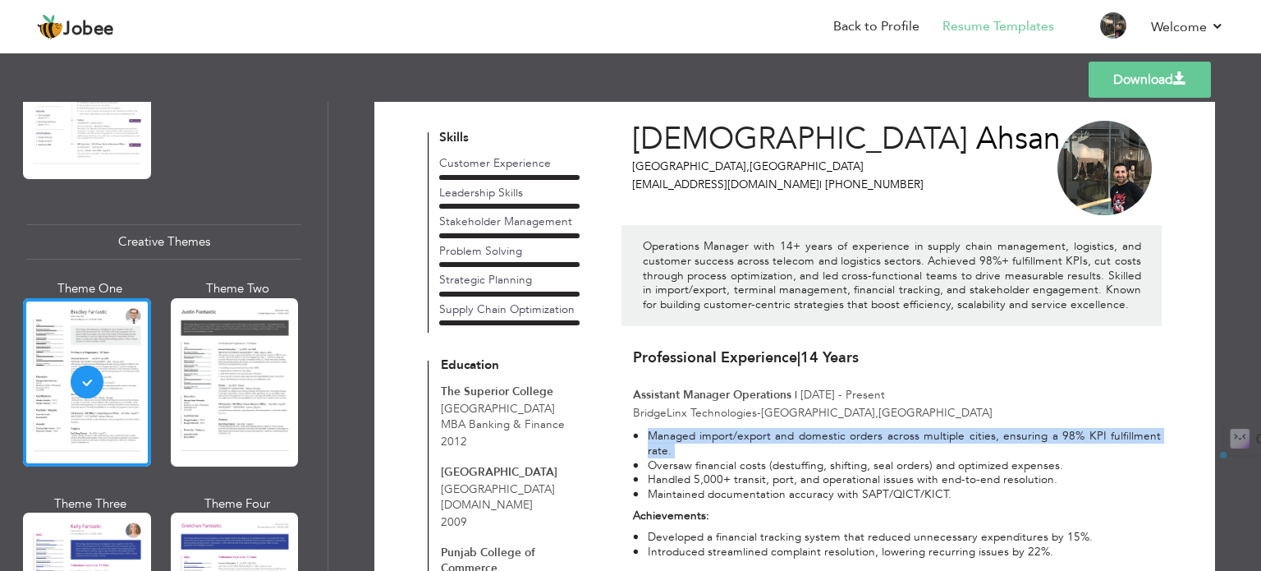
click at [709, 436] on li "Managed import/export and domestic orders across multiple cities, ensuring a 98…" at bounding box center [897, 443] width 528 height 29
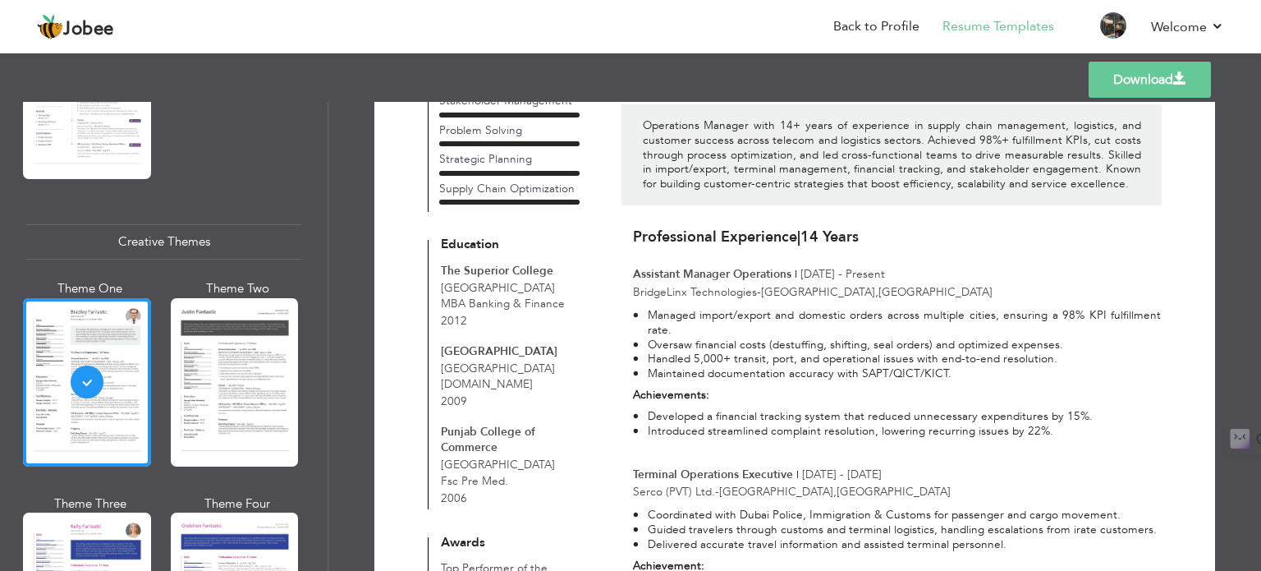
scroll to position [0, 0]
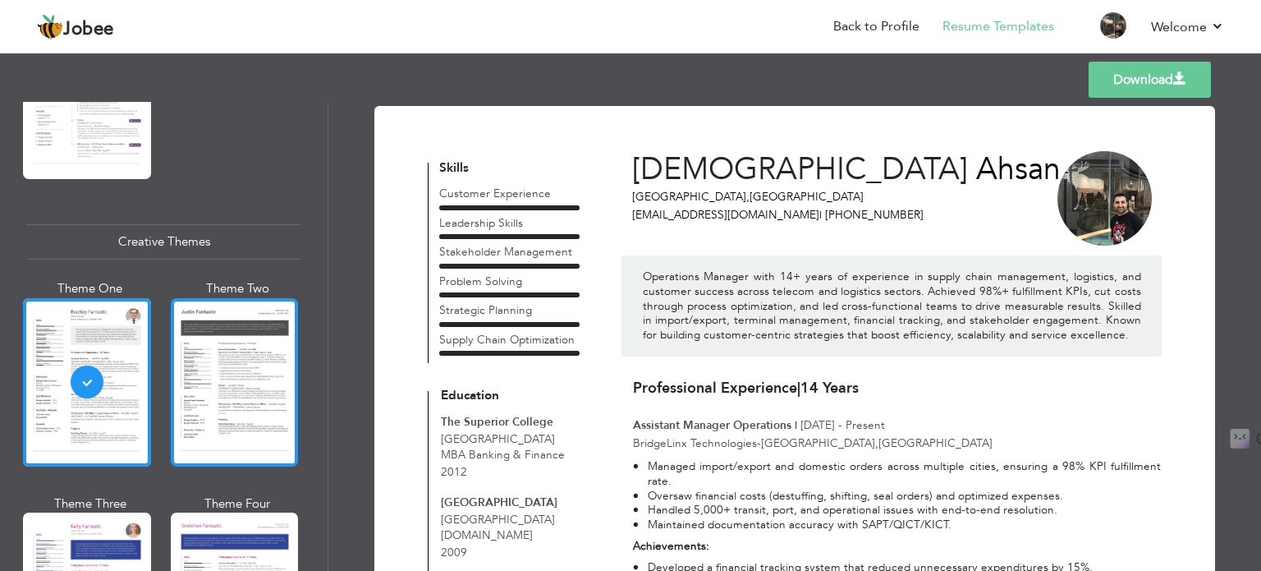
click at [245, 358] on div at bounding box center [235, 382] width 128 height 168
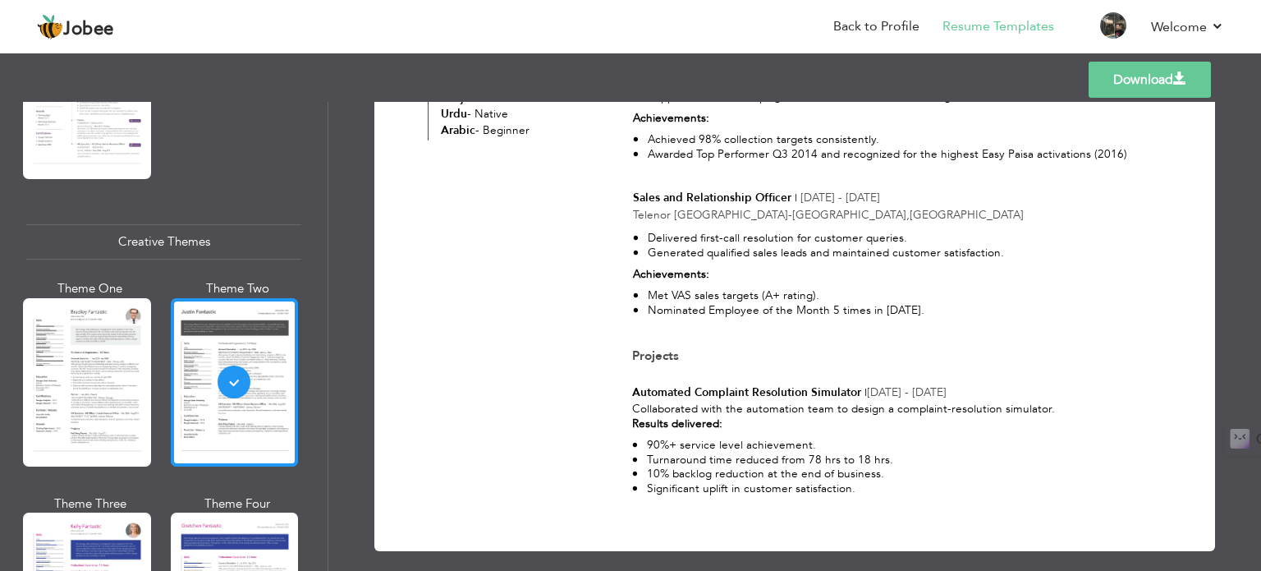
scroll to position [2036, 0]
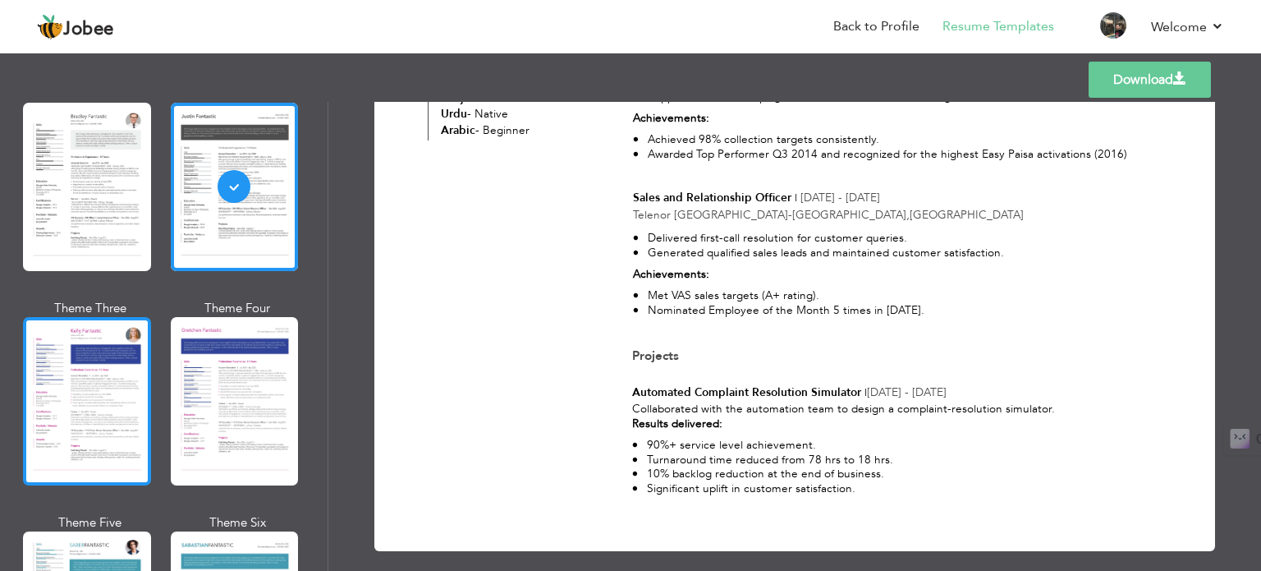
click at [129, 347] on div at bounding box center [87, 401] width 128 height 168
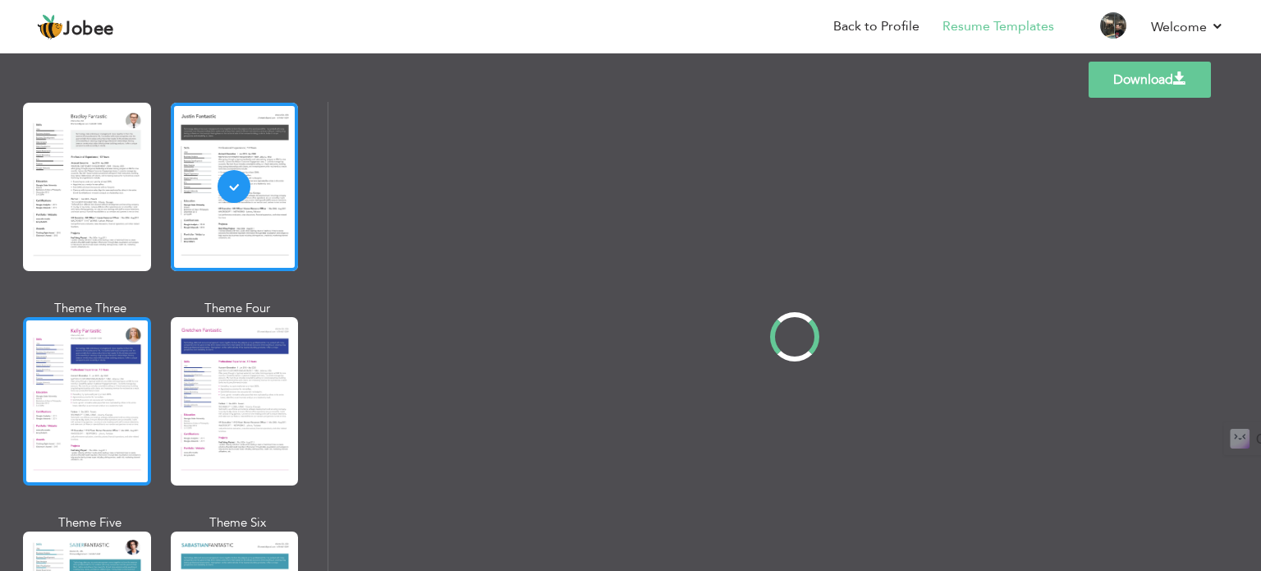
scroll to position [0, 0]
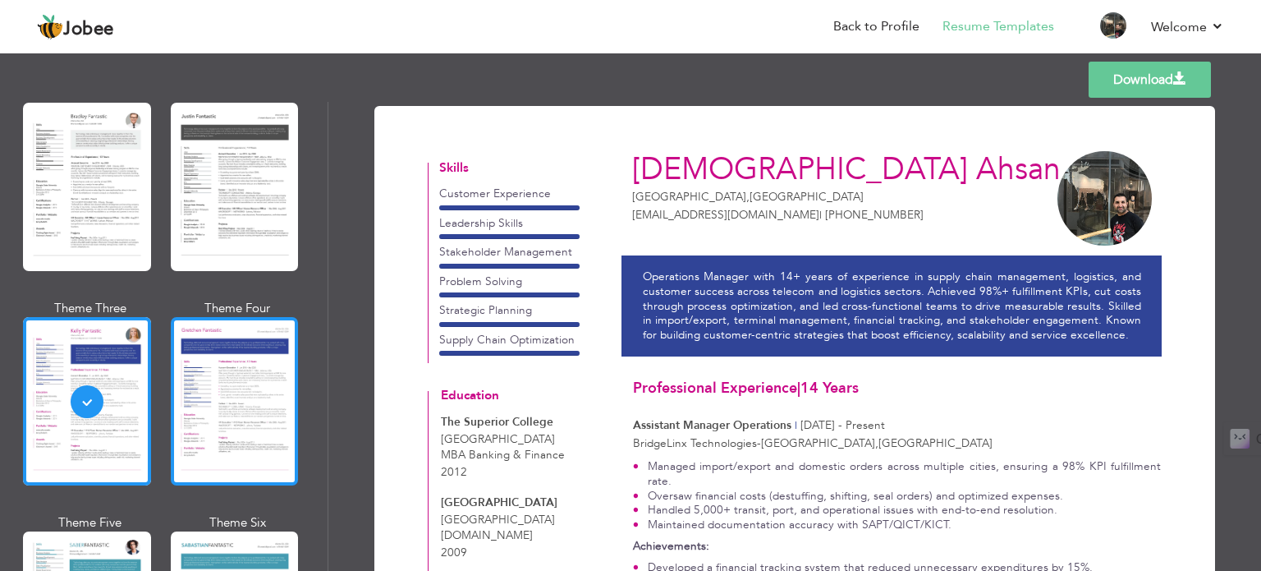
click at [232, 385] on div at bounding box center [235, 401] width 128 height 168
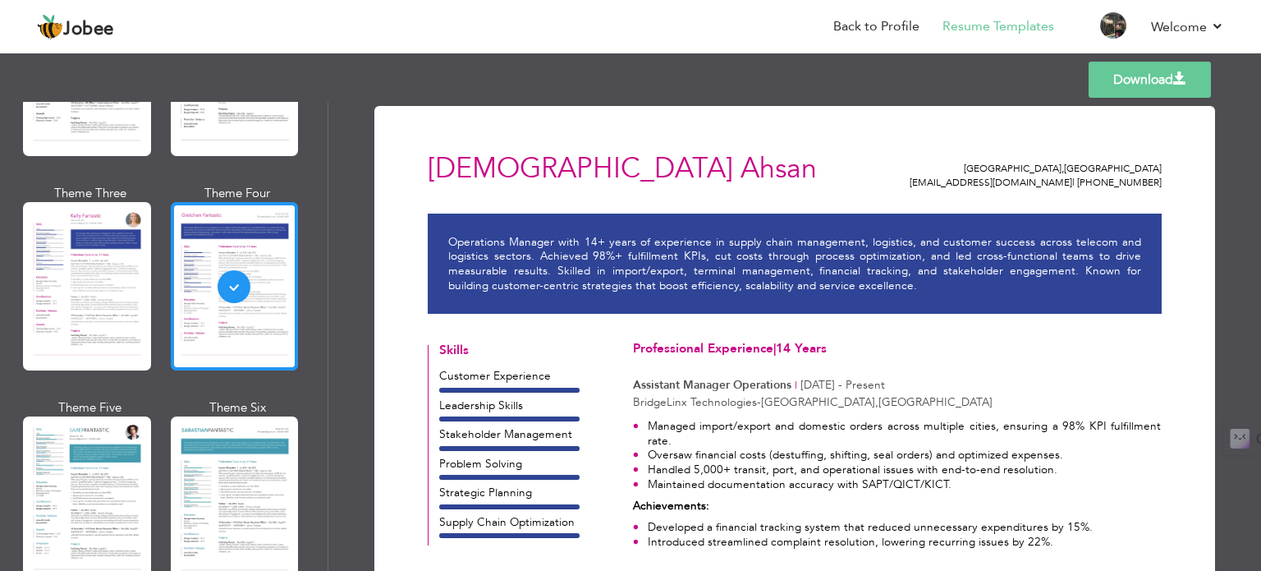
scroll to position [2203, 0]
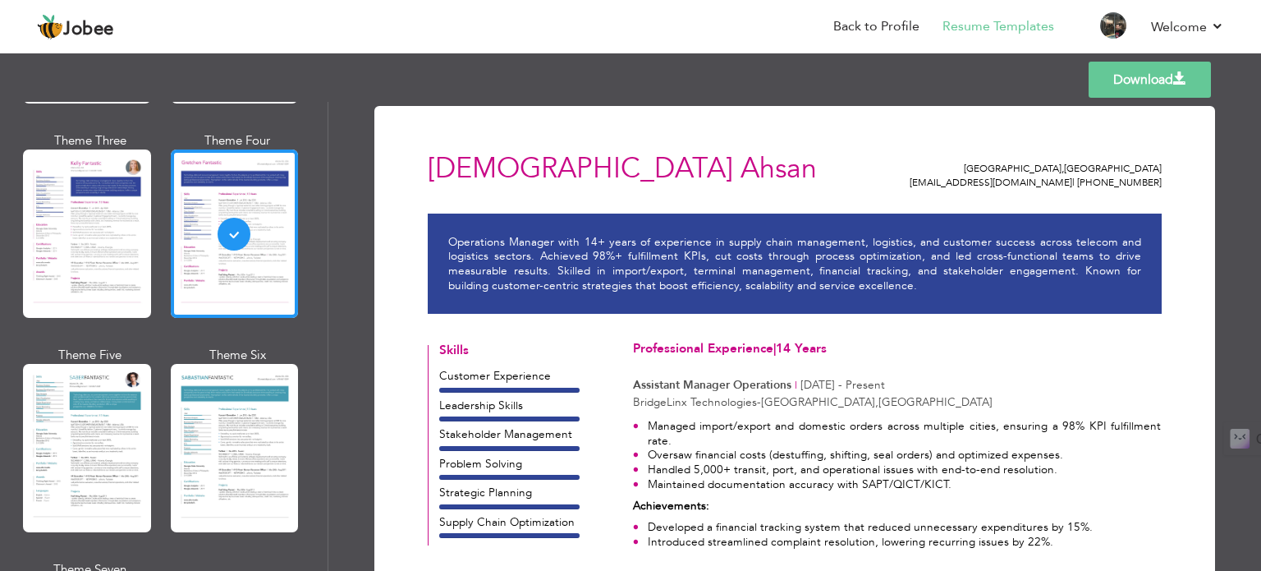
click at [158, 406] on div "Theme One Theme Two Theme Three Theme Four" at bounding box center [163, 346] width 275 height 858
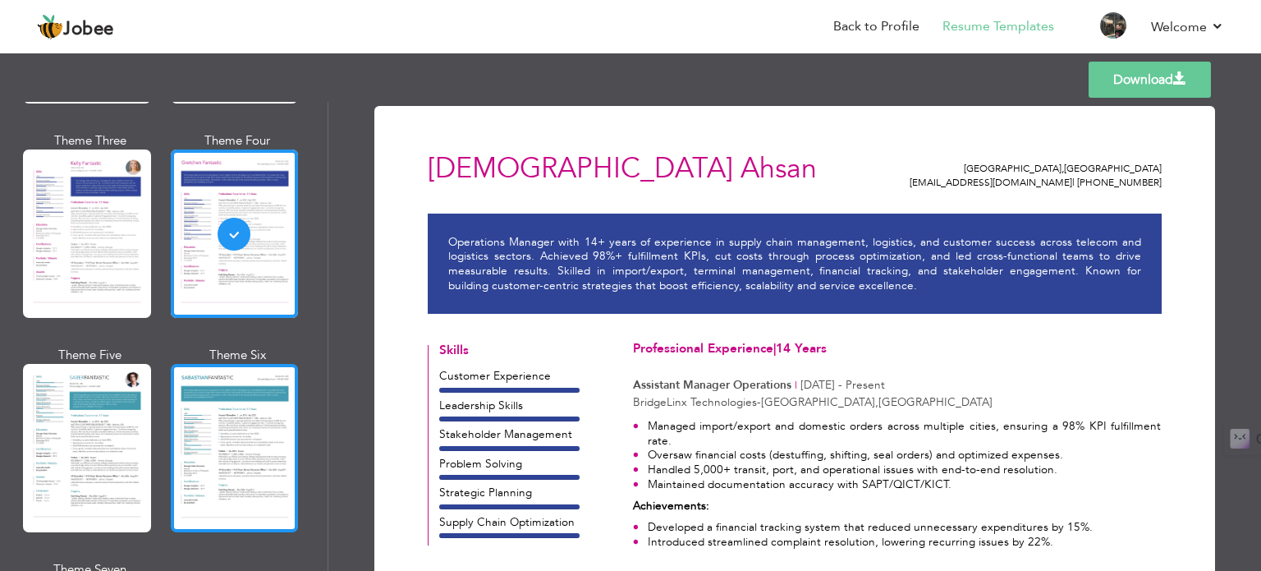
click at [203, 414] on div at bounding box center [235, 448] width 128 height 168
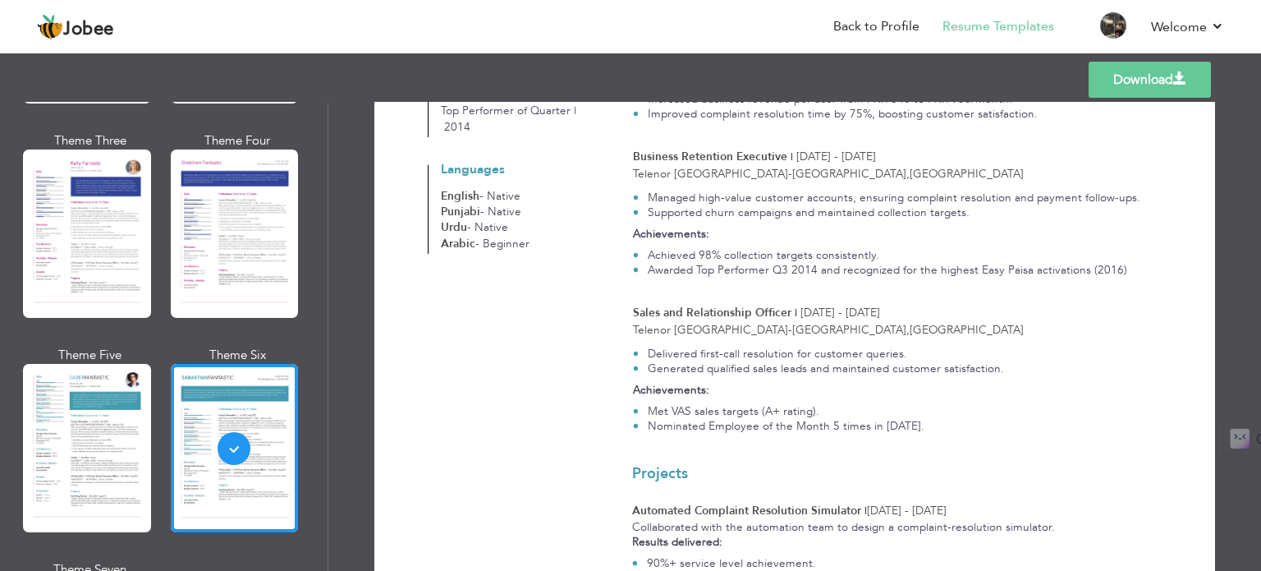
scroll to position [1030, 0]
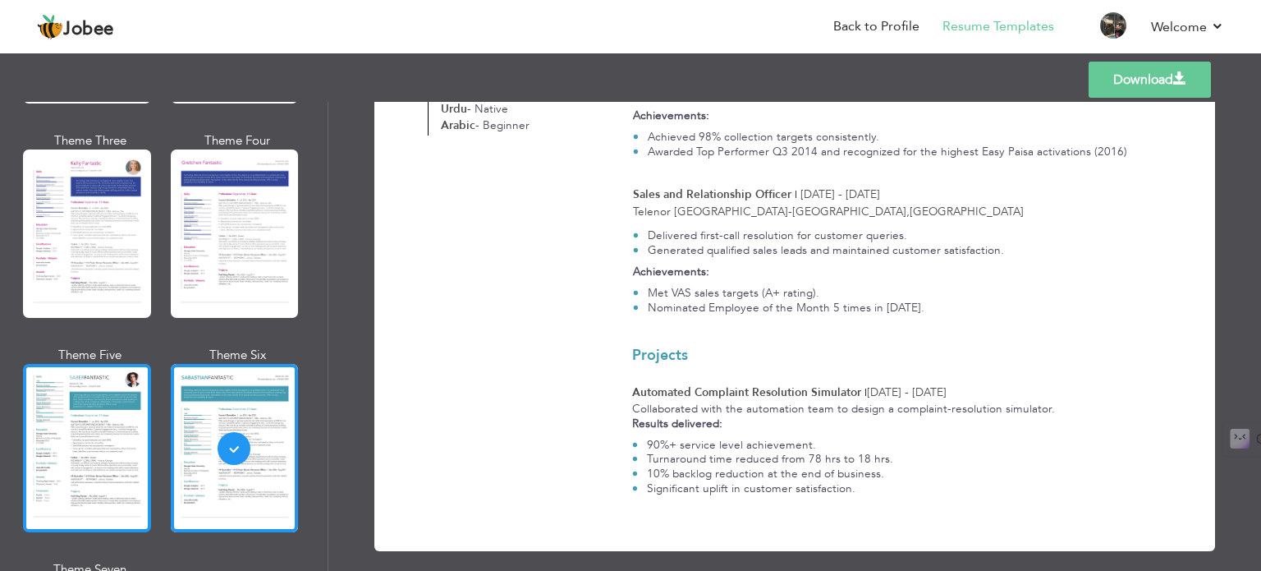
click at [123, 397] on div at bounding box center [87, 448] width 128 height 168
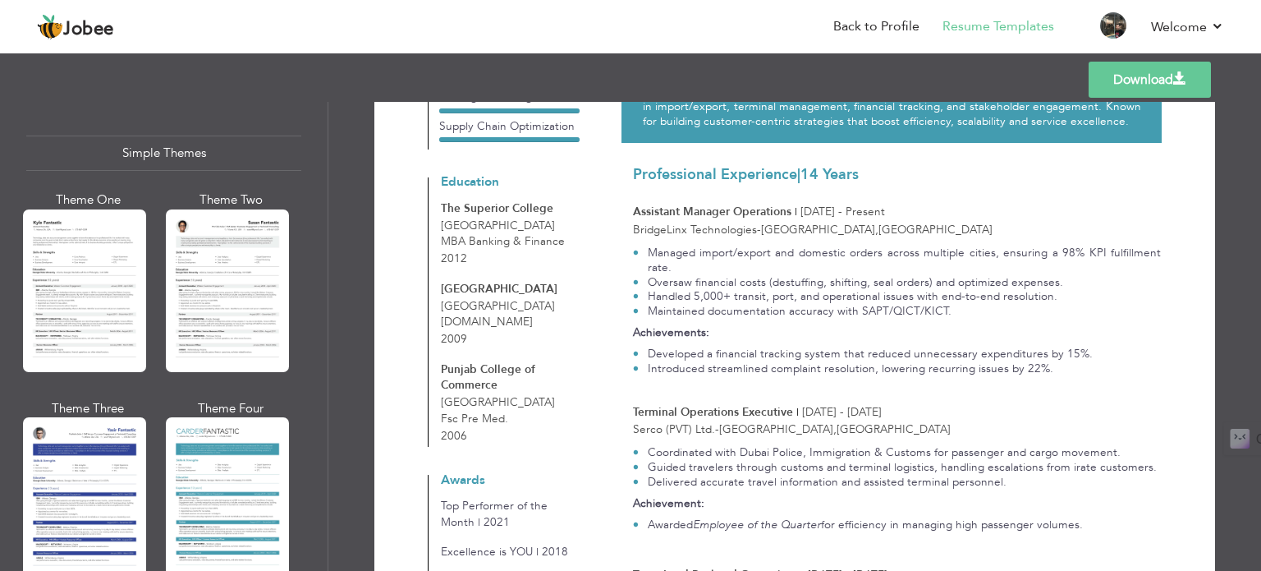
scroll to position [2881, 0]
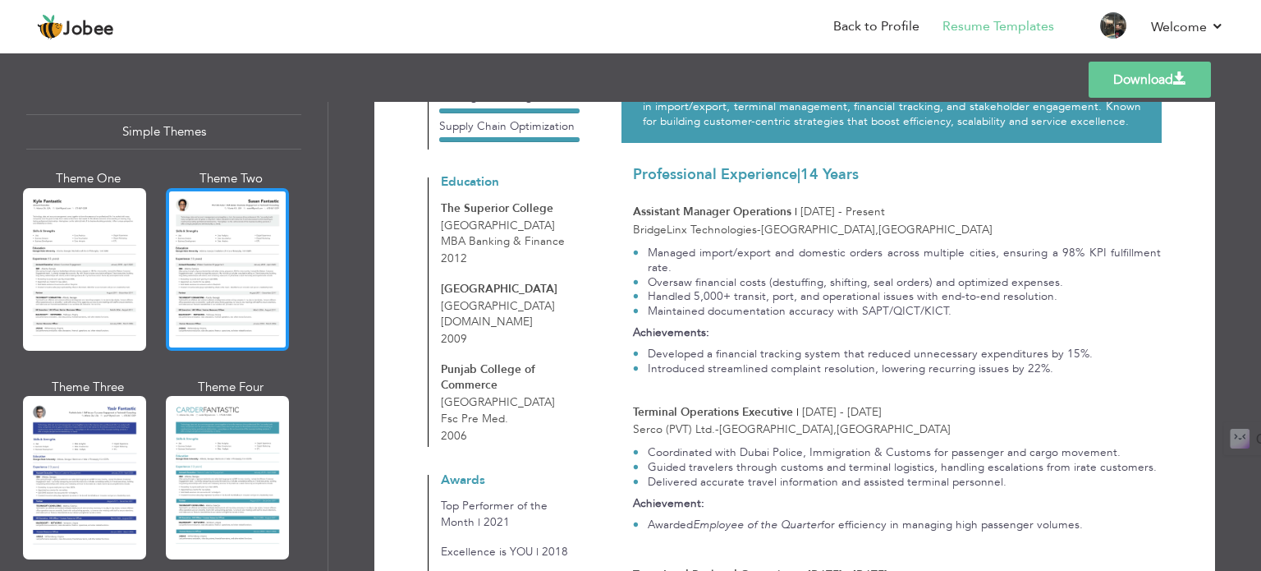
click at [215, 287] on div at bounding box center [227, 269] width 123 height 163
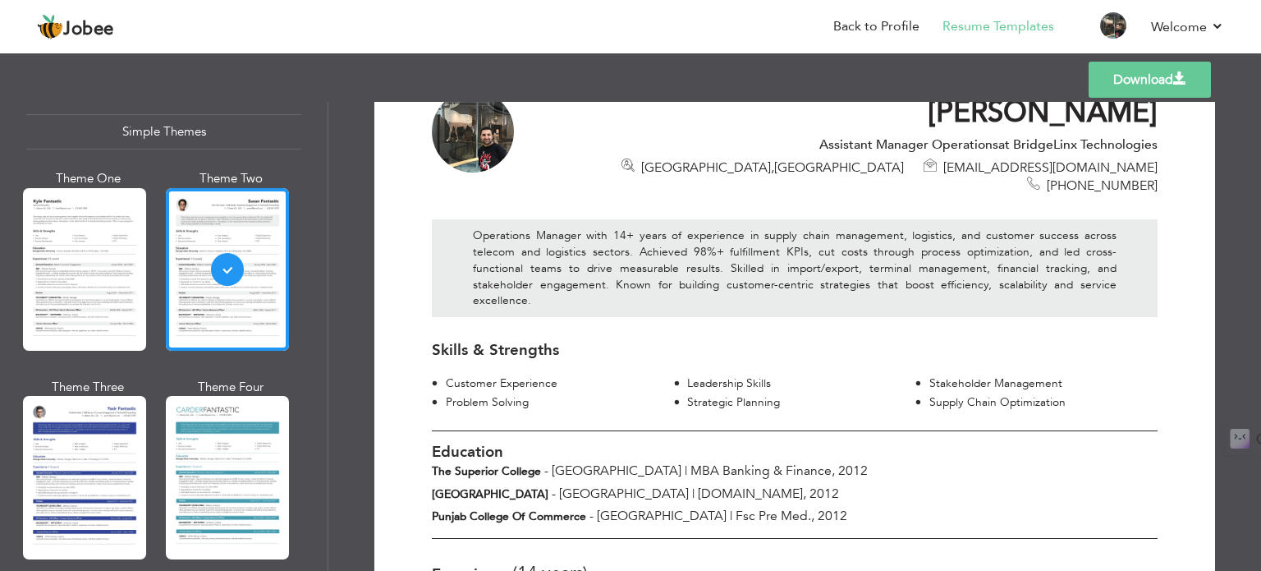
scroll to position [72, 0]
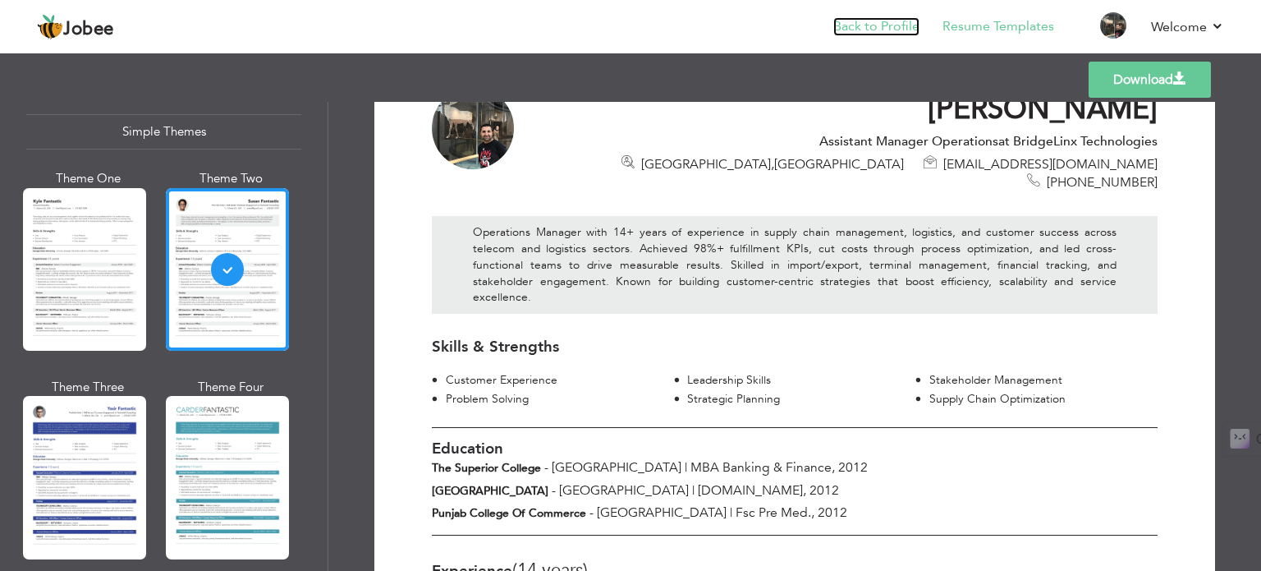
click at [873, 35] on link "Back to Profile" at bounding box center [876, 26] width 86 height 19
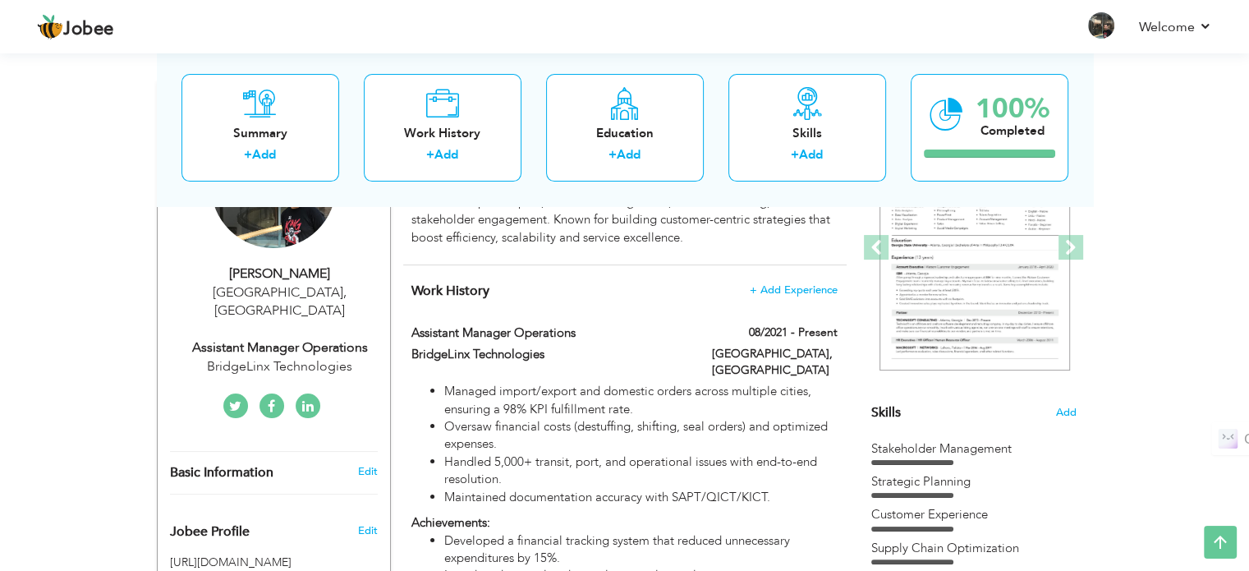
click at [938, 416] on div "Skills Add" at bounding box center [973, 251] width 205 height 341
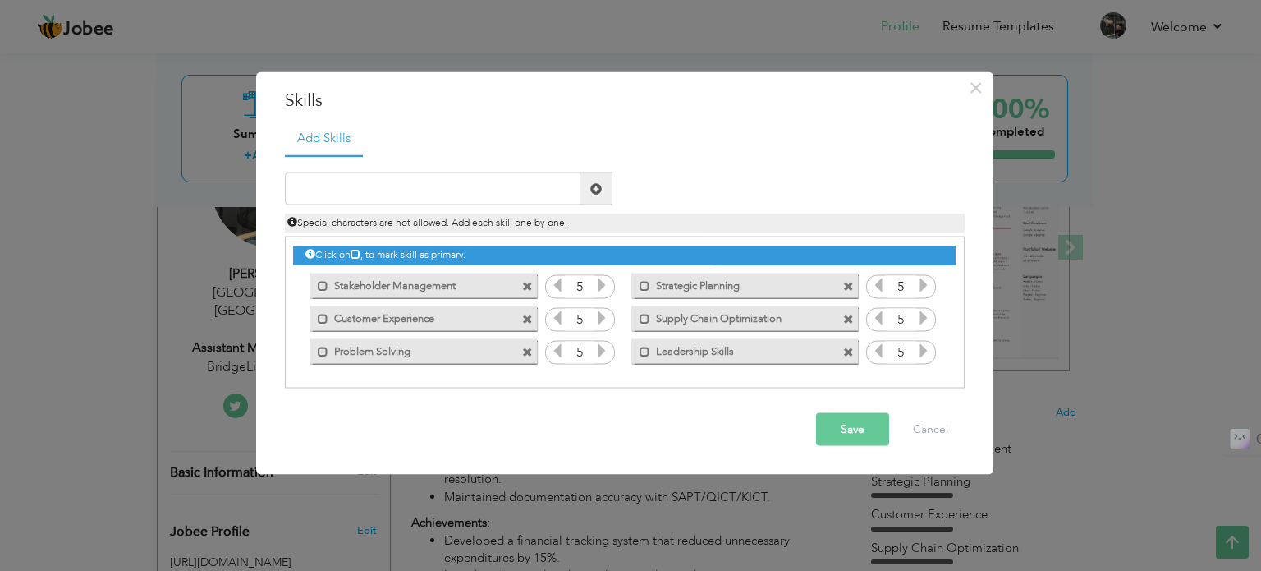
click at [791, 319] on label "Supply Chain Optimization" at bounding box center [733, 315] width 166 height 21
click at [648, 321] on span at bounding box center [648, 318] width 11 height 11
click at [648, 321] on span at bounding box center [645, 318] width 11 height 11
click at [648, 321] on span at bounding box center [648, 318] width 11 height 11
click at [847, 318] on span at bounding box center [848, 319] width 11 height 11
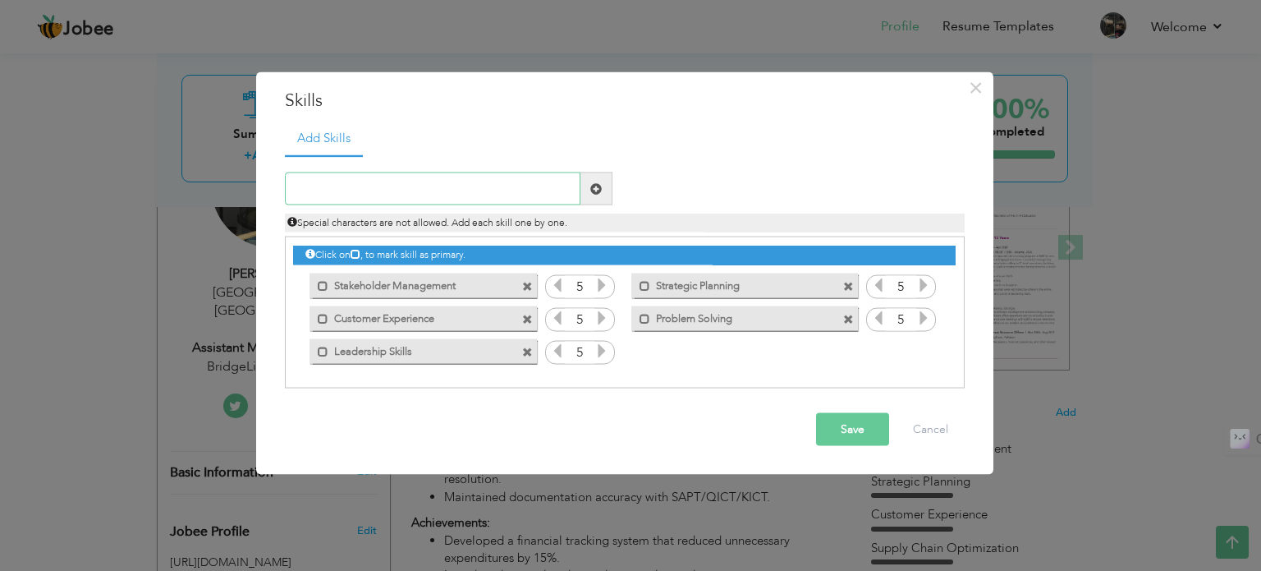
click at [552, 190] on input "text" at bounding box center [433, 188] width 296 height 33
paste input "1. Supply Chain Management"
type input "1. Supply Chain Management"
click at [597, 184] on span at bounding box center [595, 187] width 11 height 11
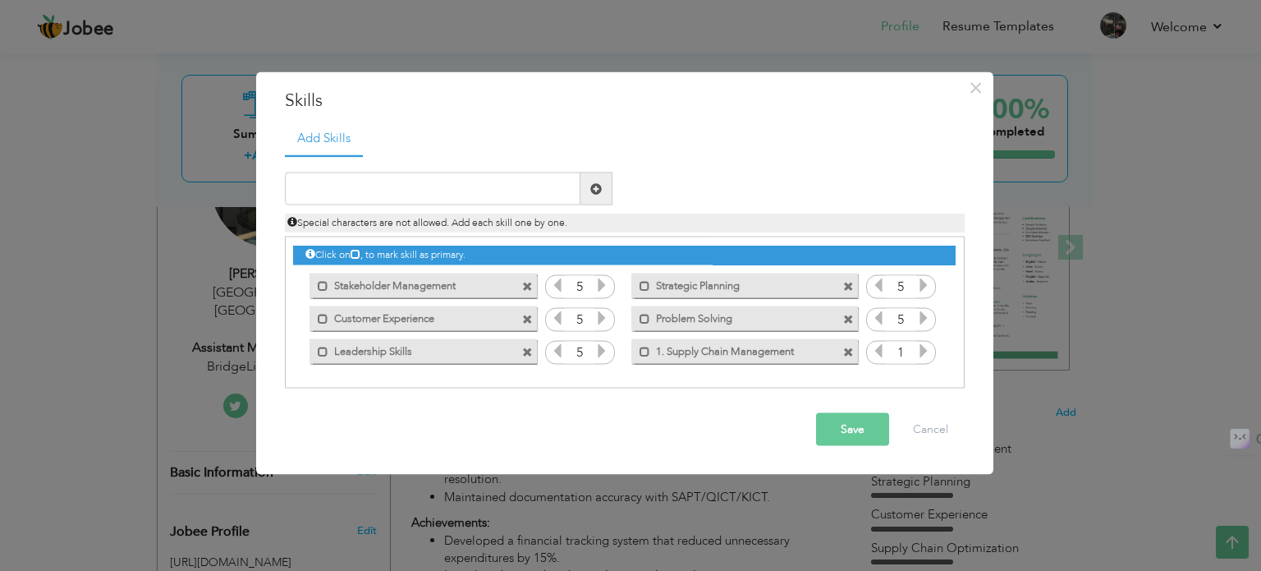
click at [919, 351] on icon at bounding box center [923, 350] width 15 height 15
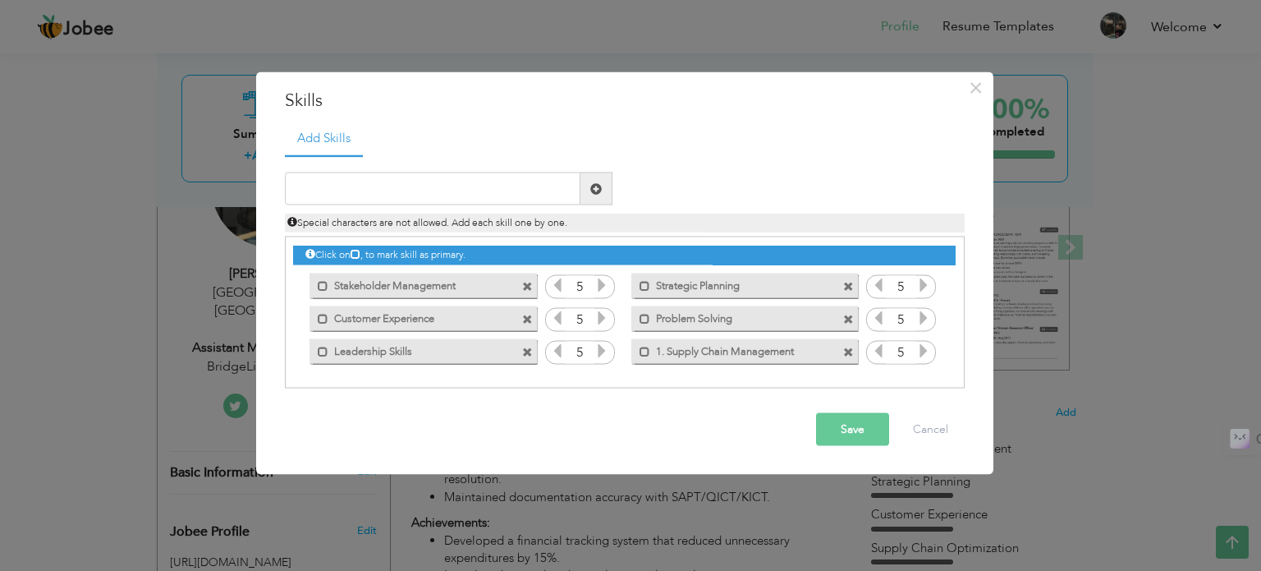
click at [919, 351] on icon at bounding box center [923, 350] width 15 height 15
click at [732, 351] on label "1. Supply Chain Management" at bounding box center [733, 348] width 166 height 21
click at [846, 349] on span at bounding box center [848, 351] width 11 height 11
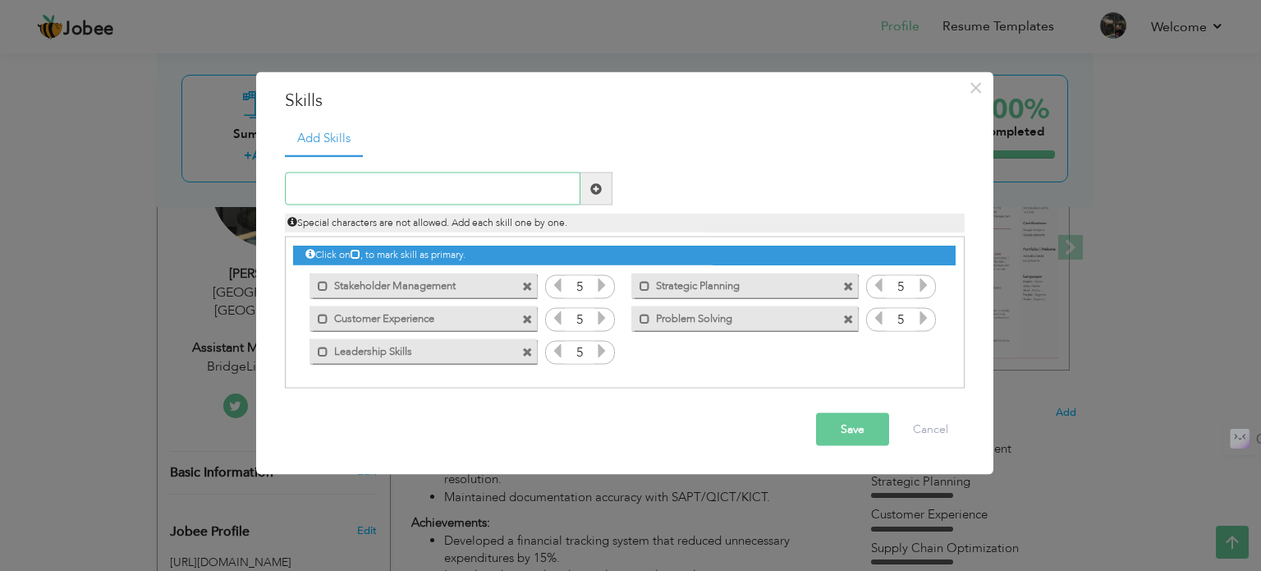
click at [476, 186] on input "text" at bounding box center [433, 188] width 296 height 33
paste input "Process Optimization"
type input "Process Optimization"
click at [595, 186] on span at bounding box center [595, 187] width 11 height 11
click at [847, 317] on span at bounding box center [848, 319] width 11 height 11
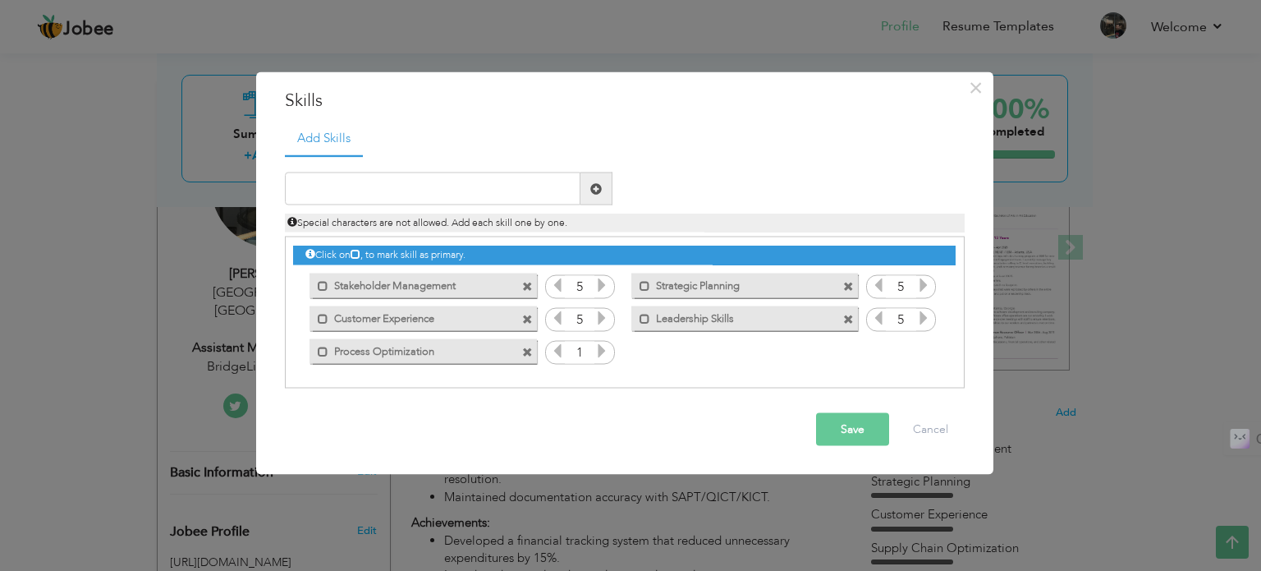
click at [847, 284] on span at bounding box center [848, 286] width 11 height 11
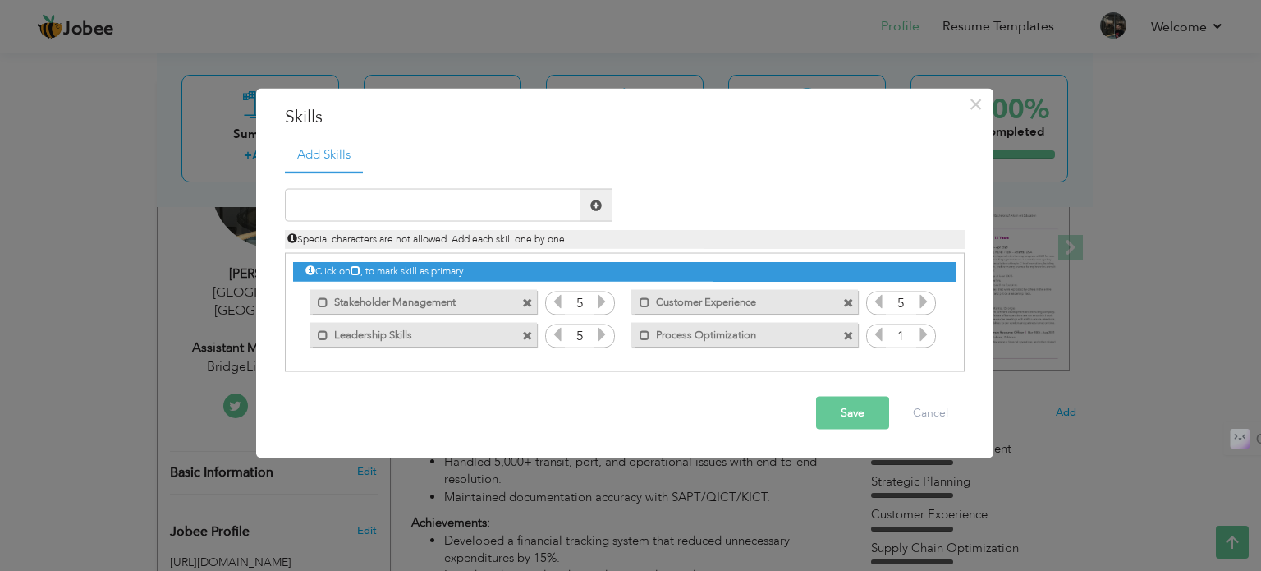
click at [519, 300] on div "Mark as primary skill. Stakeholder Management" at bounding box center [422, 301] width 227 height 25
click at [525, 300] on span at bounding box center [527, 302] width 11 height 11
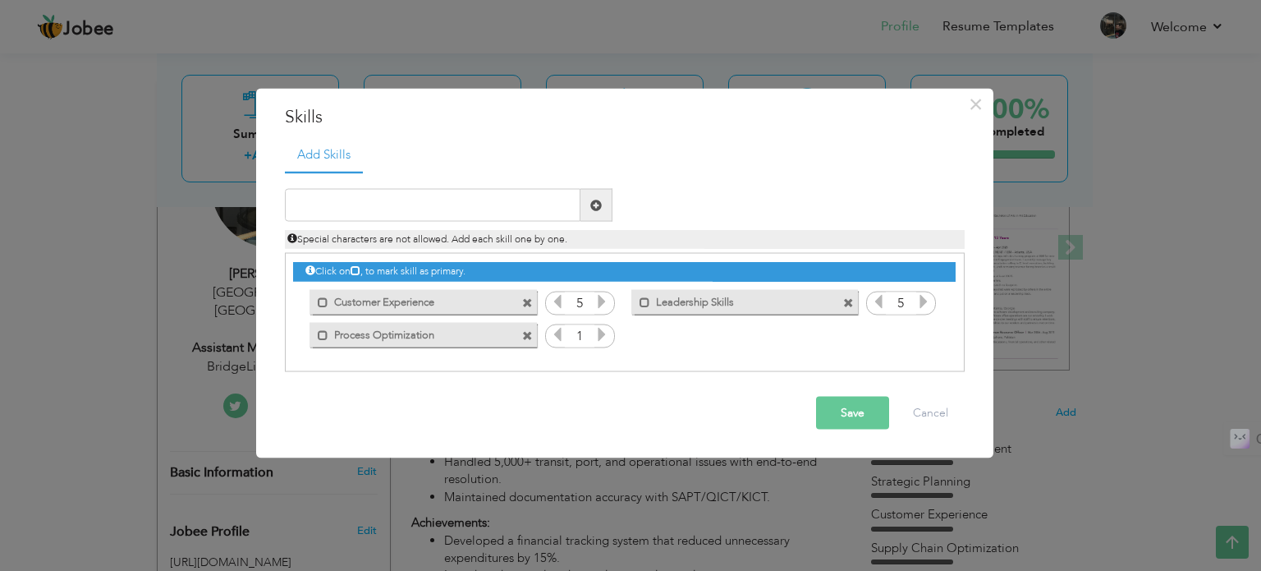
click at [525, 333] on span at bounding box center [527, 335] width 11 height 11
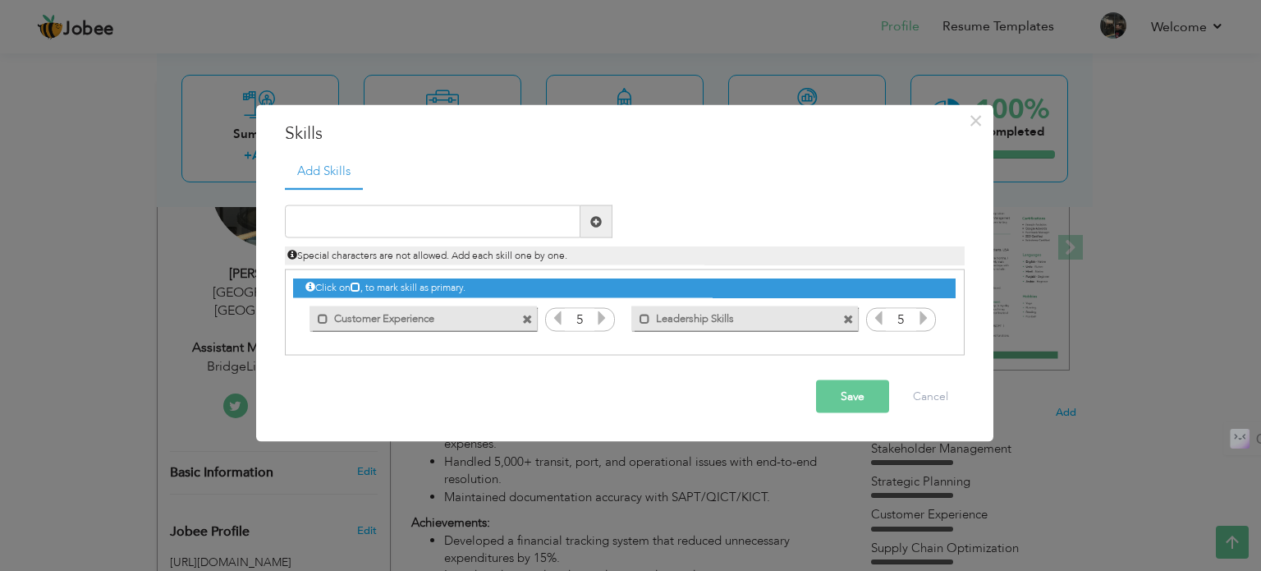
click at [525, 319] on span at bounding box center [527, 319] width 11 height 11
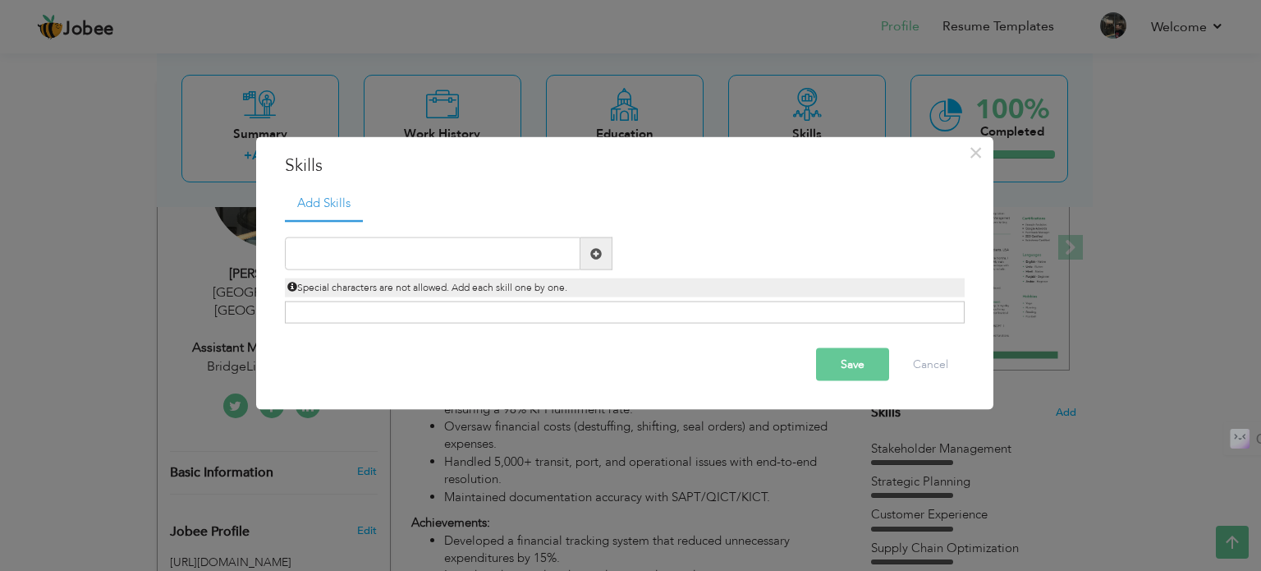
click at [420, 272] on div "Special characters are not allowed. Add each skill one by one." at bounding box center [625, 283] width 704 height 27
click at [388, 258] on input "text" at bounding box center [433, 253] width 296 height 33
paste input "Process Optimization"
type input "Process Optimization"
click at [852, 361] on button "Save" at bounding box center [852, 364] width 73 height 33
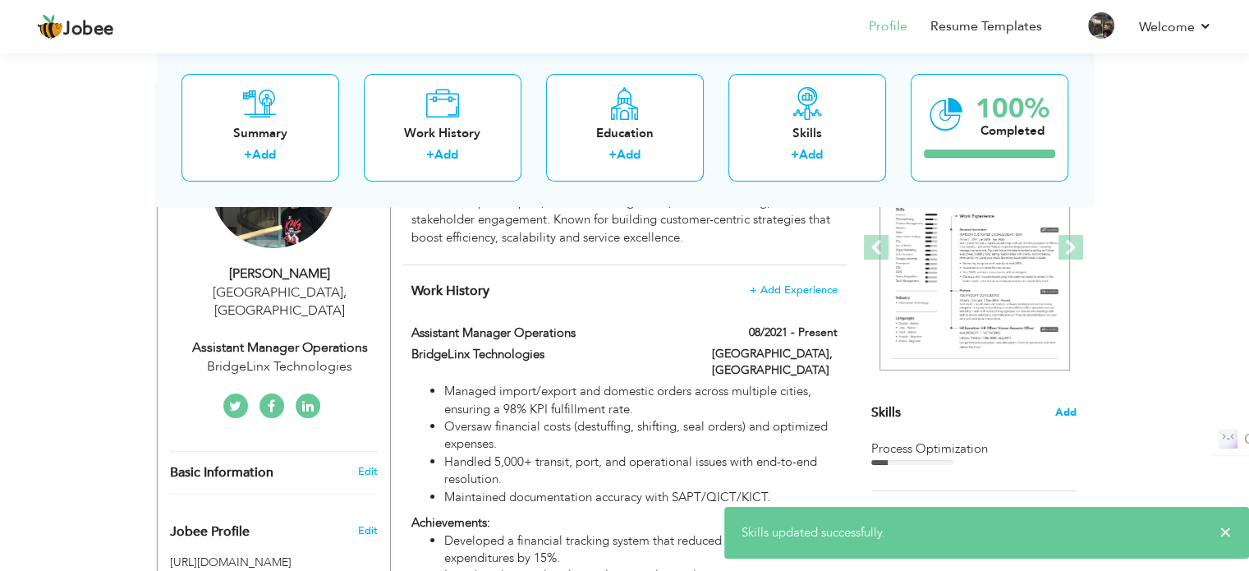
click at [1067, 414] on span "Add" at bounding box center [1065, 413] width 21 height 16
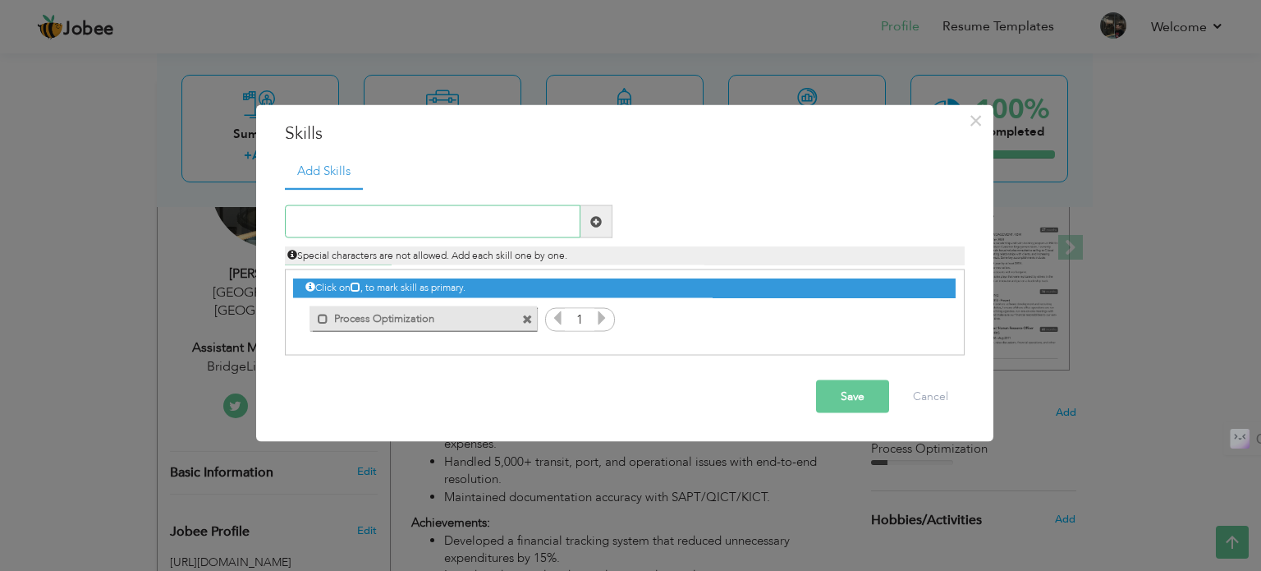
click at [432, 226] on input "text" at bounding box center [433, 221] width 296 height 33
paste input "Supply Chain Management"
type input "Supply Chain Management"
click at [598, 222] on span at bounding box center [595, 220] width 11 height 11
click at [450, 232] on input "text" at bounding box center [433, 221] width 296 height 33
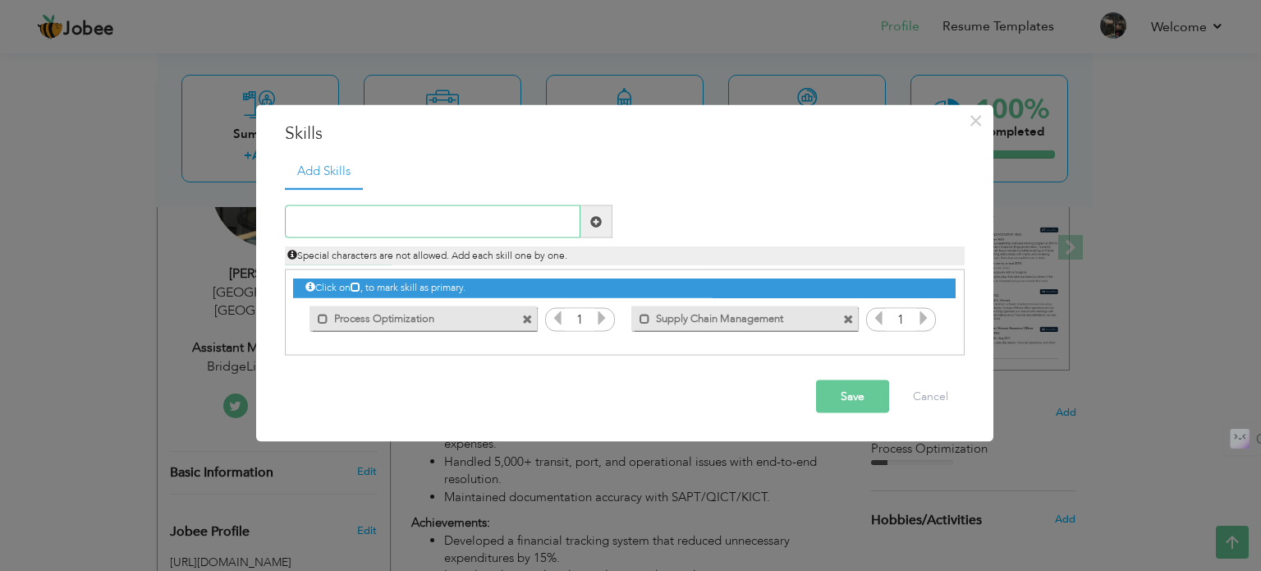
paste input "Customer Experience Management"
type input "Customer Experience Management"
click at [592, 222] on span at bounding box center [595, 220] width 11 height 11
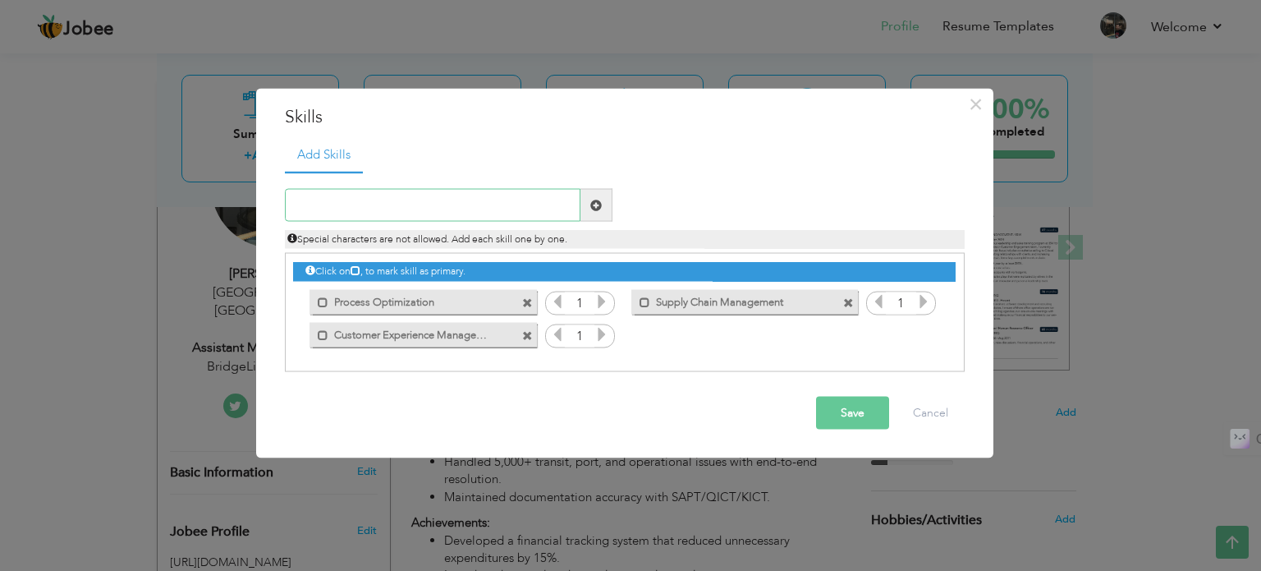
click at [457, 199] on input "text" at bounding box center [433, 205] width 296 height 33
paste input "Stakeholder Management"
type input "Stakeholder Management"
click at [585, 206] on span at bounding box center [596, 205] width 32 height 33
click at [530, 204] on input "text" at bounding box center [433, 205] width 296 height 33
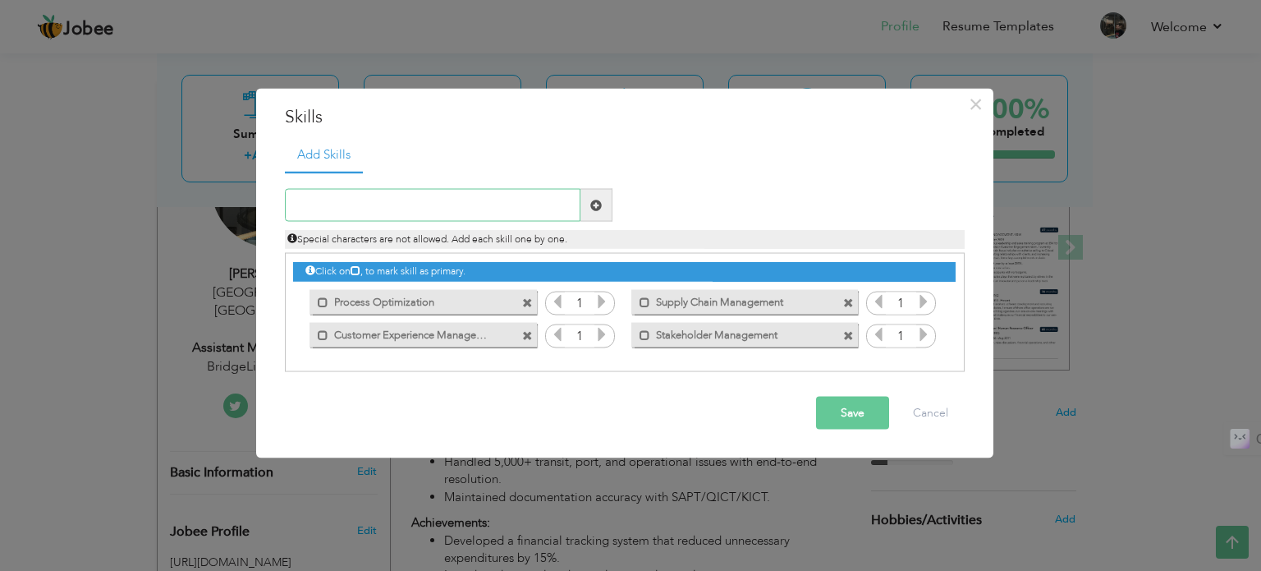
paste input "Leadership & Team Development"
type input "Leadership & Team Development"
click at [593, 203] on span at bounding box center [595, 204] width 11 height 11
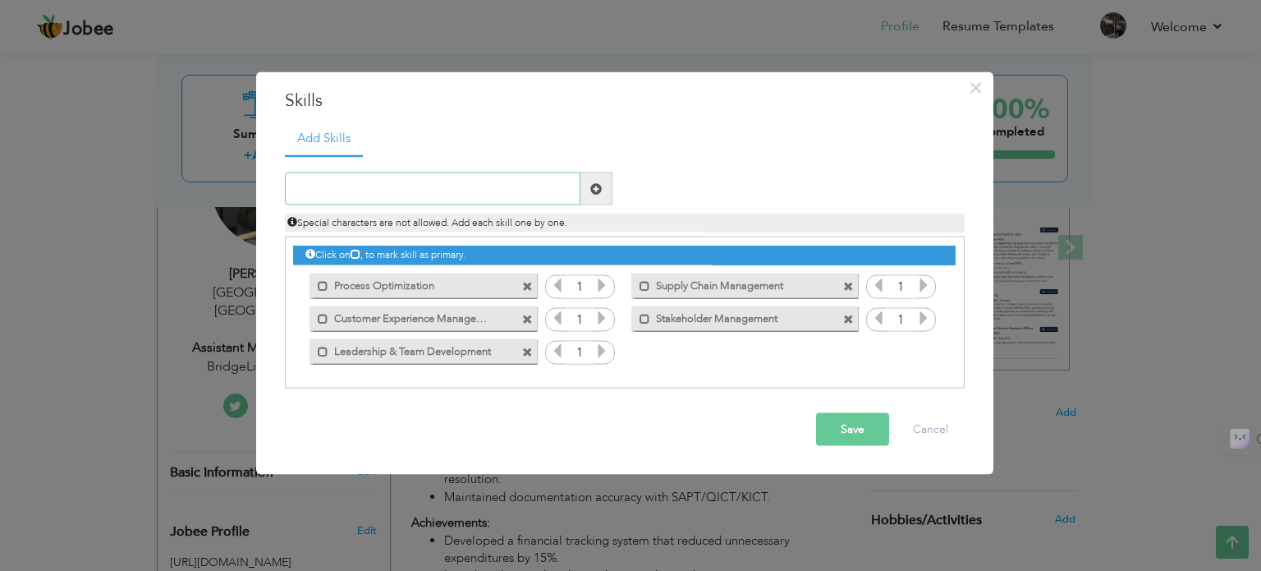
click at [466, 186] on input "text" at bounding box center [433, 188] width 296 height 33
paste input "Risk & Compliance Management"
type input "Risk & Compliance Management"
click at [590, 193] on span at bounding box center [595, 187] width 11 height 11
click at [601, 282] on icon at bounding box center [601, 284] width 15 height 15
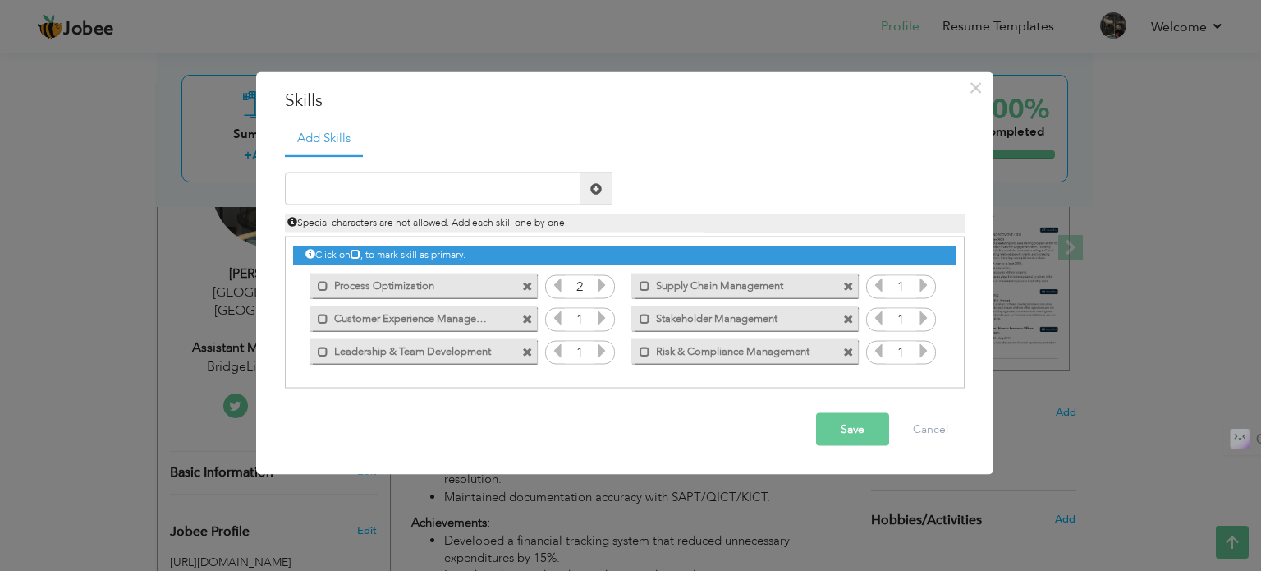
click at [601, 282] on icon at bounding box center [601, 284] width 15 height 15
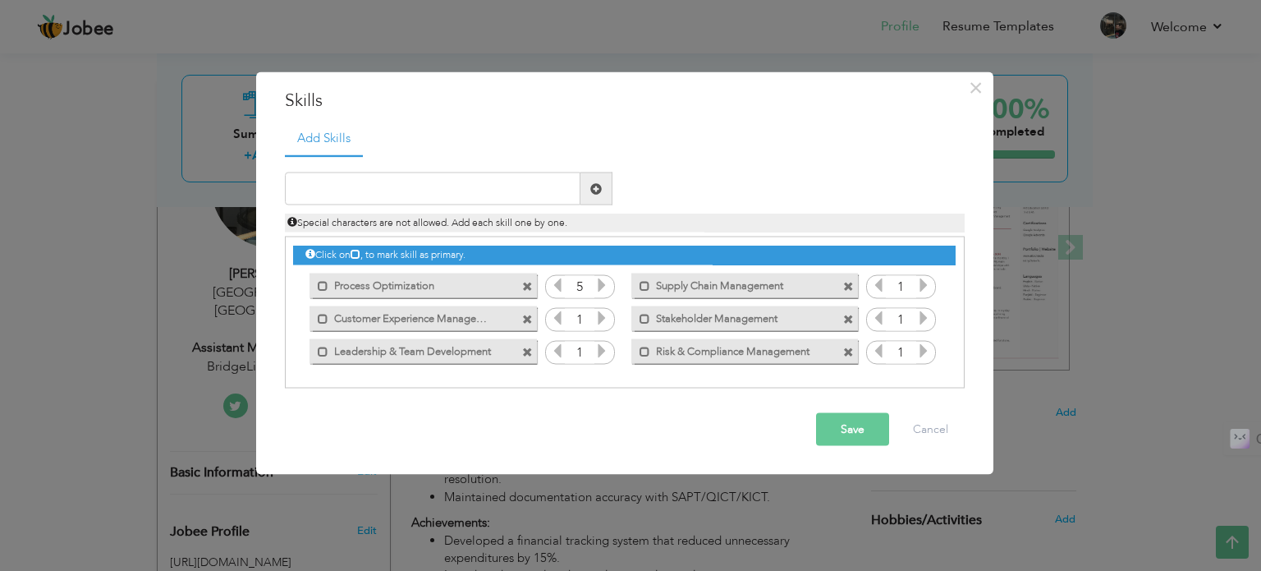
click at [606, 323] on icon at bounding box center [601, 317] width 15 height 15
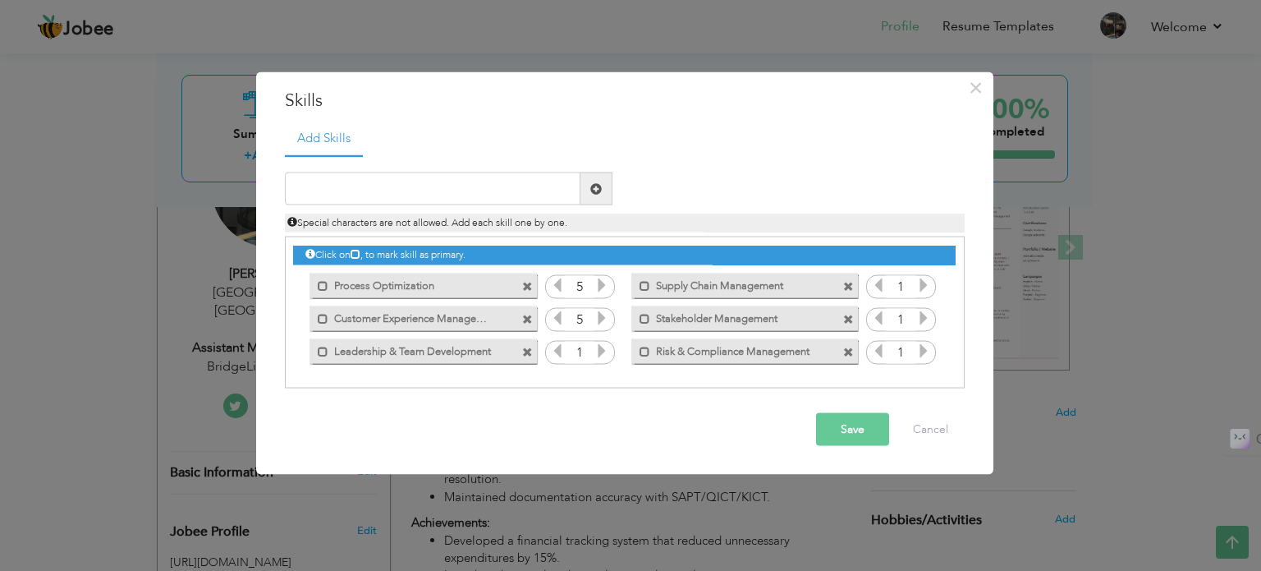
click at [599, 349] on icon at bounding box center [601, 350] width 15 height 15
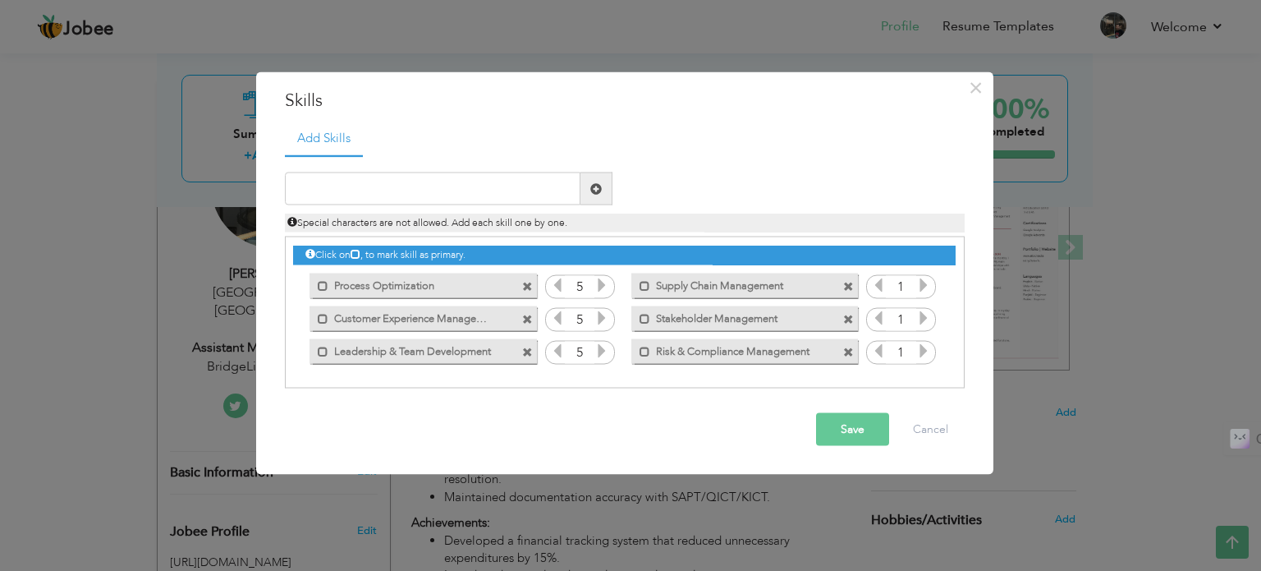
click at [914, 289] on input "1" at bounding box center [901, 286] width 30 height 23
click at [934, 288] on div "1" at bounding box center [901, 286] width 70 height 25
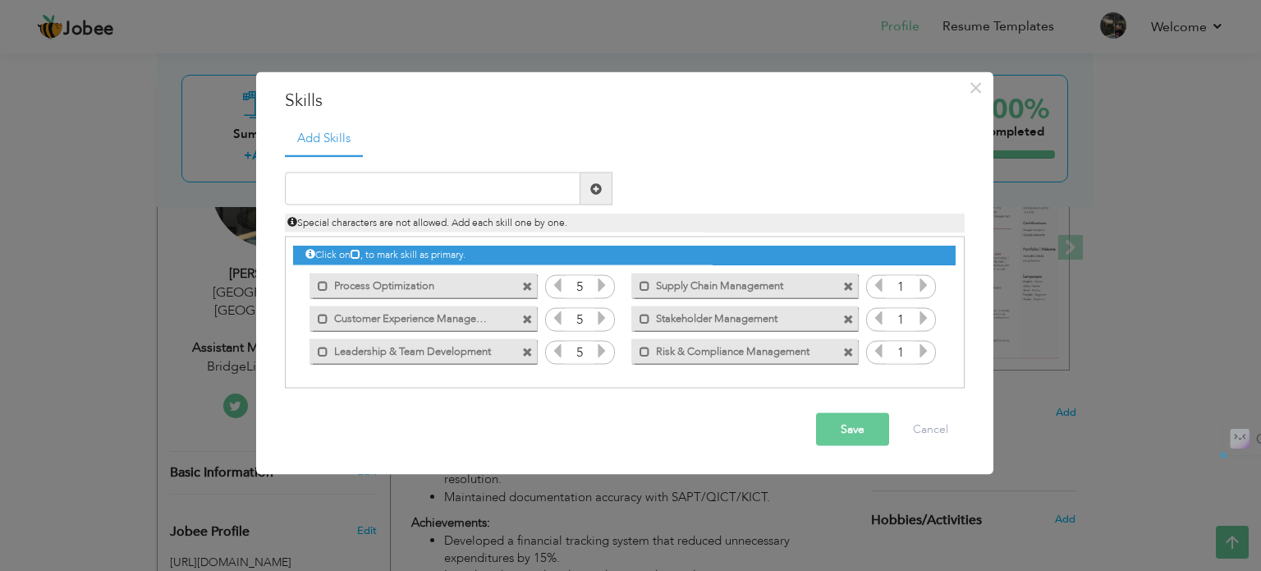
click at [934, 288] on div "1" at bounding box center [901, 286] width 70 height 25
click at [925, 280] on icon at bounding box center [923, 284] width 15 height 15
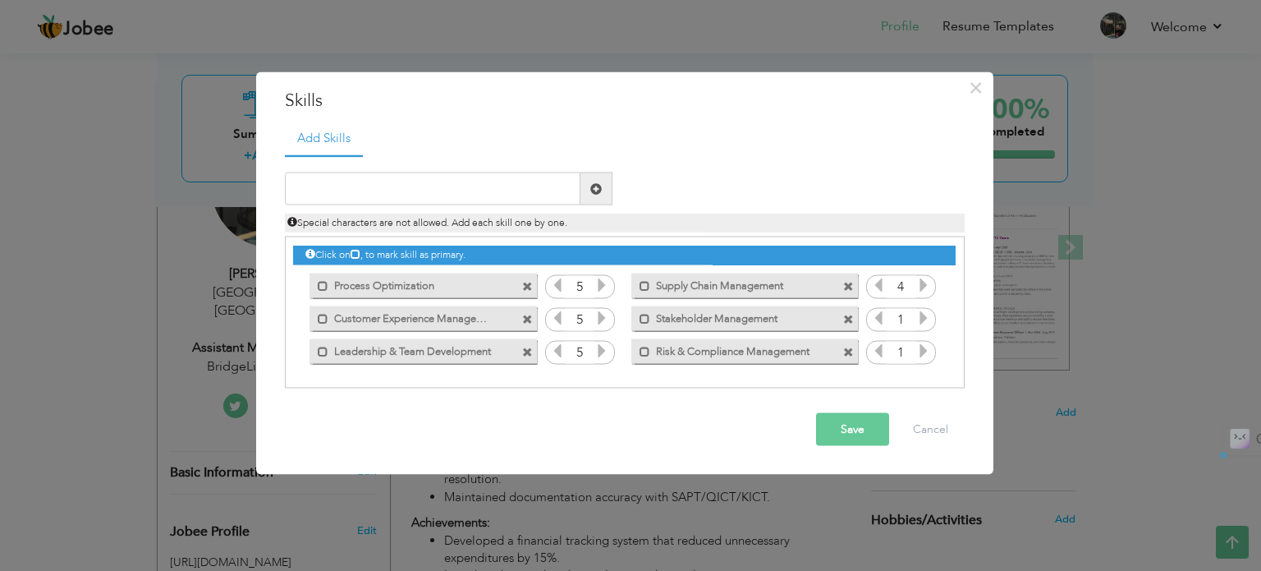
click at [925, 280] on icon at bounding box center [923, 284] width 15 height 15
click at [922, 318] on icon at bounding box center [923, 317] width 15 height 15
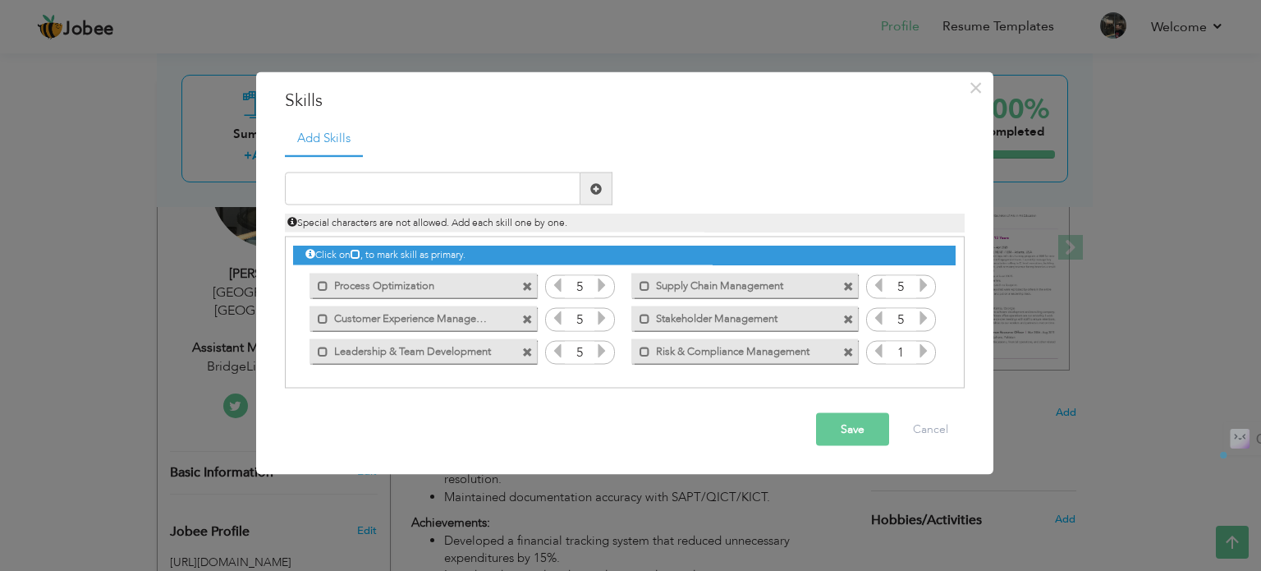
click at [922, 318] on icon at bounding box center [923, 317] width 15 height 15
click at [920, 346] on icon at bounding box center [923, 350] width 15 height 15
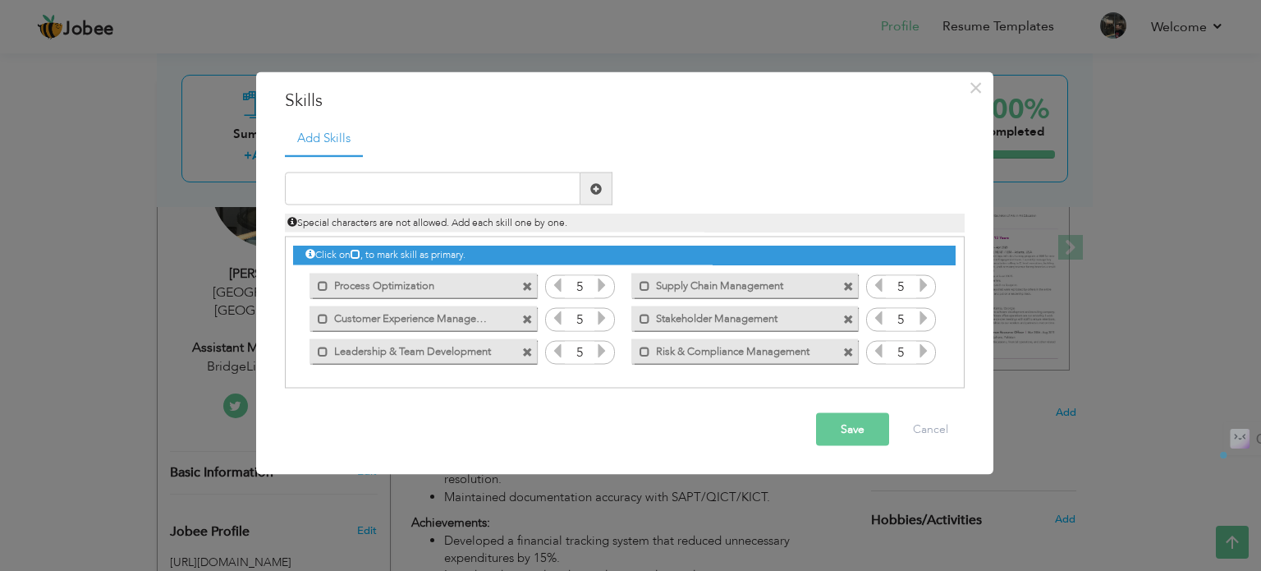
click at [920, 346] on icon at bounding box center [923, 350] width 15 height 15
click at [483, 193] on input "text" at bounding box center [433, 188] width 296 height 33
paste input "Operations Management"
type input "Operations Management"
click at [594, 189] on span at bounding box center [595, 187] width 11 height 11
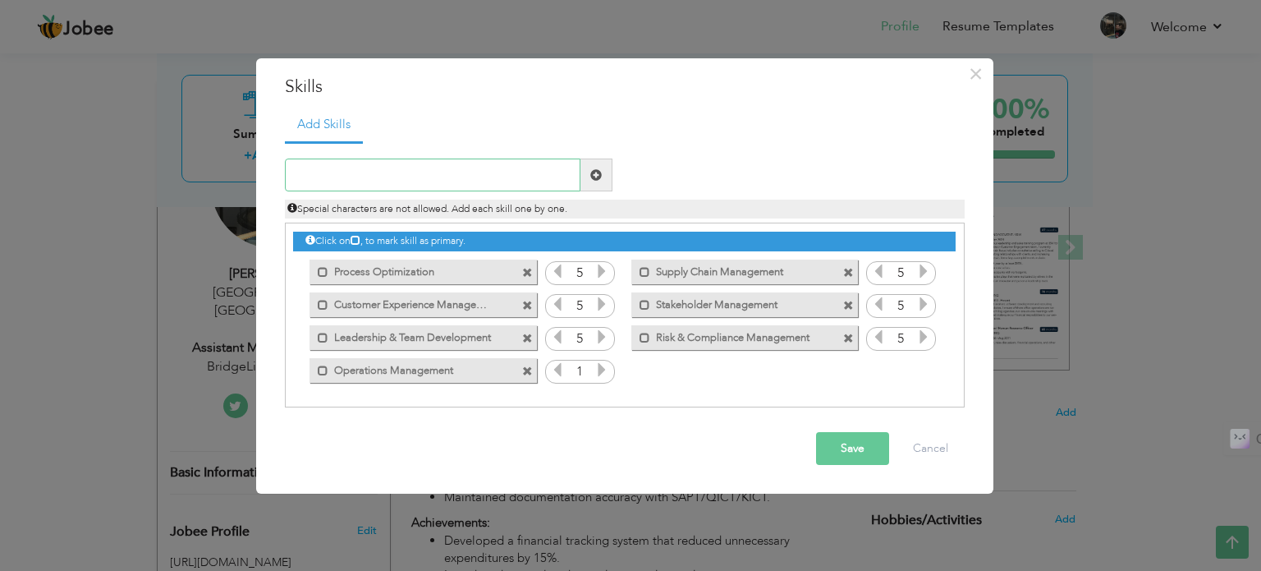
click at [502, 169] on input "text" at bounding box center [433, 174] width 296 height 33
paste input "Supply Chain & Logistics Optimization"
type input "Supply Chain & Logistics Optimization"
click at [597, 170] on span at bounding box center [595, 174] width 11 height 11
click at [481, 173] on input "text" at bounding box center [433, 174] width 296 height 33
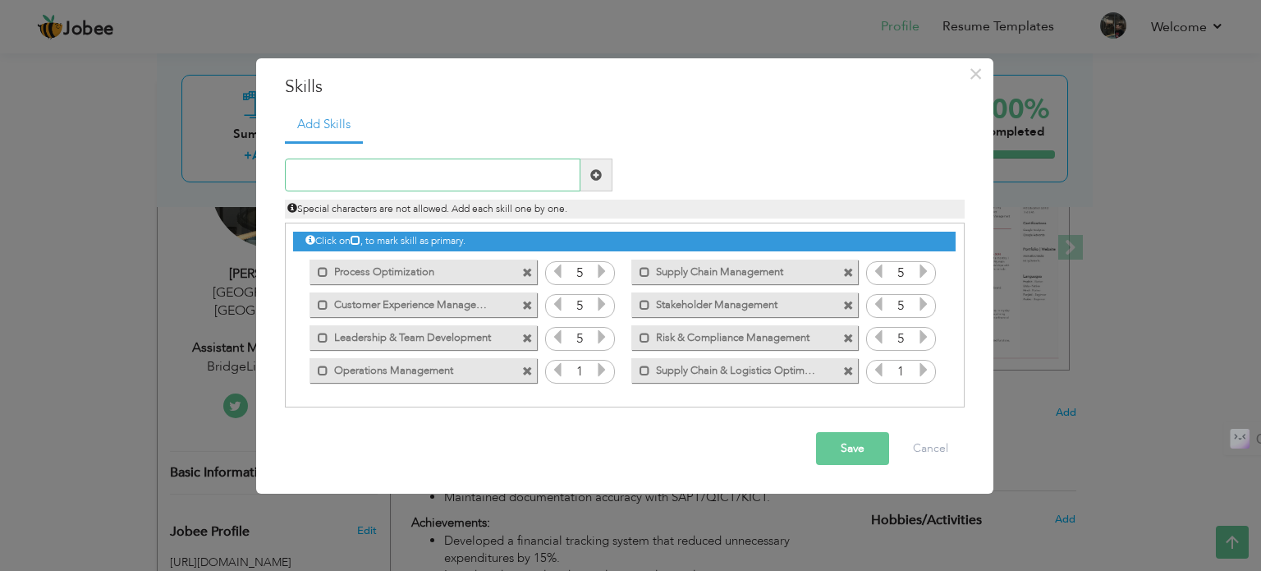
paste input "Stakeholder Management"
type input "Stakeholder Management"
click at [590, 177] on span at bounding box center [595, 174] width 11 height 11
click at [850, 272] on span at bounding box center [848, 273] width 11 height 11
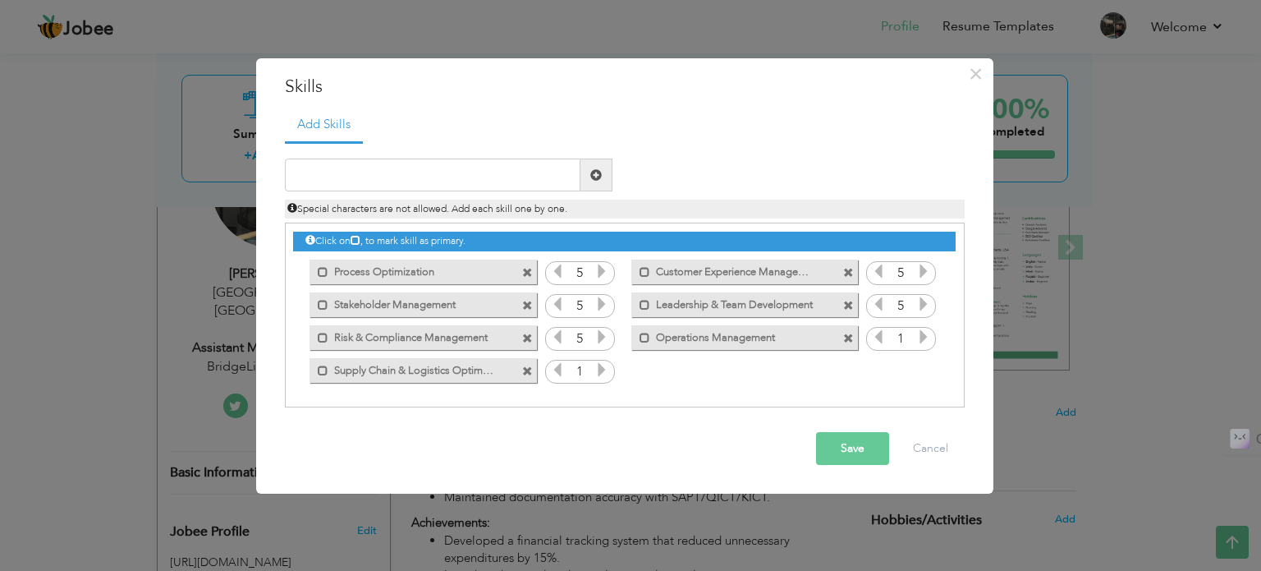
click at [603, 367] on icon at bounding box center [601, 369] width 15 height 15
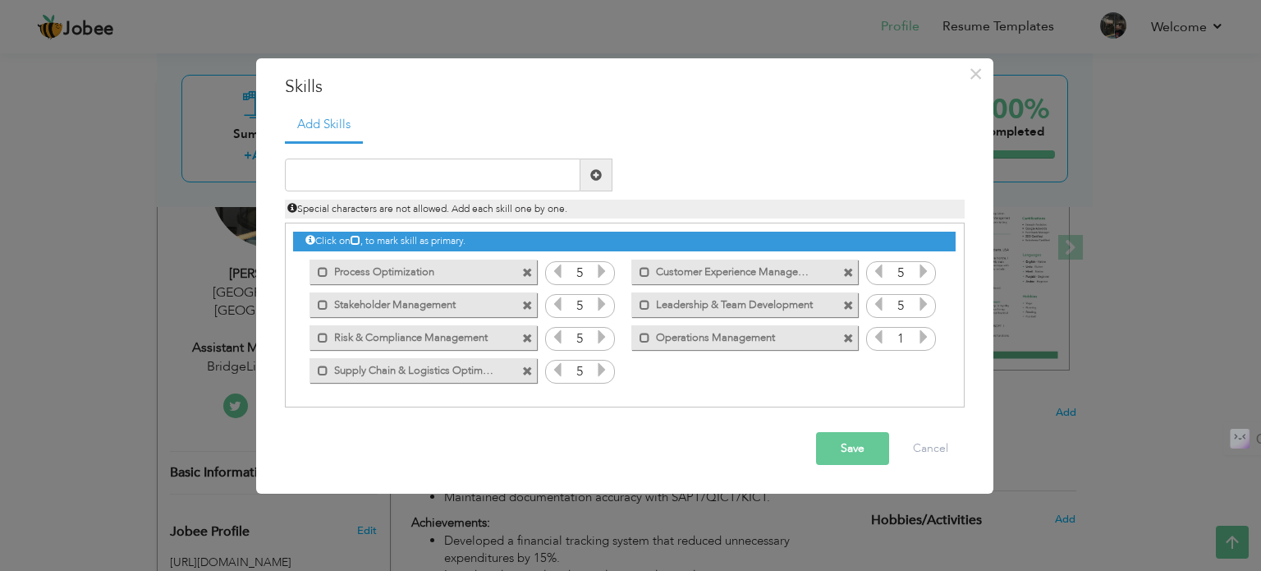
click at [603, 367] on icon at bounding box center [601, 369] width 15 height 15
click at [920, 336] on icon at bounding box center [923, 336] width 15 height 15
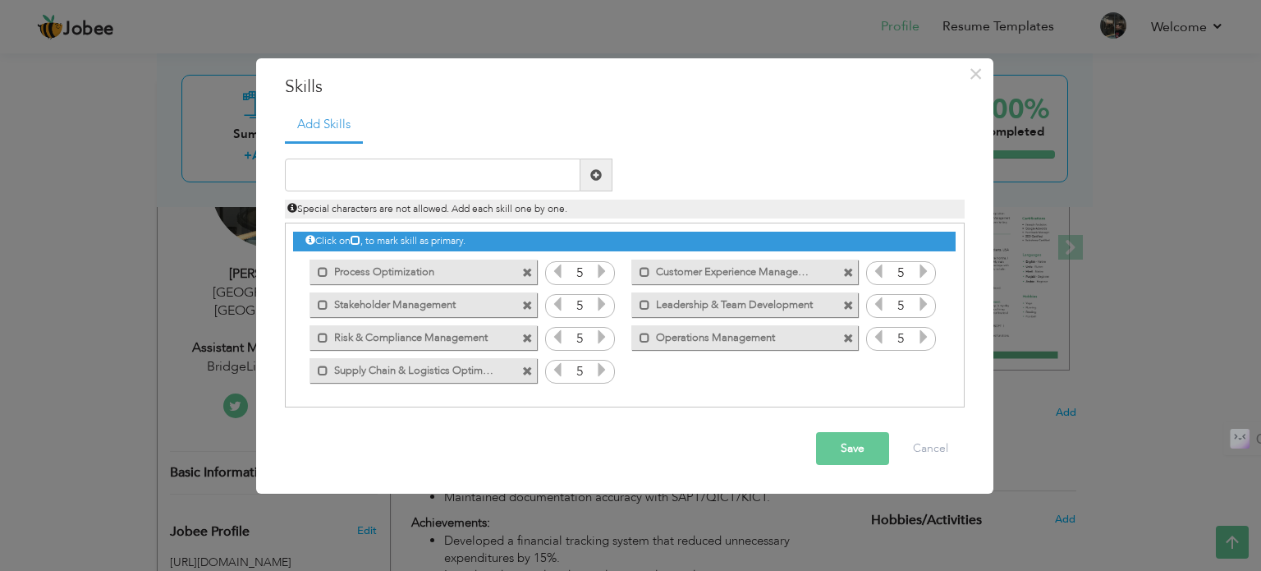
click at [920, 336] on icon at bounding box center [923, 336] width 15 height 15
click at [525, 273] on span at bounding box center [527, 273] width 11 height 11
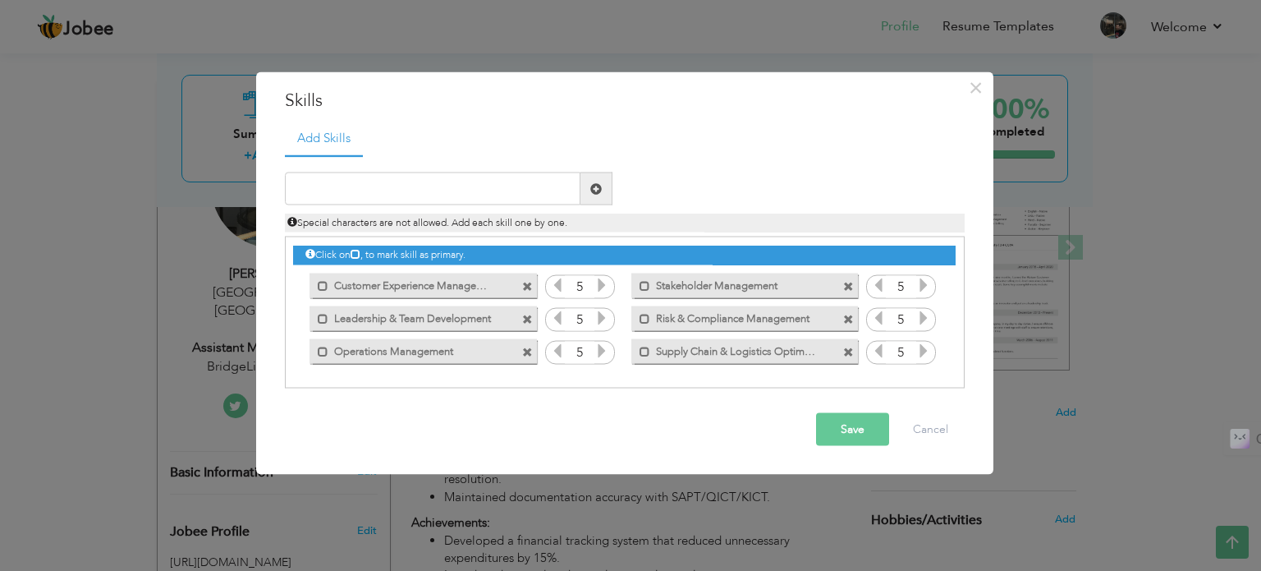
click at [829, 429] on button "Save" at bounding box center [852, 429] width 73 height 33
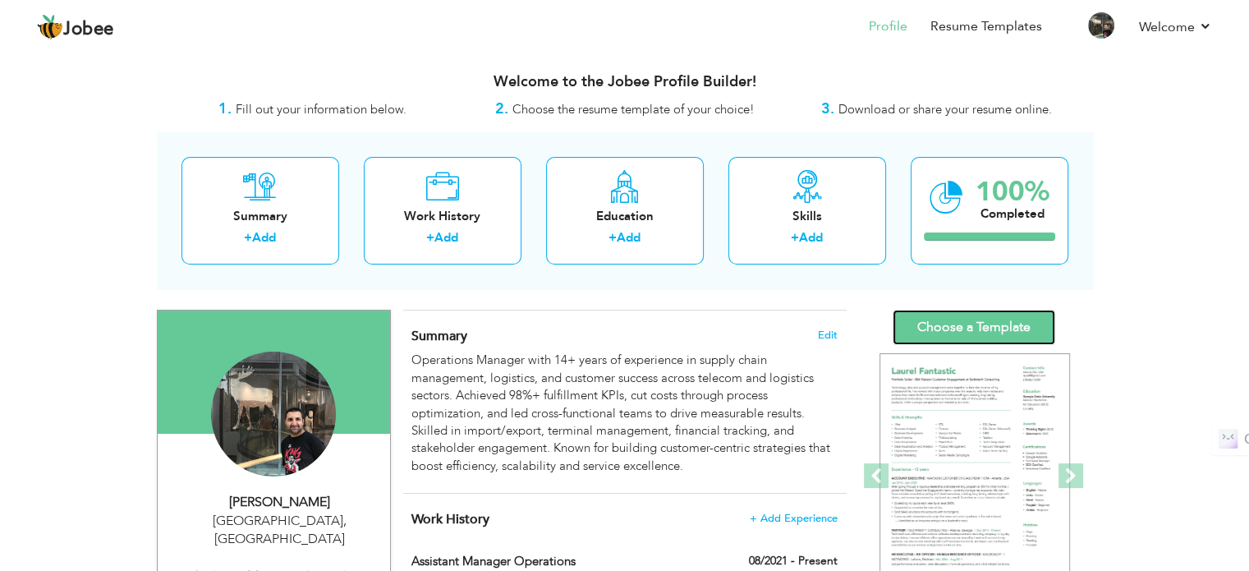
click at [953, 323] on link "Choose a Template" at bounding box center [973, 326] width 163 height 35
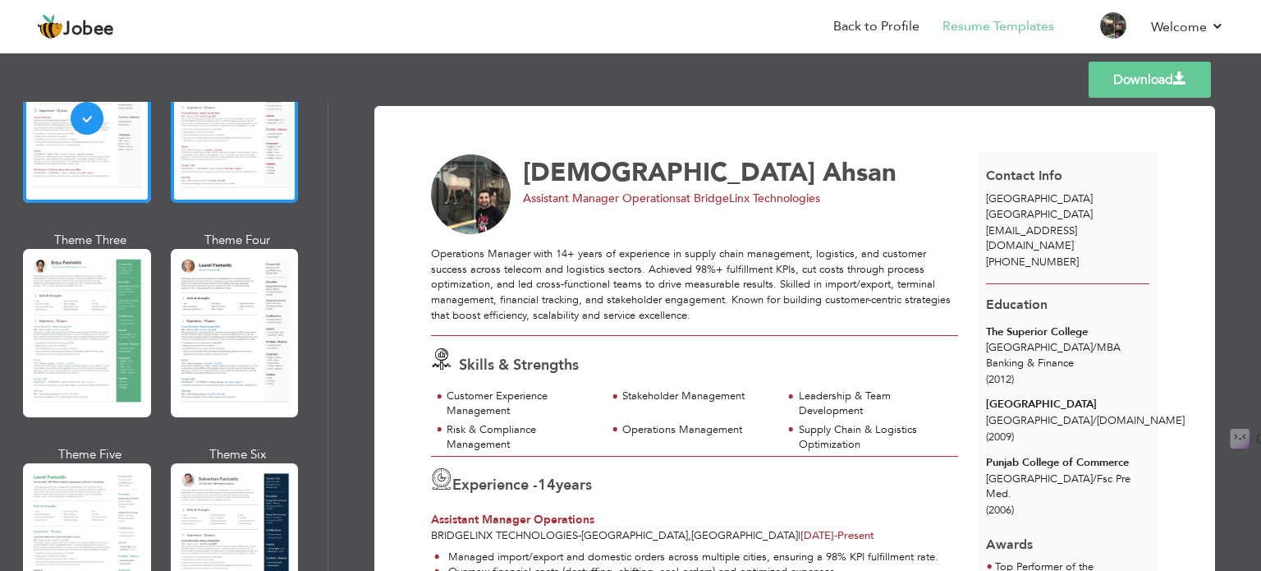
scroll to position [186, 0]
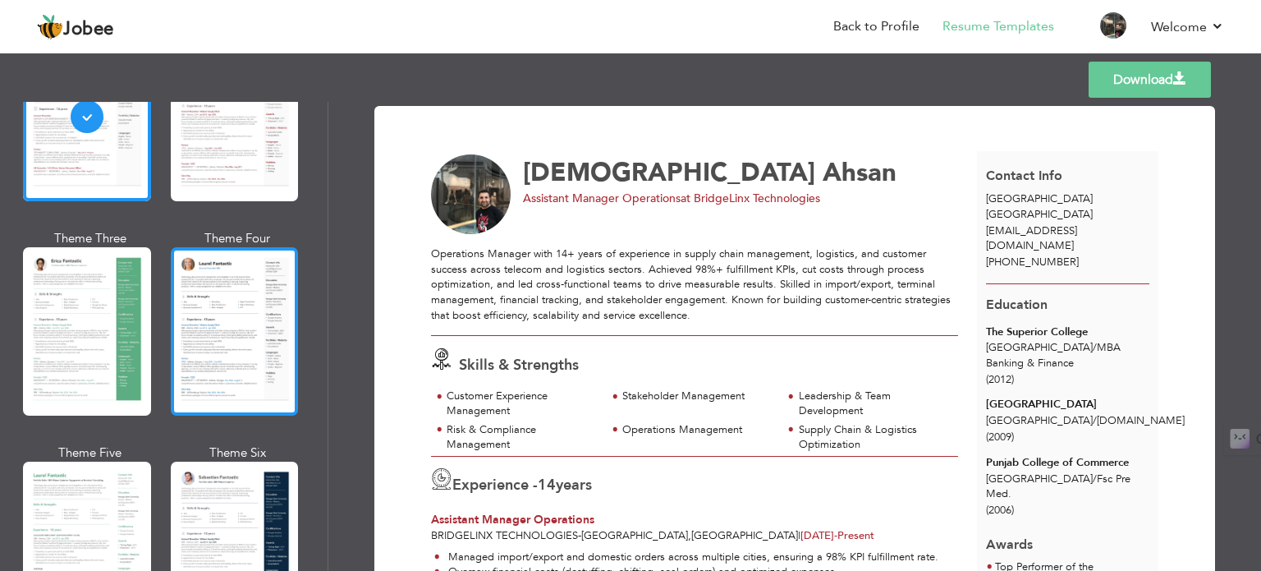
click at [230, 325] on div at bounding box center [235, 331] width 128 height 168
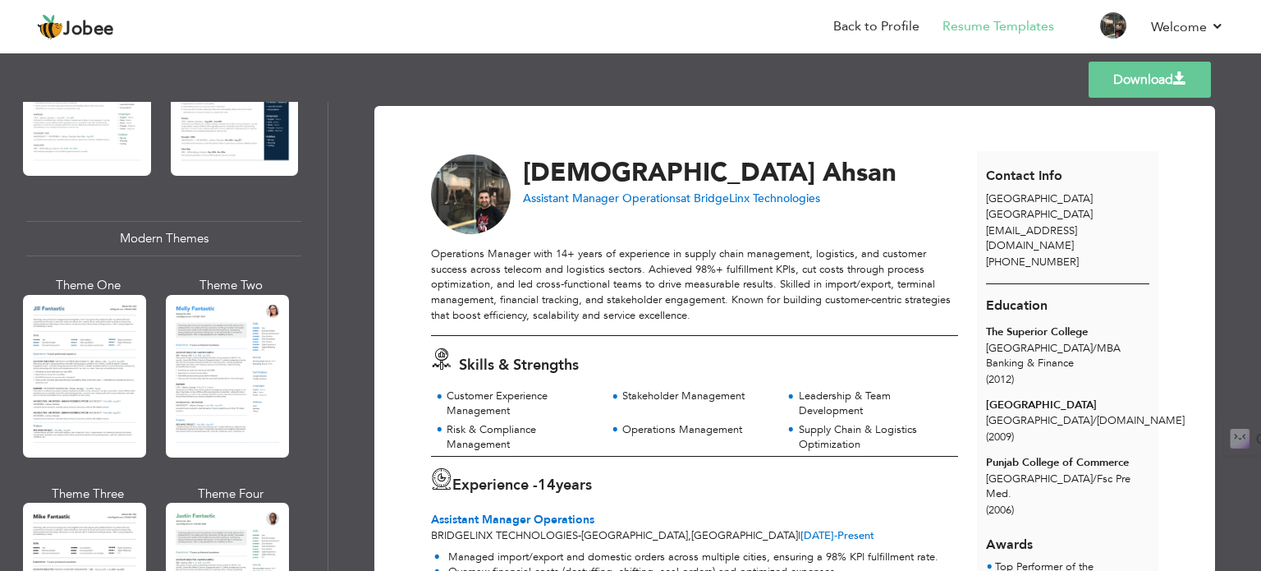
scroll to position [649, 0]
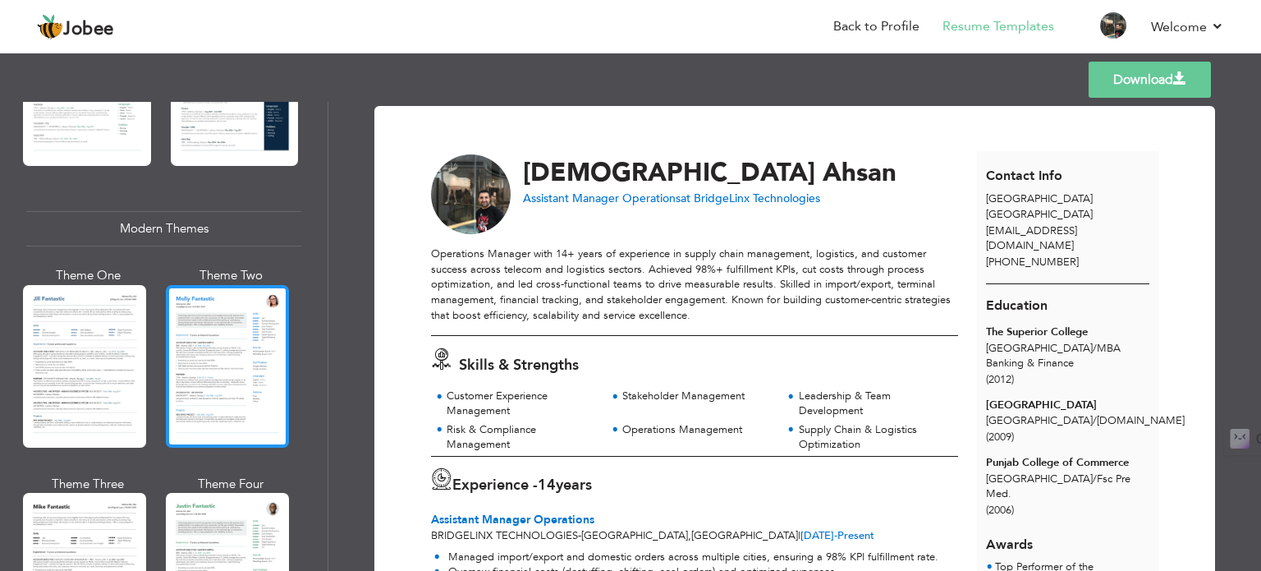
click at [190, 397] on div at bounding box center [227, 366] width 123 height 163
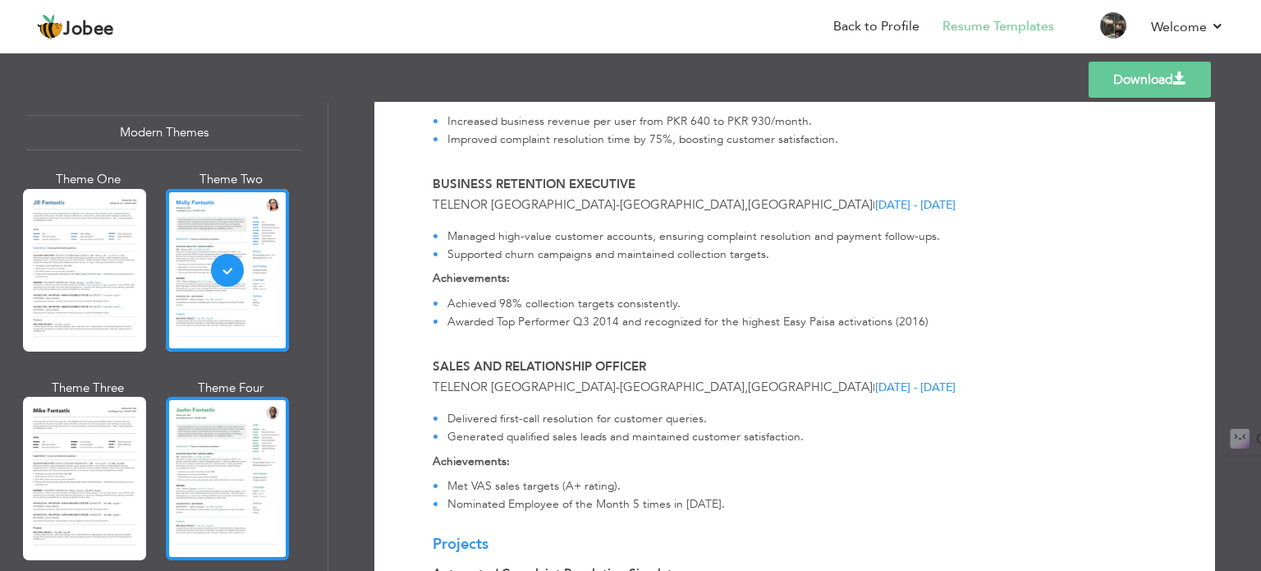
scroll to position [1120, 0]
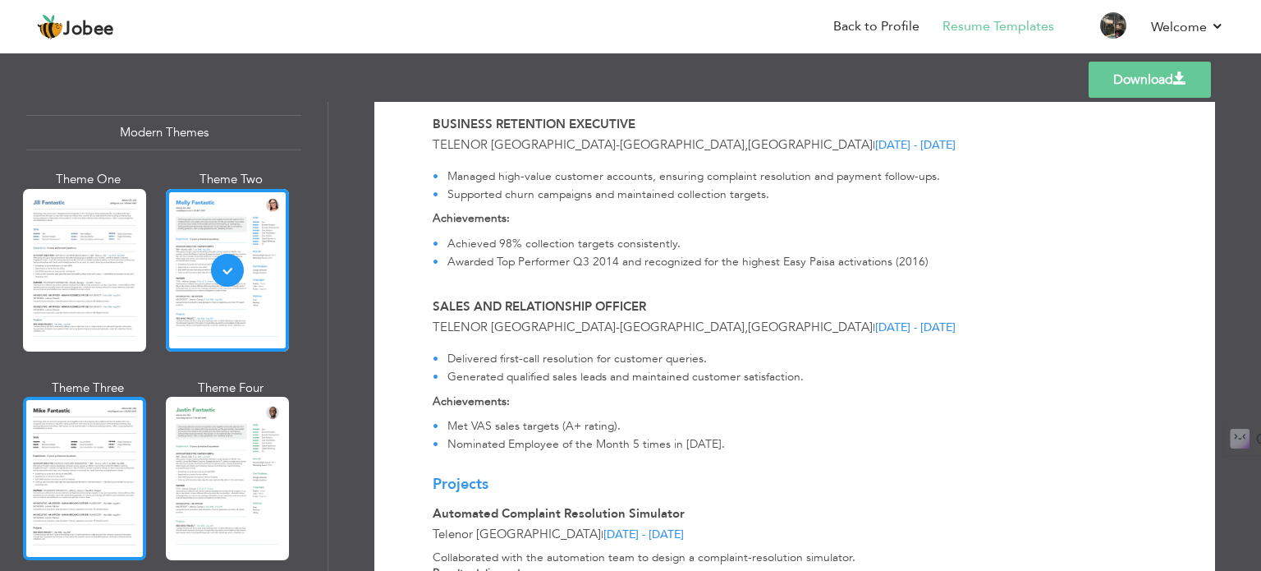
click at [99, 440] on div at bounding box center [84, 478] width 123 height 163
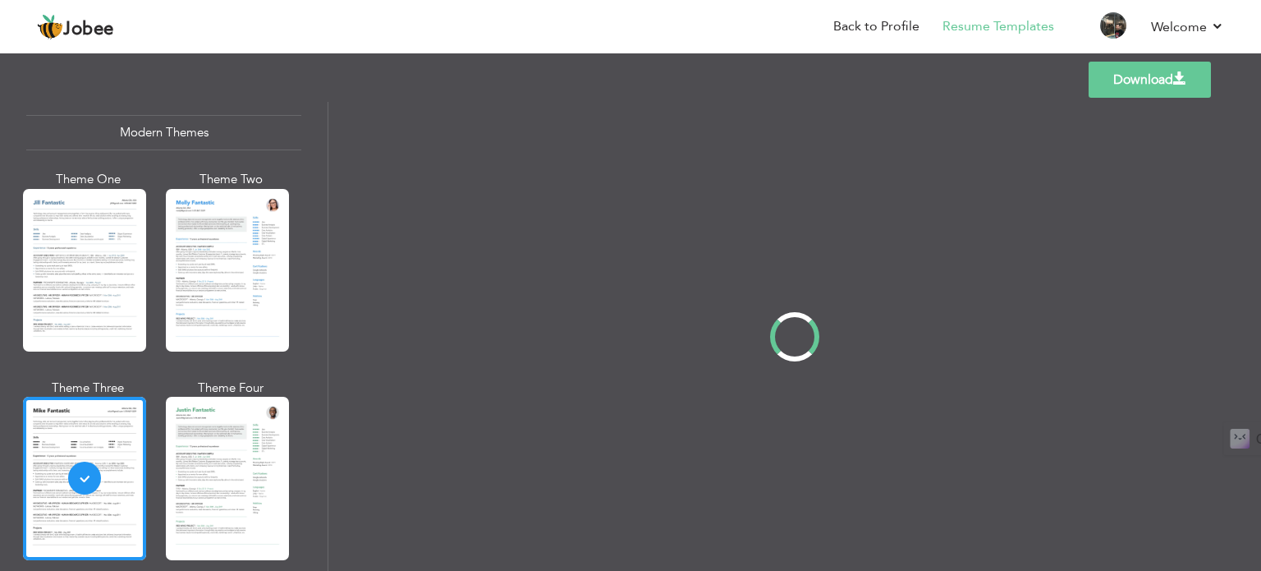
scroll to position [0, 0]
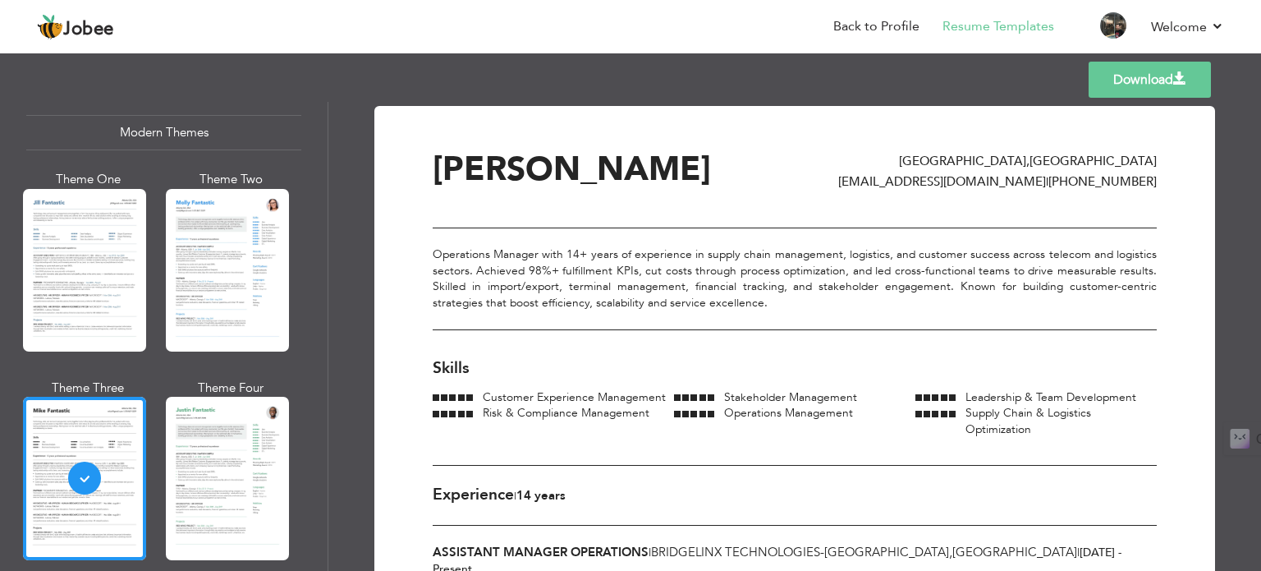
click at [550, 287] on div "Operations Manager with 14+ years of experience in supply chain management, log…" at bounding box center [795, 278] width 724 height 103
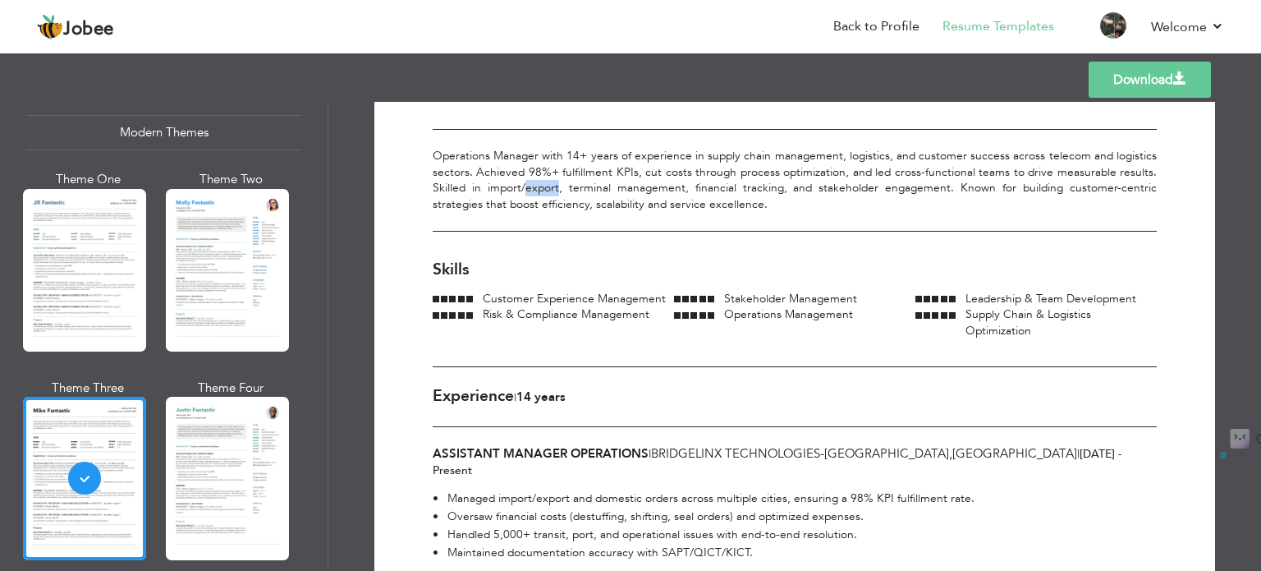
scroll to position [141, 0]
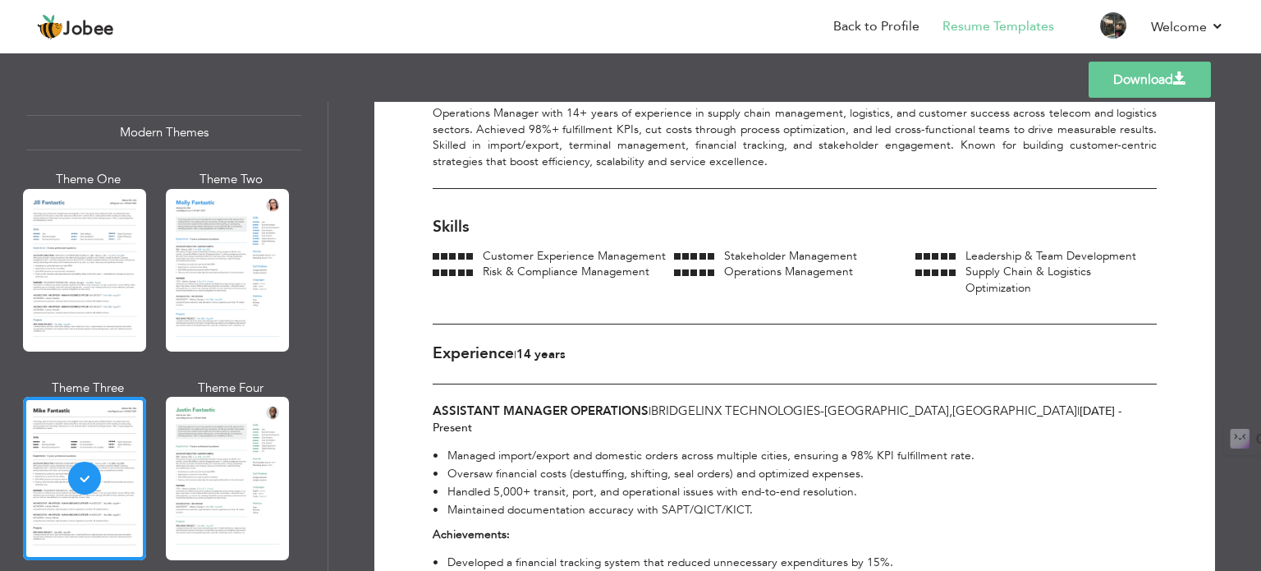
click at [685, 334] on div "Experience | 14 Years" at bounding box center [795, 353] width 724 height 61
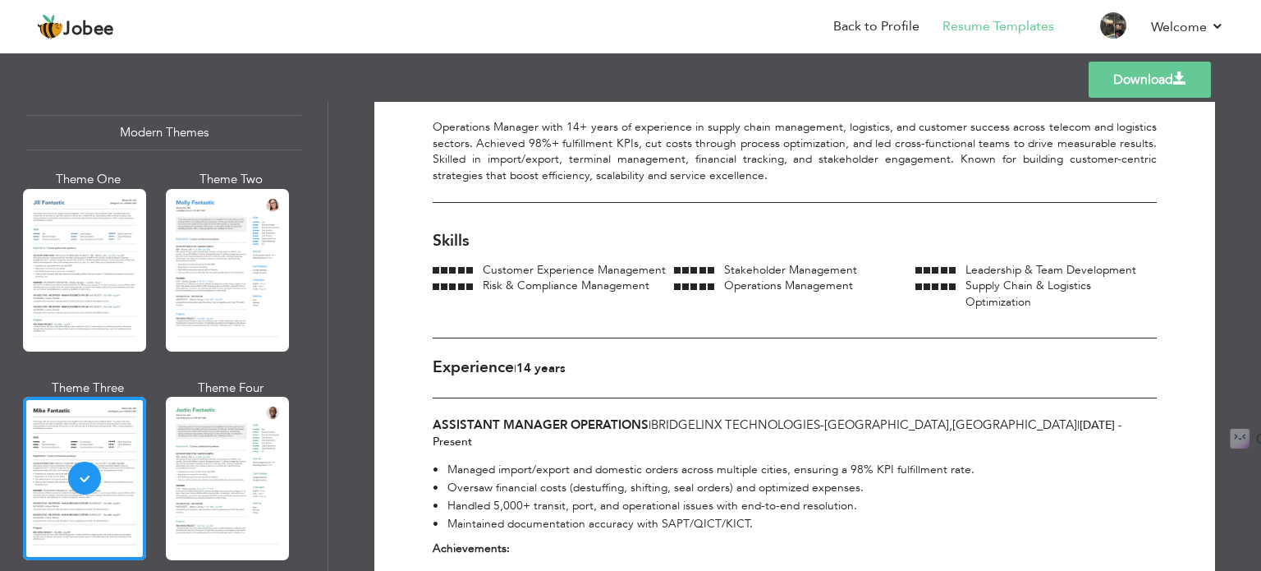
scroll to position [0, 0]
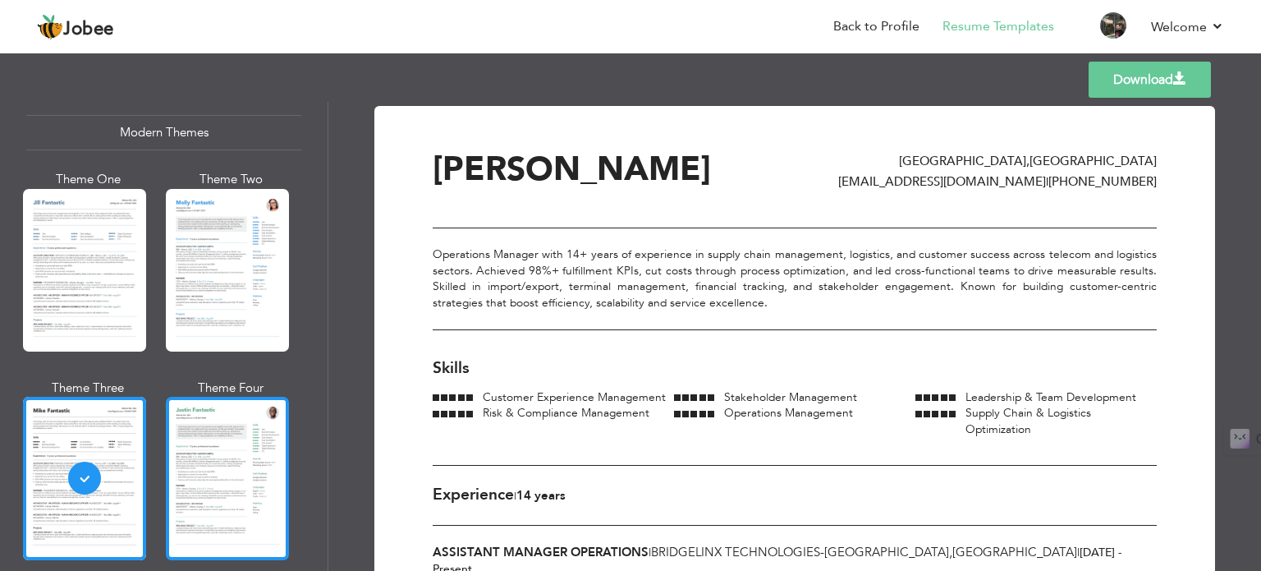
click at [247, 509] on div at bounding box center [227, 478] width 123 height 163
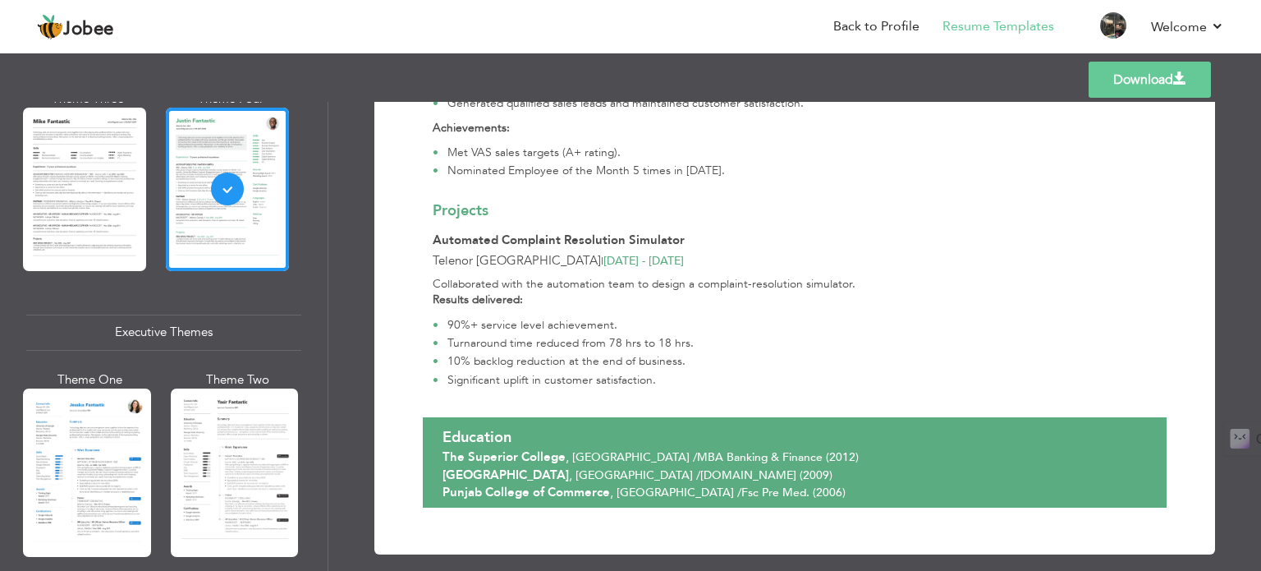
scroll to position [1149, 0]
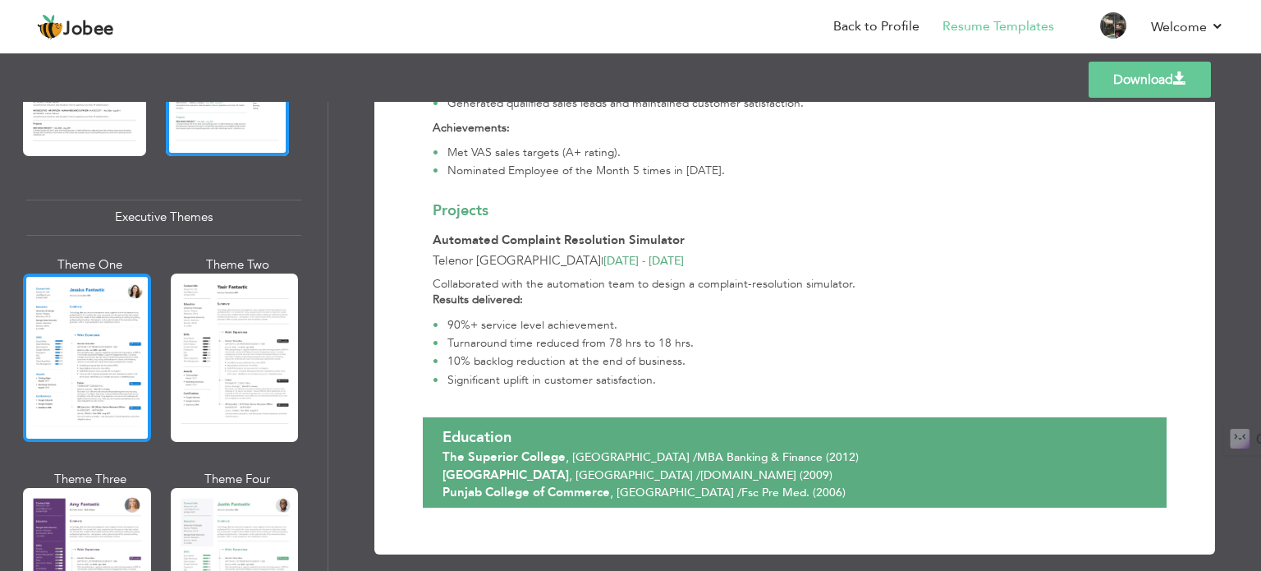
click at [94, 342] on div at bounding box center [87, 357] width 128 height 168
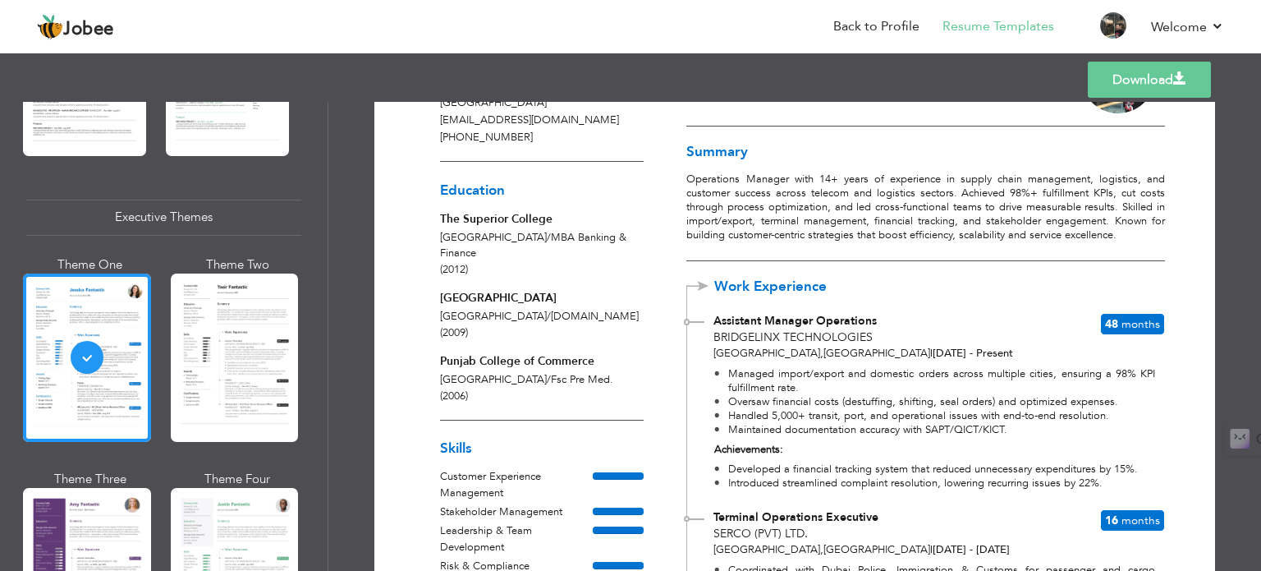
scroll to position [113, 0]
click at [1145, 316] on span "Months" at bounding box center [1140, 322] width 39 height 16
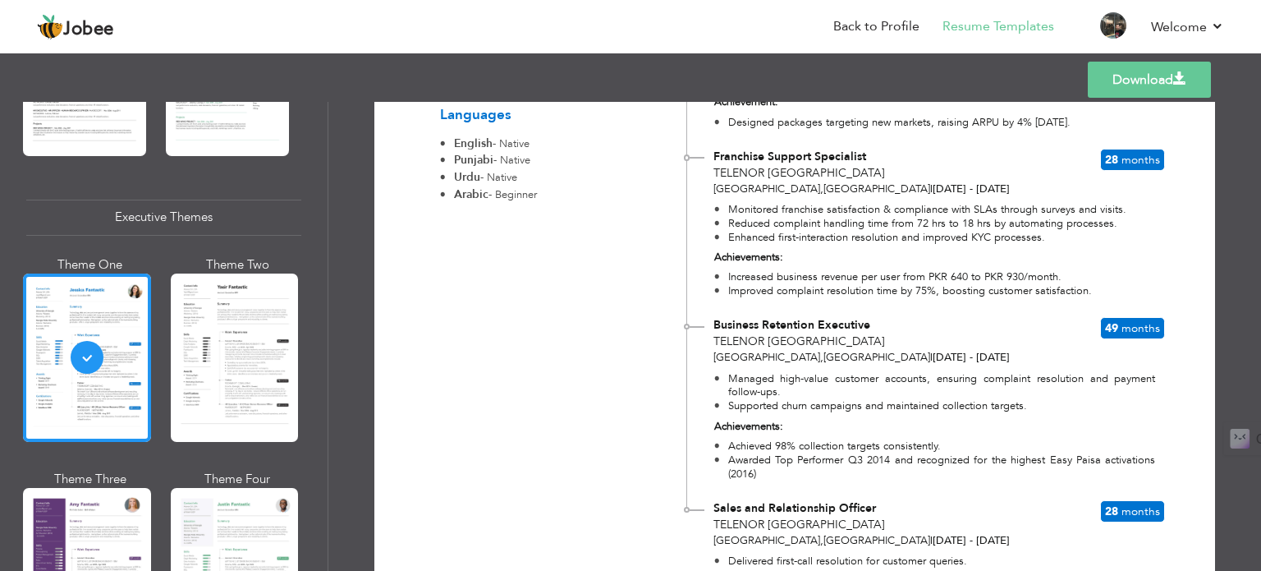
scroll to position [1130, 0]
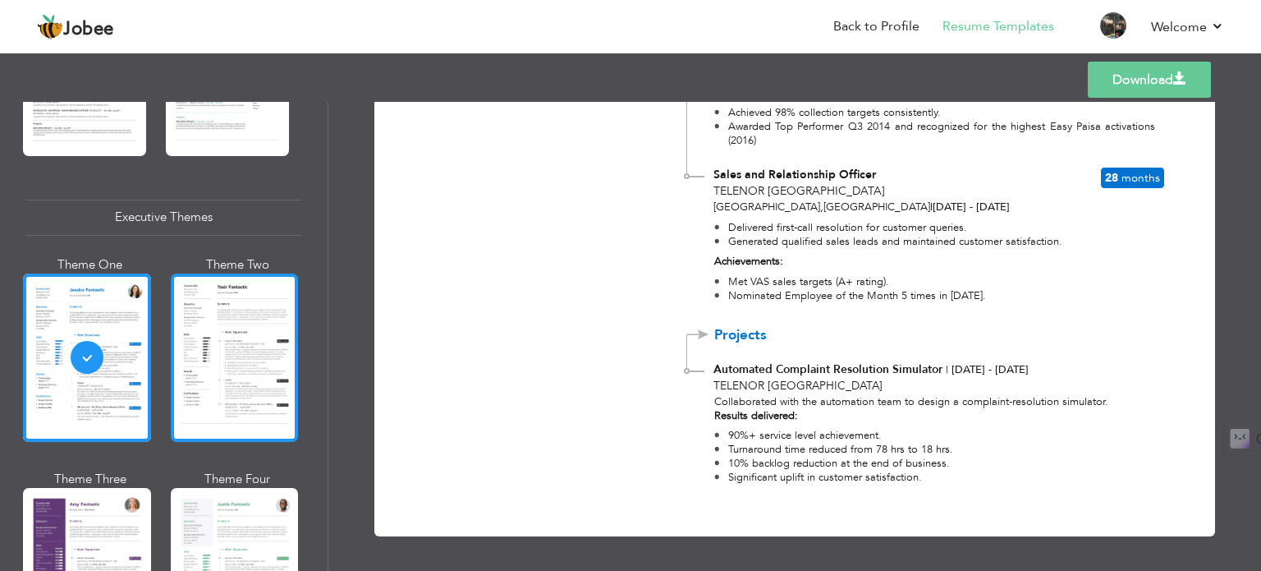
click at [220, 340] on div at bounding box center [235, 357] width 128 height 168
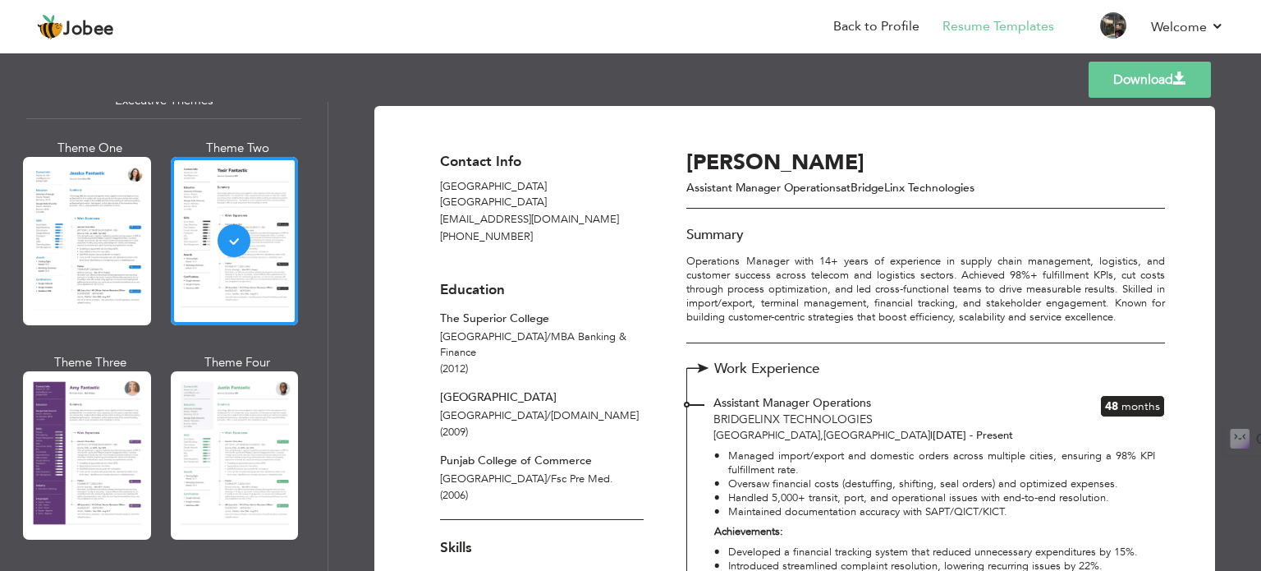
scroll to position [1297, 0]
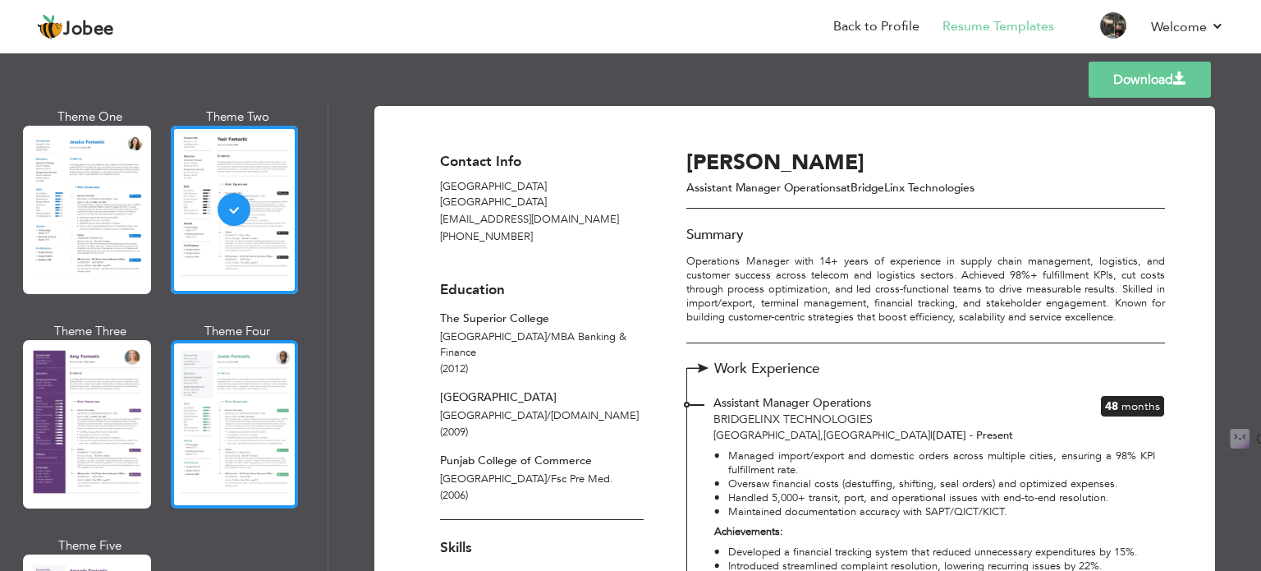
click at [241, 371] on div at bounding box center [235, 424] width 128 height 168
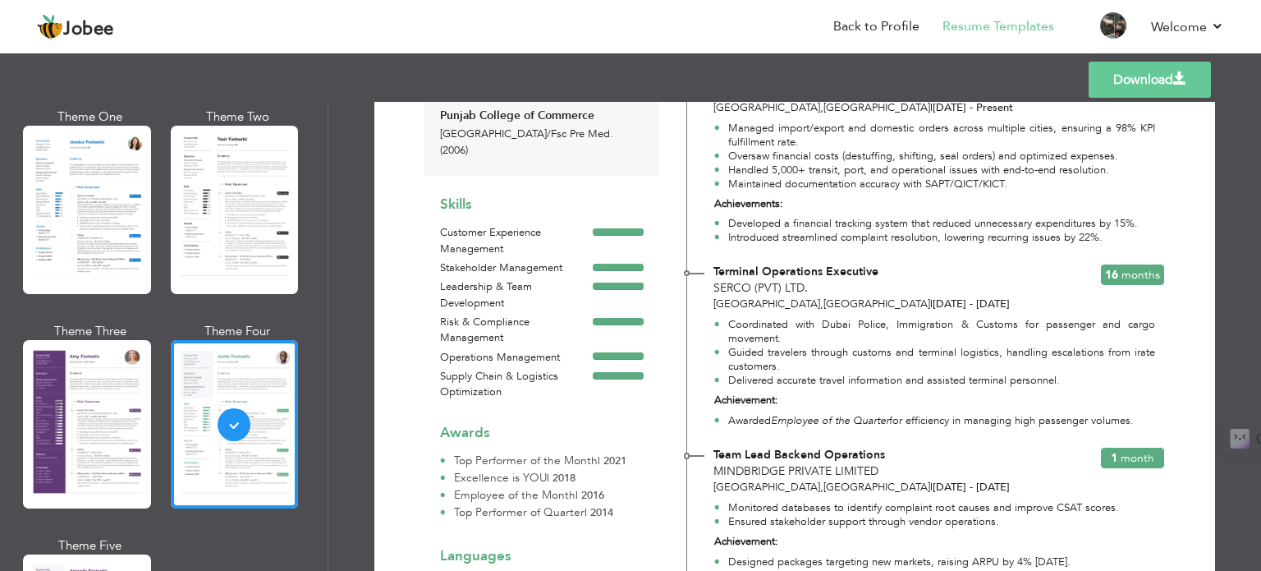
scroll to position [0, 0]
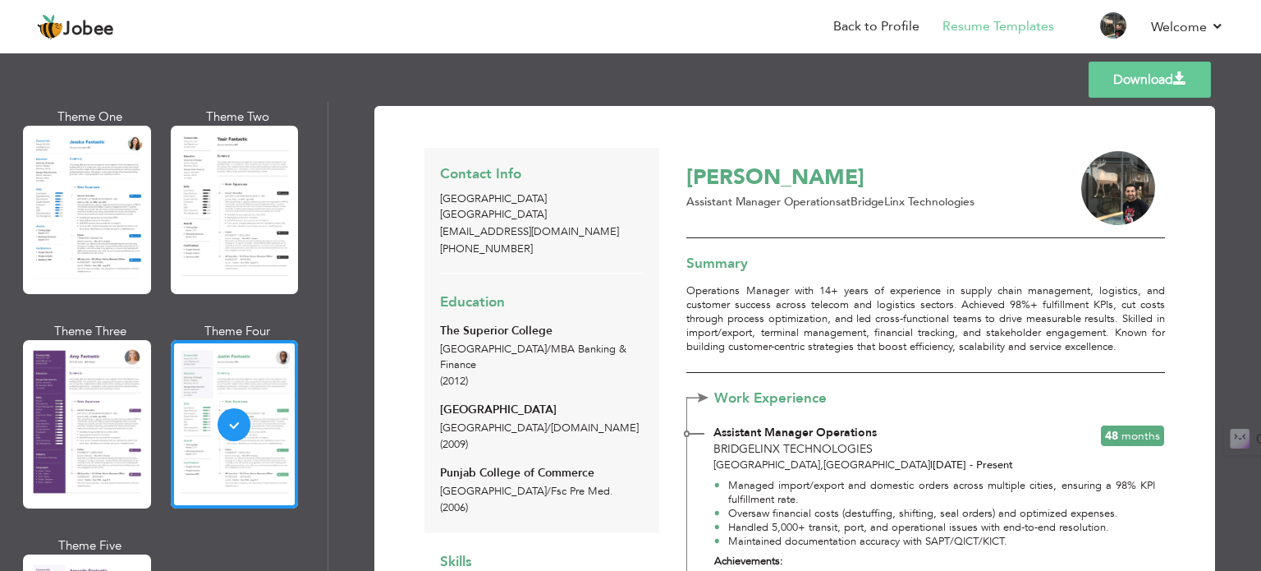
click at [1116, 202] on div at bounding box center [1091, 188] width 74 height 74
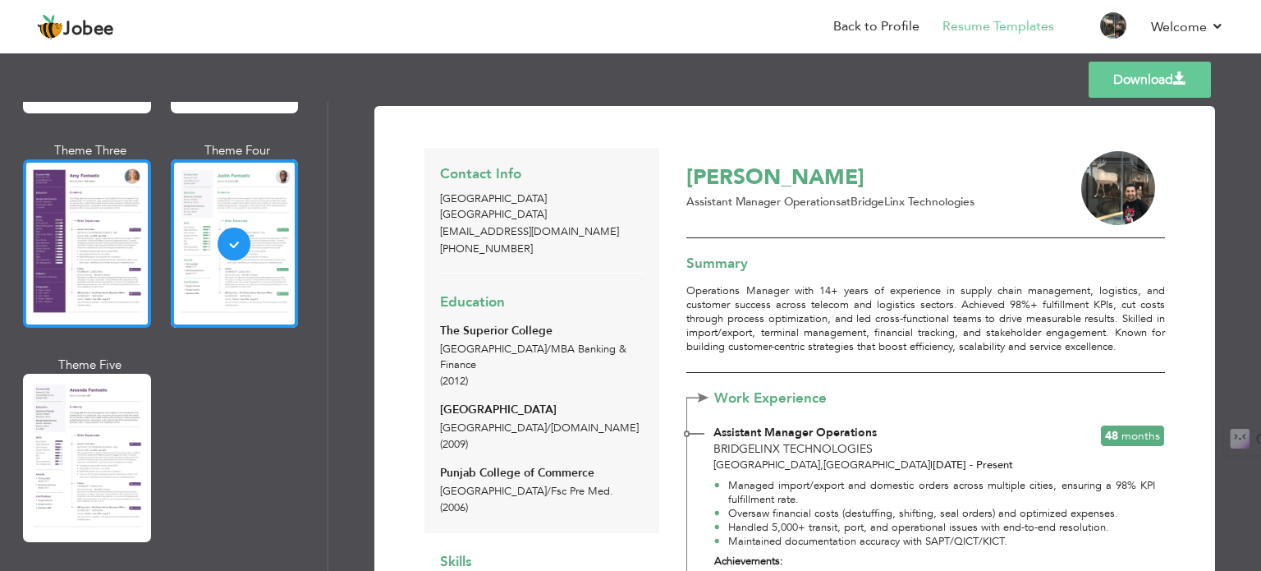
scroll to position [1478, 0]
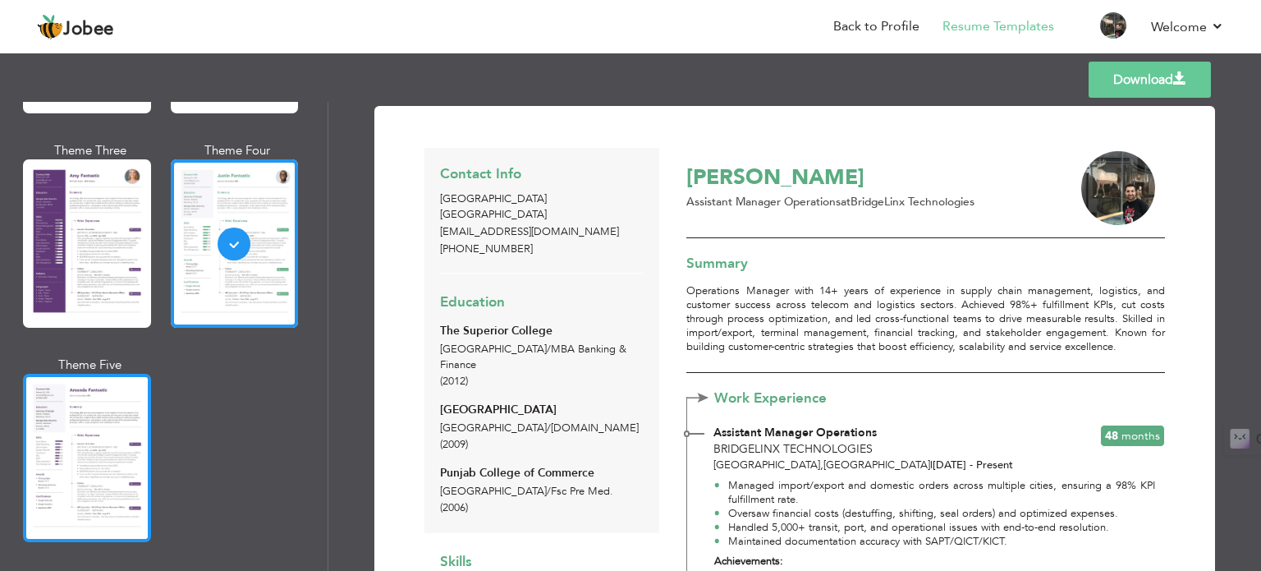
click at [59, 465] on div at bounding box center [87, 458] width 128 height 168
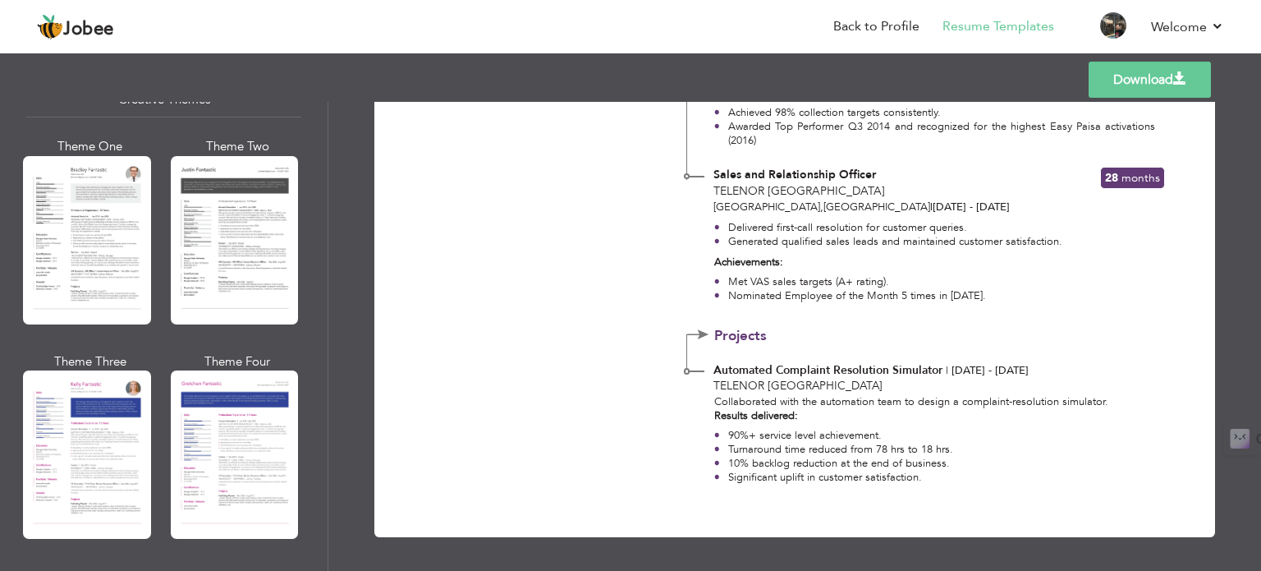
scroll to position [1901, 0]
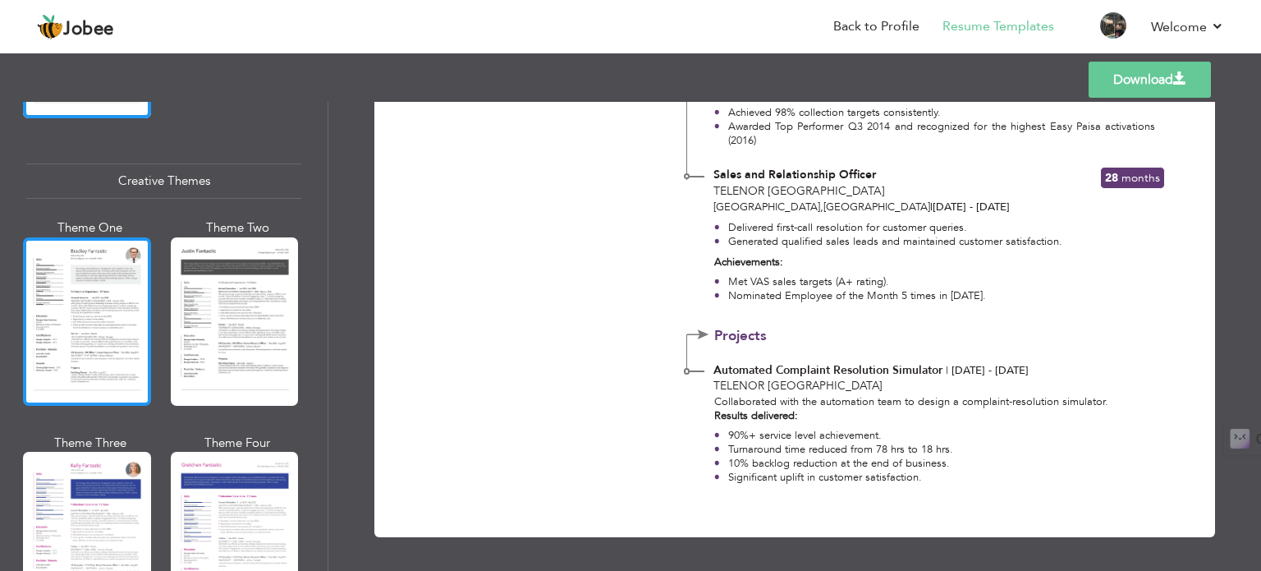
click at [118, 323] on div at bounding box center [87, 321] width 128 height 168
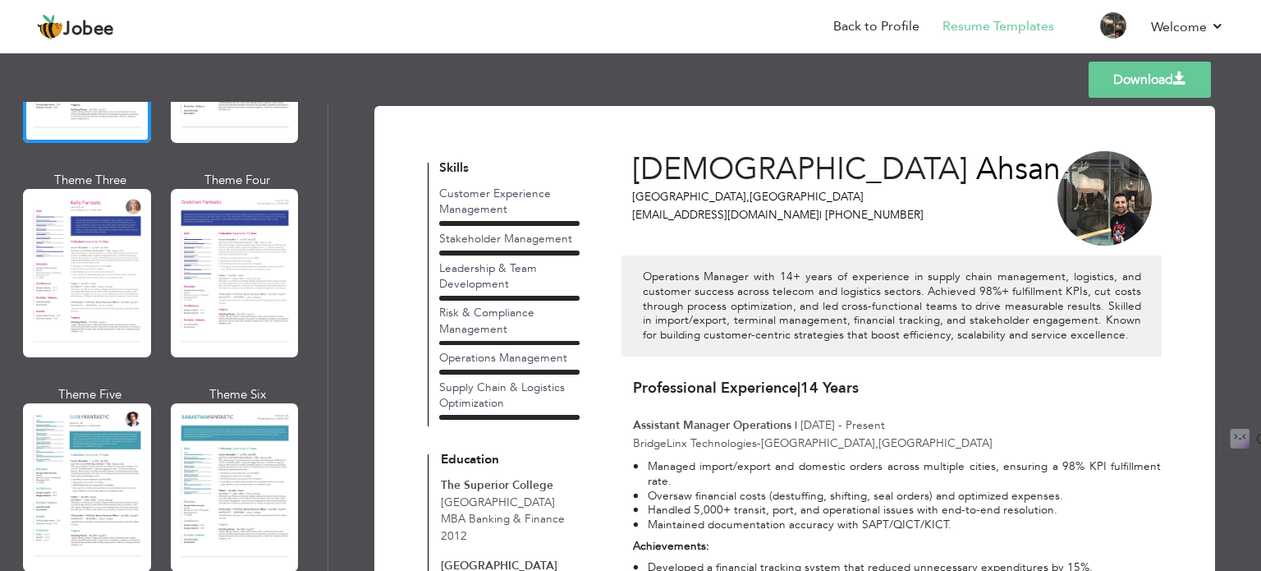
scroll to position [2226, 0]
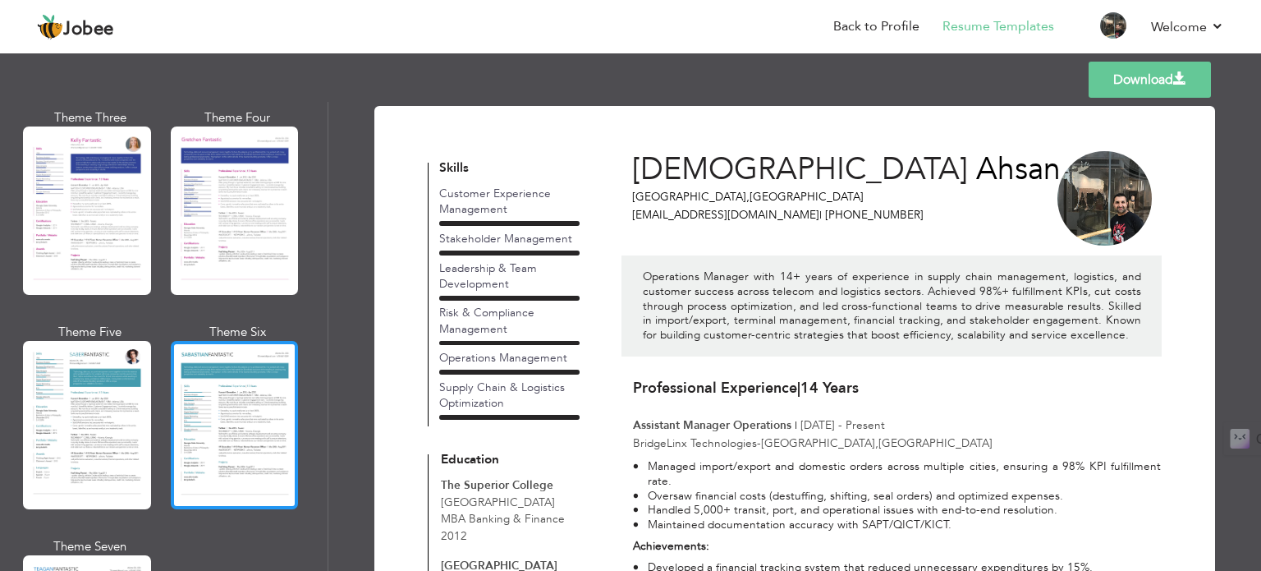
click at [232, 419] on div at bounding box center [235, 425] width 128 height 168
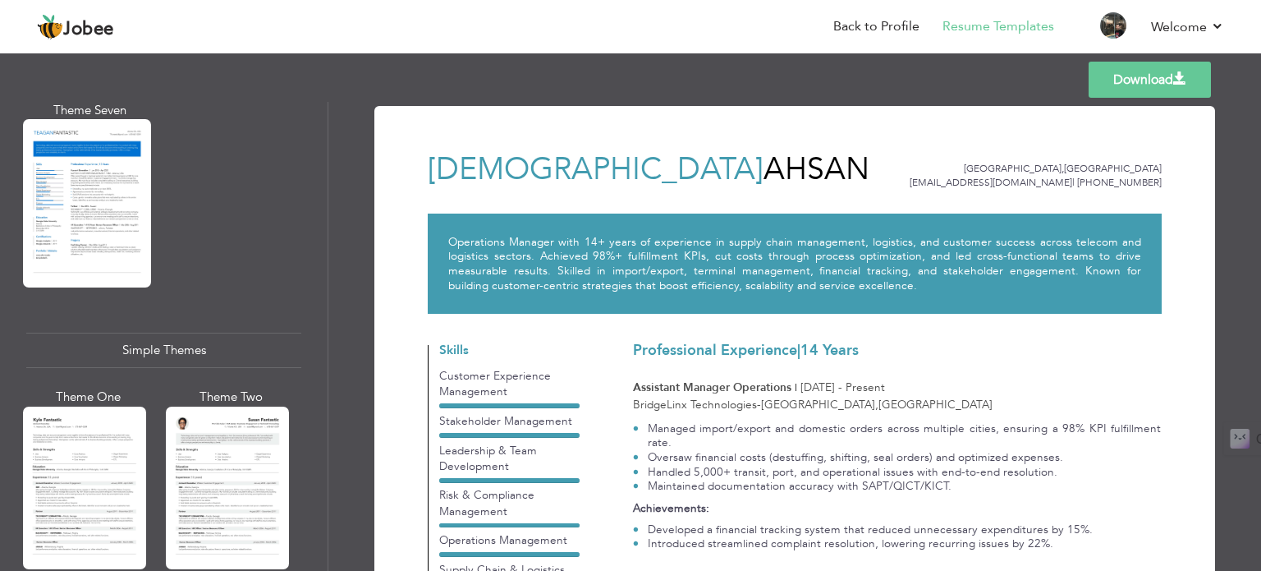
scroll to position [2701, 0]
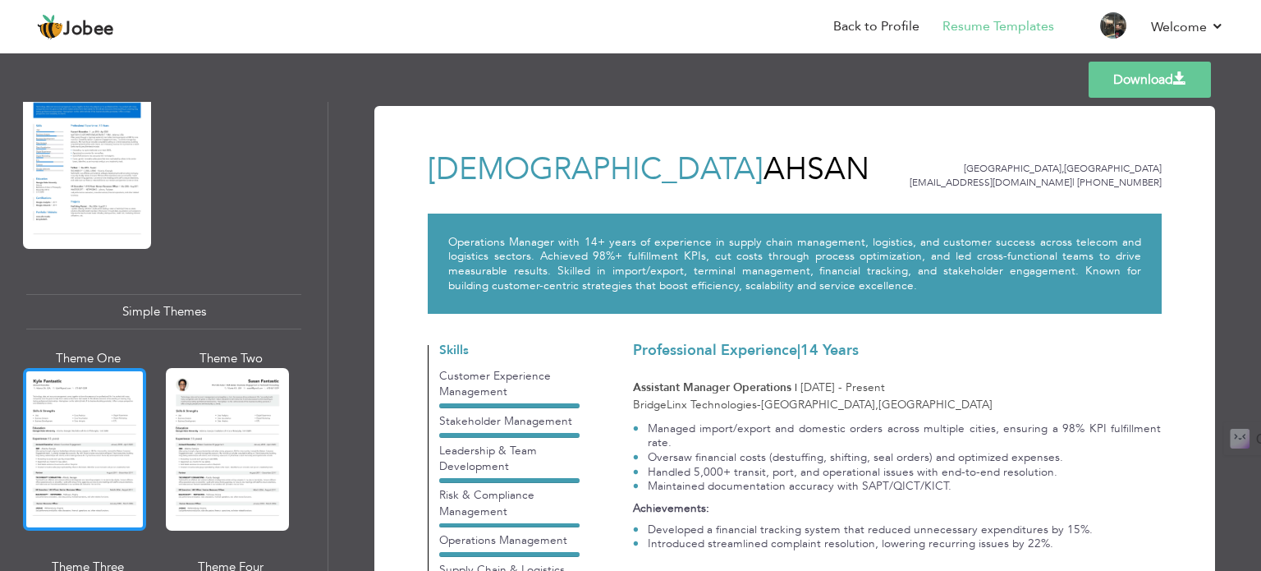
click at [76, 408] on div at bounding box center [84, 449] width 123 height 163
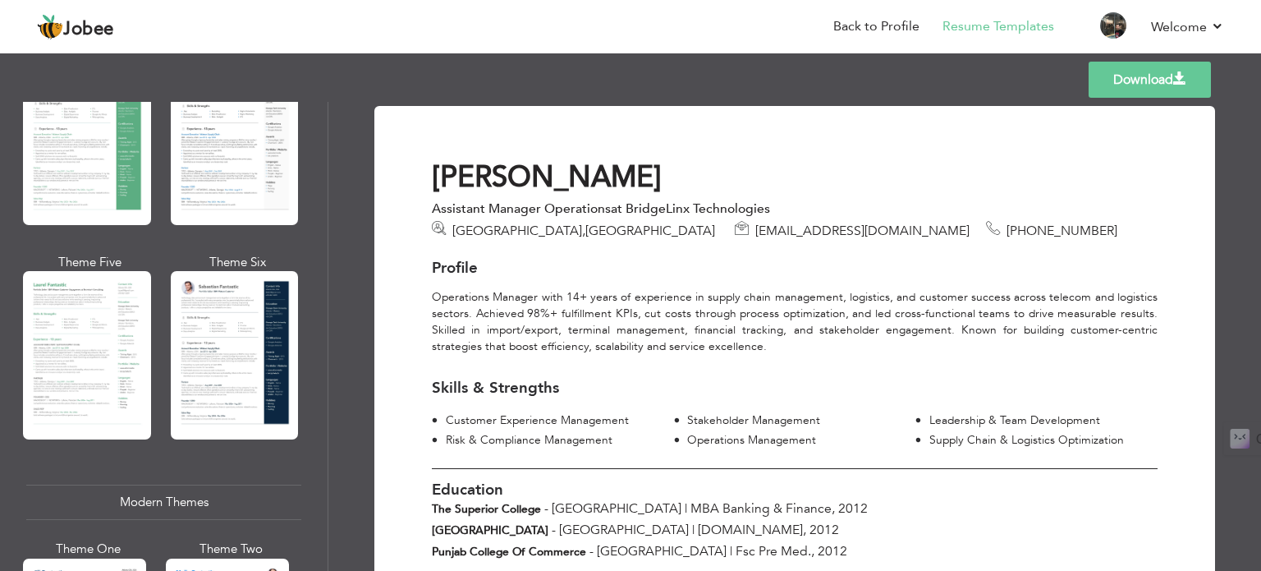
scroll to position [0, 0]
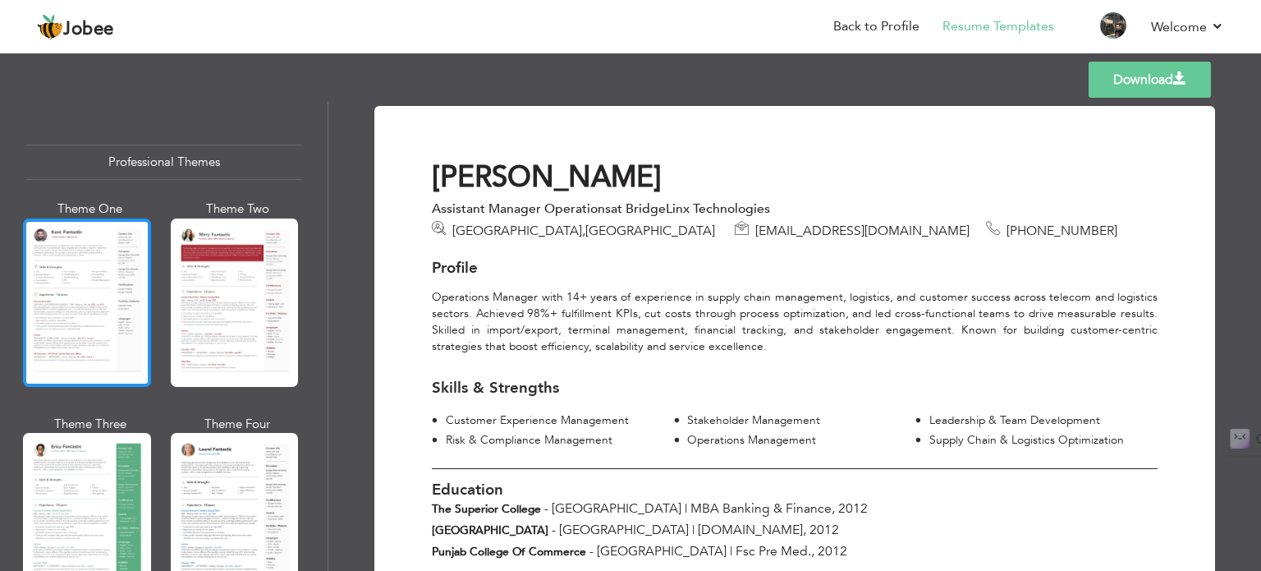
click at [71, 296] on div at bounding box center [87, 302] width 128 height 168
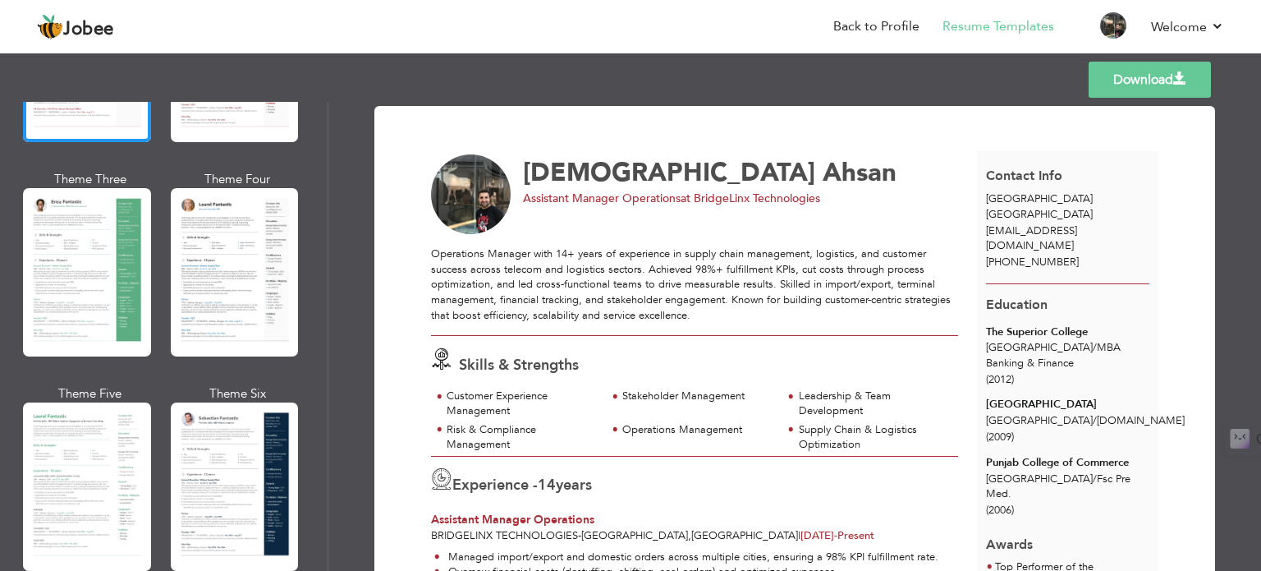
scroll to position [254, 0]
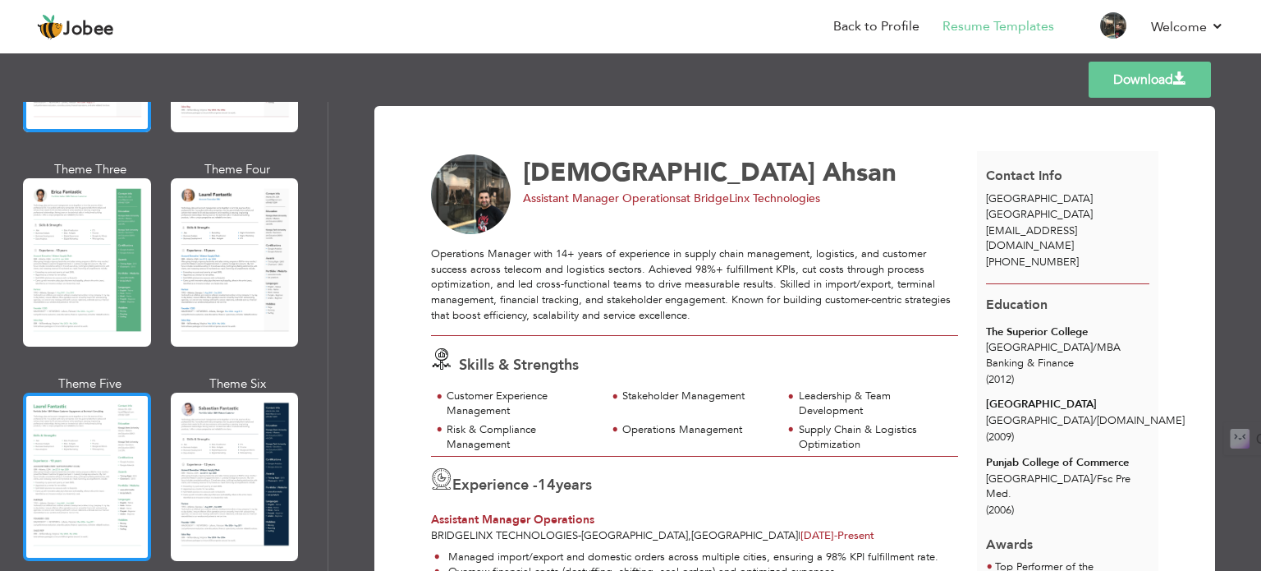
click at [98, 436] on div at bounding box center [87, 476] width 128 height 168
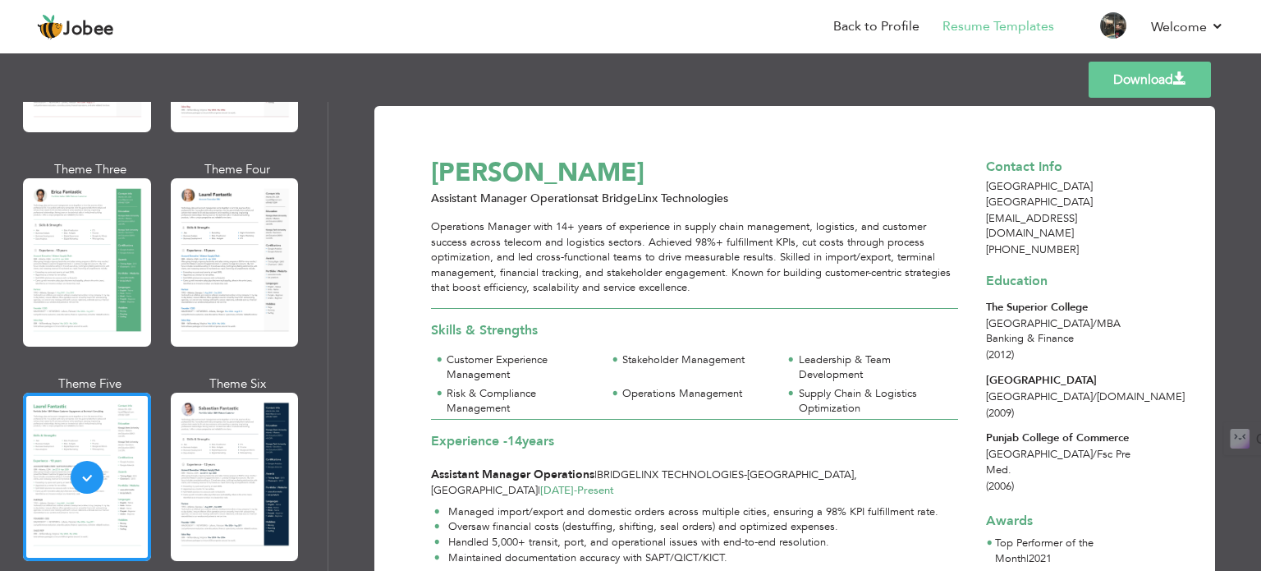
scroll to position [0, 0]
click at [858, 28] on link "Back to Profile" at bounding box center [876, 26] width 86 height 19
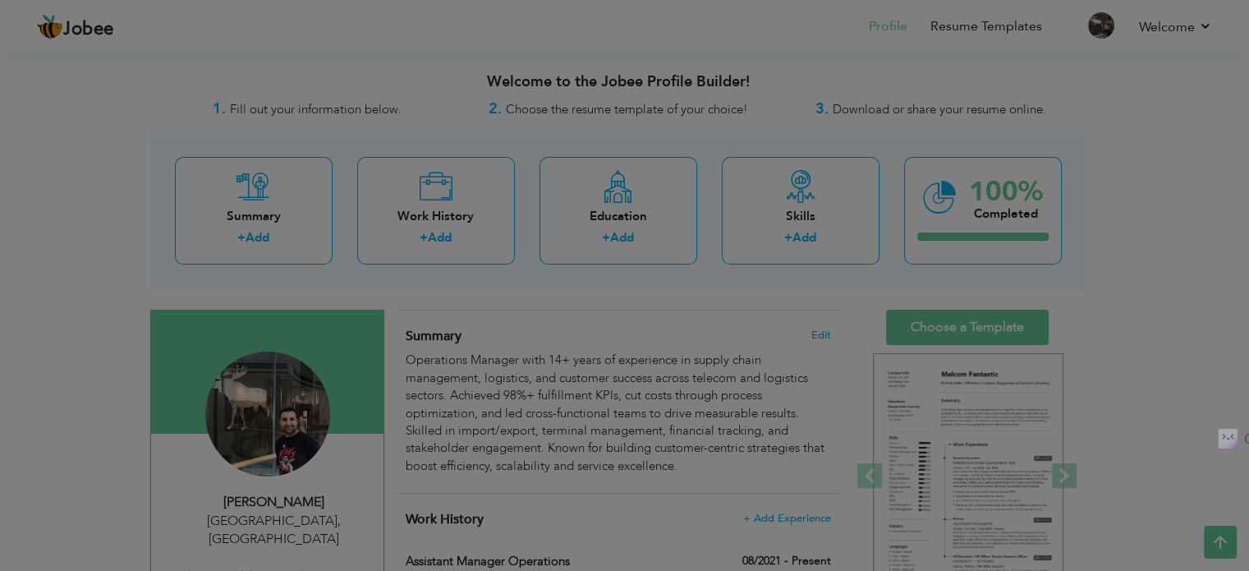
type input "Assistant Manager Operations"
type input "BridgeLinx Technologies"
type input "08/2021"
type input "[GEOGRAPHIC_DATA]"
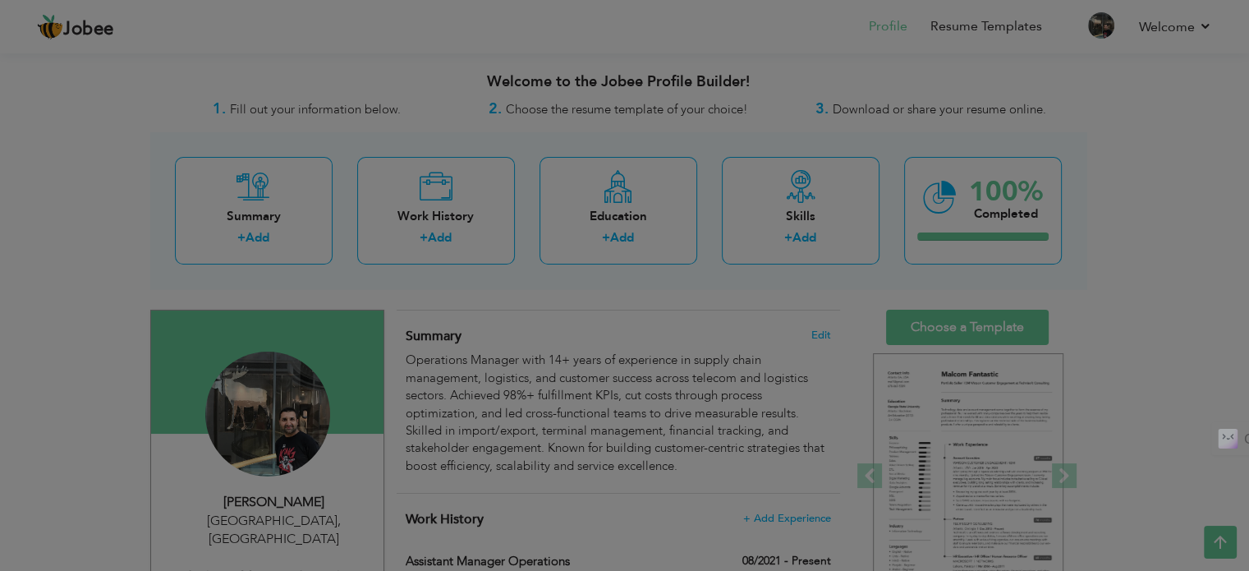
checkbox input "true"
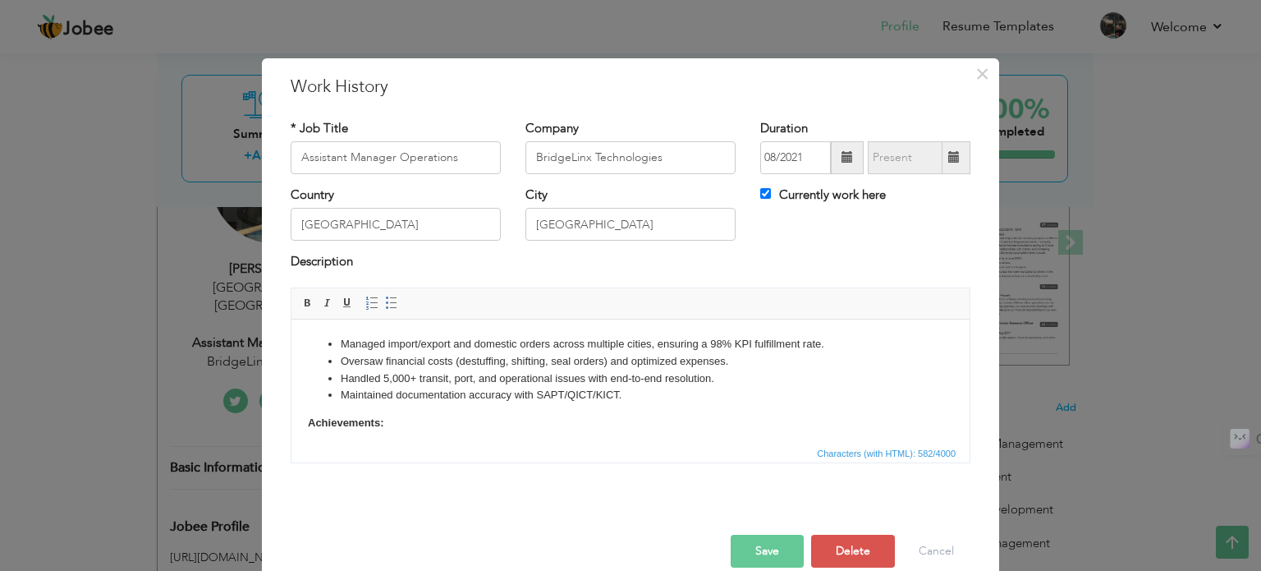
click at [450, 410] on body "Managed import/export and domestic orders across multiple cities, ensuring a 98…" at bounding box center [630, 405] width 645 height 141
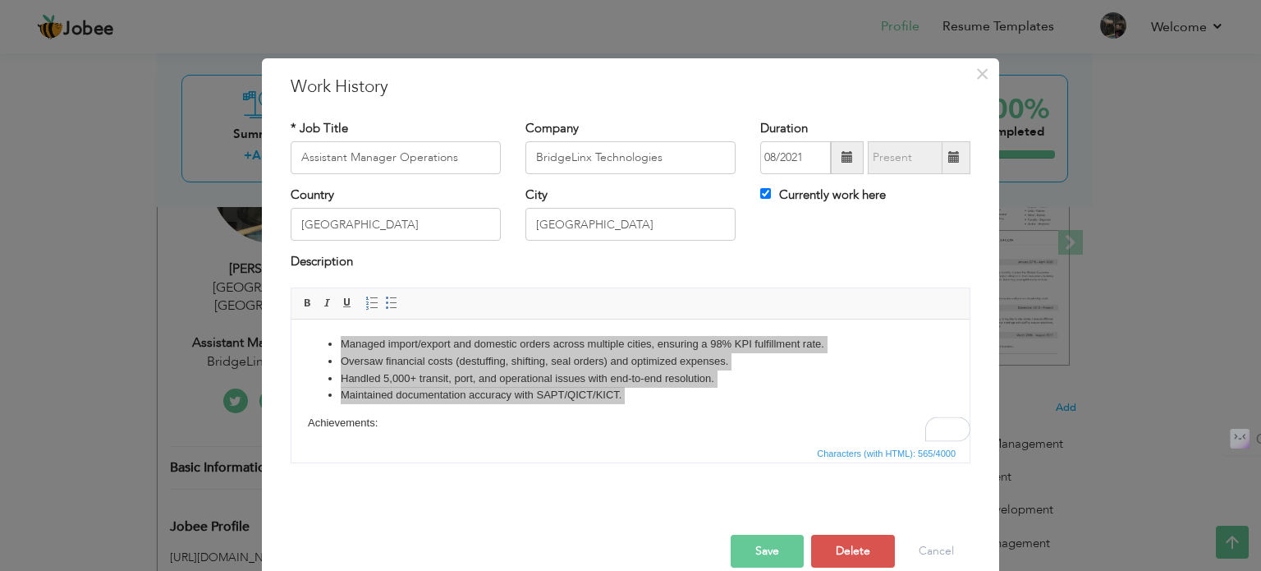
click at [777, 534] on button "Save" at bounding box center [767, 550] width 73 height 33
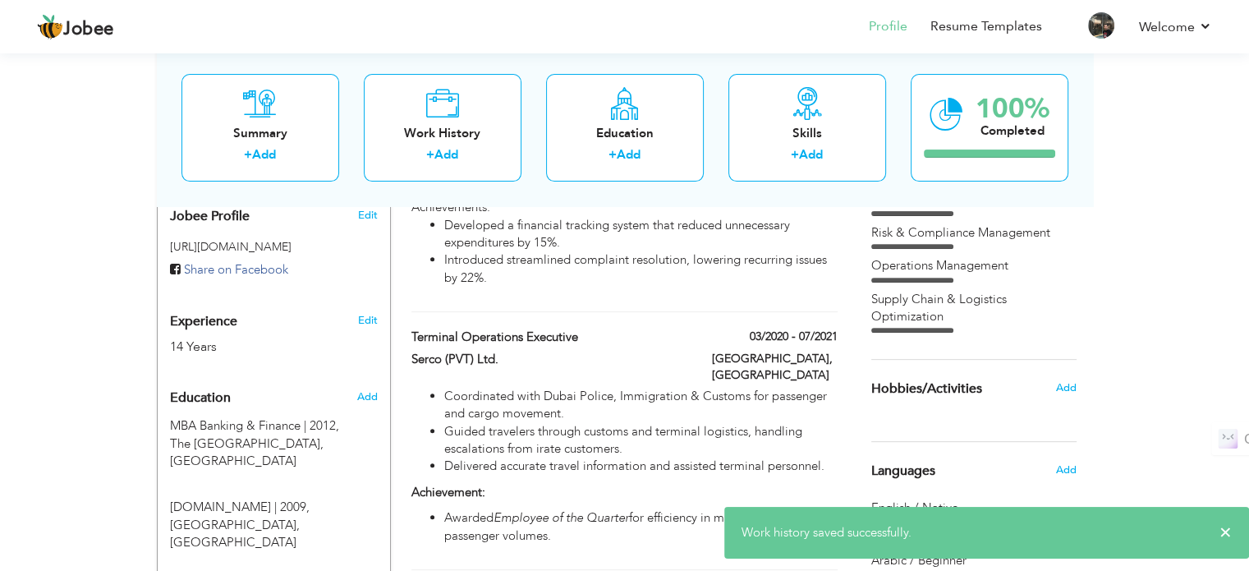
scroll to position [621, 0]
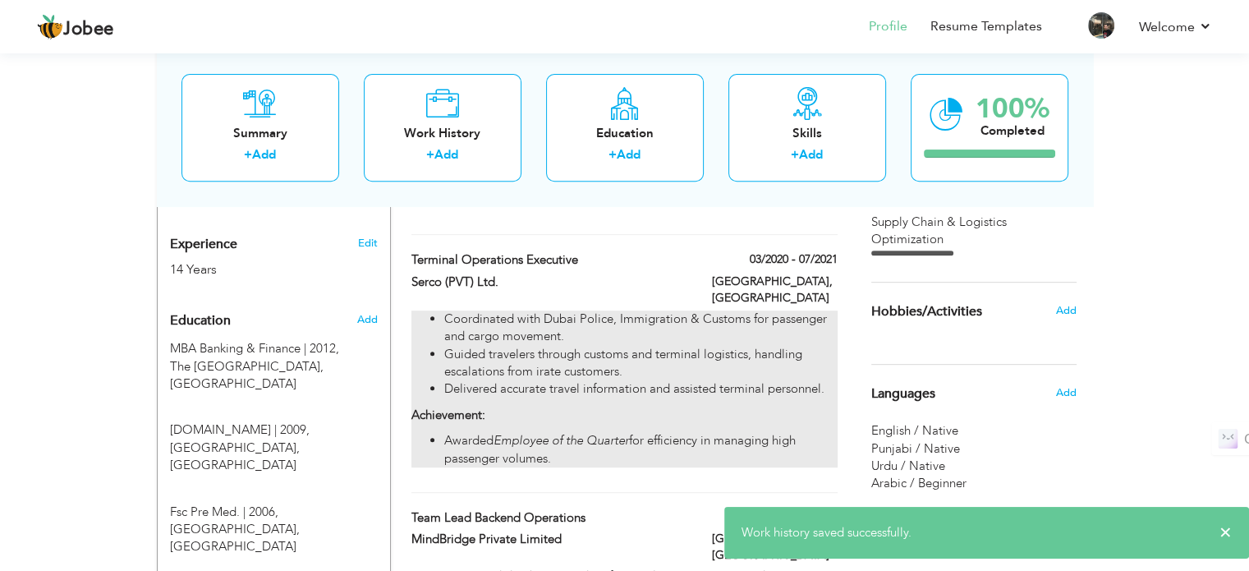
click at [590, 406] on p "Achievement:" at bounding box center [623, 414] width 425 height 17
type input "Terminal Operations Executive"
type input "Serco (PVT) Ltd."
type input "03/2020"
type input "07/2021"
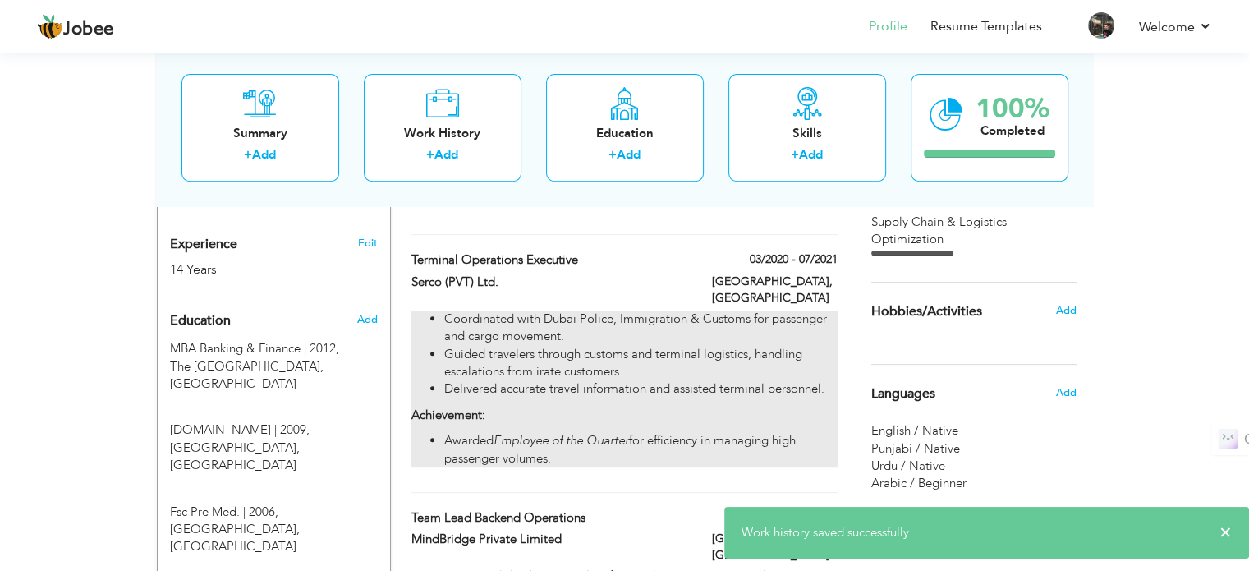
type input "[GEOGRAPHIC_DATA]"
checkbox input "false"
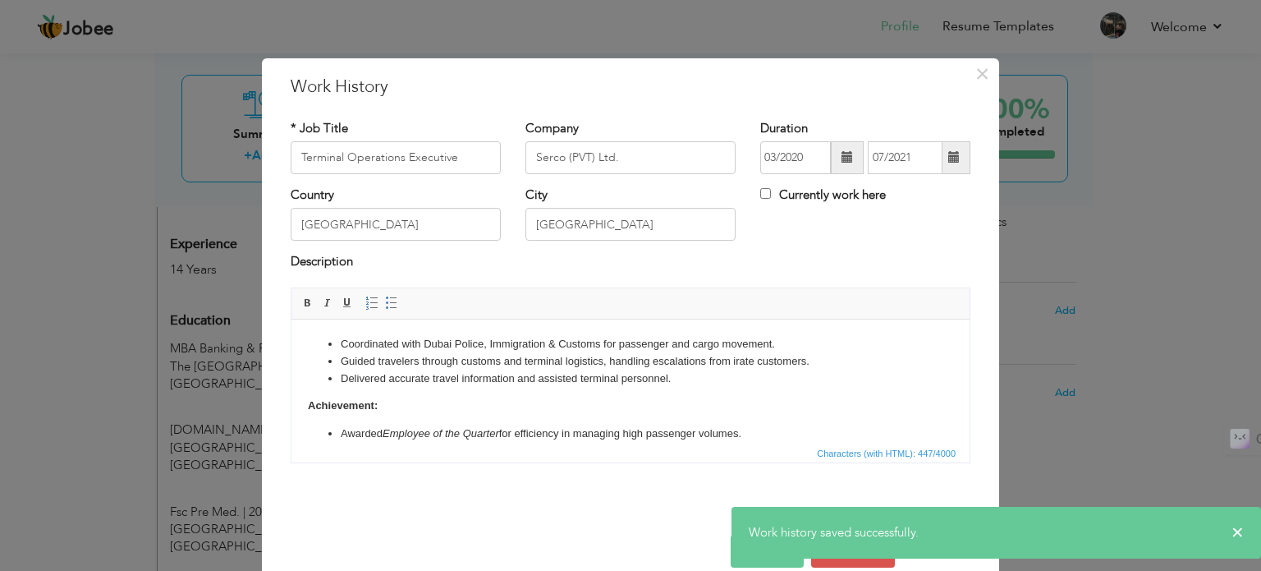
click at [486, 397] on p "Achievement:" at bounding box center [630, 405] width 645 height 17
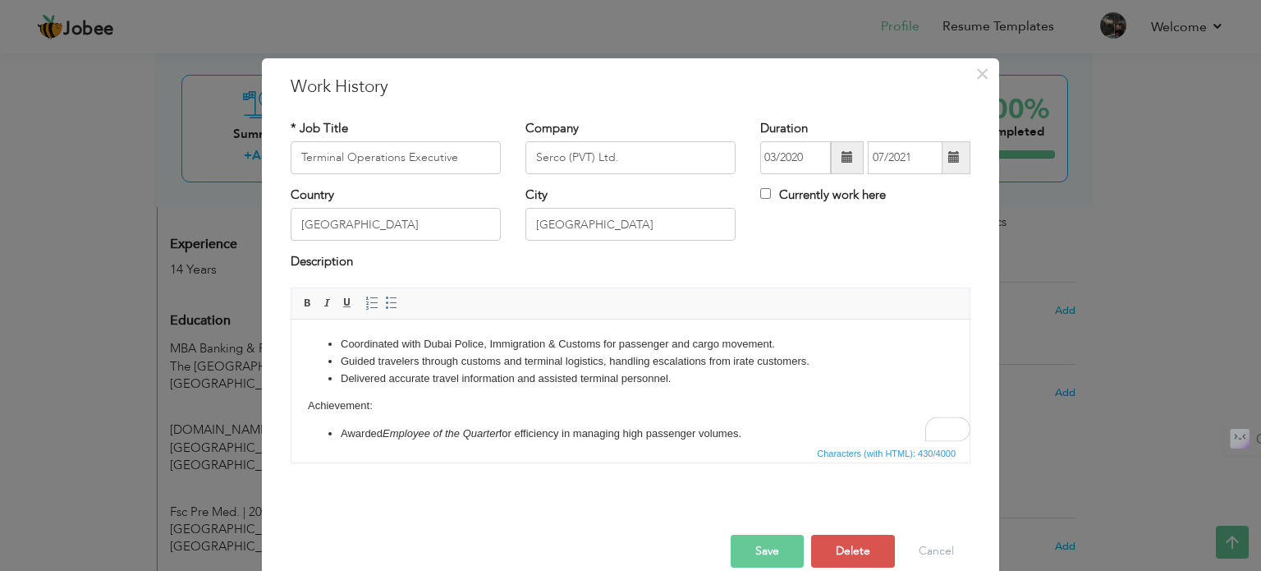
click at [778, 534] on button "Save" at bounding box center [767, 550] width 73 height 33
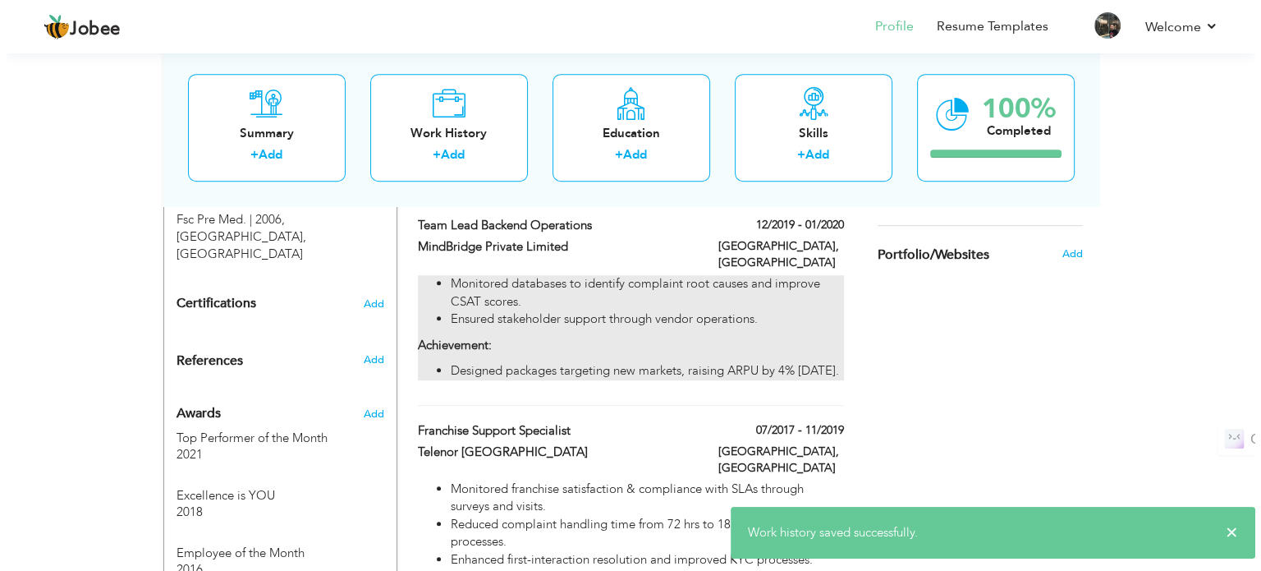
scroll to position [915, 0]
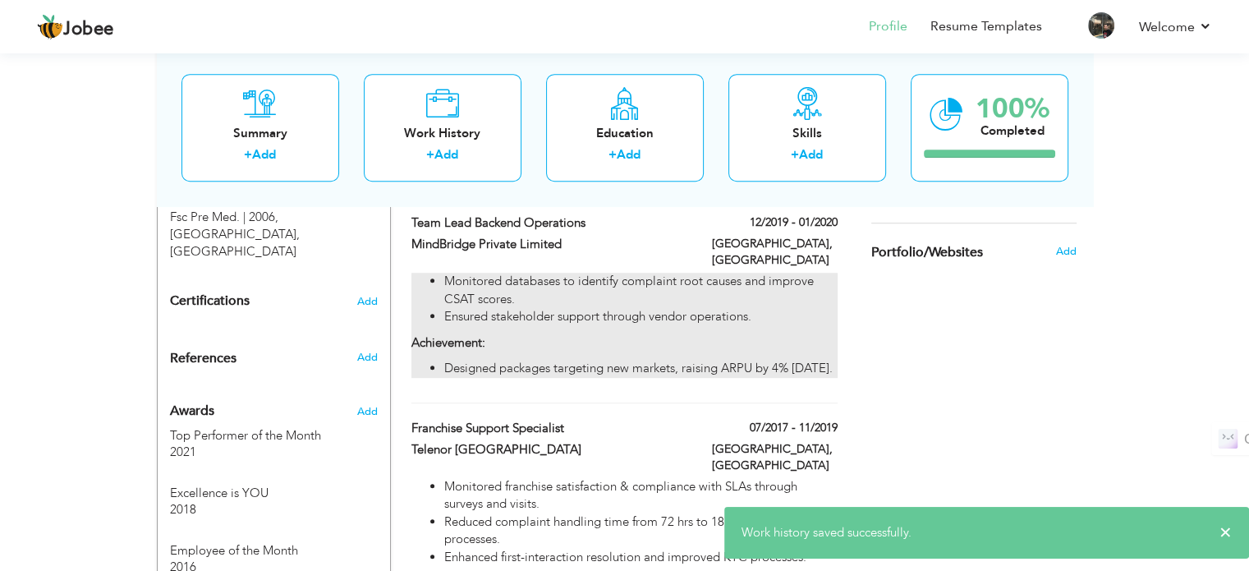
click at [635, 308] on li "Ensured stakeholder support through vendor operations." at bounding box center [640, 316] width 392 height 17
type input "Team Lead Backend Operations"
type input "MindBridge Private Limited"
type input "12/2019"
type input "01/2020"
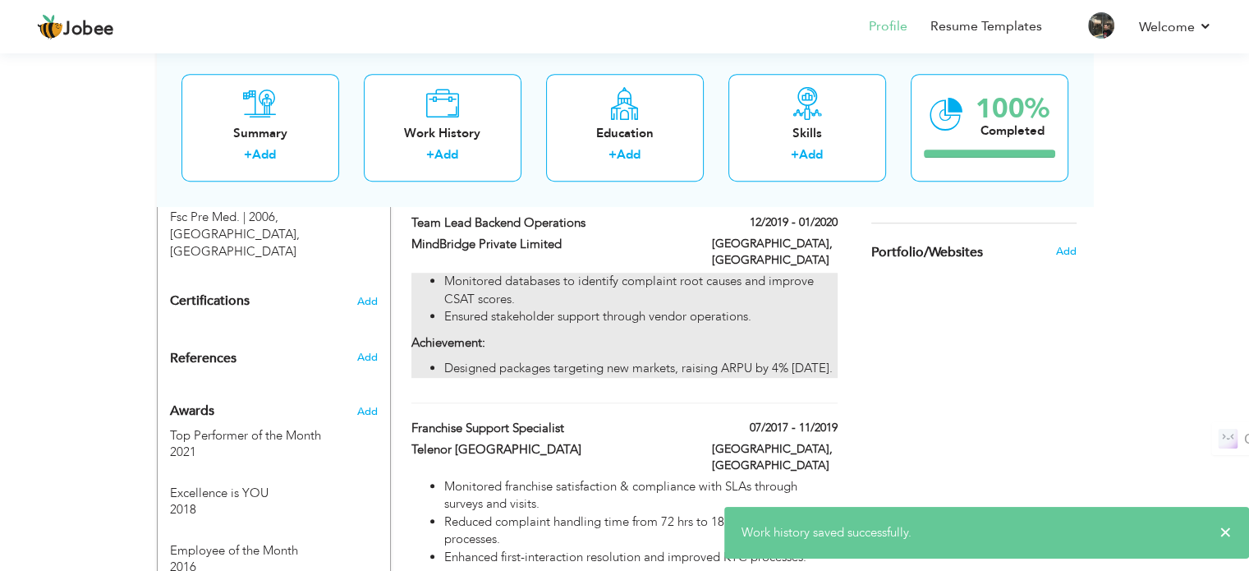
type input "[GEOGRAPHIC_DATA]"
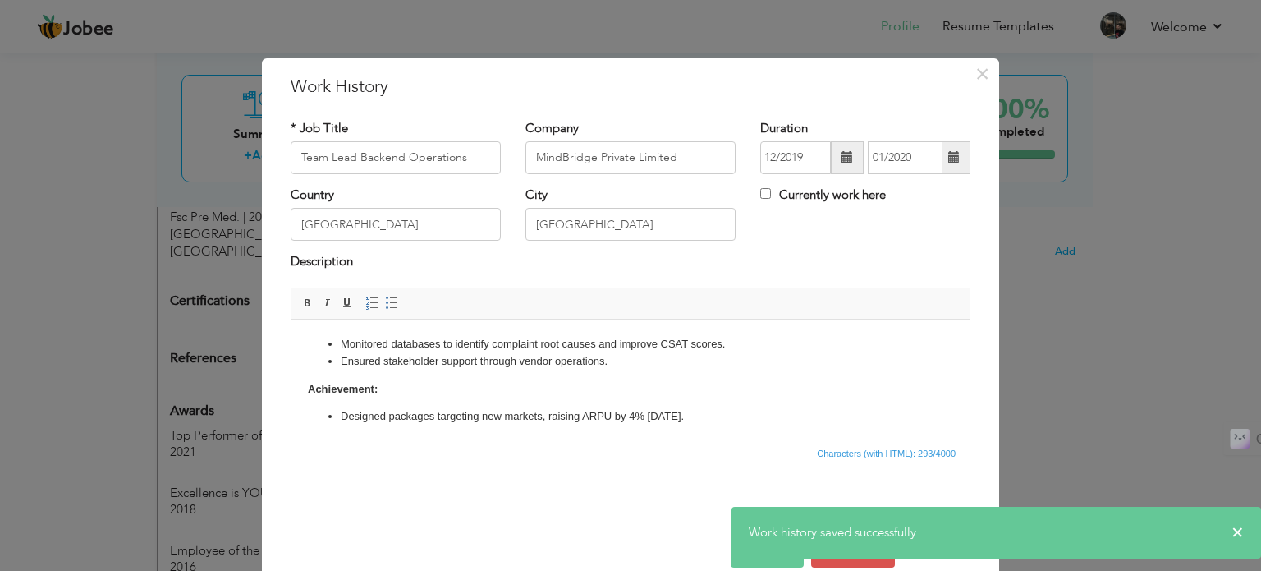
click at [397, 386] on p "Achievement:" at bounding box center [630, 388] width 645 height 17
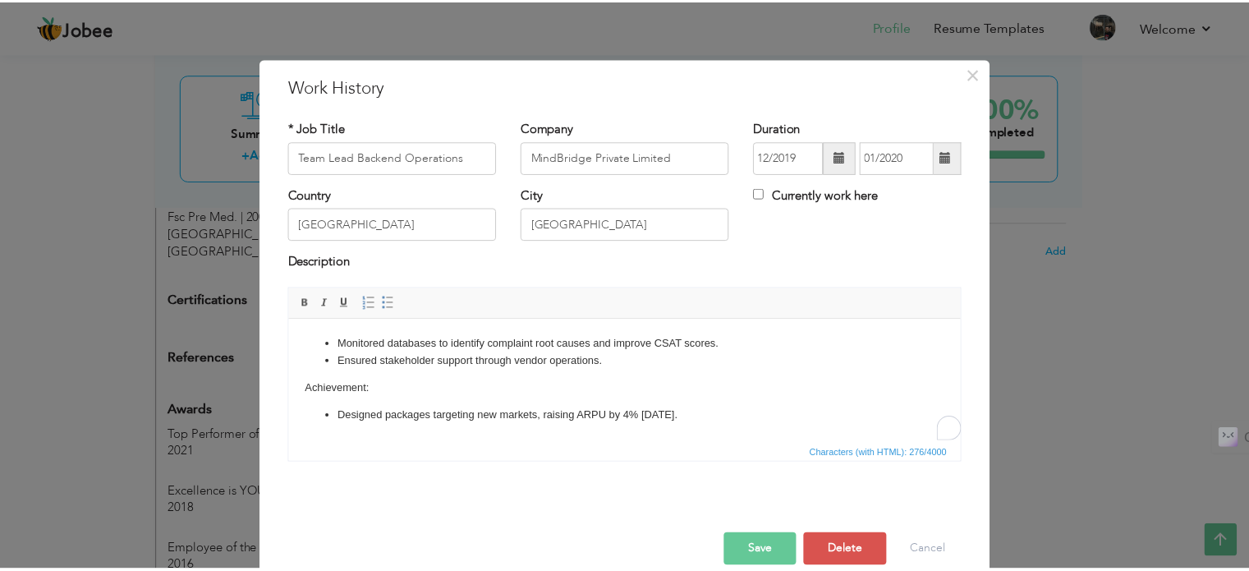
scroll to position [24, 0]
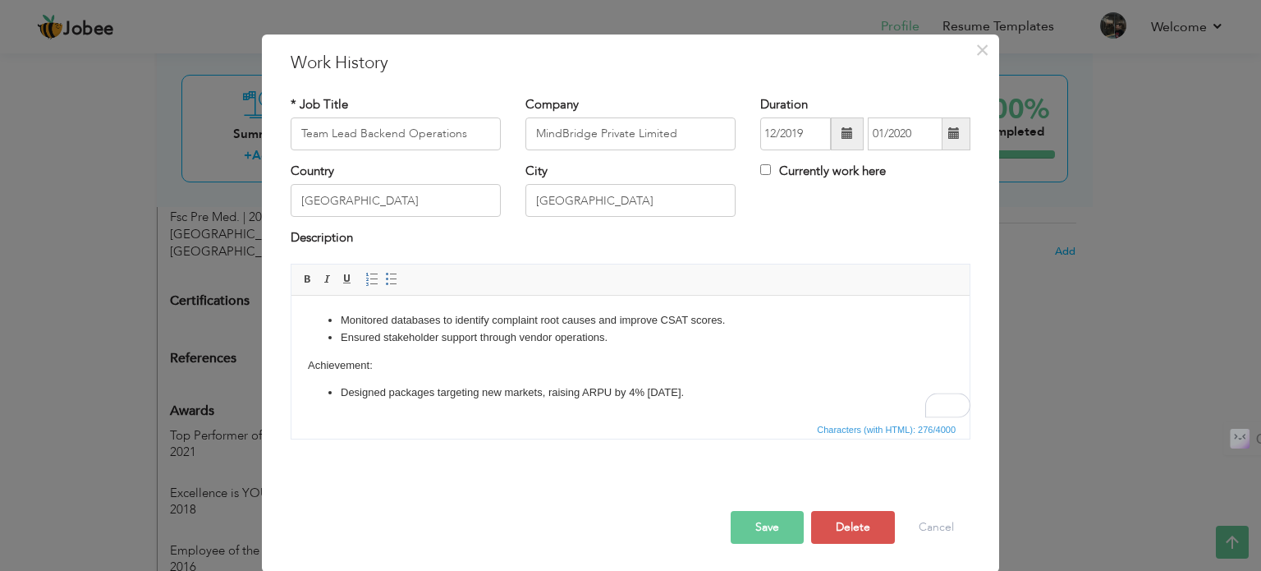
click at [757, 521] on button "Save" at bounding box center [767, 527] width 73 height 33
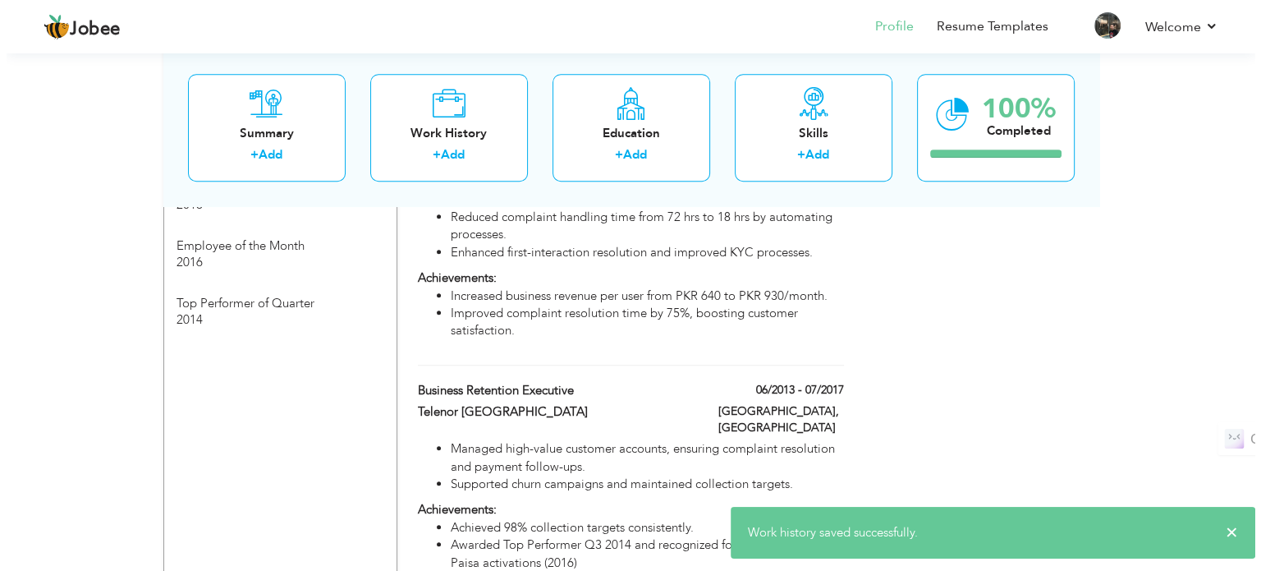
scroll to position [1218, 0]
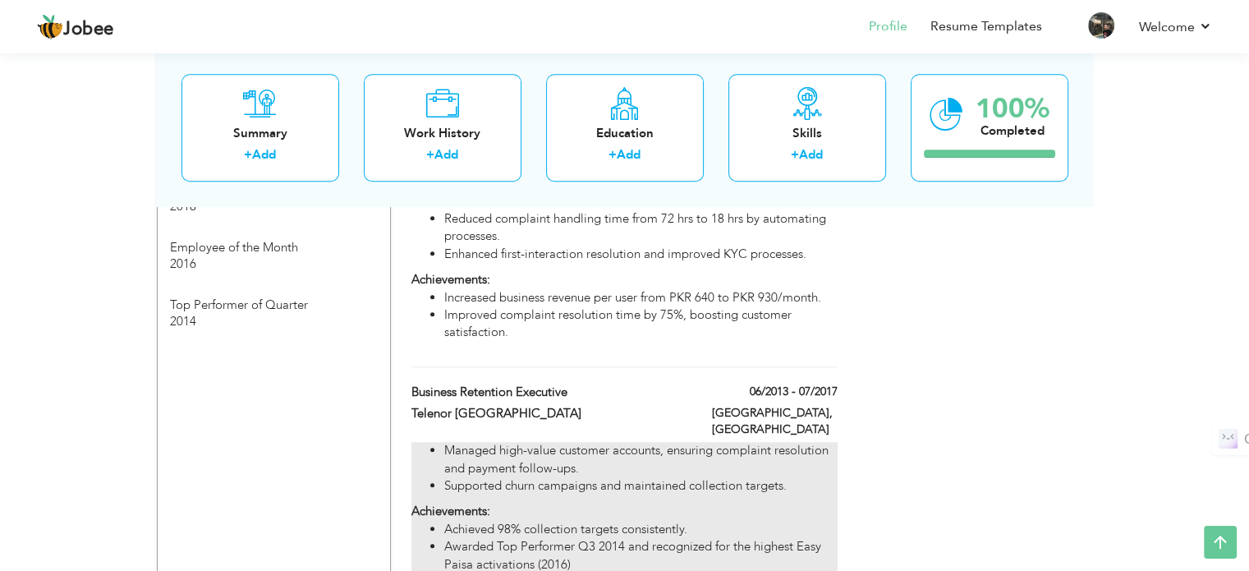
click at [562, 520] on li "Achieved 98% collection targets consistently." at bounding box center [640, 528] width 392 height 17
type input "Business Retention Executive"
type input "Telenor [GEOGRAPHIC_DATA]"
type input "06/2013"
type input "07/2017"
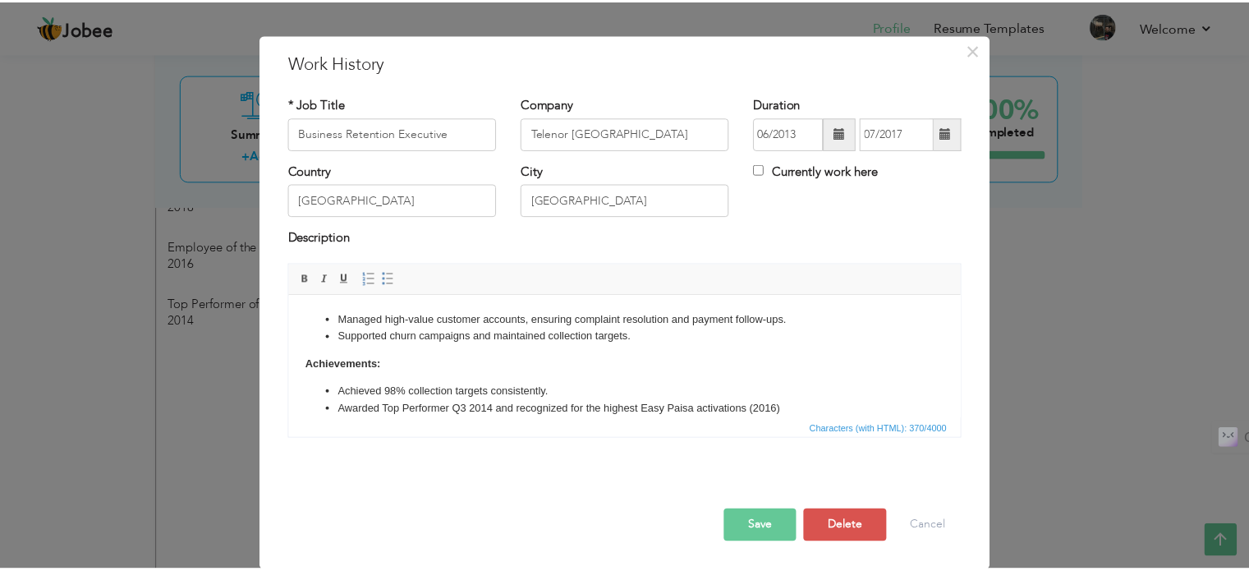
scroll to position [0, 0]
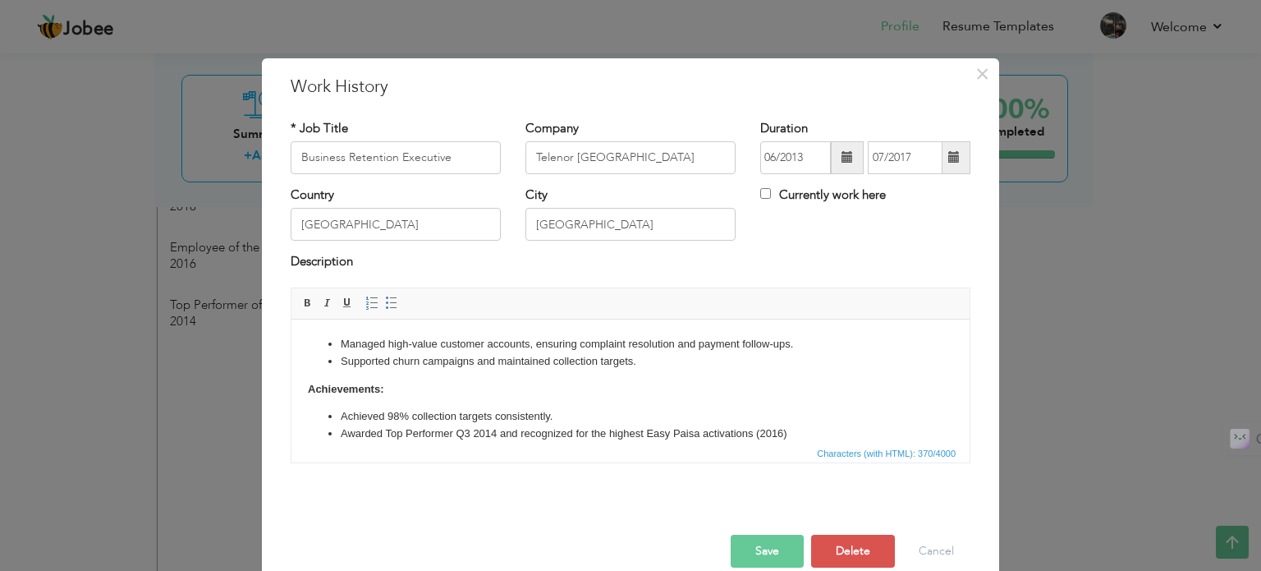
click at [405, 387] on body "Managed high-value customer accounts, ensuring complaint resolution and payment…" at bounding box center [630, 388] width 645 height 107
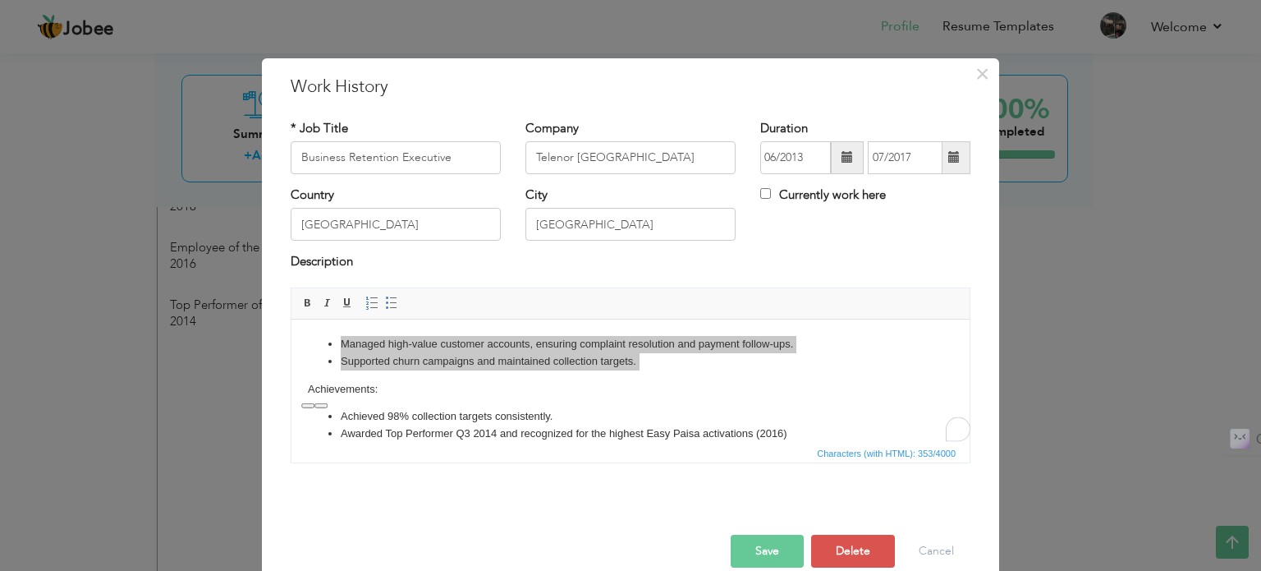
click at [756, 556] on button "Save" at bounding box center [767, 550] width 73 height 33
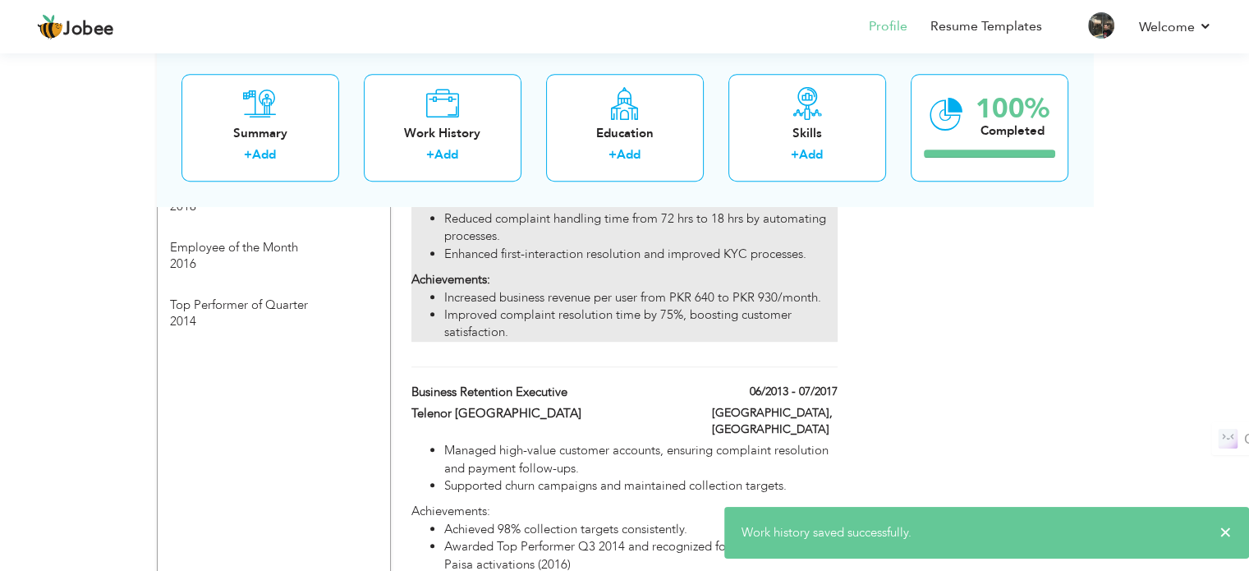
click at [604, 255] on div "Monitored franchise satisfaction & compliance with SLAs through surveys and vis…" at bounding box center [623, 258] width 425 height 167
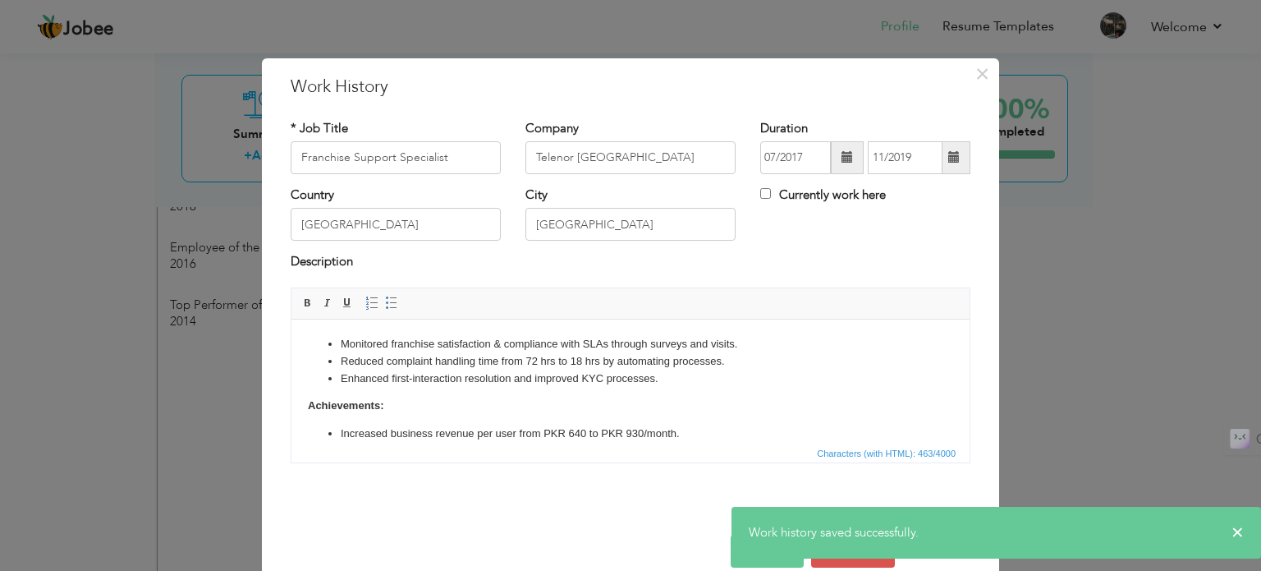
click at [578, 401] on body "Monitored franchise satisfaction & compliance with SLAs through surveys and vis…" at bounding box center [630, 397] width 645 height 124
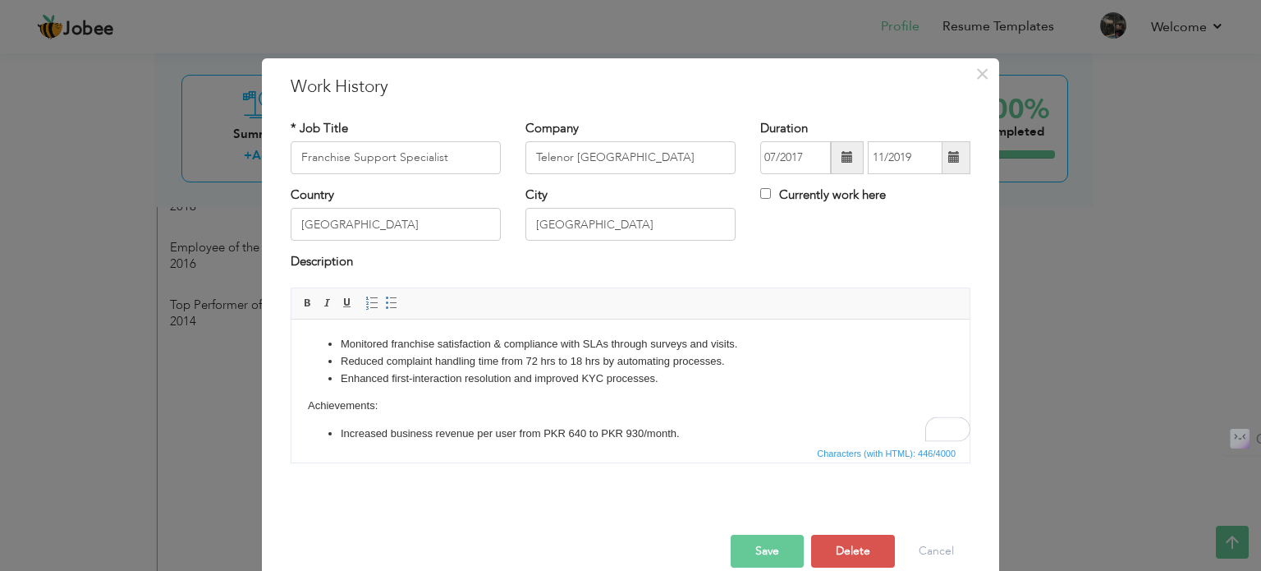
click at [762, 557] on button "Save" at bounding box center [767, 550] width 73 height 33
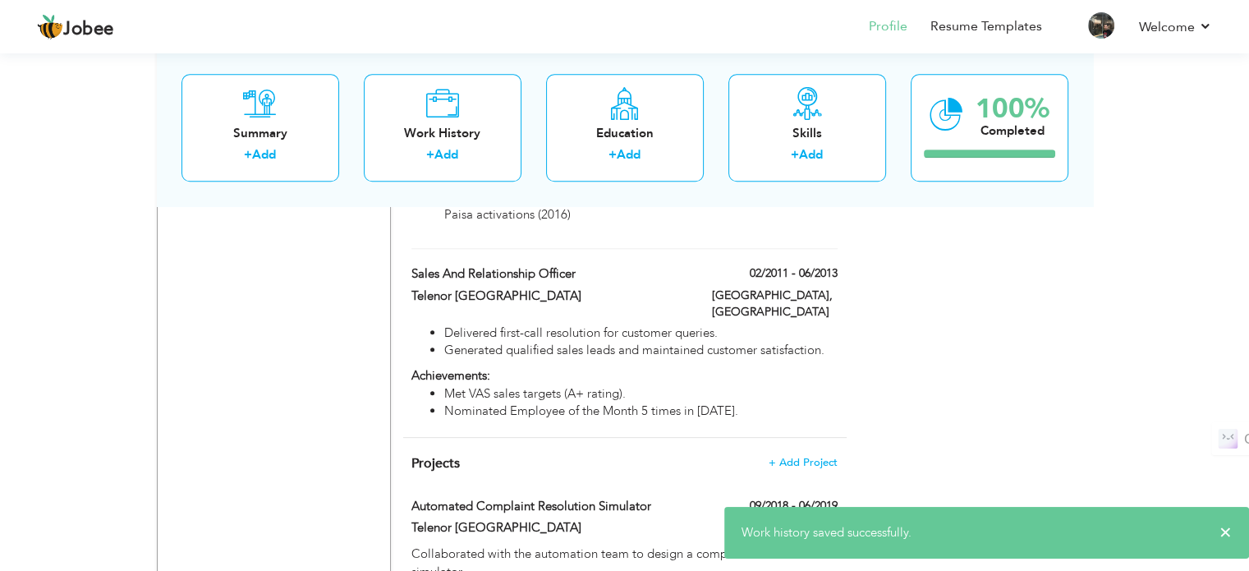
scroll to position [1586, 0]
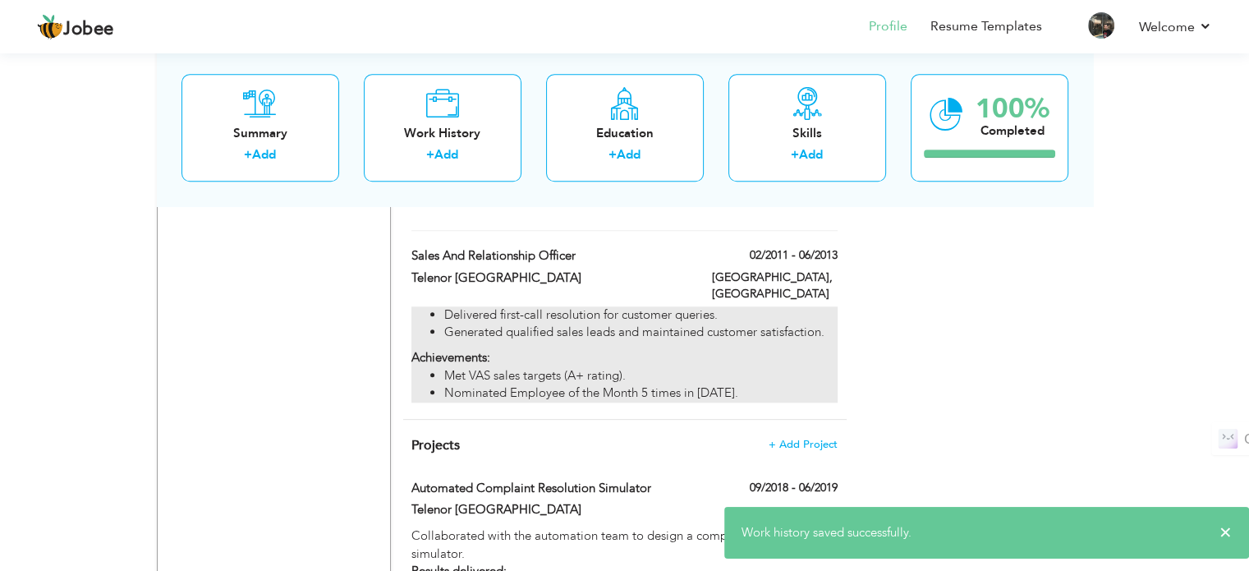
click at [511, 367] on li "Met VAS sales targets (A+ rating)." at bounding box center [640, 375] width 392 height 17
type input "Sales and Relationship Officer"
type input "02/2011"
type input "06/2013"
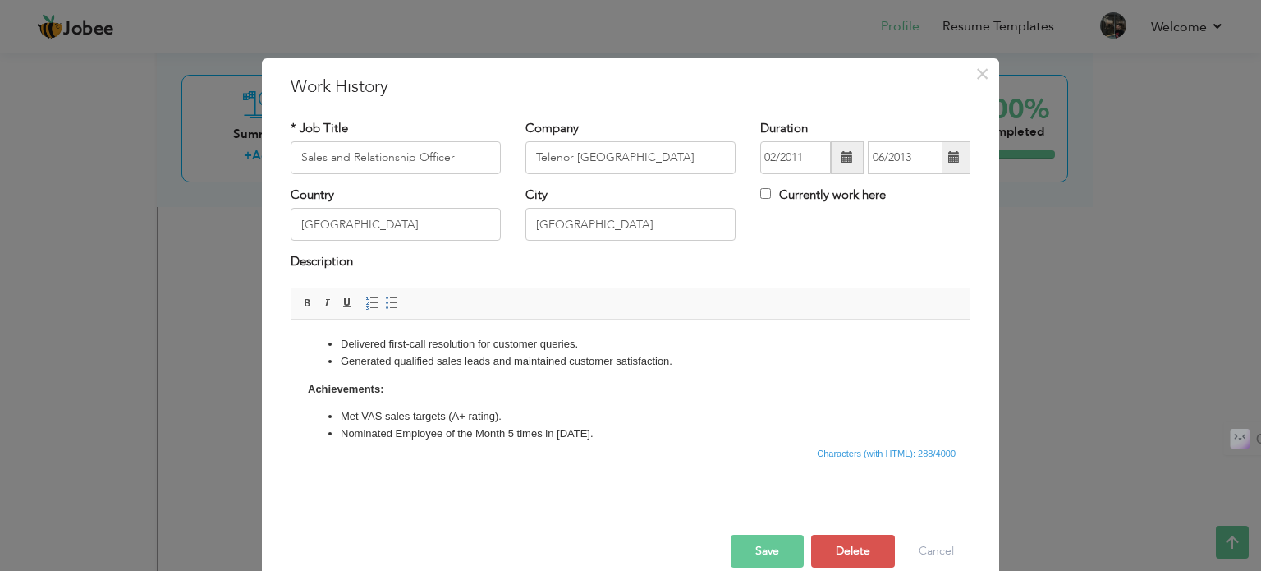
click at [452, 388] on body "Delivered first-call resolution for customer queries. Generated qualified sales…" at bounding box center [630, 388] width 645 height 107
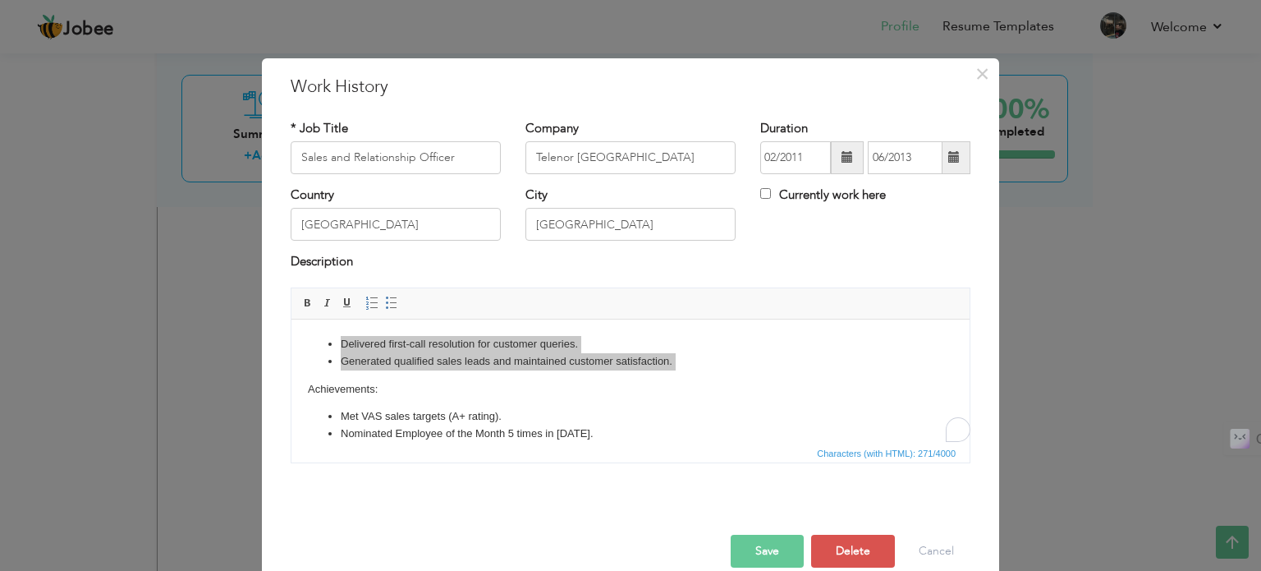
click at [758, 540] on button "Save" at bounding box center [767, 550] width 73 height 33
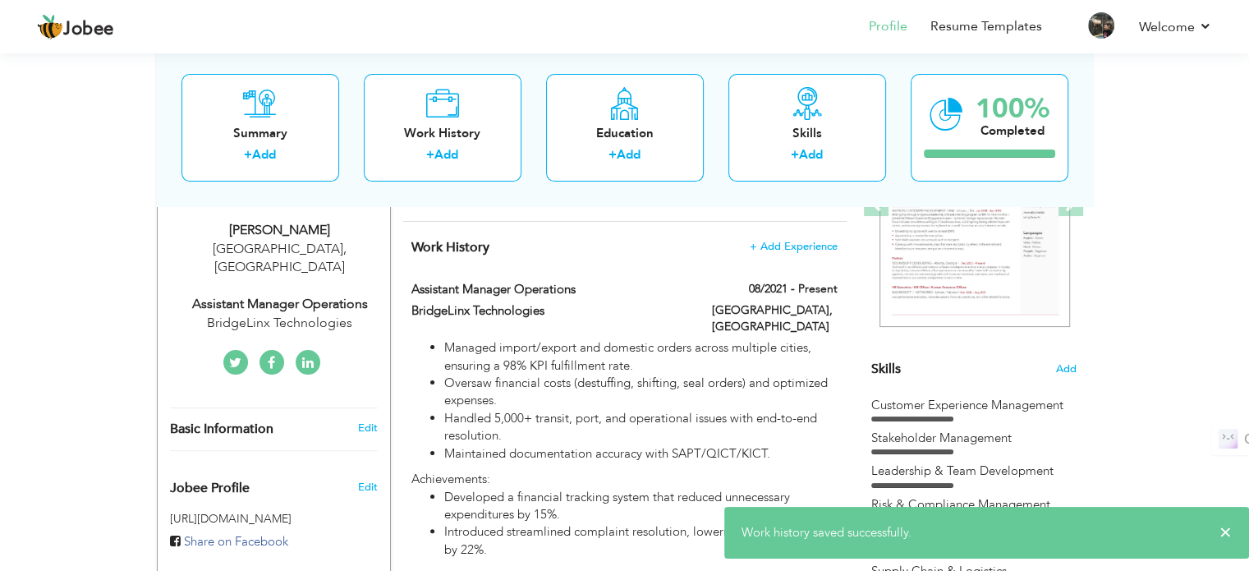
scroll to position [0, 0]
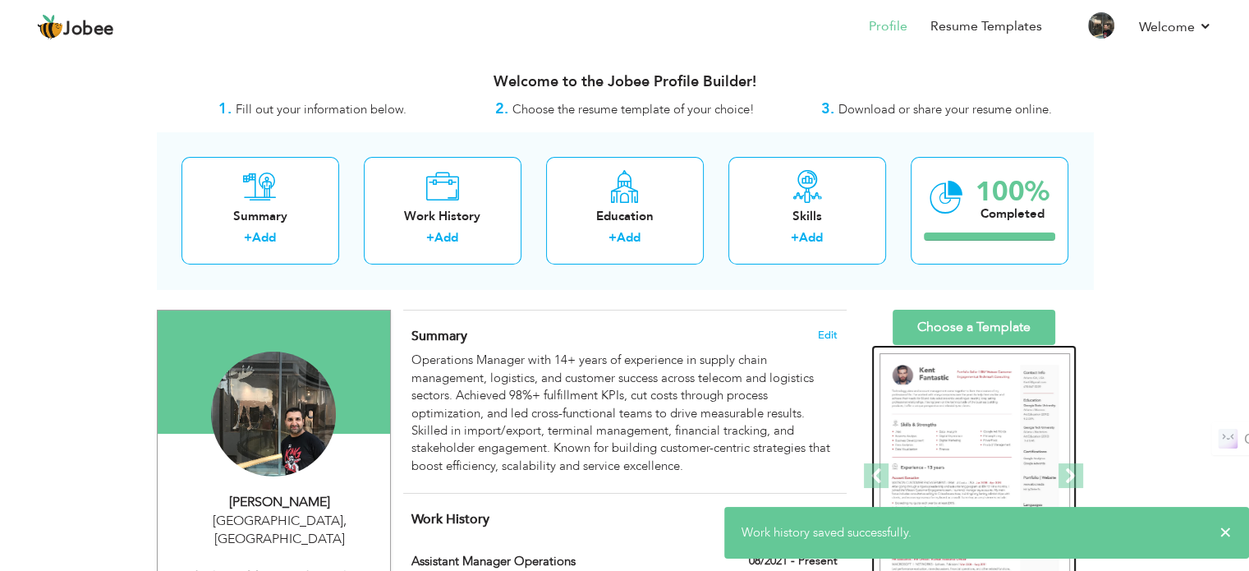
click at [947, 345] on div at bounding box center [973, 476] width 205 height 263
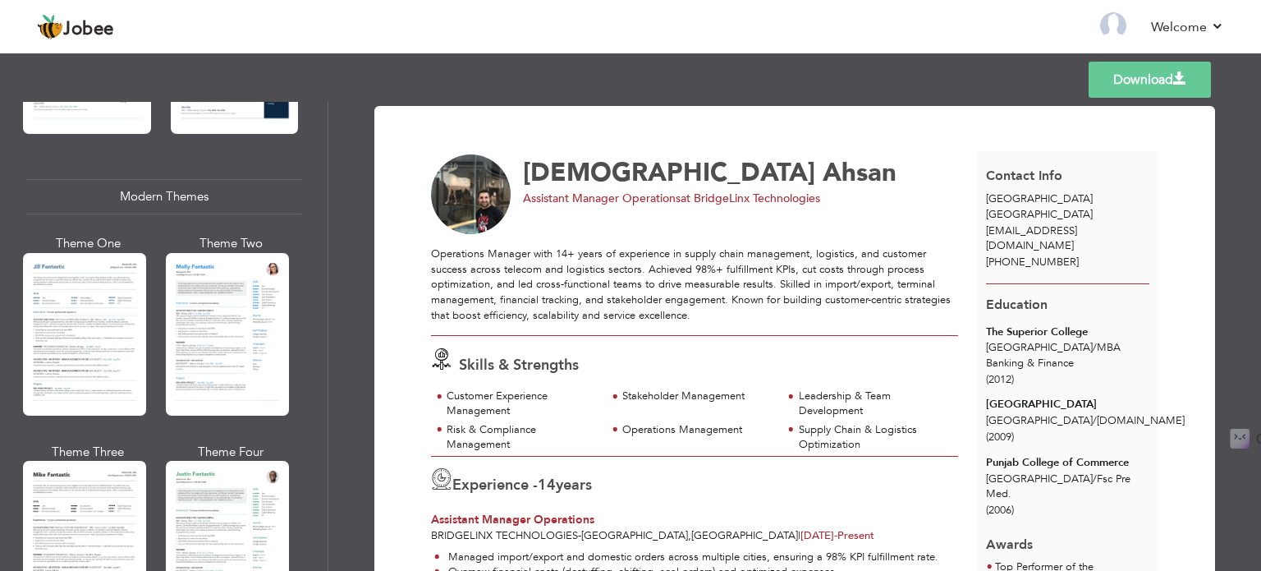
scroll to position [683, 0]
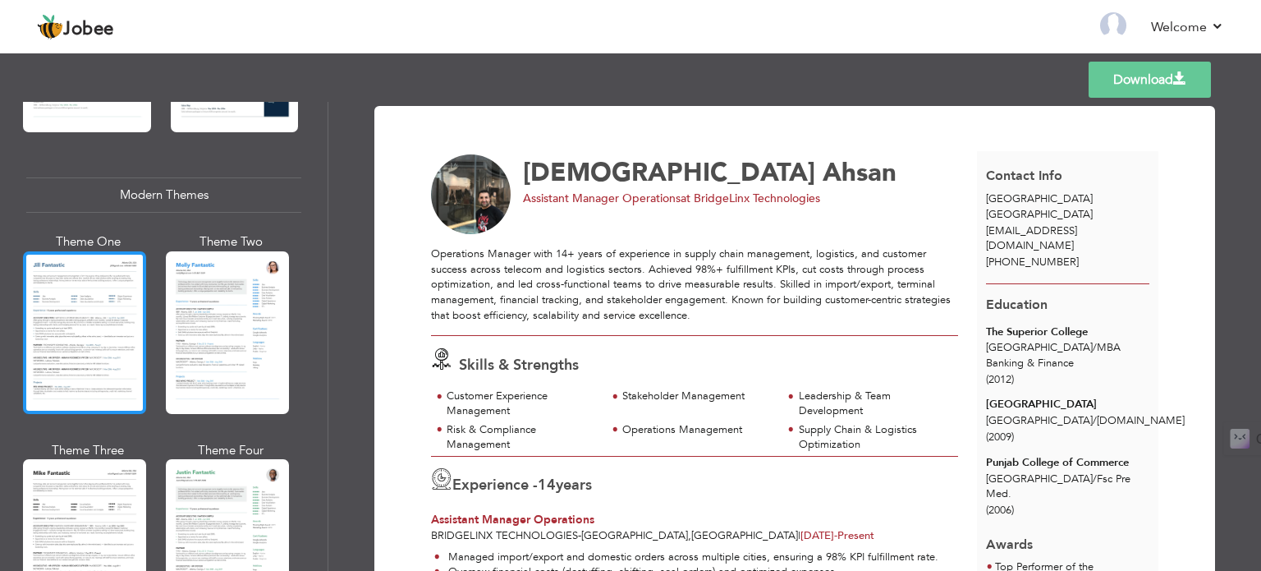
click at [77, 337] on div at bounding box center [84, 332] width 123 height 163
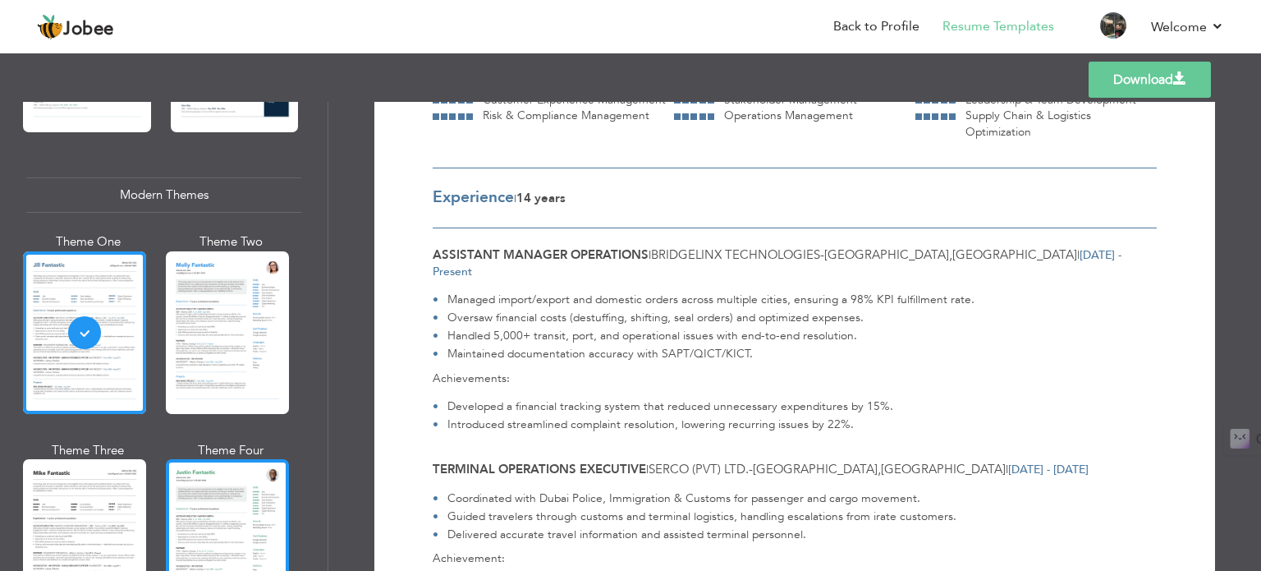
scroll to position [754, 0]
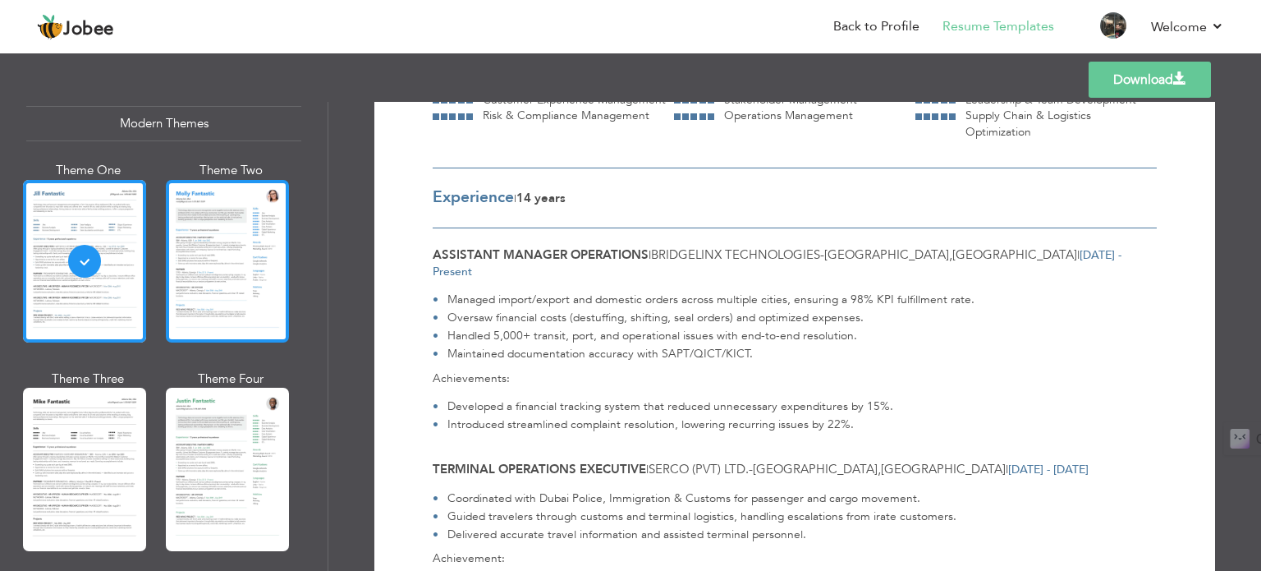
click at [210, 282] on div at bounding box center [227, 261] width 123 height 163
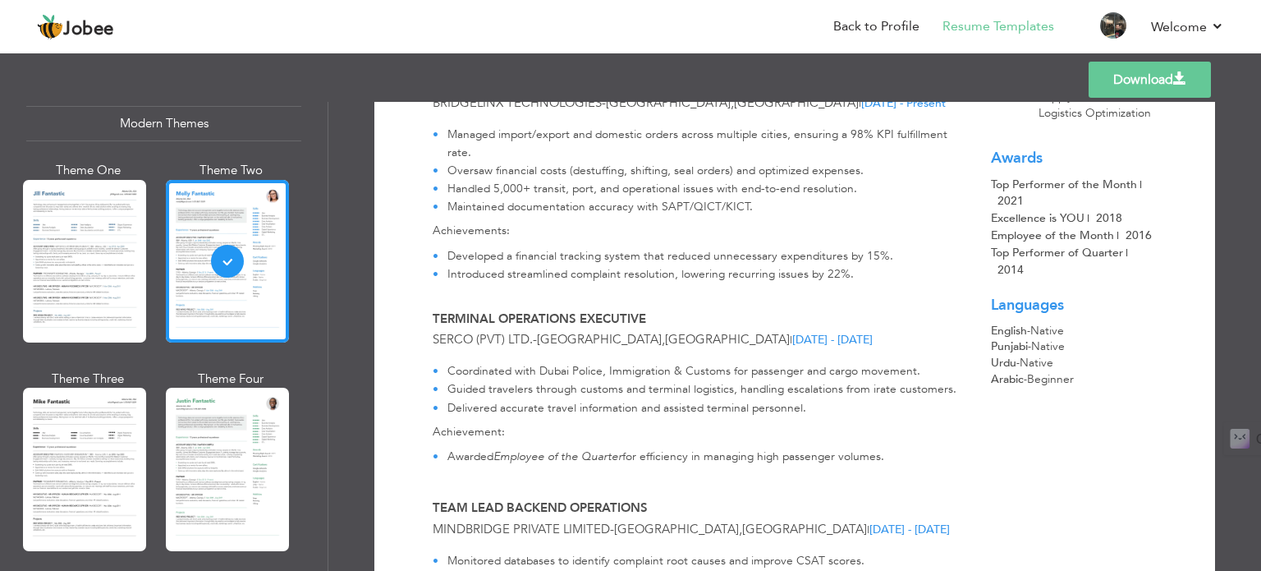
scroll to position [0, 0]
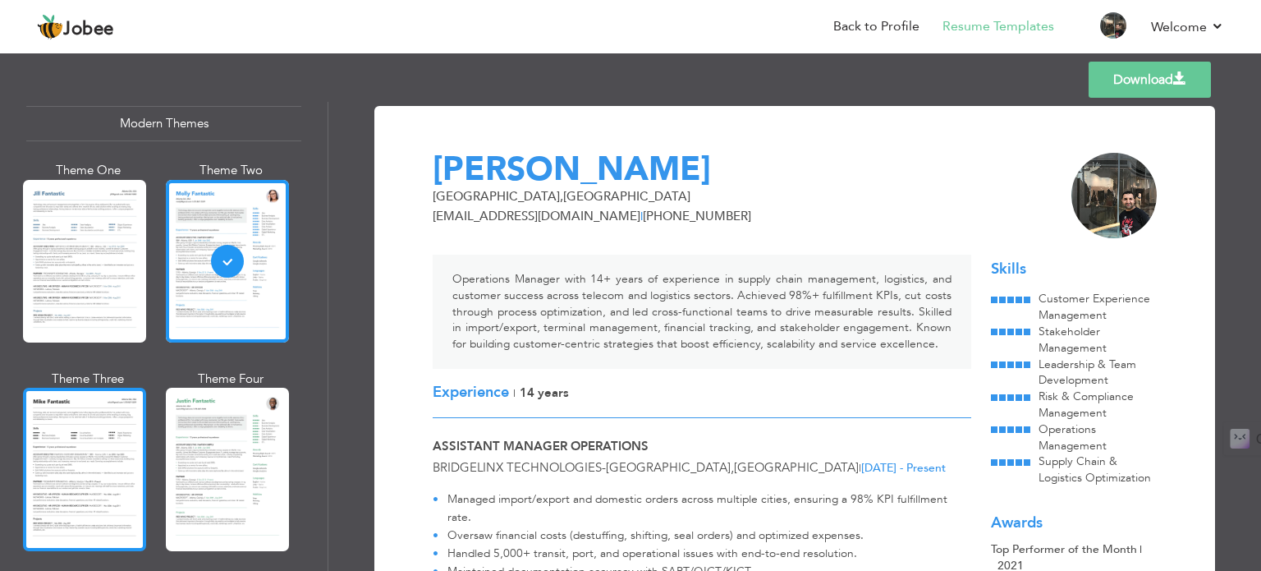
click at [102, 497] on div at bounding box center [84, 468] width 123 height 163
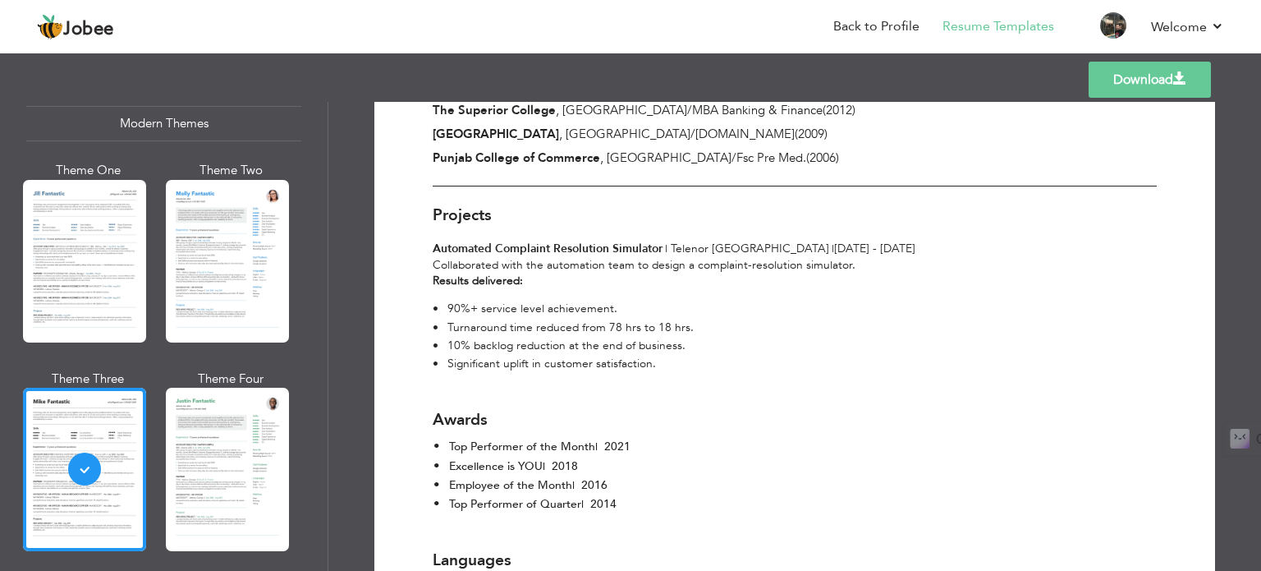
scroll to position [1531, 0]
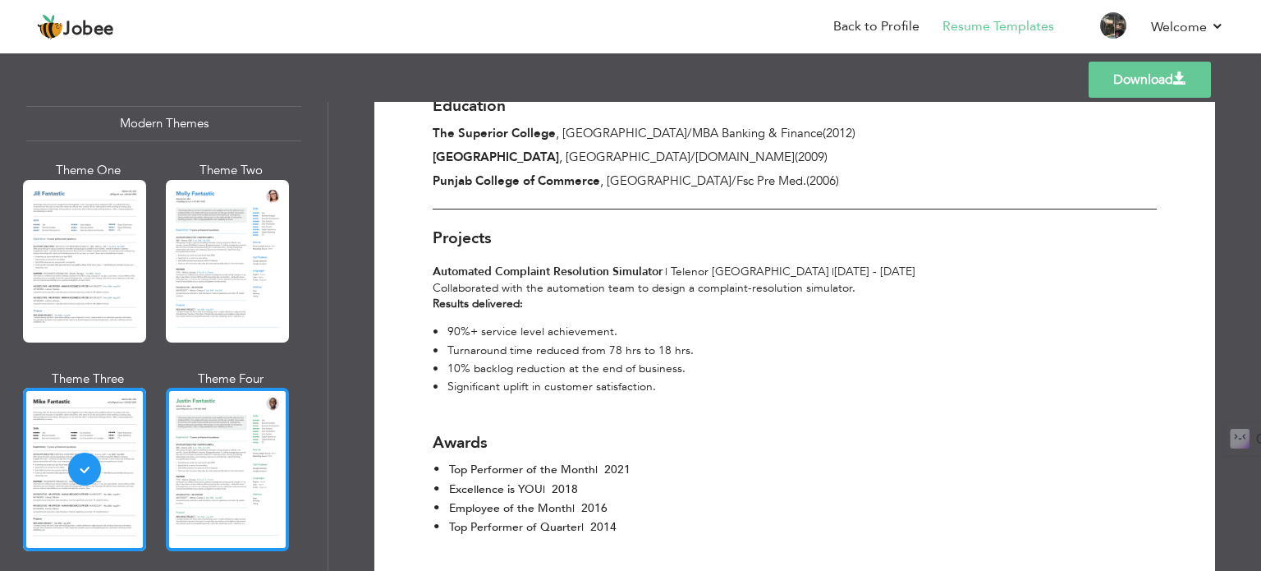
click at [217, 452] on div at bounding box center [227, 468] width 123 height 163
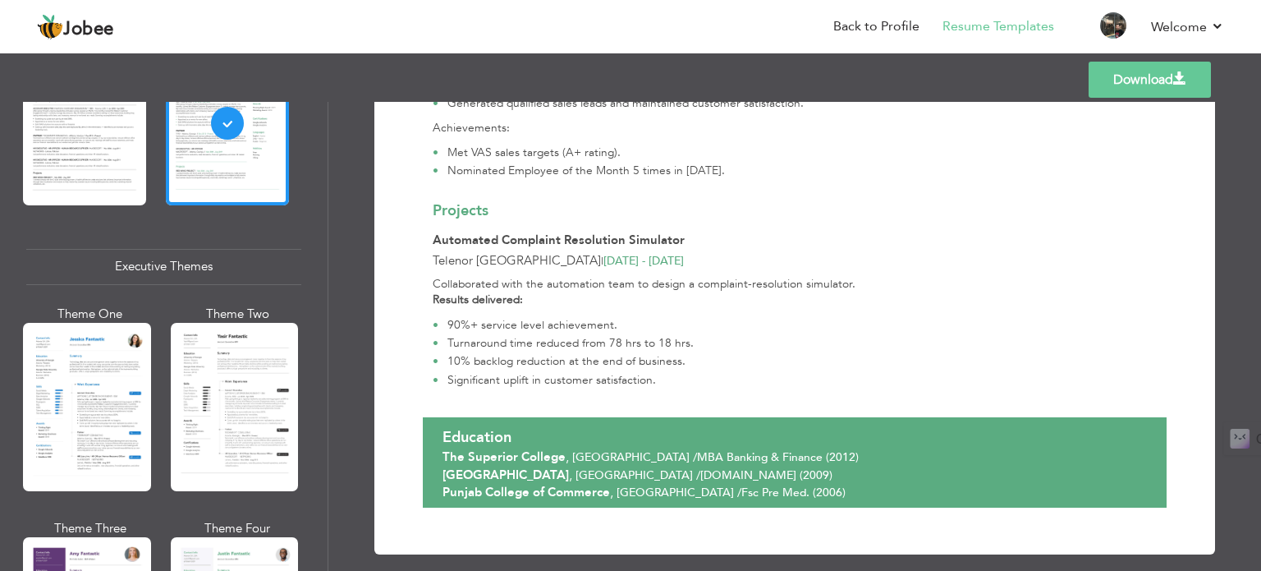
scroll to position [1108, 0]
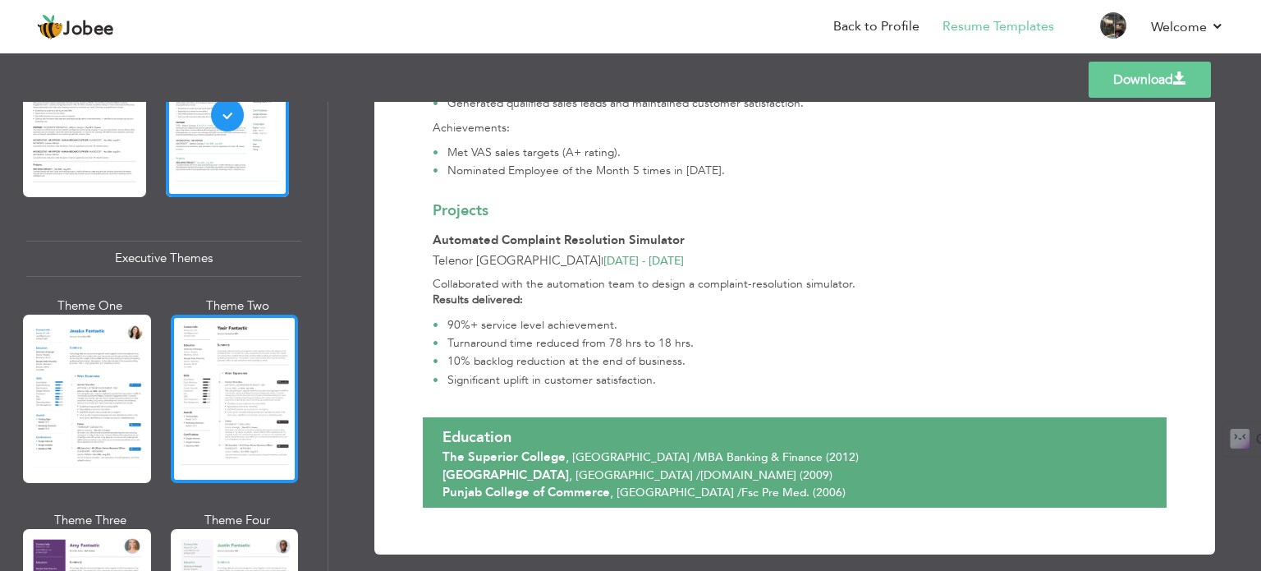
click at [234, 398] on div at bounding box center [235, 398] width 128 height 168
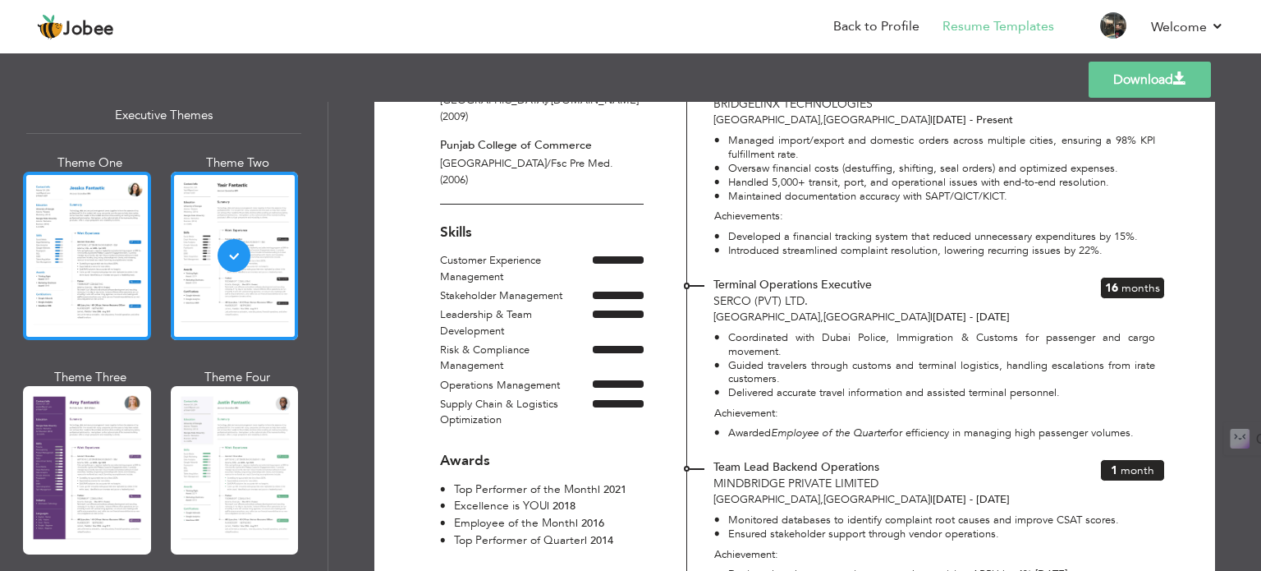
scroll to position [1323, 0]
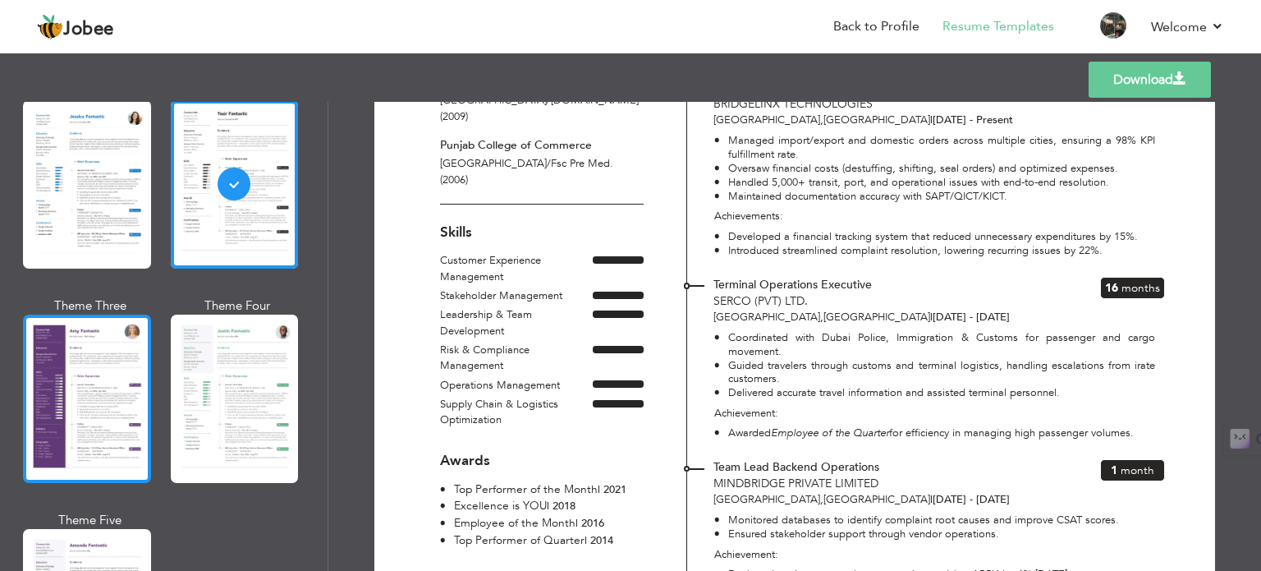
click at [128, 397] on div at bounding box center [87, 398] width 128 height 168
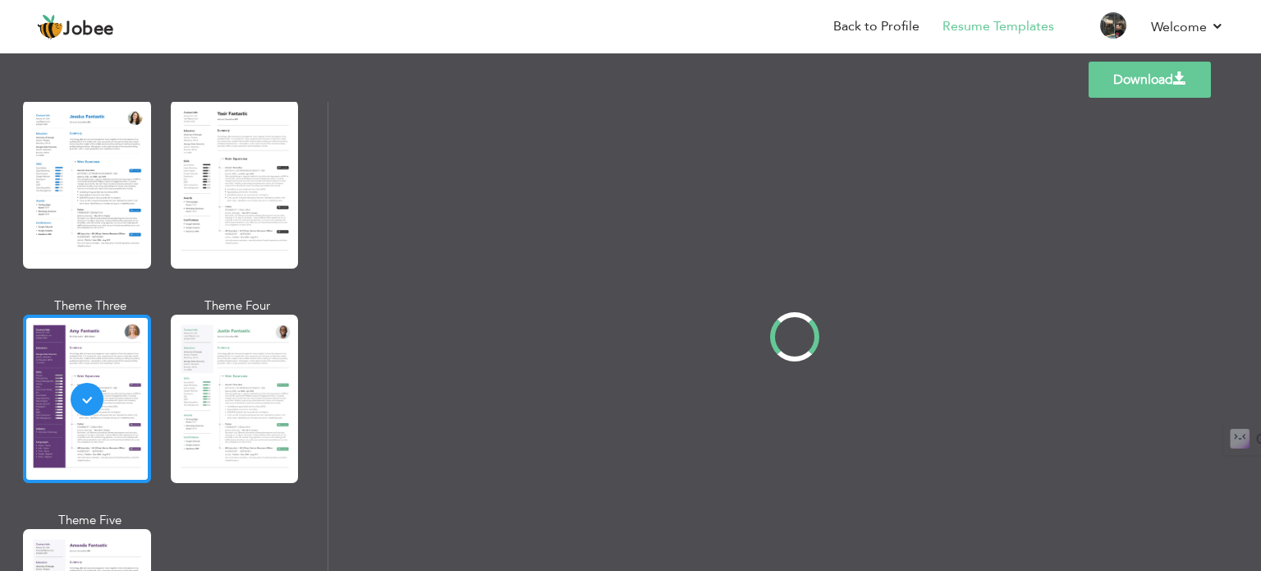
scroll to position [0, 0]
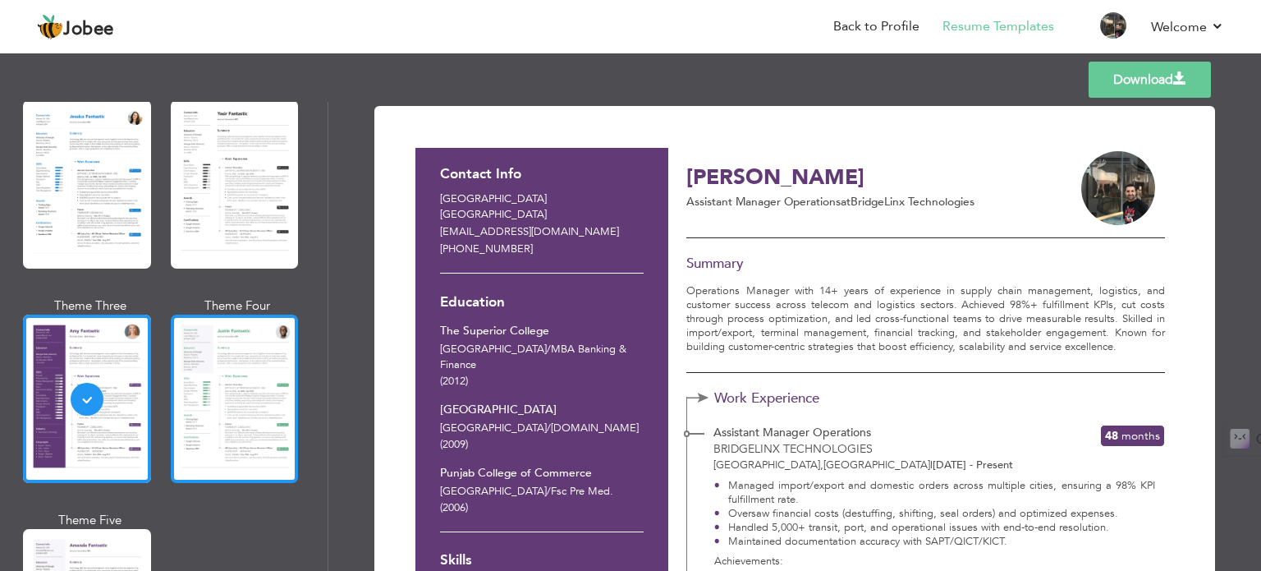
click at [175, 402] on div at bounding box center [235, 398] width 128 height 168
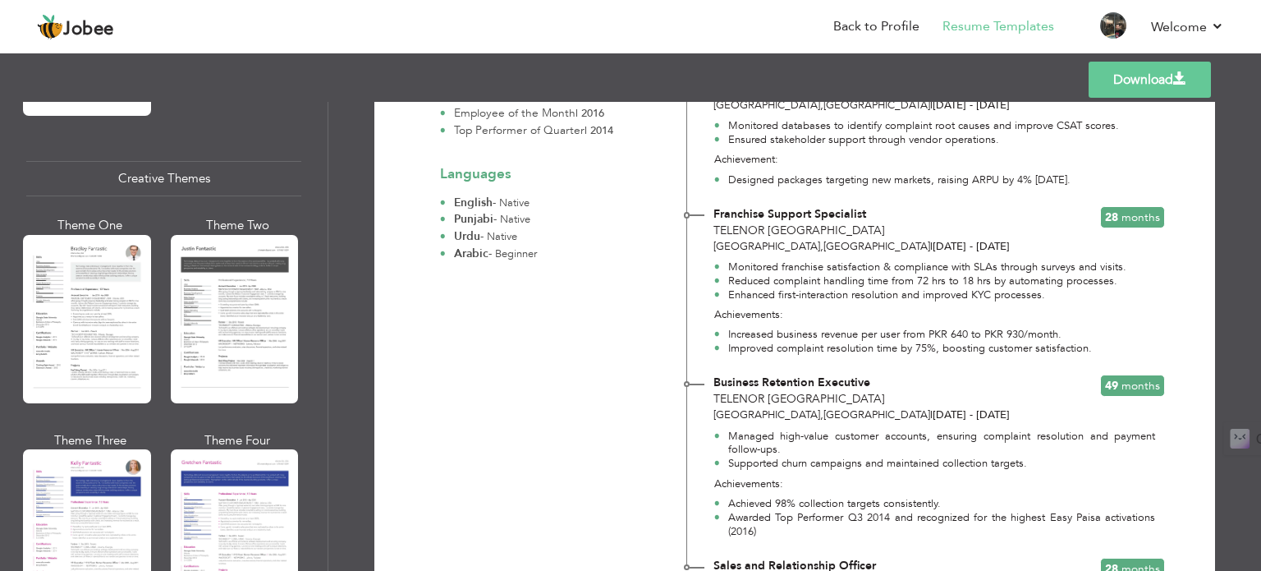
scroll to position [1905, 0]
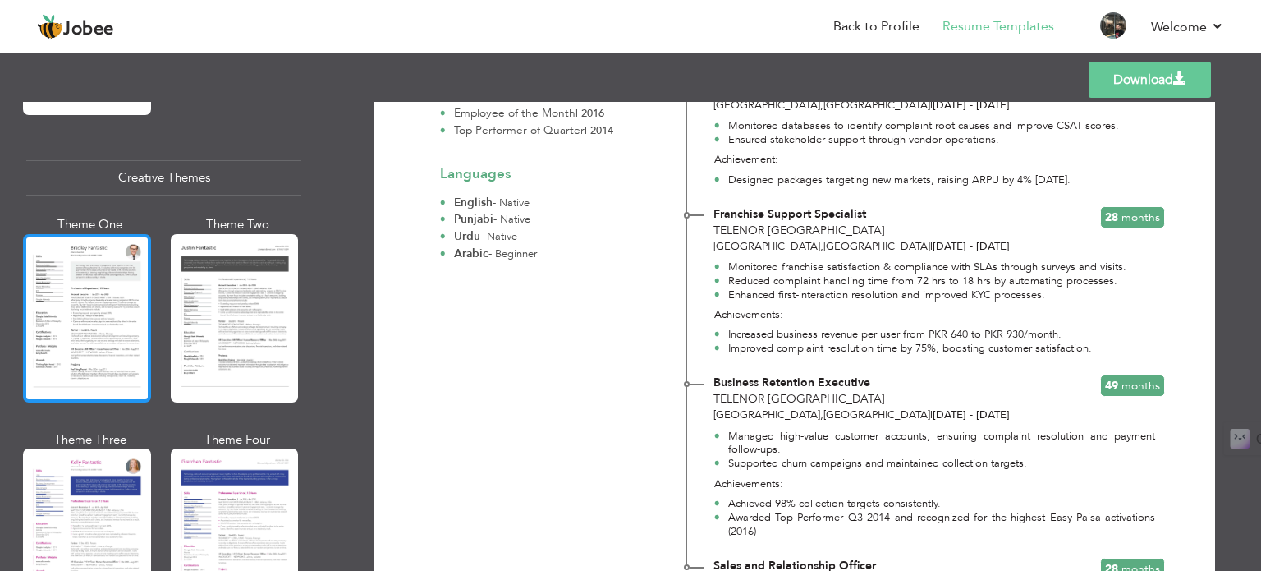
click at [102, 291] on div at bounding box center [87, 318] width 128 height 168
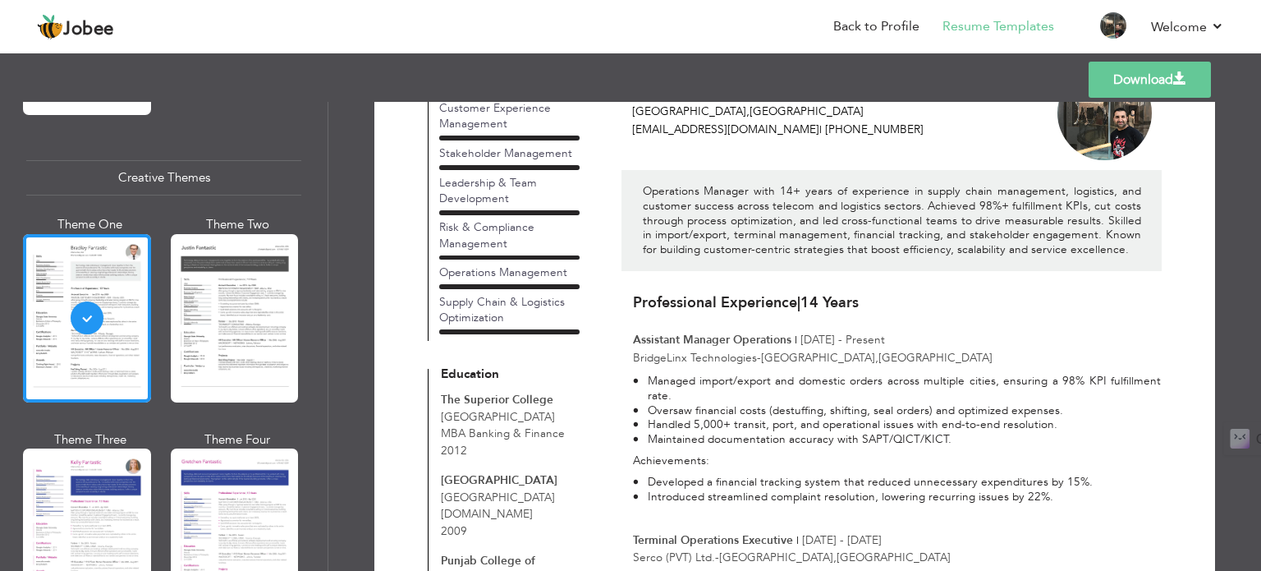
scroll to position [0, 0]
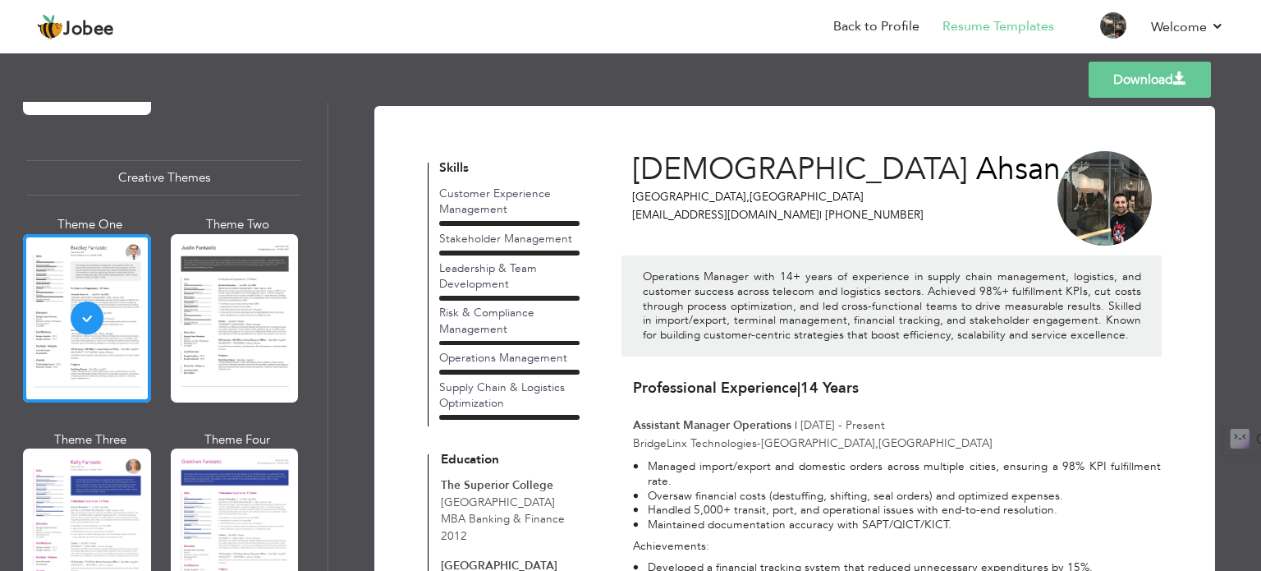
click at [739, 162] on span "[DEMOGRAPHIC_DATA]" at bounding box center [800, 170] width 336 height 42
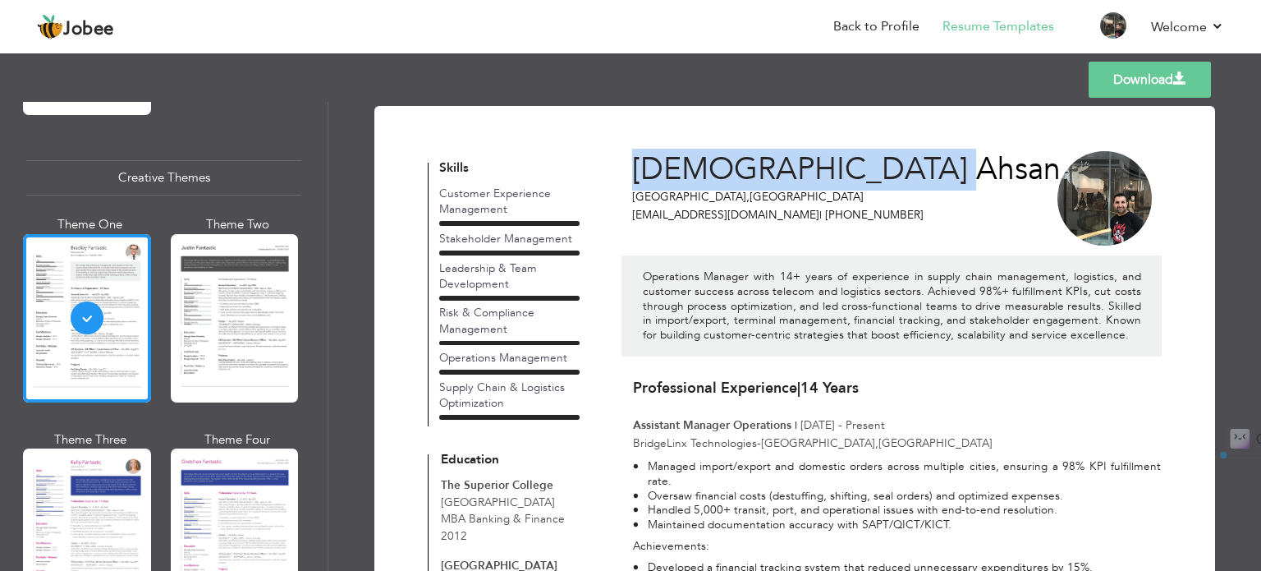
click at [739, 162] on span "[DEMOGRAPHIC_DATA]" at bounding box center [800, 170] width 336 height 42
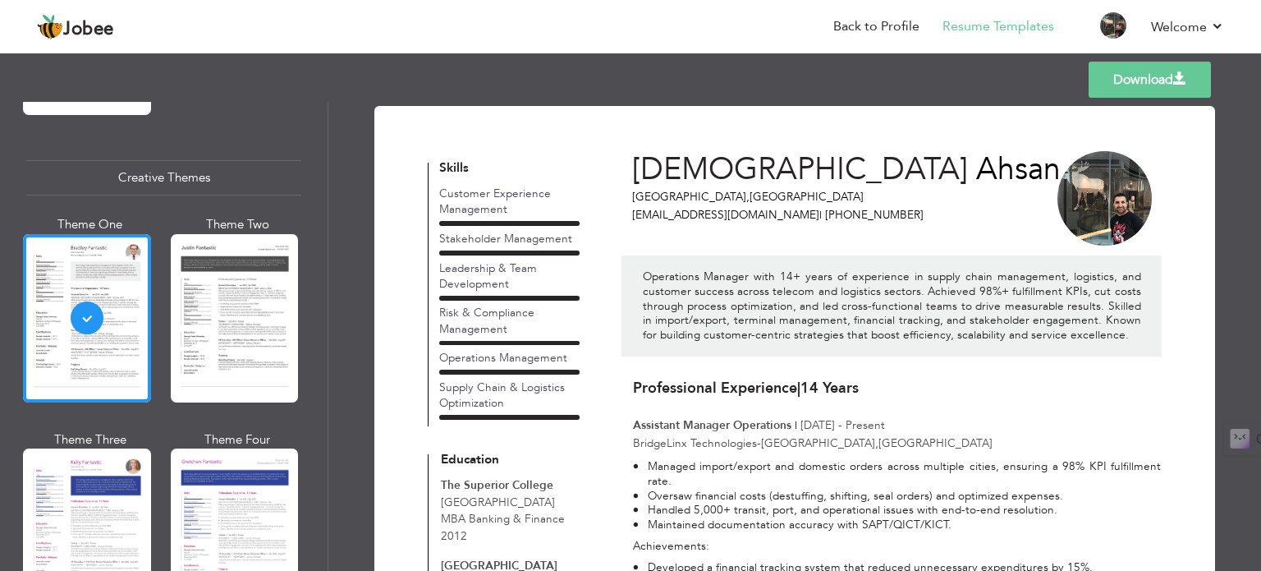
click at [809, 198] on p "[GEOGRAPHIC_DATA] , [GEOGRAPHIC_DATA]" at bounding box center [801, 197] width 339 height 16
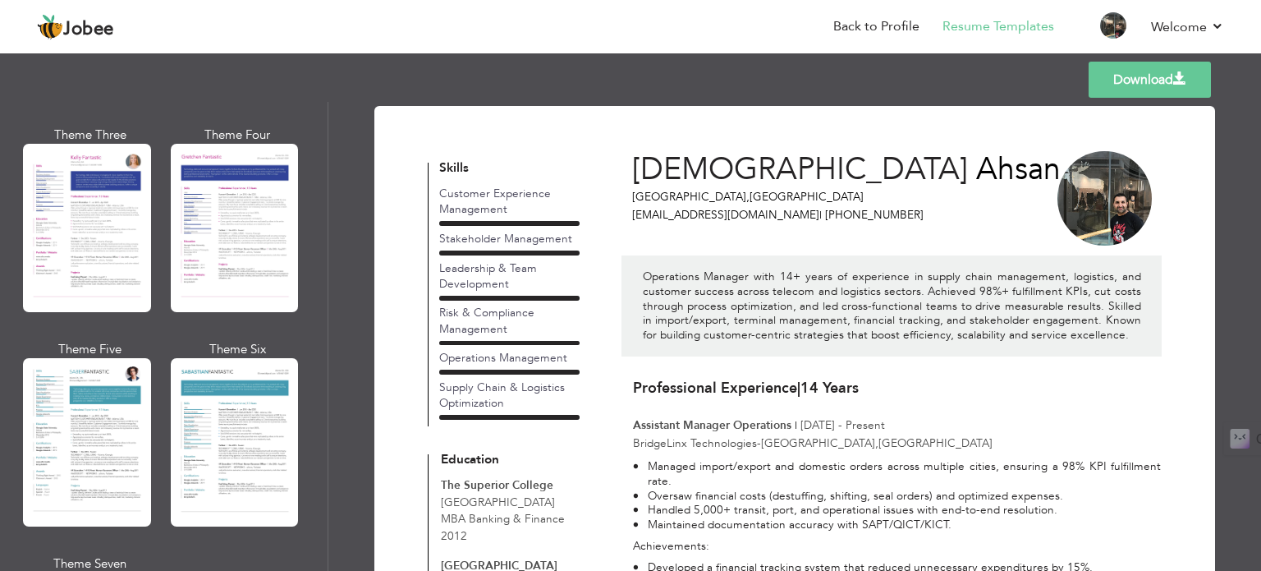
scroll to position [2210, 0]
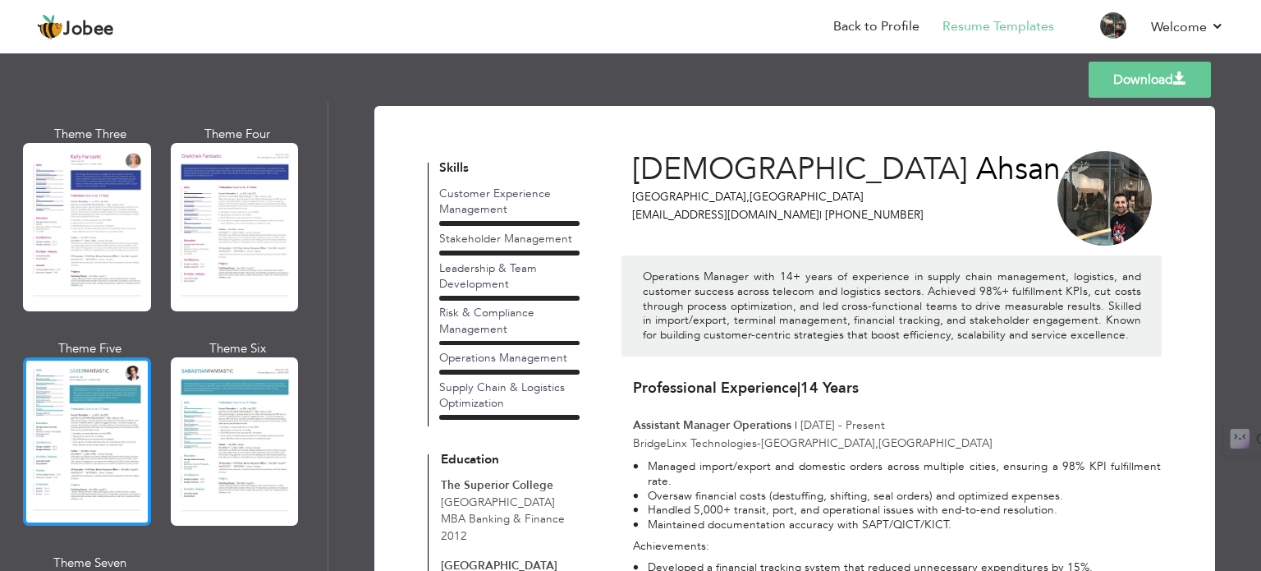
click at [82, 411] on div at bounding box center [87, 441] width 128 height 168
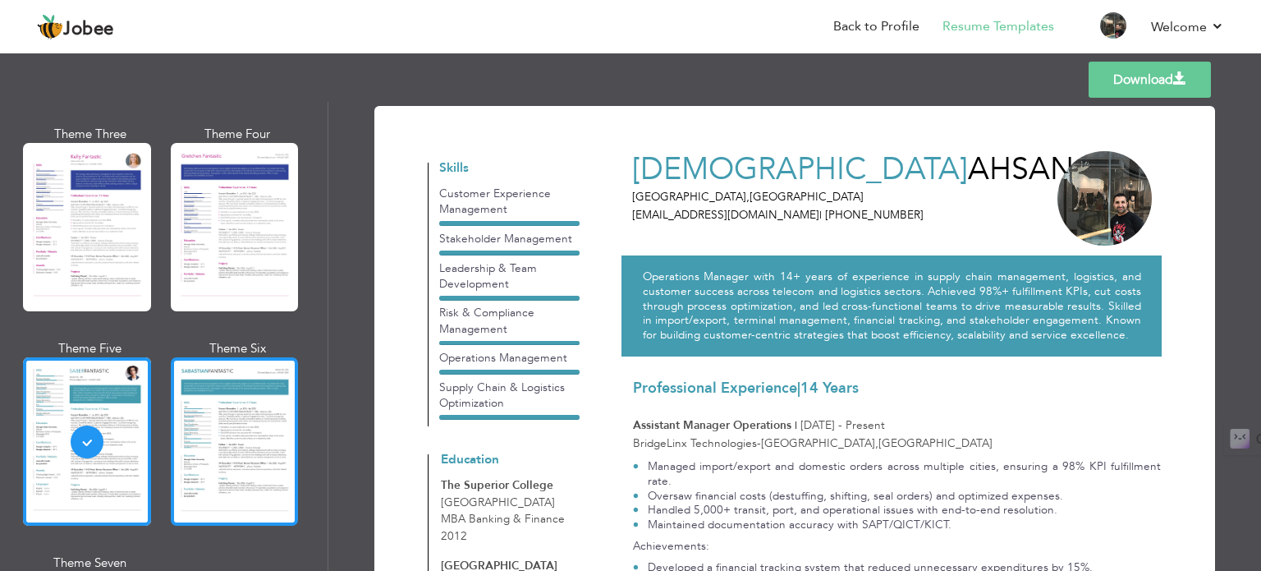
click at [218, 410] on div at bounding box center [235, 441] width 128 height 168
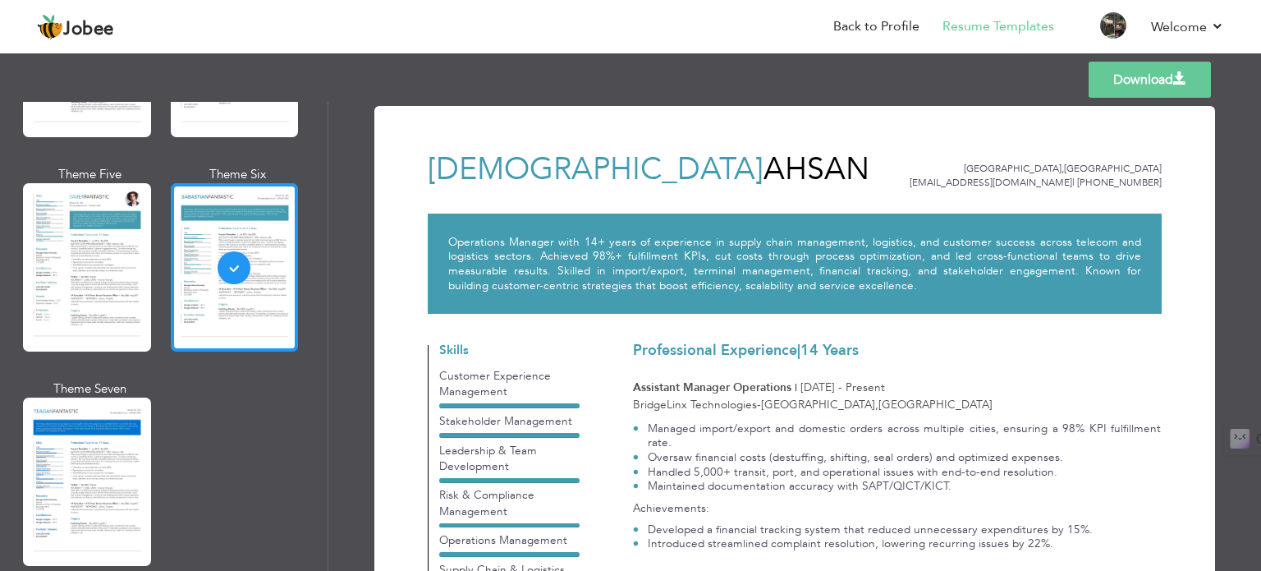
scroll to position [2386, 0]
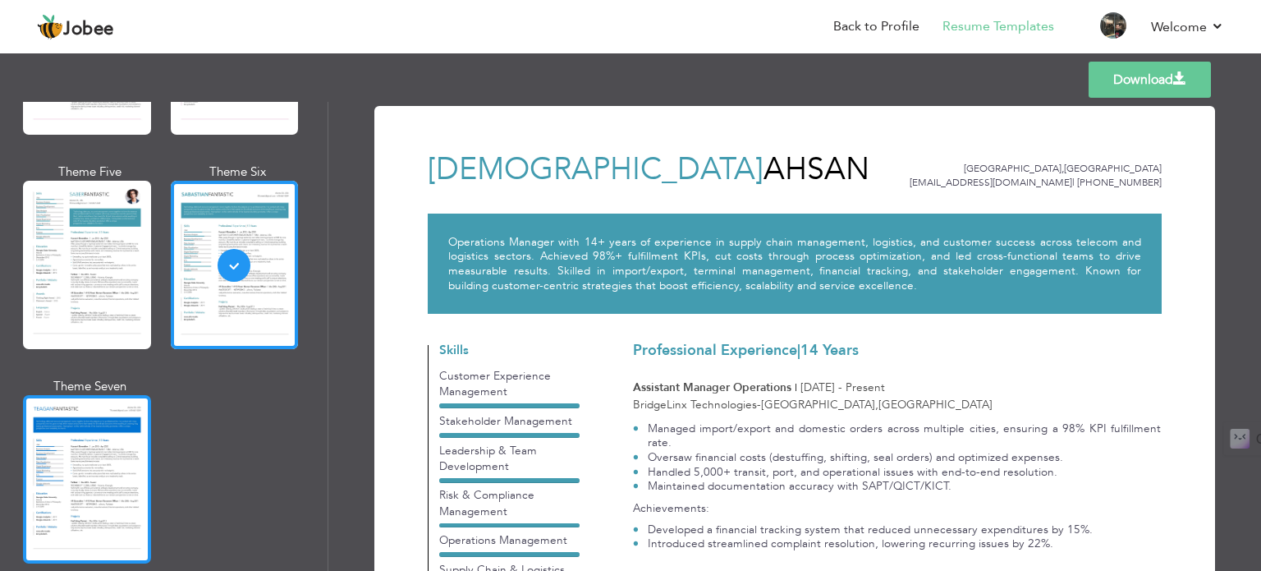
click at [97, 416] on div at bounding box center [87, 479] width 128 height 168
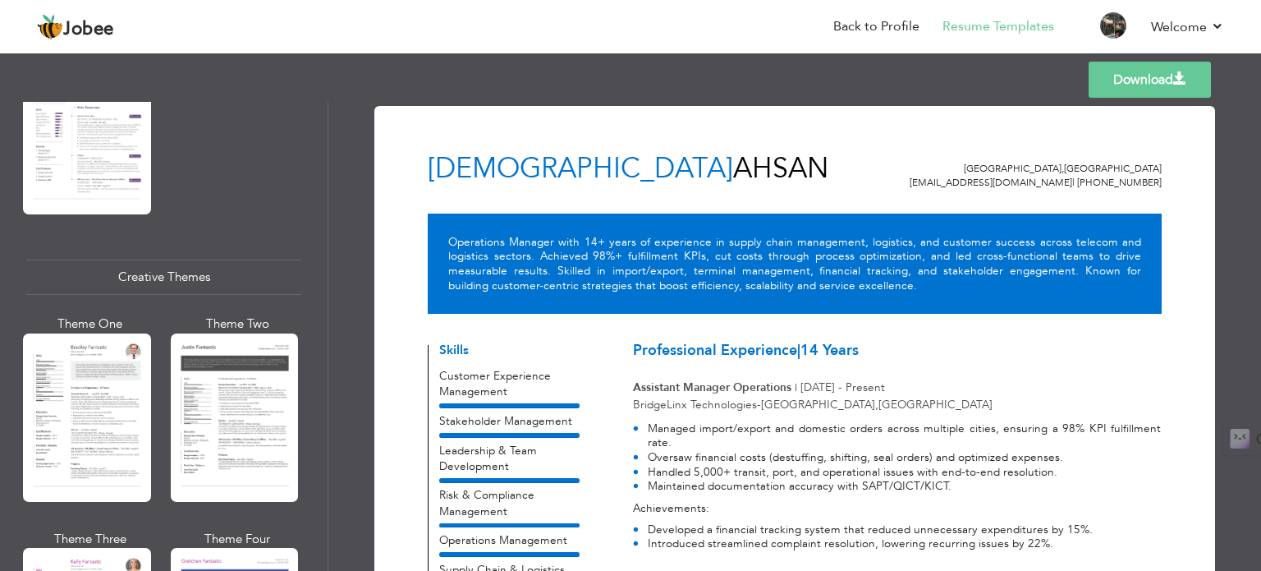
scroll to position [1698, 0]
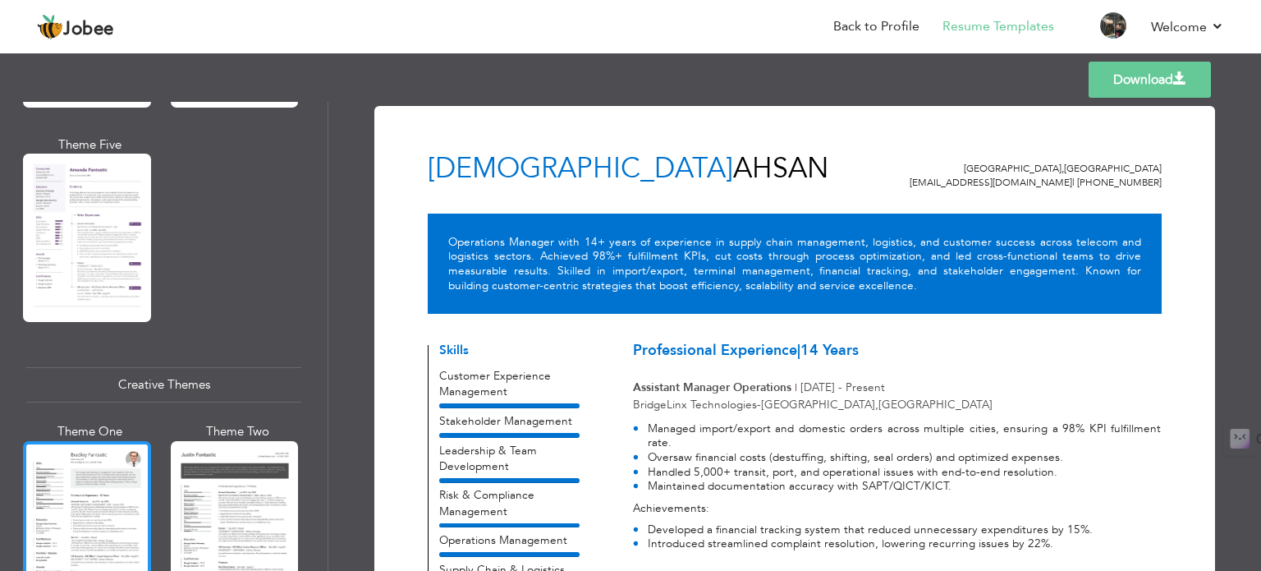
click at [75, 511] on div at bounding box center [87, 525] width 128 height 168
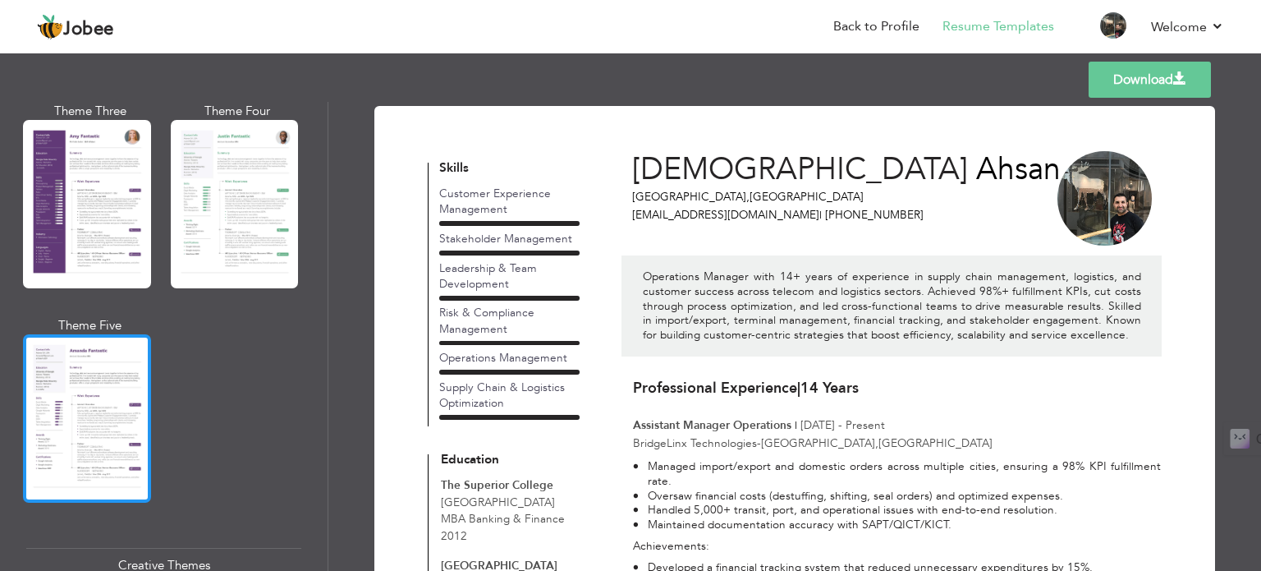
scroll to position [1517, 0]
click at [23, 396] on div at bounding box center [87, 418] width 128 height 168
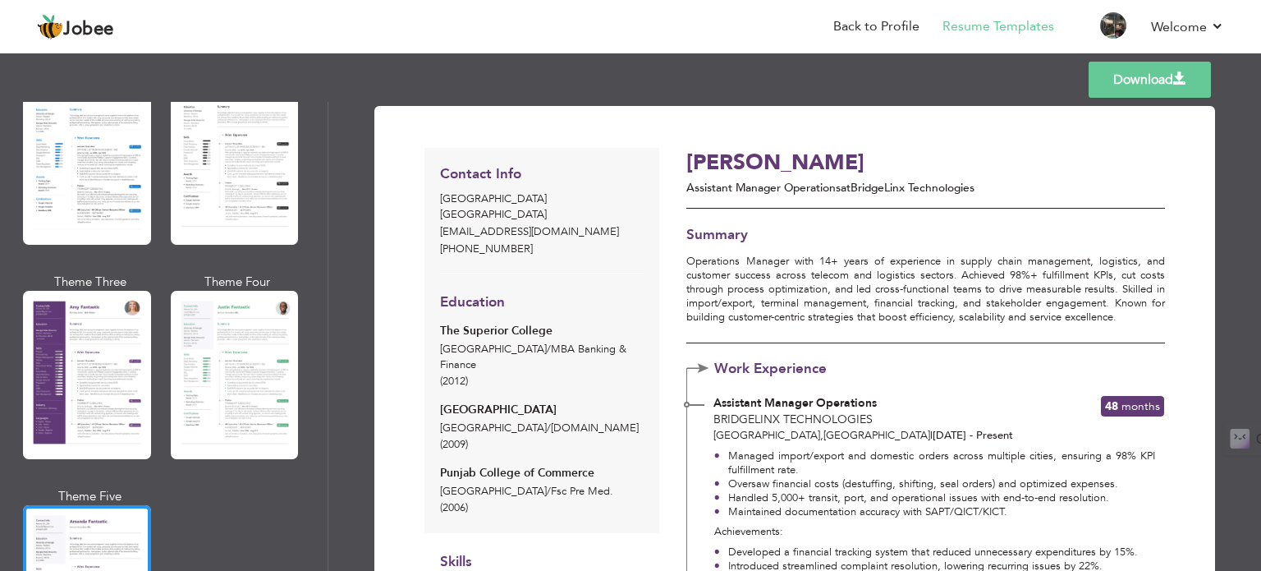
scroll to position [1346, 0]
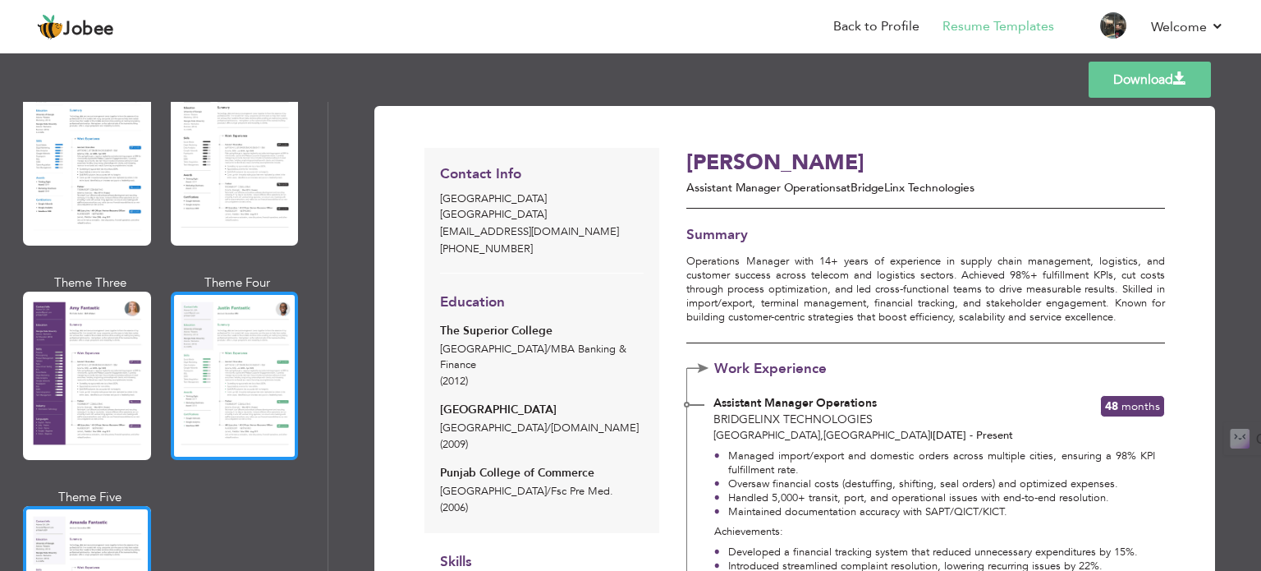
click at [227, 380] on div at bounding box center [235, 375] width 128 height 168
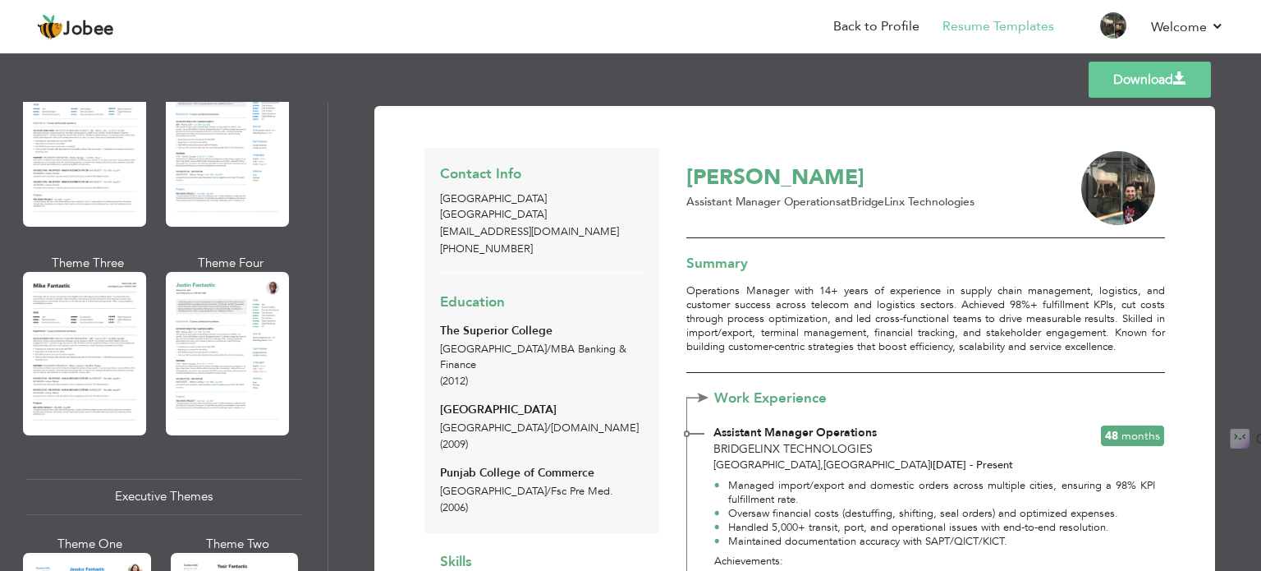
scroll to position [867, 0]
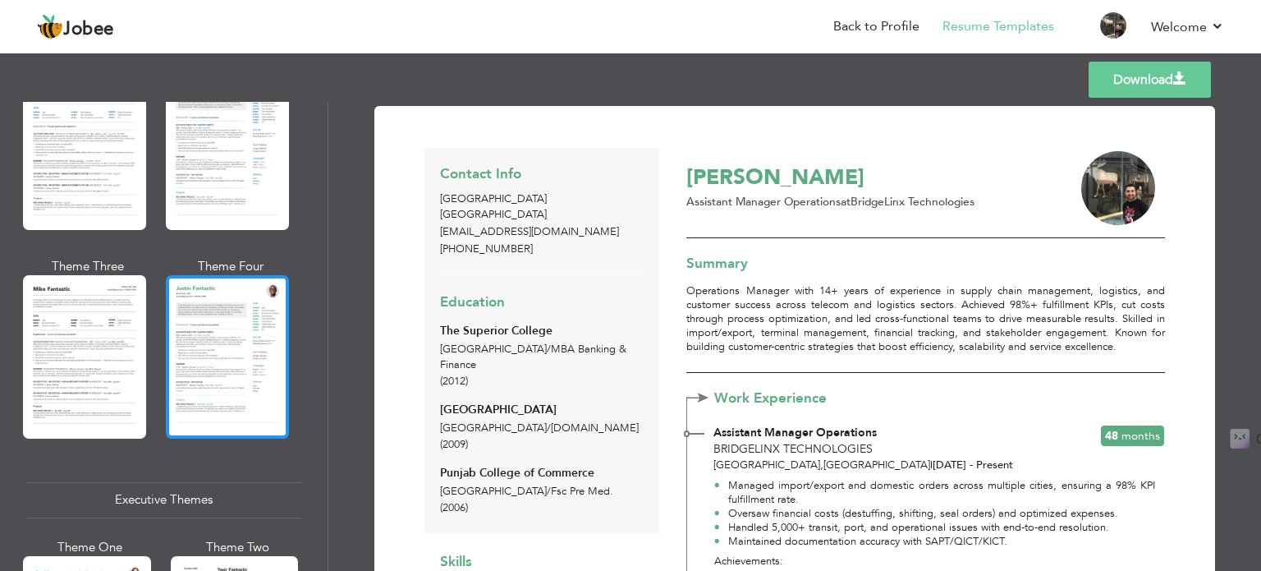
click at [243, 331] on div at bounding box center [227, 356] width 123 height 163
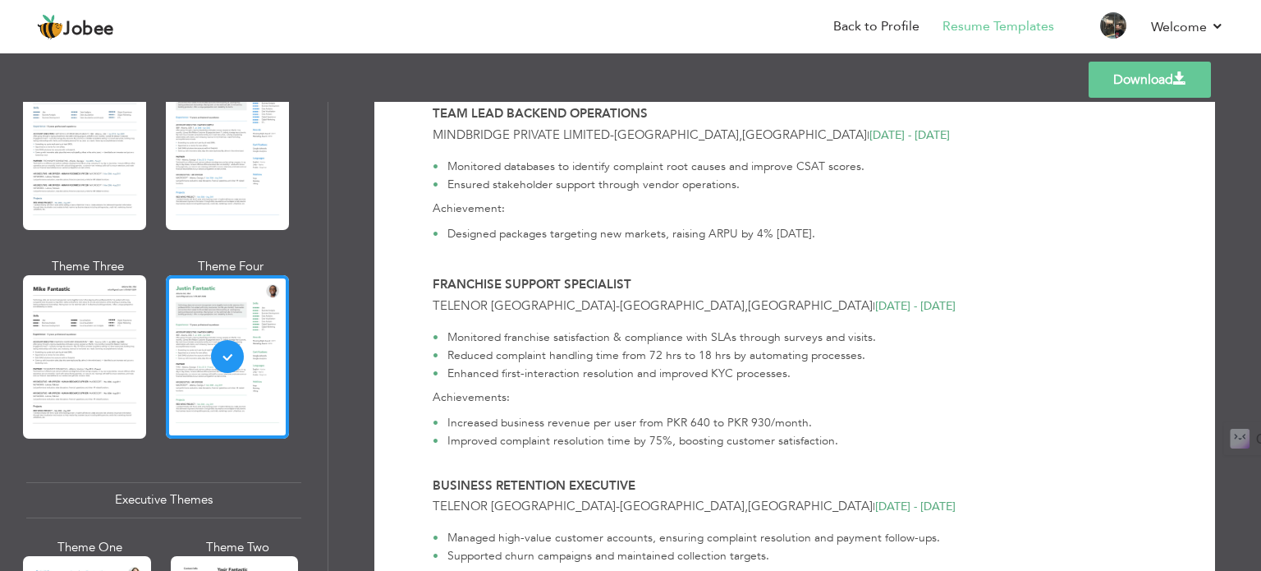
scroll to position [764, 0]
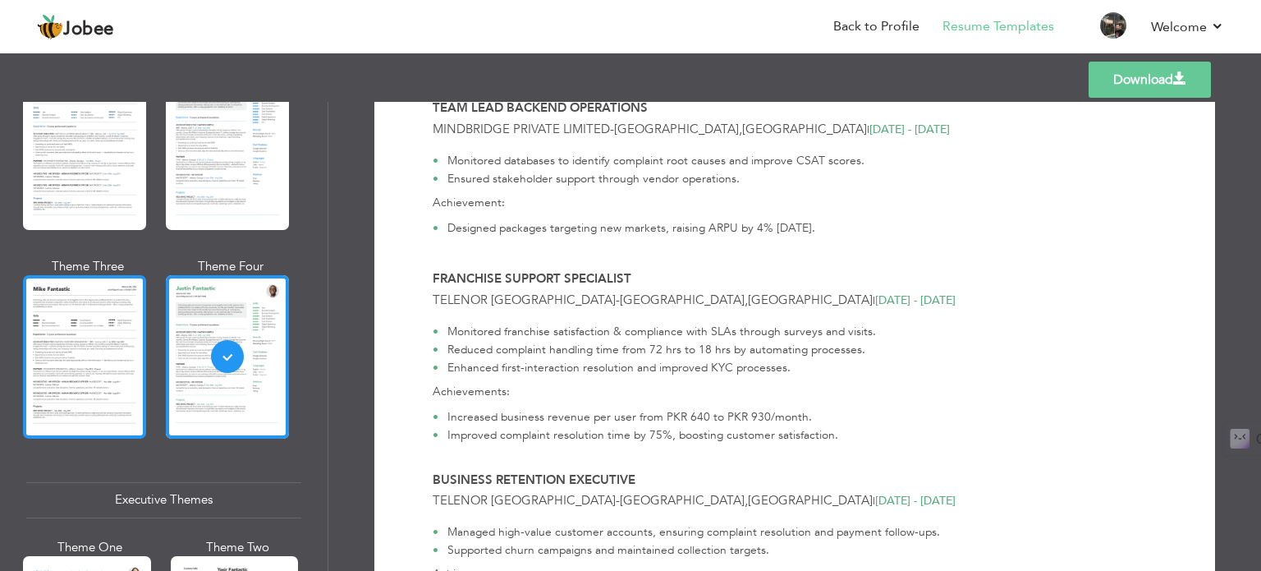
click at [112, 341] on div at bounding box center [84, 356] width 123 height 163
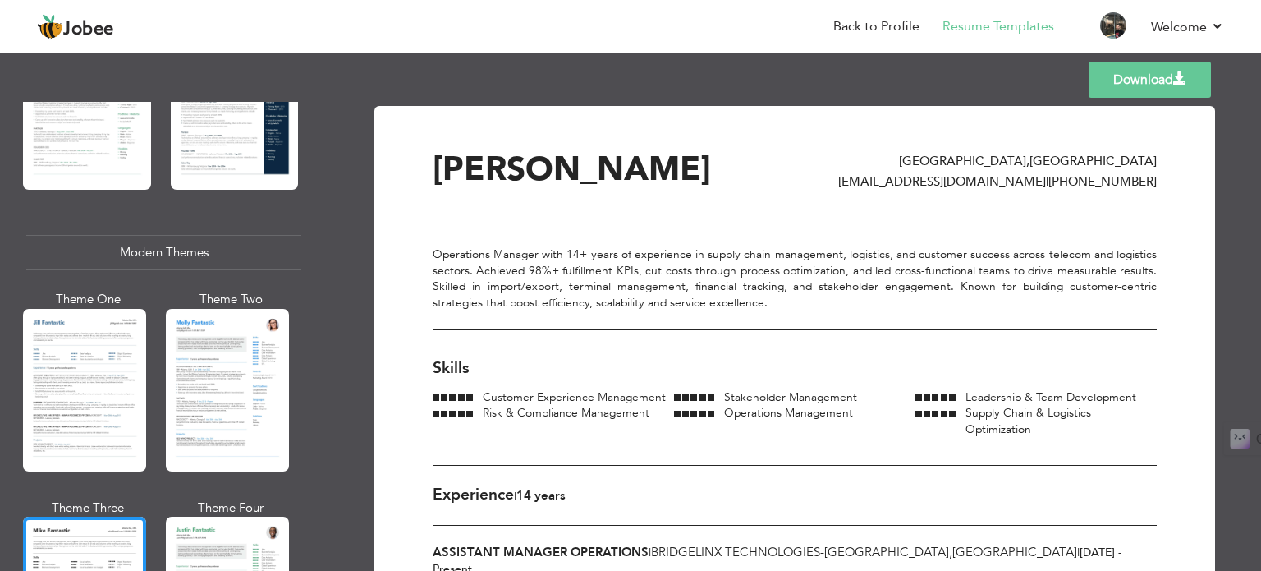
scroll to position [622, 0]
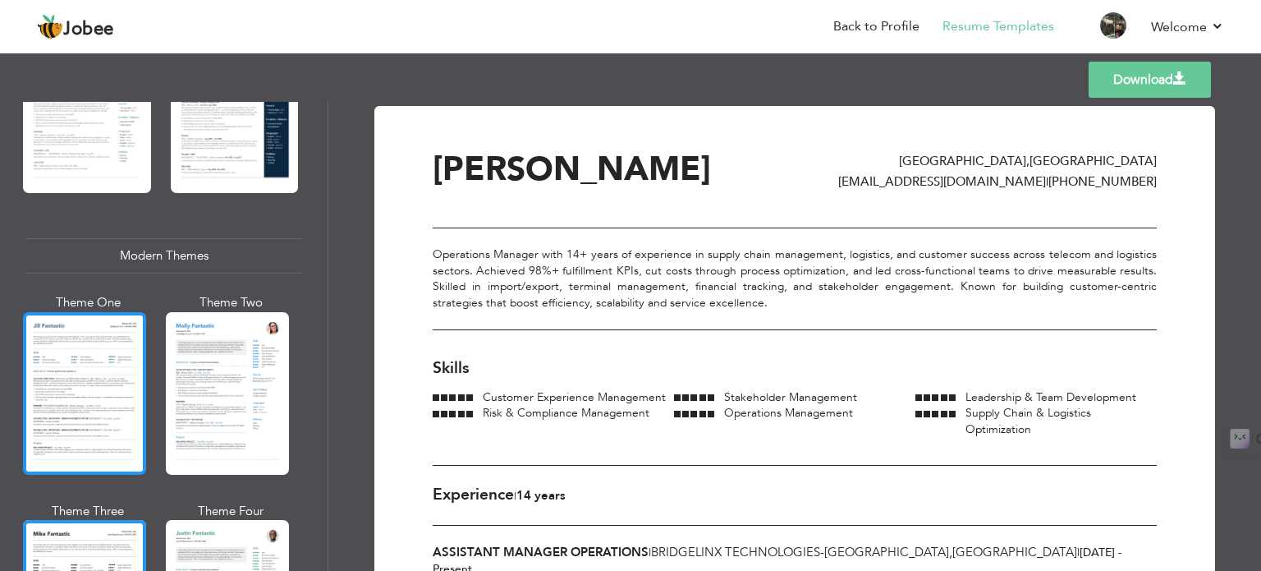
click at [69, 410] on div at bounding box center [84, 393] width 123 height 163
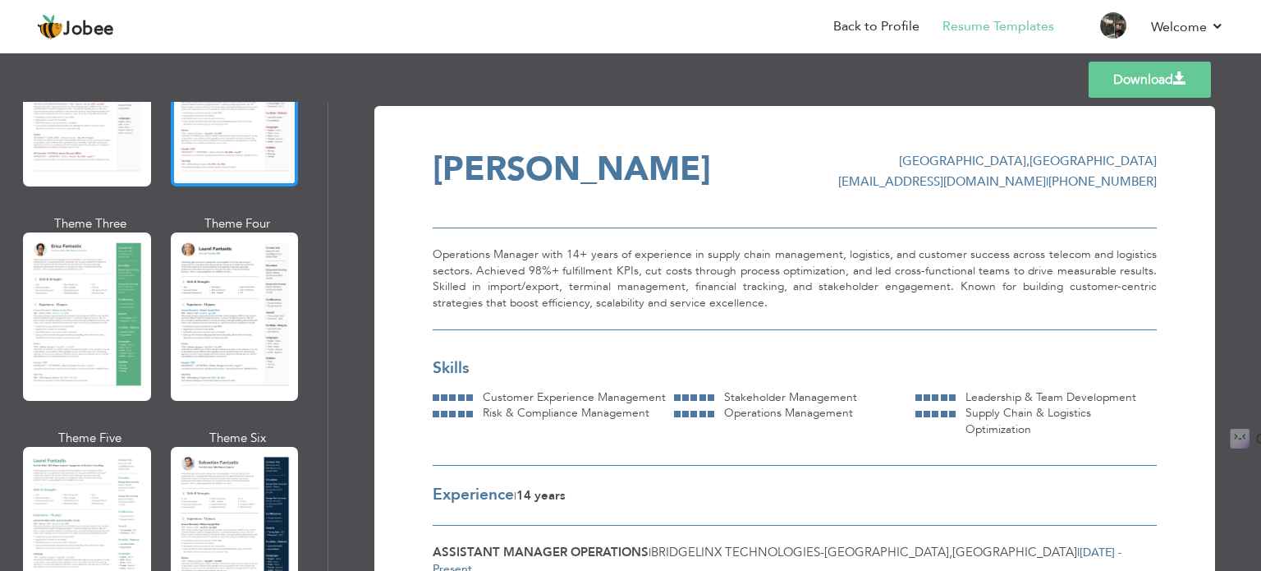
scroll to position [204, 0]
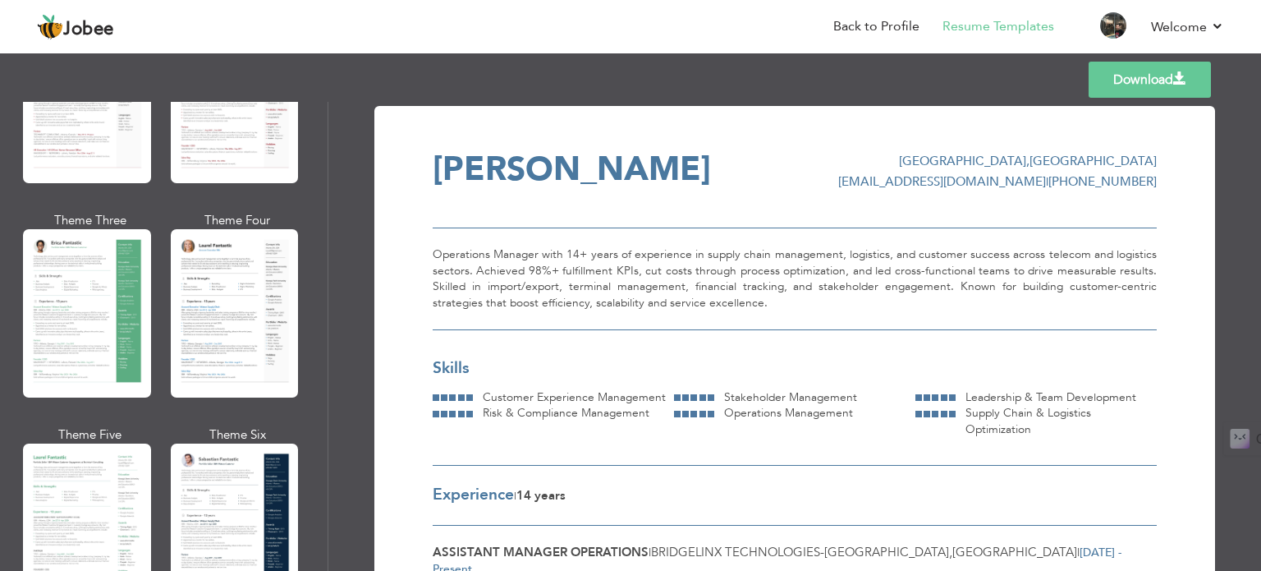
click at [565, 294] on div "Operations Manager with 14+ years of experience in supply chain management, log…" at bounding box center [795, 278] width 724 height 103
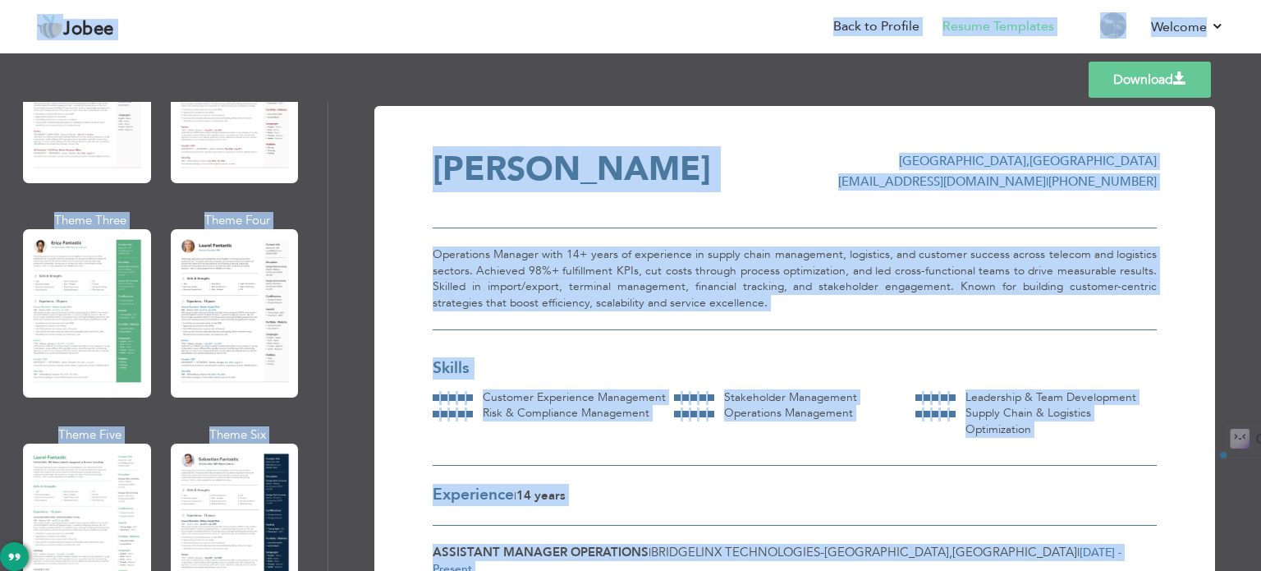
click at [565, 294] on div "Operations Manager with 14+ years of experience in supply chain management, log…" at bounding box center [795, 278] width 724 height 103
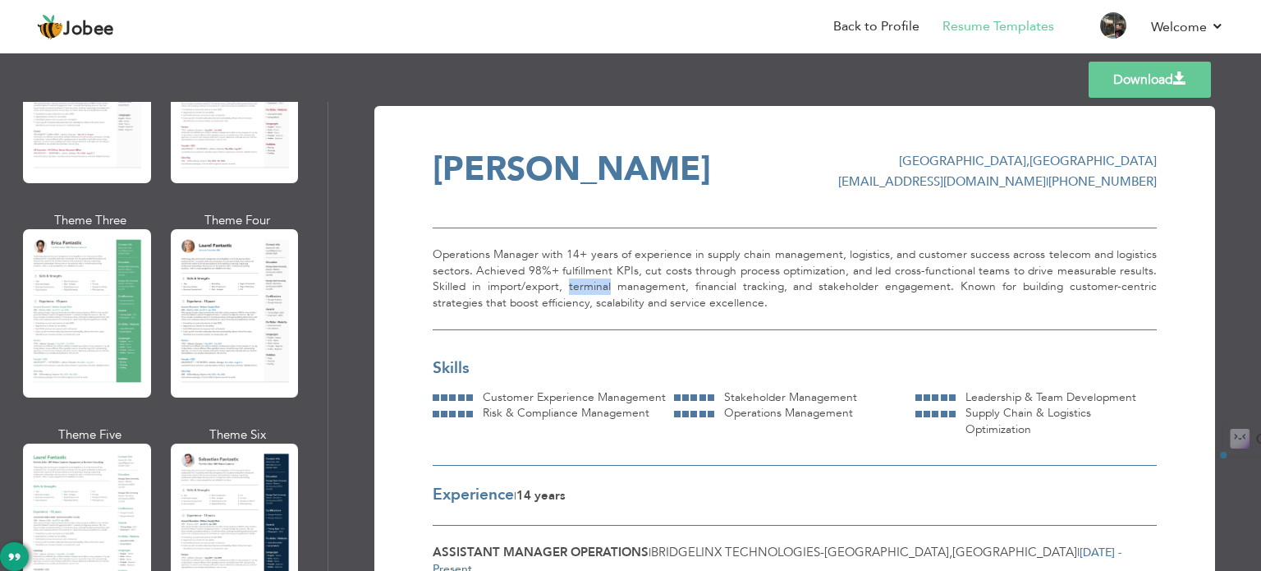
click at [565, 294] on div "Operations Manager with 14+ years of experience in supply chain management, log…" at bounding box center [795, 278] width 724 height 103
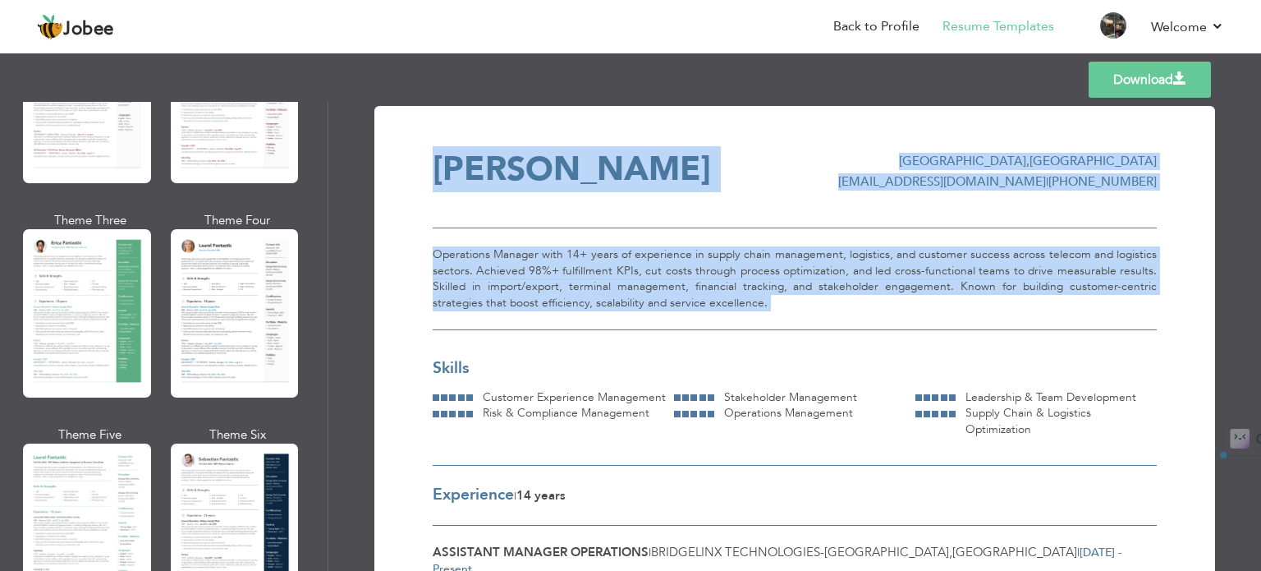
drag, startPoint x: 423, startPoint y: 251, endPoint x: 819, endPoint y: 297, distance: 399.2
click at [818, 297] on div "Operations Manager with 14+ years of experience in supply chain management, log…" at bounding box center [795, 278] width 724 height 103
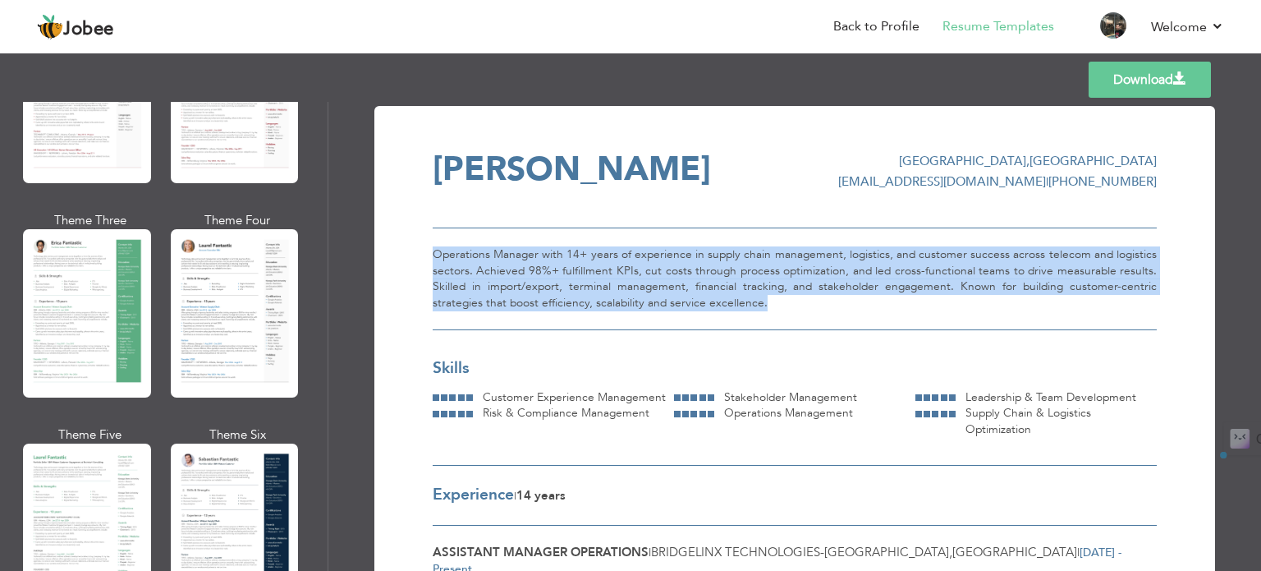
drag, startPoint x: 787, startPoint y: 302, endPoint x: 429, endPoint y: 256, distance: 360.9
click at [433, 256] on div "Operations Manager with 14+ years of experience in supply chain management, log…" at bounding box center [795, 278] width 724 height 103
copy div "Operations Manager with 14+ years of experience in supply chain management, log…"
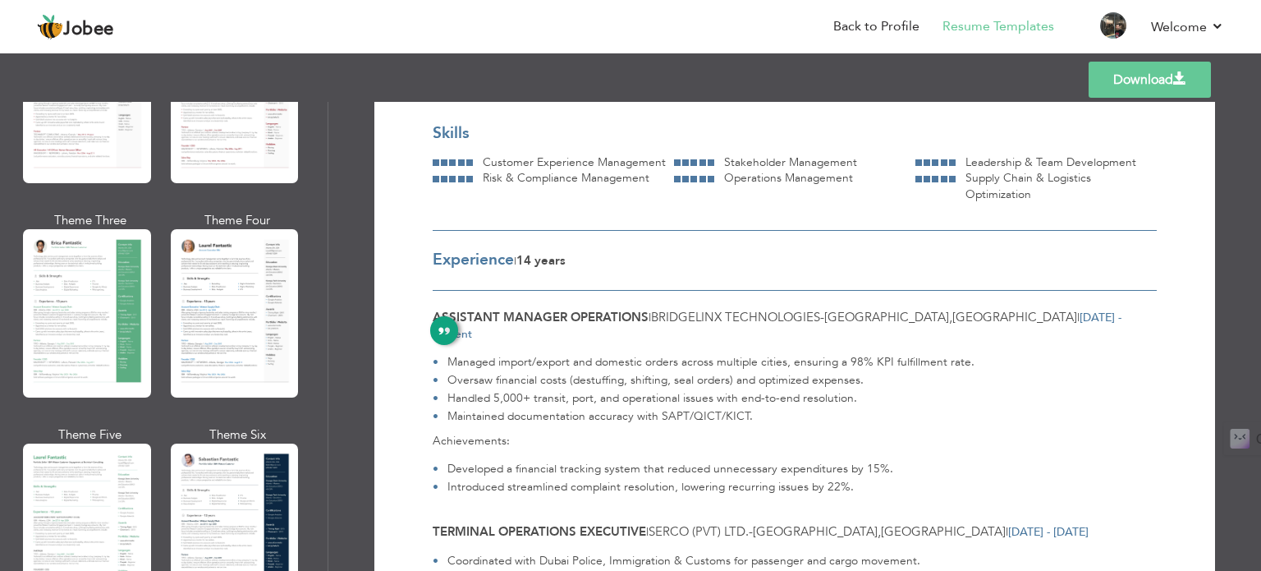
scroll to position [235, 0]
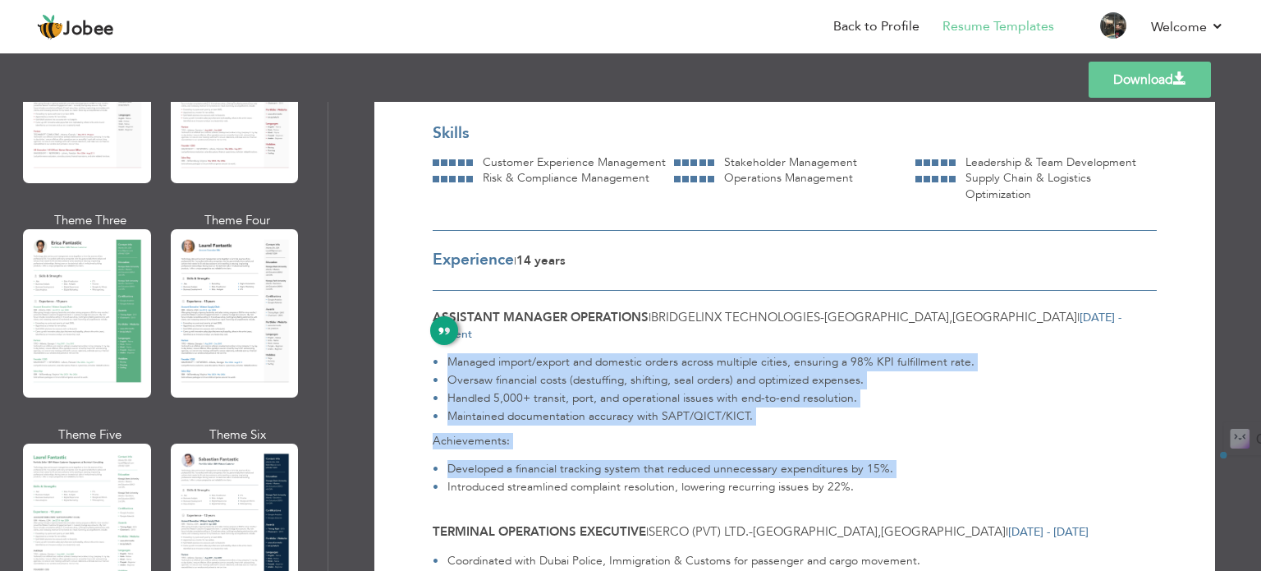
drag, startPoint x: 850, startPoint y: 474, endPoint x: 449, endPoint y: 351, distance: 419.1
click at [449, 351] on div "Managed import/export and domestic orders across multiple cities, ensuring a 98…" at bounding box center [795, 419] width 724 height 154
copy div "Managed import/export and domestic orders across multiple cities, ensuring a 98…"
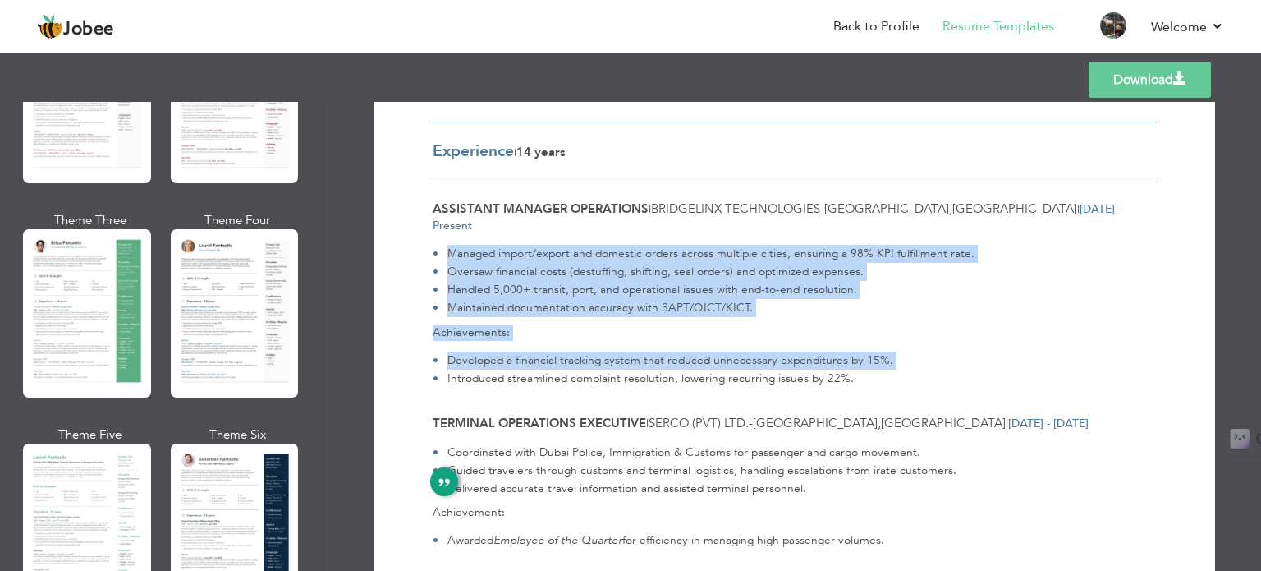
scroll to position [350, 0]
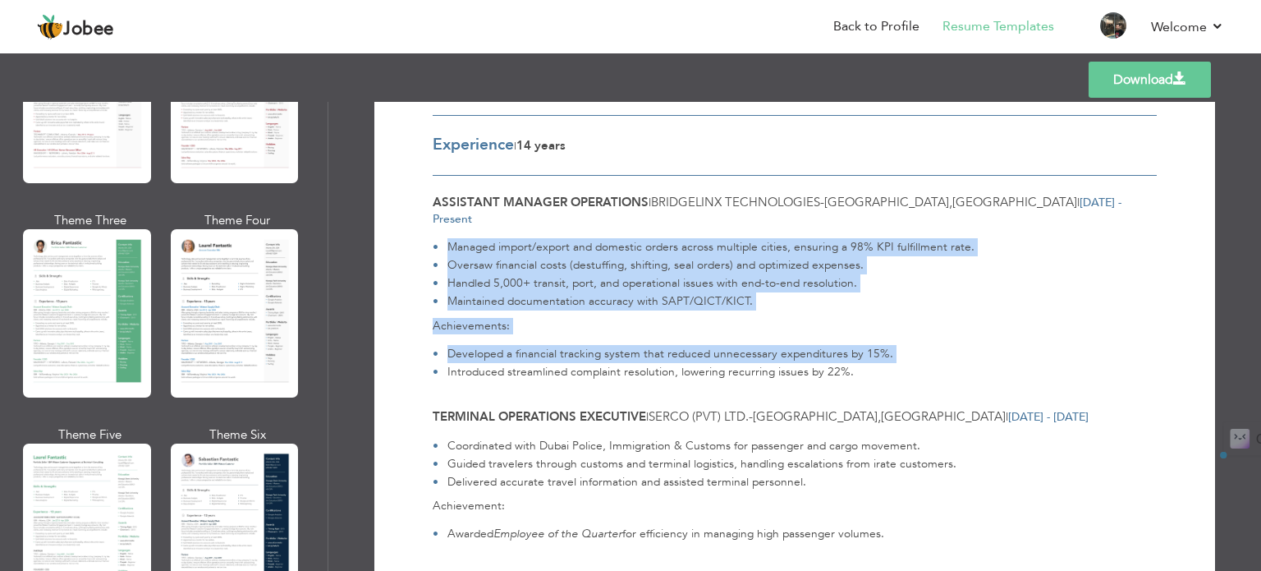
drag, startPoint x: 867, startPoint y: 355, endPoint x: 441, endPoint y: 230, distance: 444.2
click at [441, 230] on div "Managed import/export and domestic orders across multiple cities, ensuring a 98…" at bounding box center [795, 304] width 724 height 154
copy div "Managed import/export and domestic orders across multiple cities, ensuring a 98…"
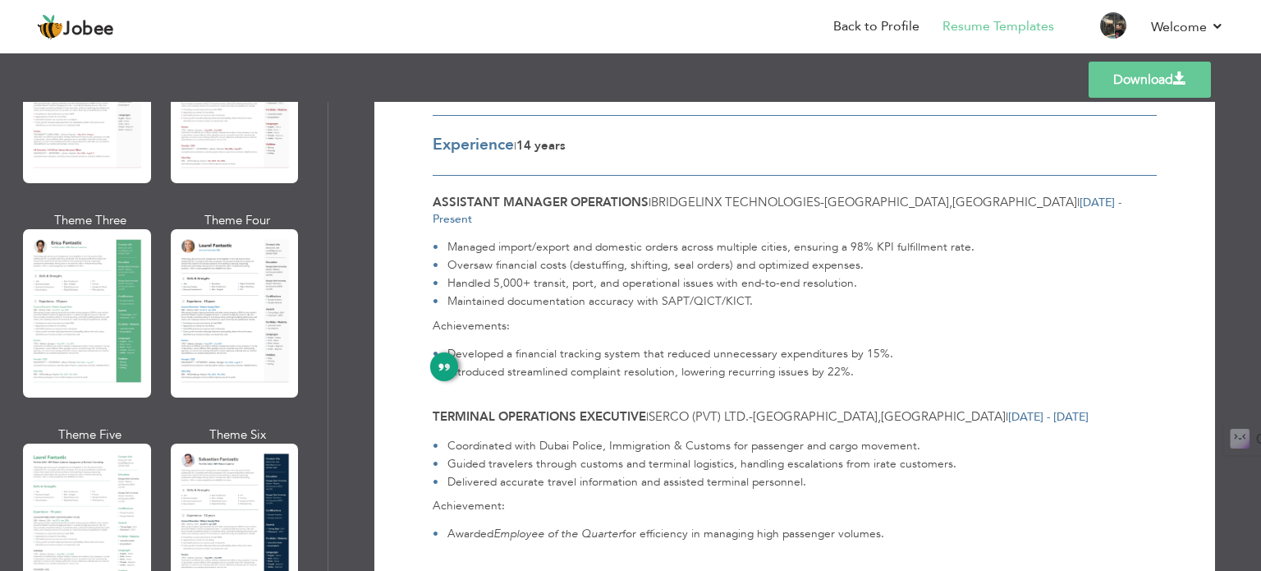
click at [800, 363] on li "Introduced streamlined complaint resolution, lowering recurring issues by 22%." at bounding box center [663, 372] width 461 height 18
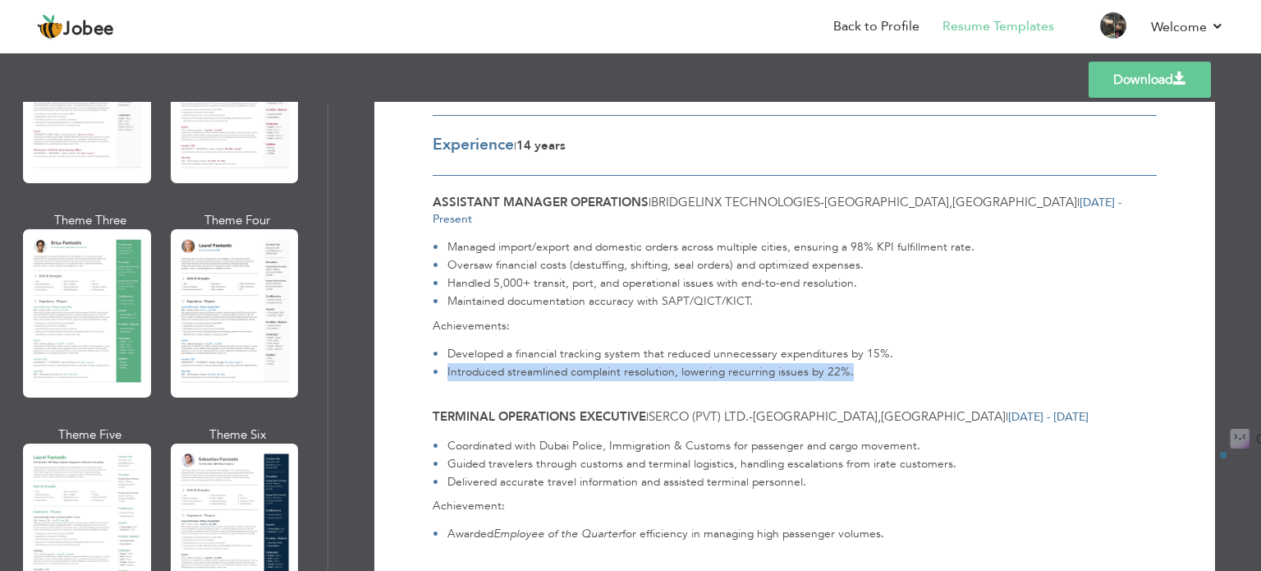
click at [800, 363] on li "Introduced streamlined complaint resolution, lowering recurring issues by 22%." at bounding box center [663, 372] width 461 height 18
click at [844, 363] on li "Introduced streamlined complaint resolution, lowering recurring issues by 22%." at bounding box center [663, 372] width 461 height 18
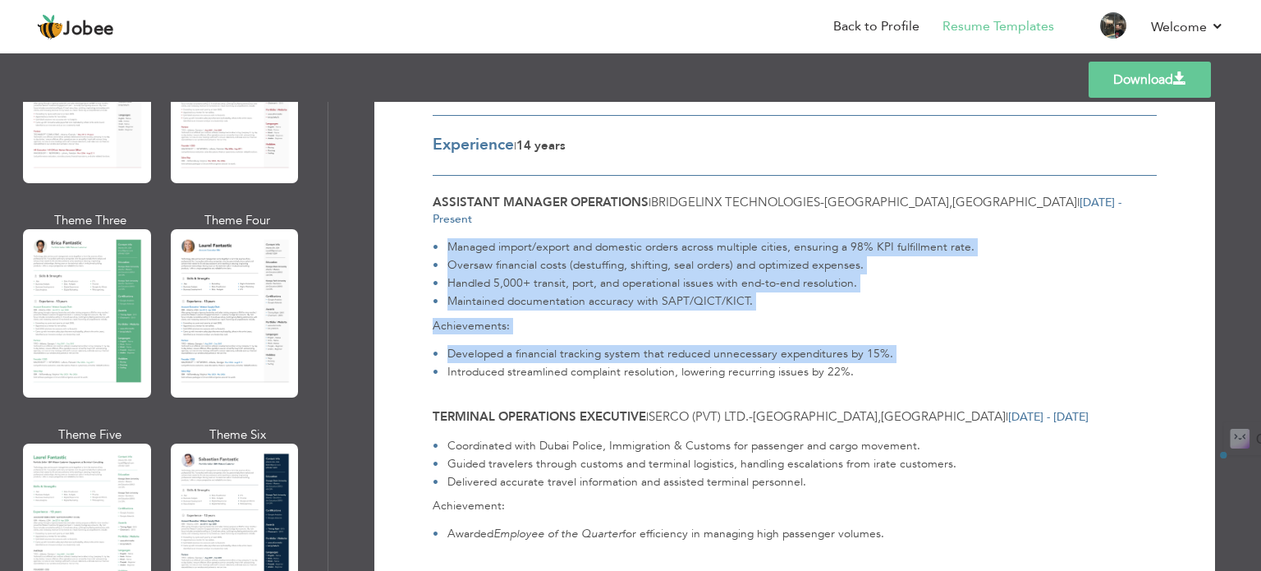
drag, startPoint x: 851, startPoint y: 352, endPoint x: 445, endPoint y: 222, distance: 426.6
click at [445, 227] on div "Managed import/export and domestic orders across multiple cities, ensuring a 98…" at bounding box center [795, 304] width 724 height 154
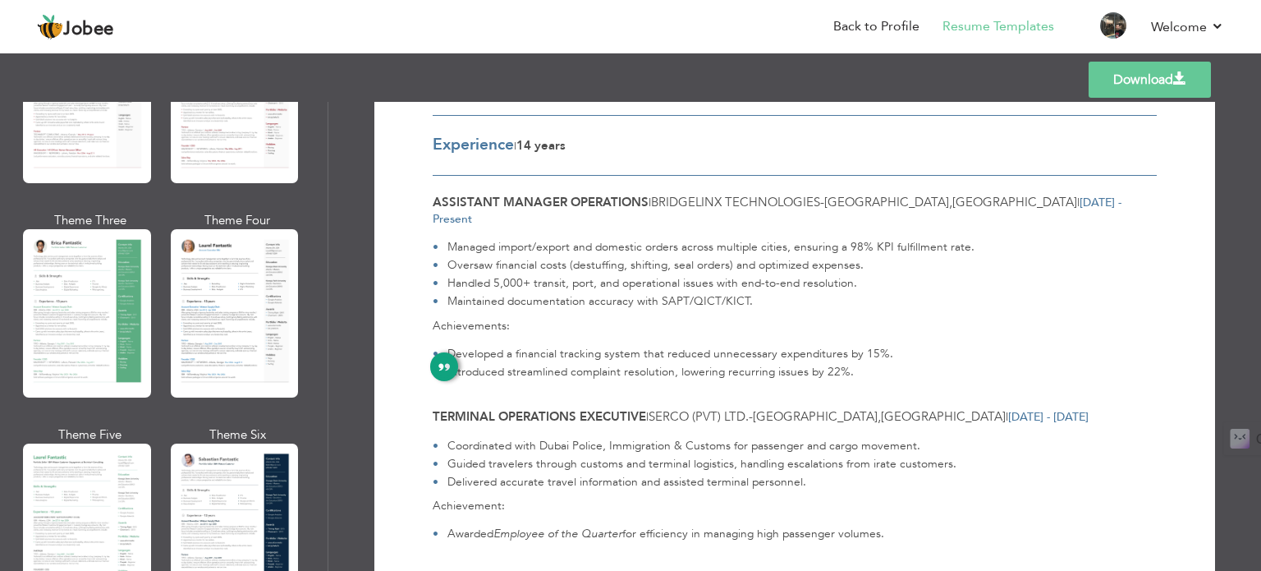
click at [836, 363] on li "Introduced streamlined complaint resolution, lowering recurring issues by 22%." at bounding box center [663, 372] width 461 height 18
drag, startPoint x: 873, startPoint y: 351, endPoint x: 674, endPoint y: 335, distance: 200.2
click at [674, 345] on ul "Developed a financial tracking system that reduced unnecessary expenditures by …" at bounding box center [791, 363] width 731 height 36
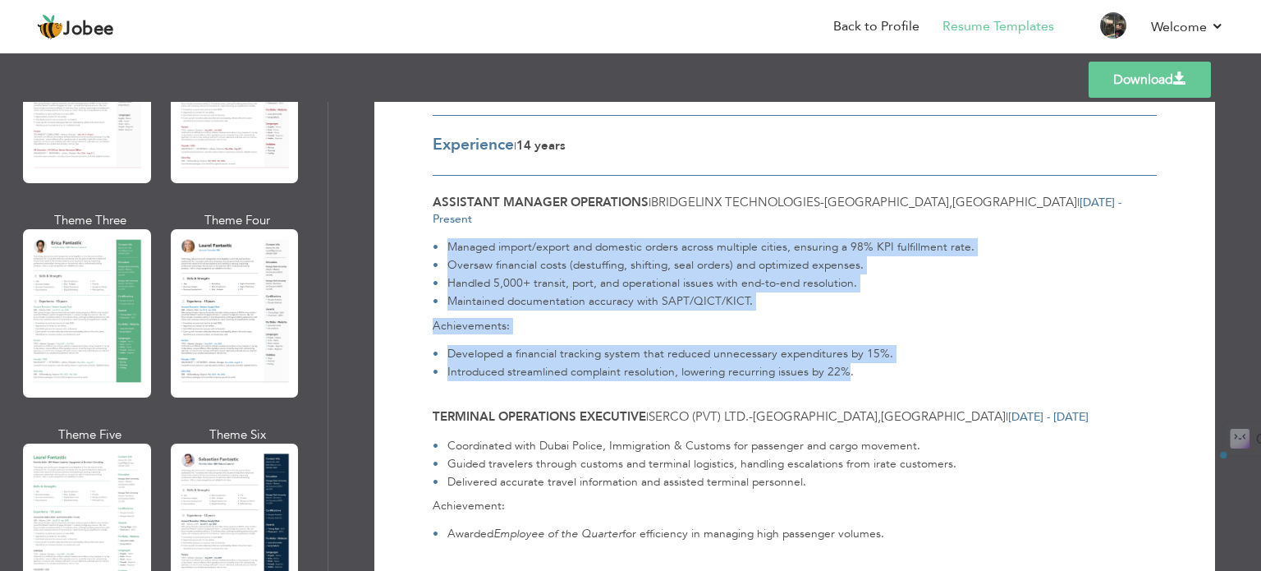
drag, startPoint x: 442, startPoint y: 231, endPoint x: 837, endPoint y: 349, distance: 412.2
click at [837, 349] on div "Managed import/export and domestic orders across multiple cities, ensuring a 98…" at bounding box center [795, 304] width 724 height 154
copy div "Managed import/export and domestic orders across multiple cities, ensuring a 98…"
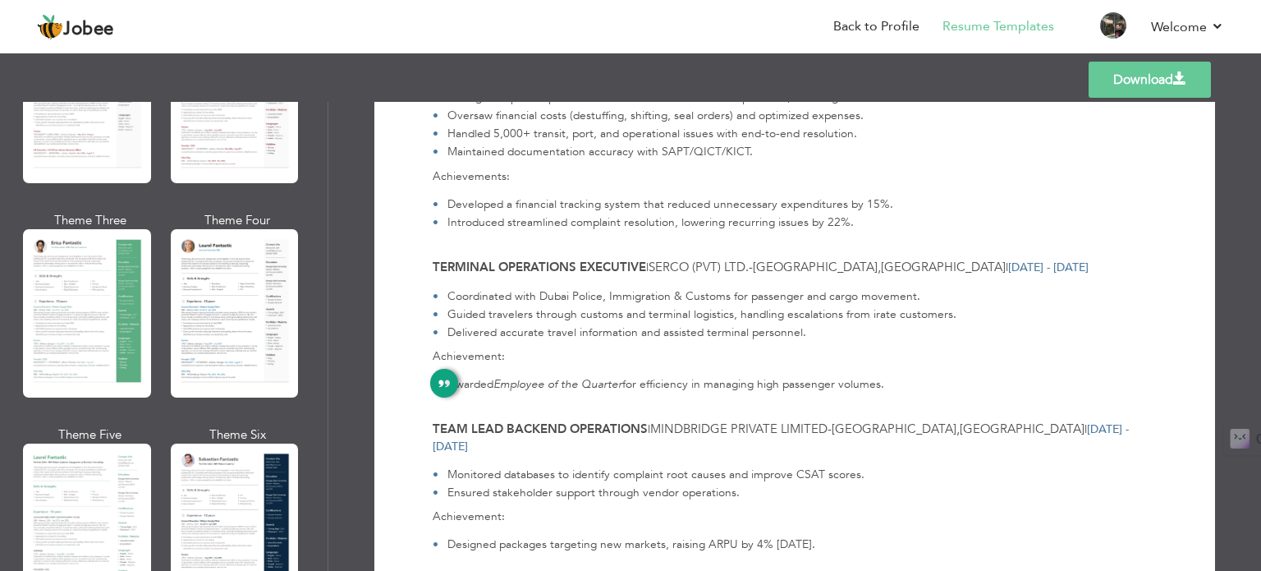
click at [640, 375] on p "Awarded Employee of the Quarter for efficiency in managing high passenger volum…" at bounding box center [665, 384] width 437 height 18
drag, startPoint x: 443, startPoint y: 281, endPoint x: 892, endPoint y: 367, distance: 457.2
click at [892, 367] on div "Coordinated with Dubai Police, Immigration & Customs for passenger and cargo mo…" at bounding box center [795, 334] width 724 height 117
copy div "Coordinated with Dubai Police, Immigration & Customs for passenger and cargo mo…"
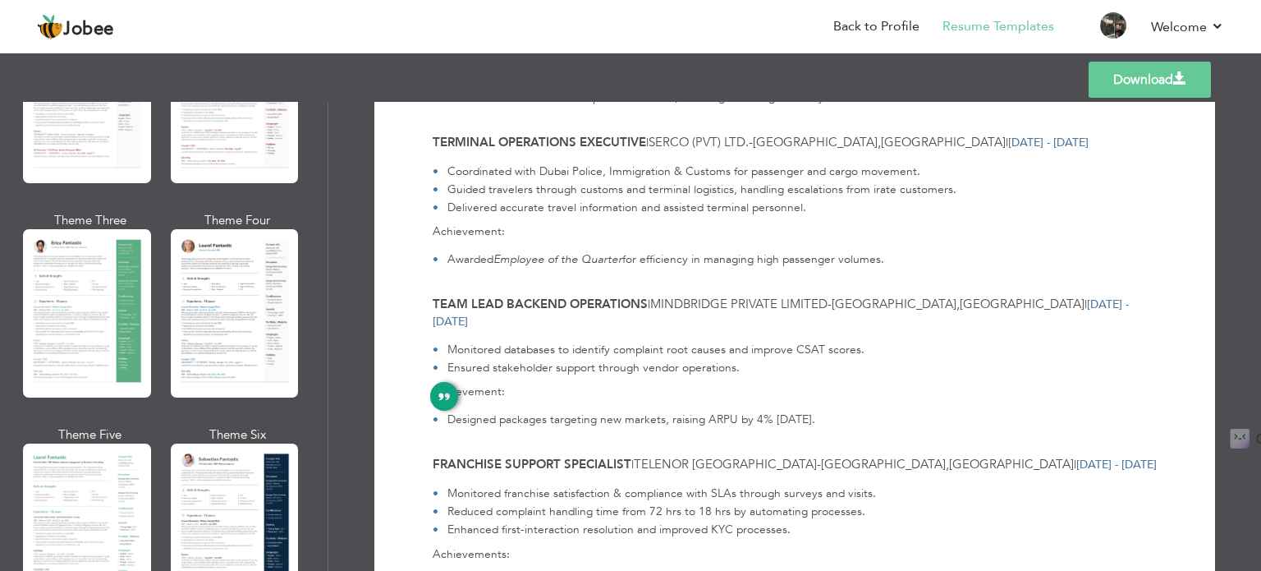
scroll to position [626, 0]
click at [611, 374] on div "Monitored databases to identify complaint root causes and improve CSAT scores. …" at bounding box center [795, 377] width 724 height 99
drag, startPoint x: 442, startPoint y: 312, endPoint x: 854, endPoint y: 383, distance: 418.3
click at [854, 383] on div "Monitored databases to identify complaint root causes and improve CSAT scores. …" at bounding box center [795, 377] width 724 height 99
copy div "Monitored databases to identify complaint root causes and improve CSAT scores. …"
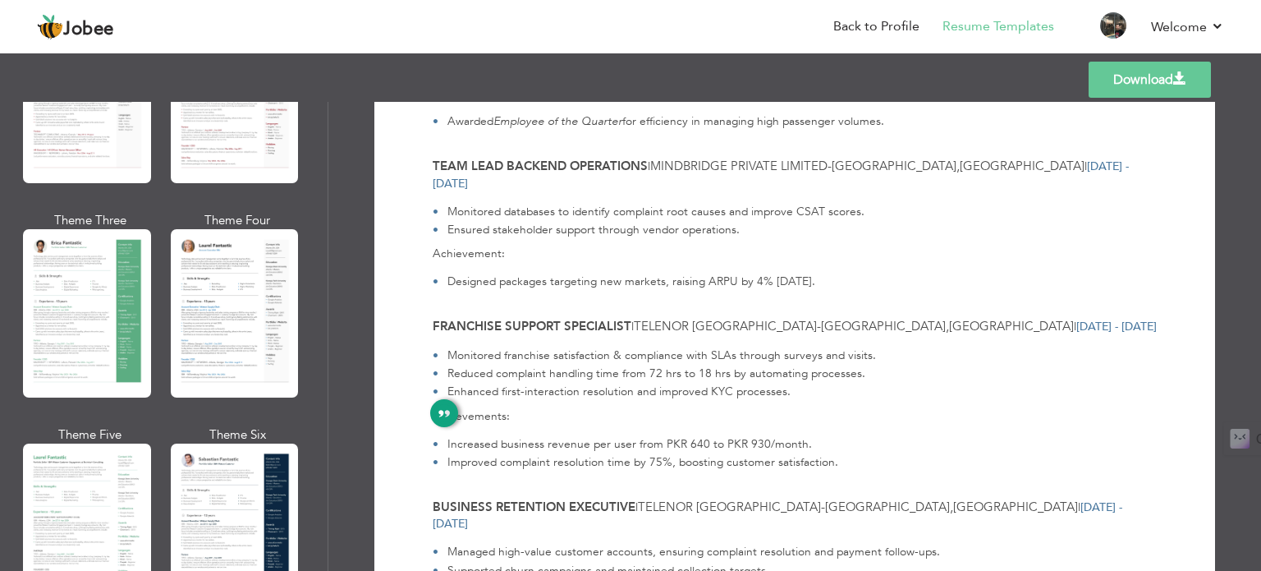
scroll to position [773, 0]
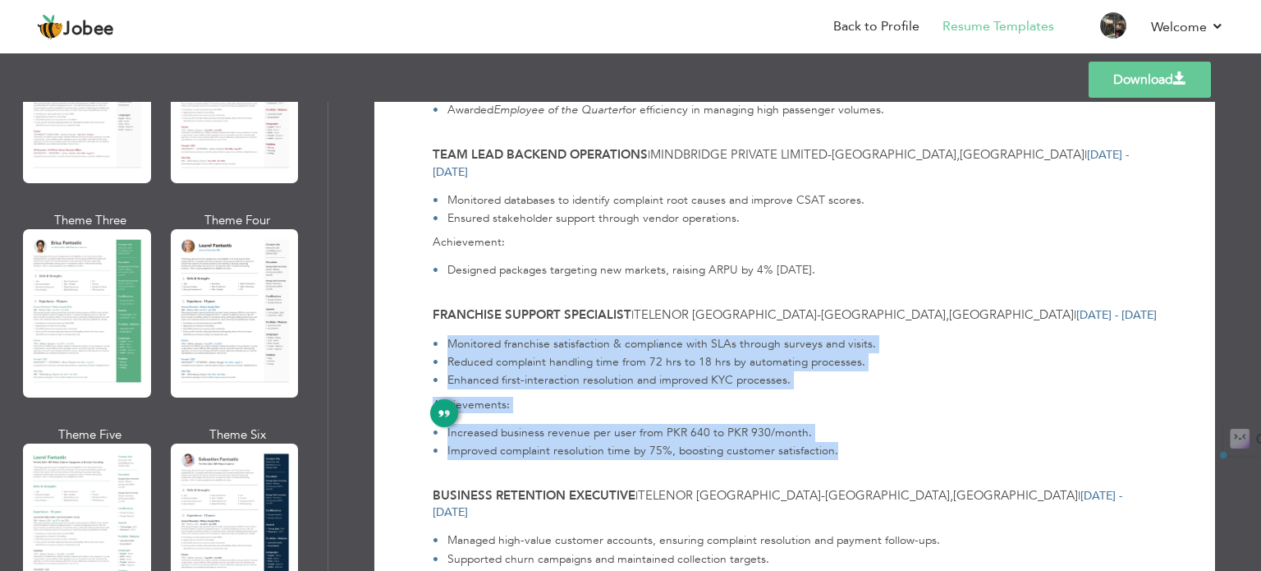
drag, startPoint x: 442, startPoint y: 314, endPoint x: 838, endPoint y: 415, distance: 409.2
click at [838, 415] on div "Monitored franchise satisfaction & compliance with SLAs through surveys and vis…" at bounding box center [795, 391] width 724 height 135
copy div "Monitored franchise satisfaction & compliance with SLAs through surveys and vis…"
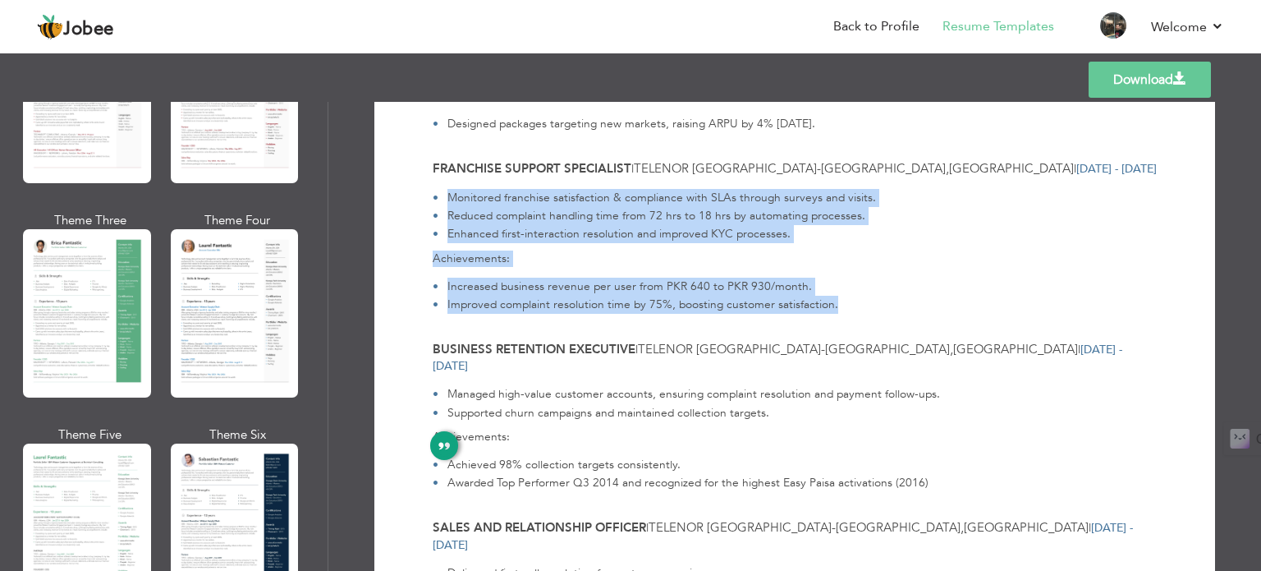
scroll to position [1037, 0]
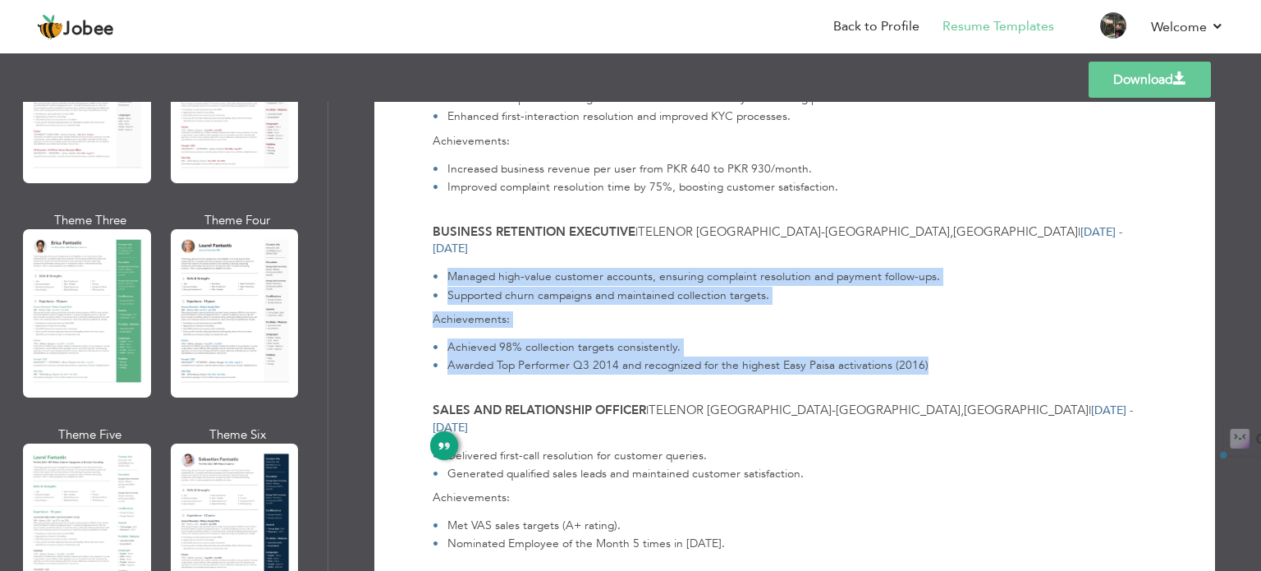
drag, startPoint x: 443, startPoint y: 226, endPoint x: 923, endPoint y: 314, distance: 487.6
click at [923, 314] on div "Managed high-value customer accounts, ensuring complaint resolution and payment…" at bounding box center [795, 315] width 724 height 117
copy div "Managed high-value customer accounts, ensuring complaint resolution and payment…"
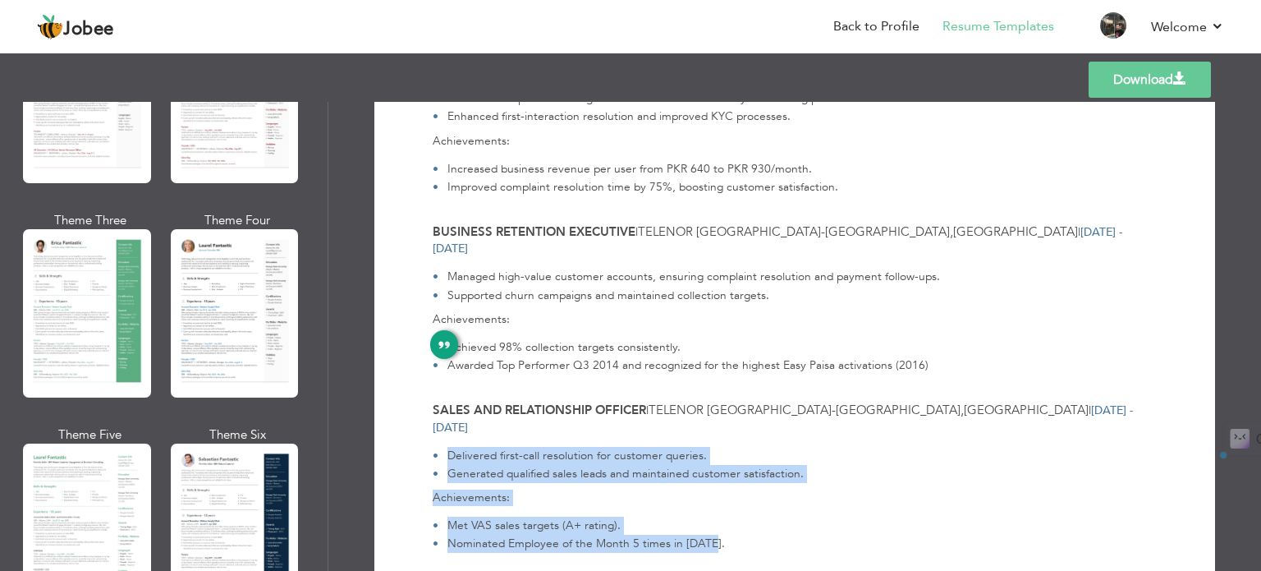
drag, startPoint x: 443, startPoint y: 388, endPoint x: 732, endPoint y: 484, distance: 304.3
click at [732, 484] on div "Delivered first-call resolution for customer queries. Generated qualified sales…" at bounding box center [795, 493] width 724 height 117
copy div "Delivered first-call resolution for customer queries. Generated qualified sales…"
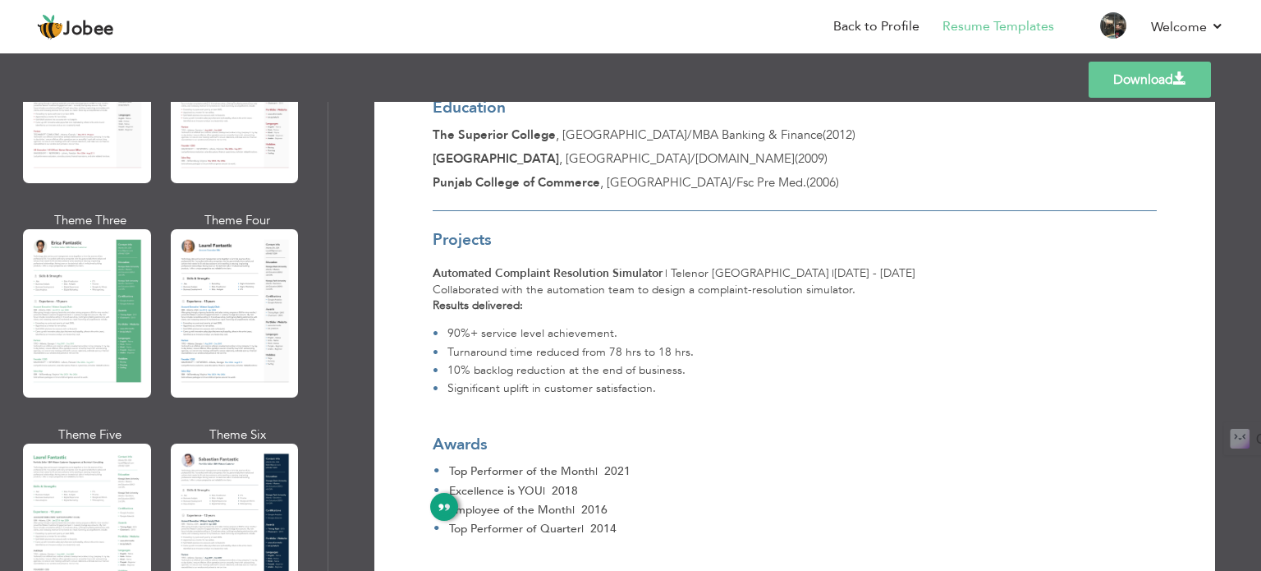
scroll to position [1540, 0]
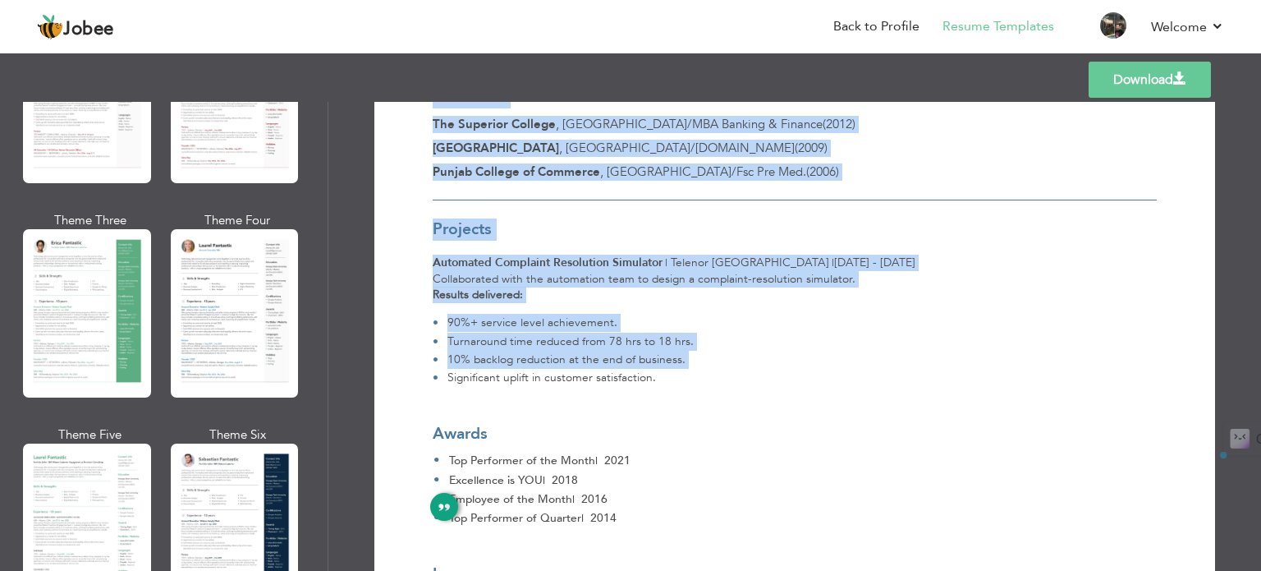
drag, startPoint x: 425, startPoint y: 195, endPoint x: 677, endPoint y: 312, distance: 278.0
click at [677, 369] on li "Significant uplift in customer satisfaction." at bounding box center [563, 378] width 261 height 18
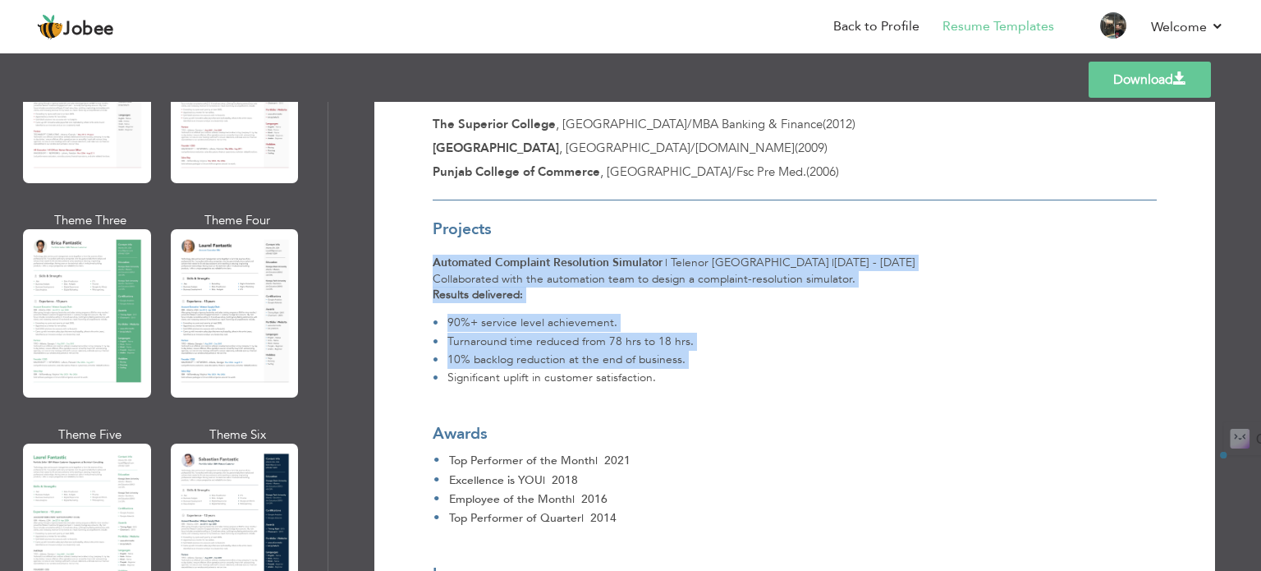
drag, startPoint x: 676, startPoint y: 311, endPoint x: 429, endPoint y: 202, distance: 270.1
click at [433, 218] on div "Projects Automated Complaint Resolution Simulator | Telenor [GEOGRAPHIC_DATA] |…" at bounding box center [795, 302] width 724 height 168
copy div "Automated Complaint Resolution Simulator | Telenor [GEOGRAPHIC_DATA] | [DATE] -…"
click at [672, 332] on li "Turnaround time reduced from 78 hrs to 18 hrs." at bounding box center [563, 341] width 261 height 18
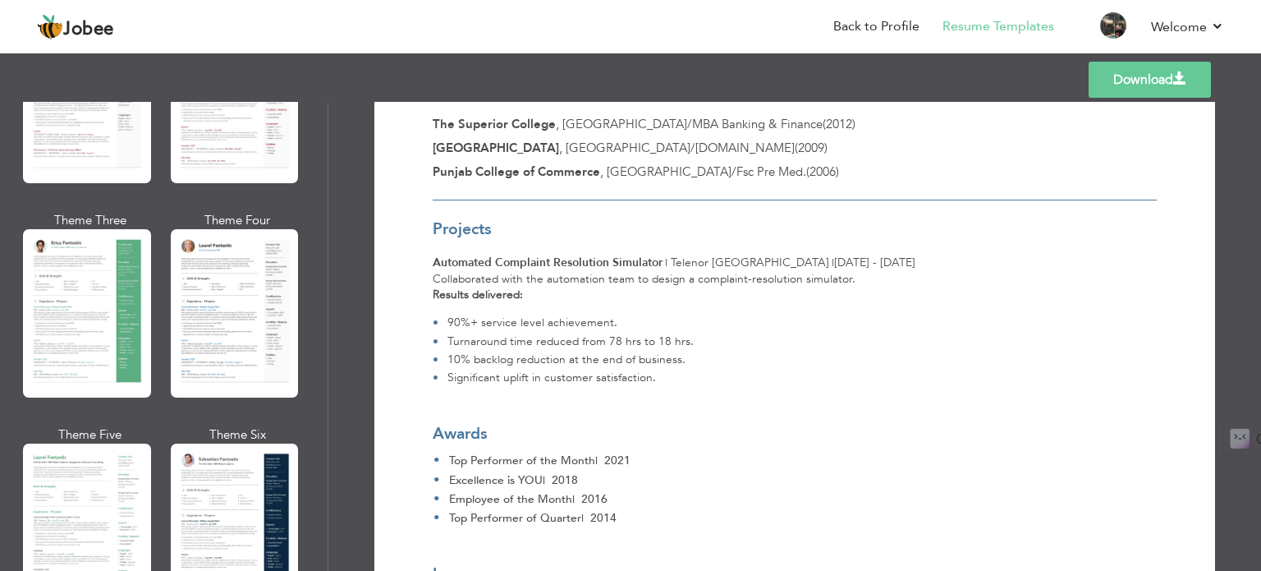
scroll to position [1589, 0]
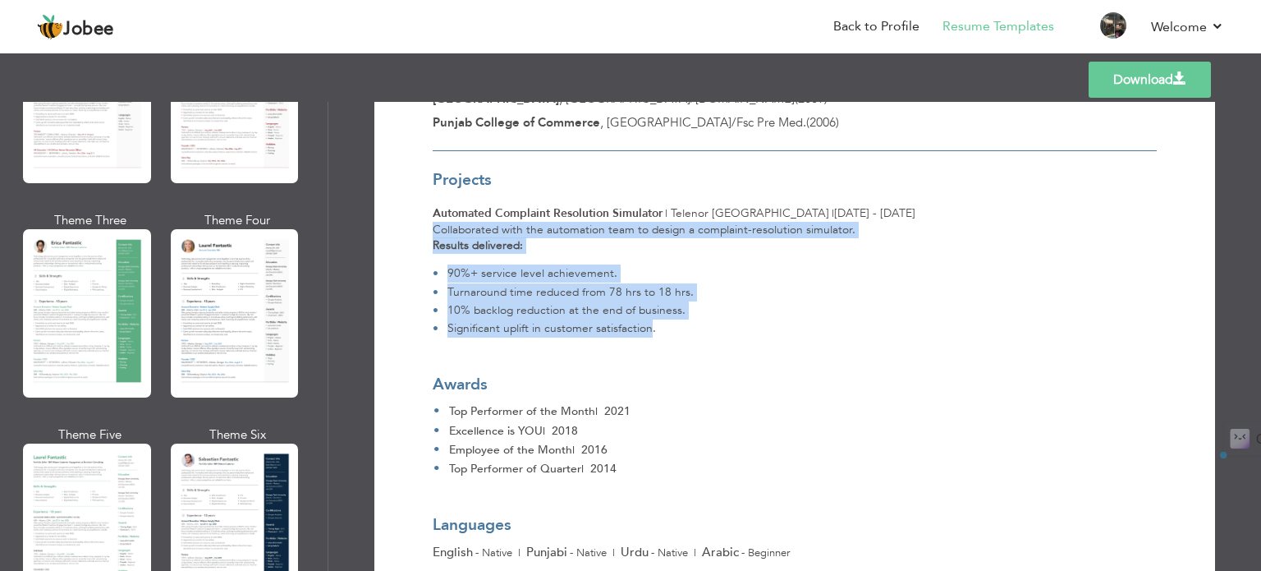
drag, startPoint x: 429, startPoint y: 166, endPoint x: 649, endPoint y: 267, distance: 241.3
click at [649, 267] on div "Collaborated with the automation team to design a complaint-resolution simulato…" at bounding box center [795, 280] width 724 height 117
